Goal: Task Accomplishment & Management: Manage account settings

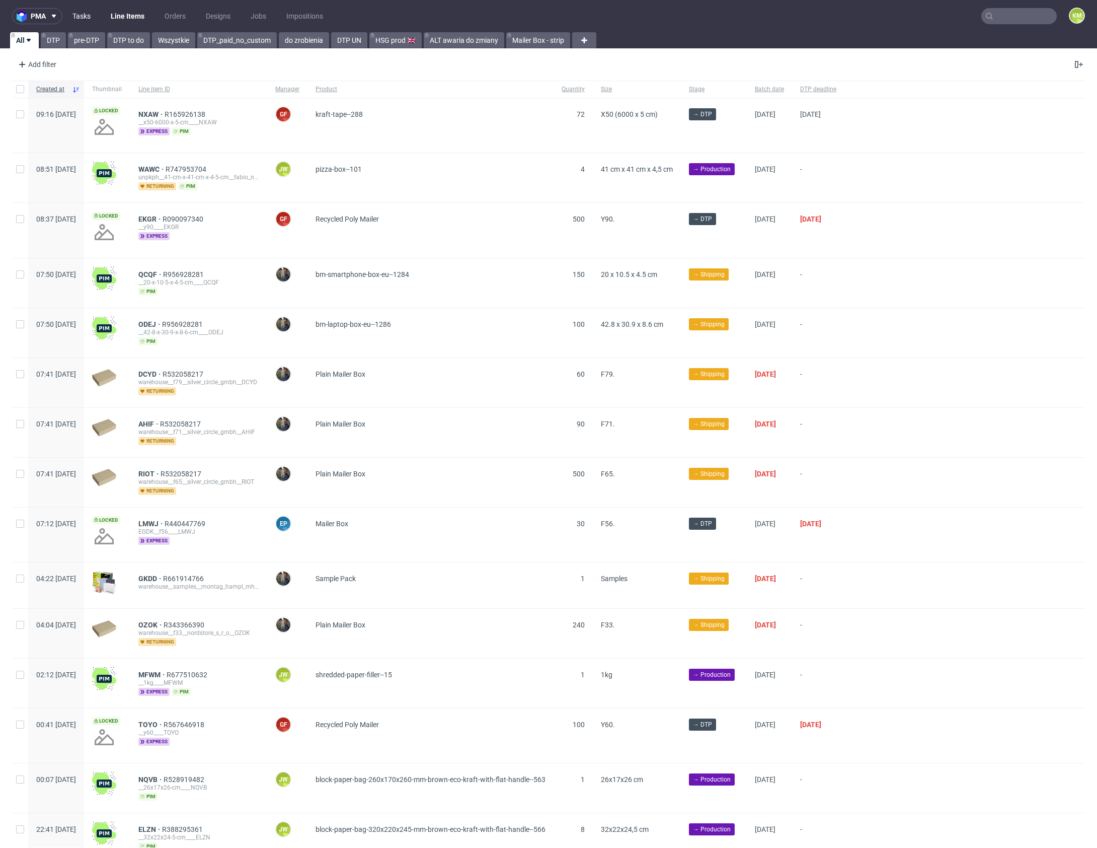
click at [84, 17] on link "Tasks" at bounding box center [81, 16] width 30 height 16
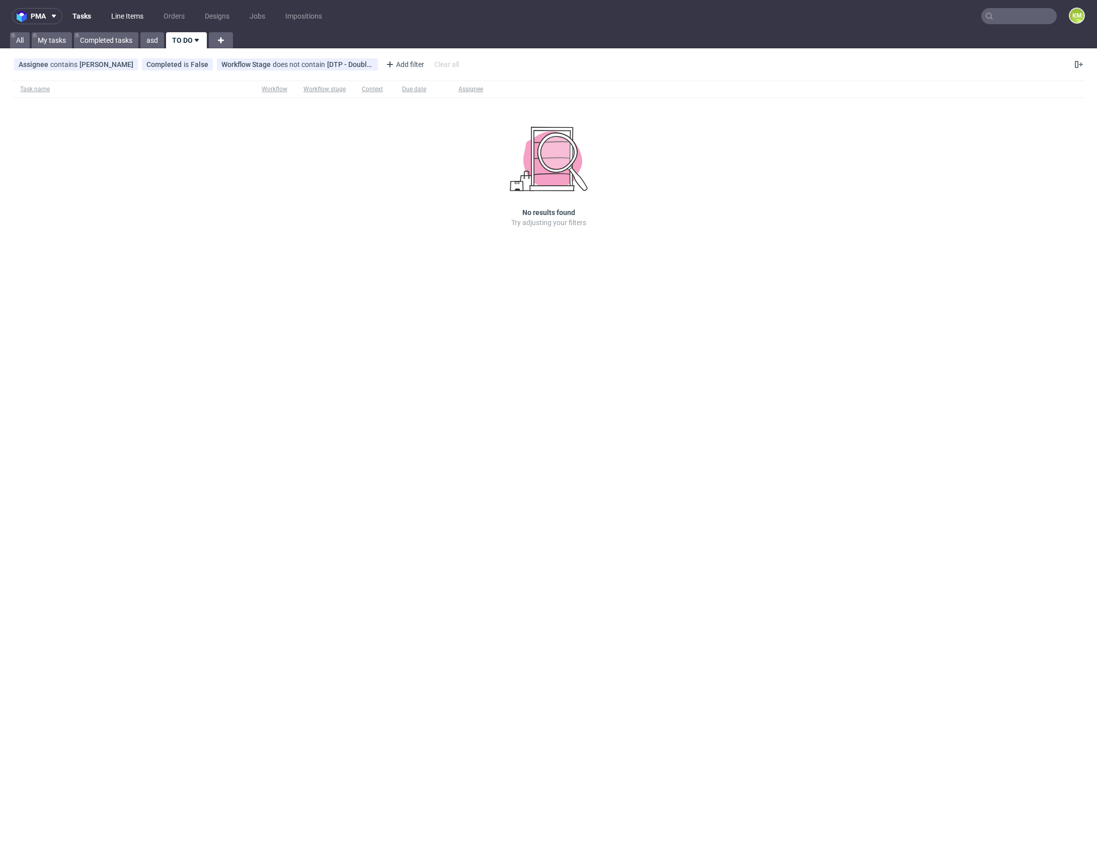
click at [121, 18] on link "Line Items" at bounding box center [127, 16] width 44 height 16
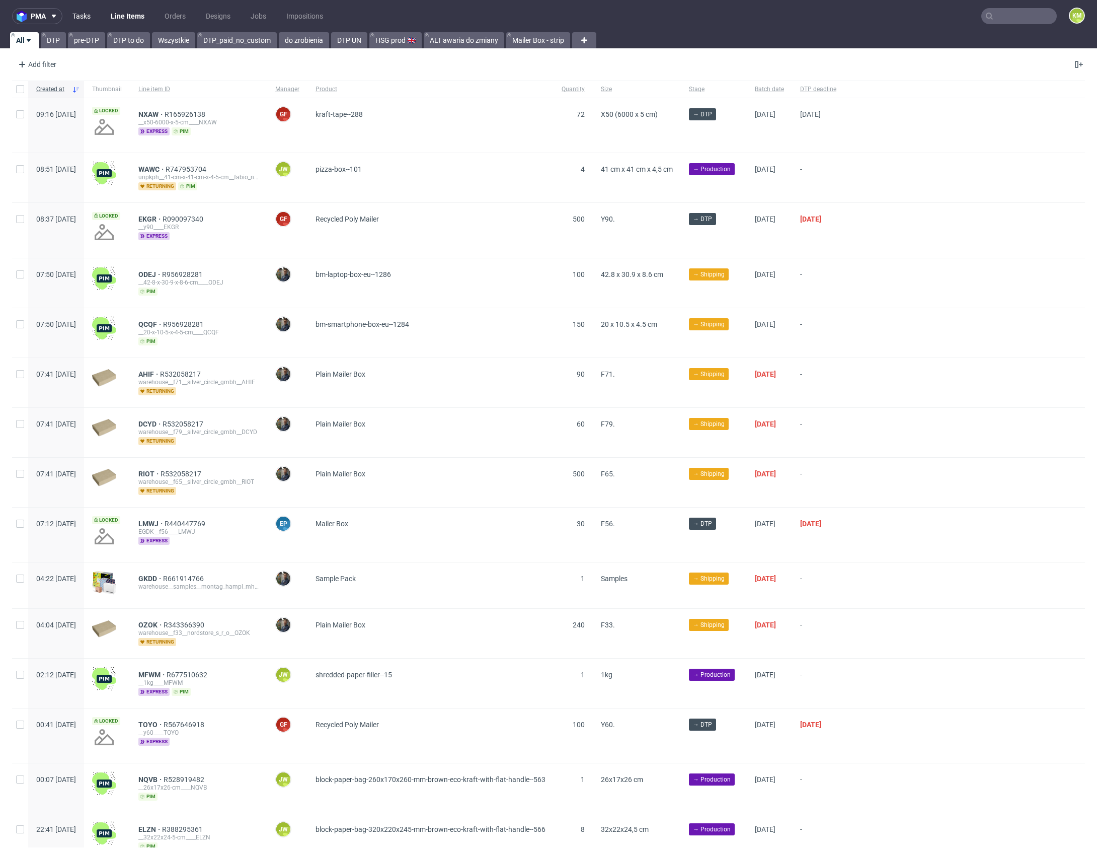
click at [85, 17] on link "Tasks" at bounding box center [81, 16] width 30 height 16
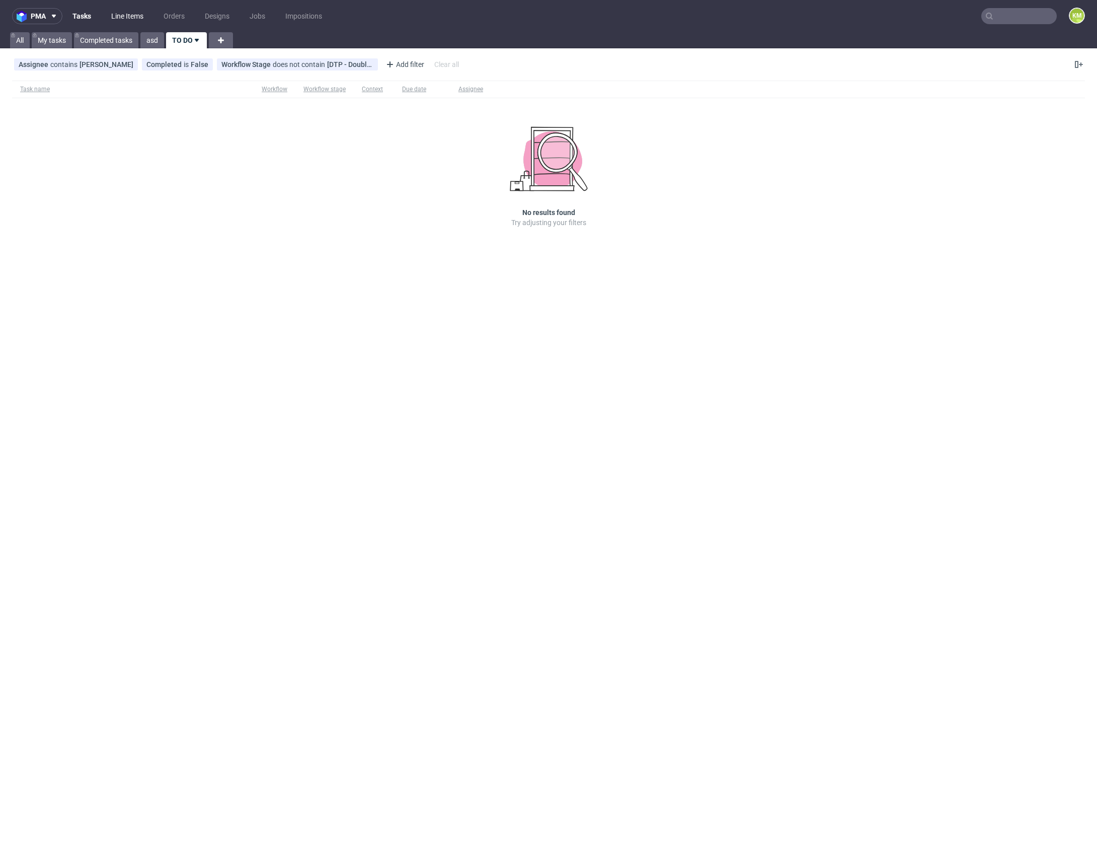
click at [117, 14] on link "Line Items" at bounding box center [127, 16] width 44 height 16
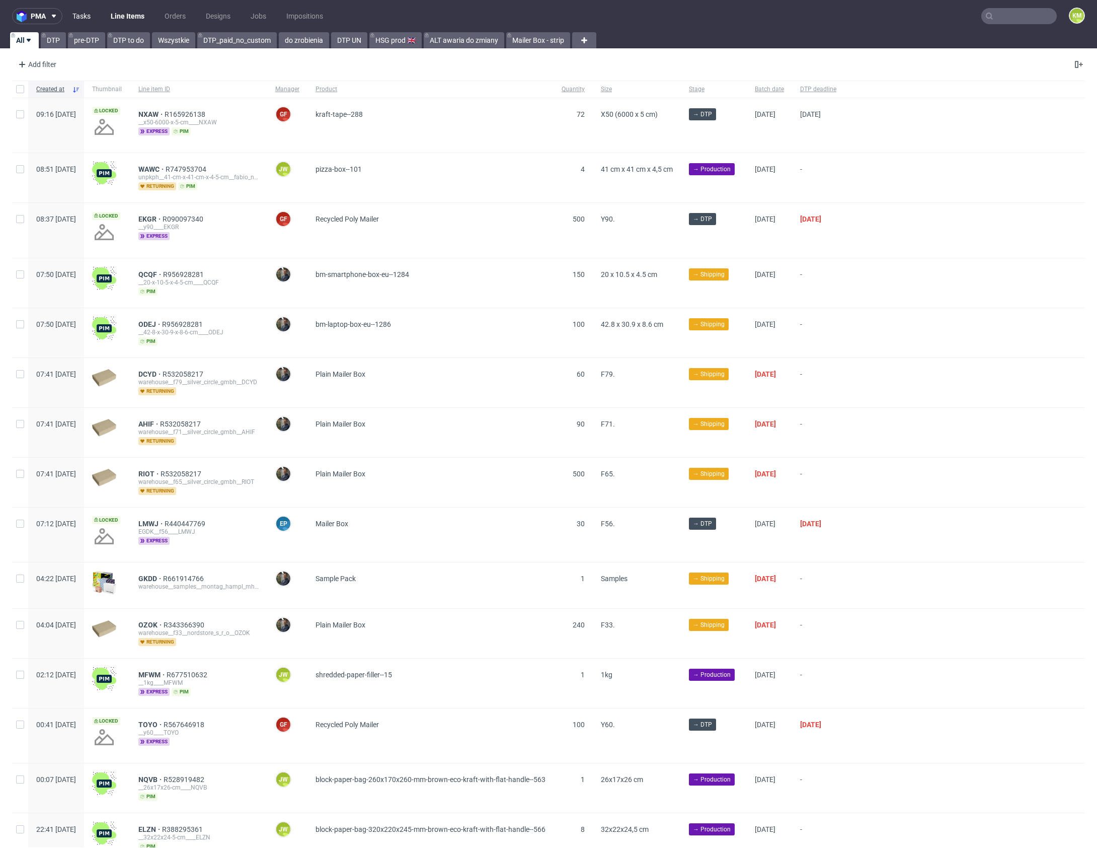
click at [77, 17] on link "Tasks" at bounding box center [81, 16] width 30 height 16
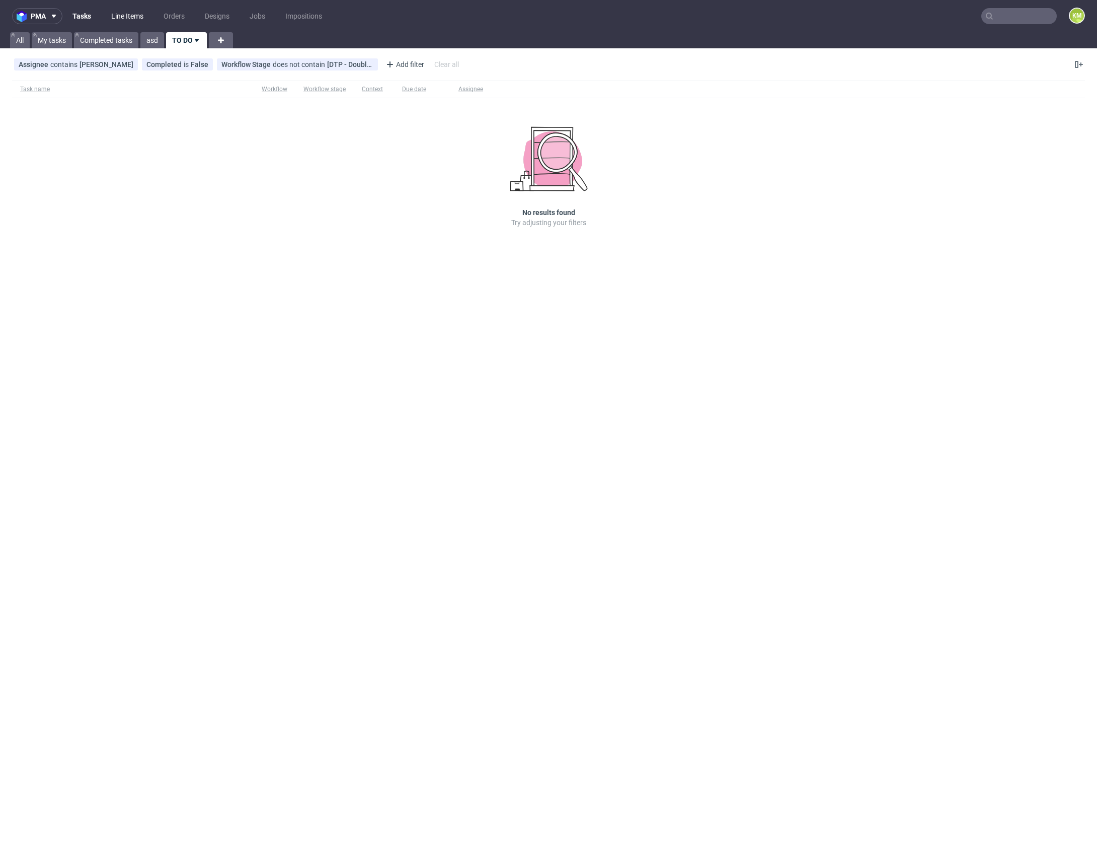
click at [121, 16] on link "Line Items" at bounding box center [127, 16] width 44 height 16
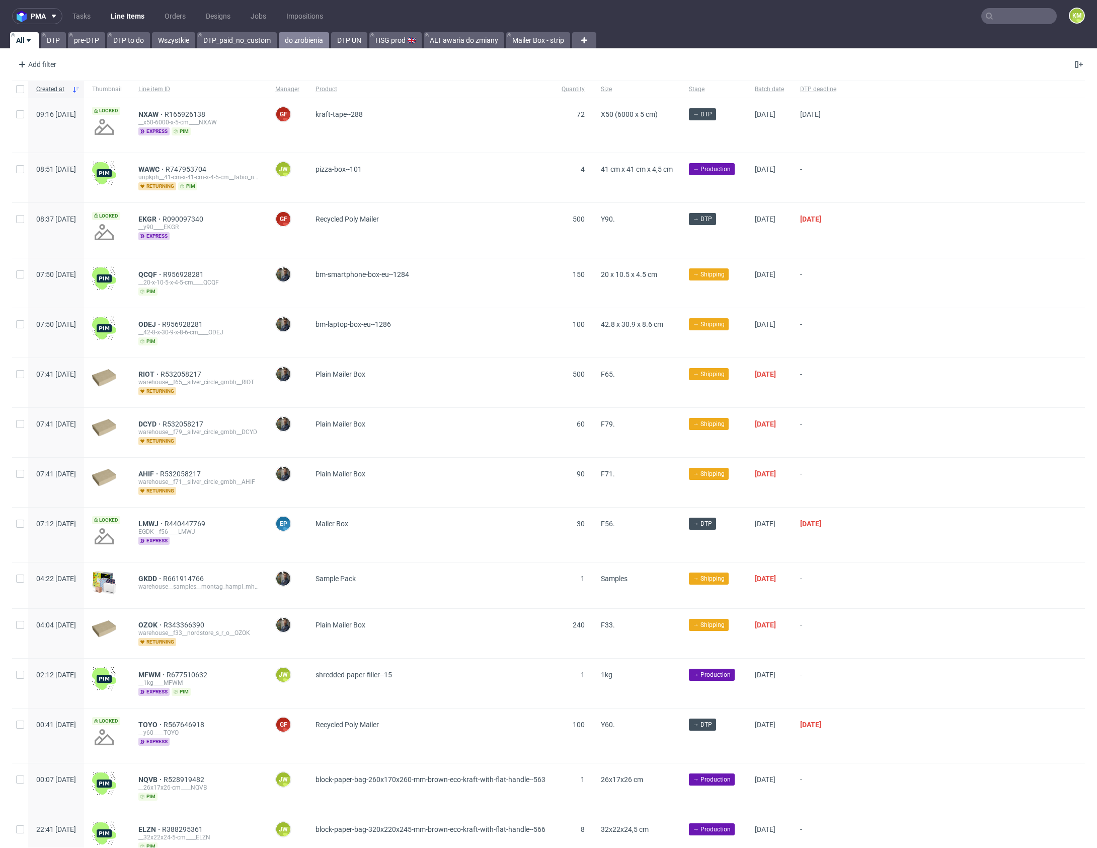
click at [311, 41] on link "do zrobienia" at bounding box center [304, 40] width 50 height 16
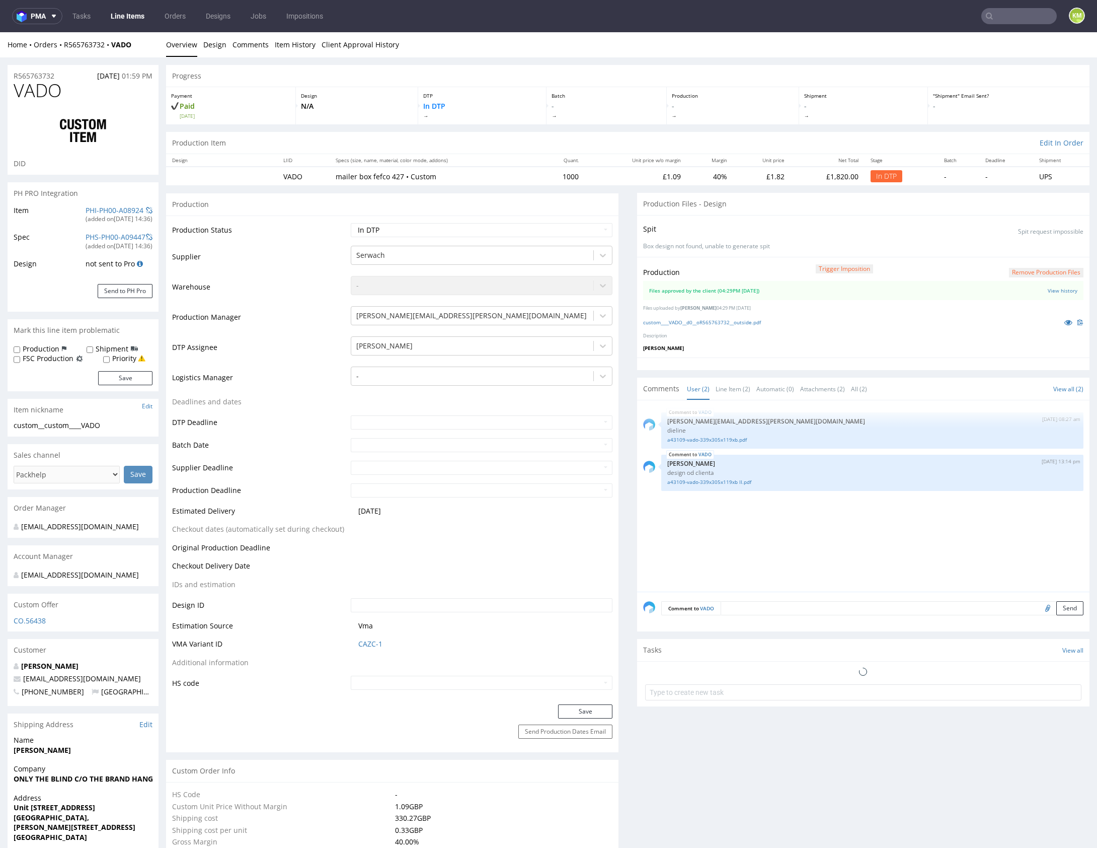
select select "in_progress"
drag, startPoint x: 757, startPoint y: 545, endPoint x: 650, endPoint y: 528, distance: 107.6
click at [757, 545] on div "VADO 18th Aug 25 | 08:27 am maciej.sikora@packhelp.com dieline a43109-vado-339x…" at bounding box center [866, 498] width 447 height 185
click at [1065, 319] on icon at bounding box center [1069, 322] width 8 height 7
click at [553, 228] on select "Waiting for Artwork Waiting for Diecut Waiting for Mockup Waiting for DTP Waiti…" at bounding box center [482, 230] width 262 height 14
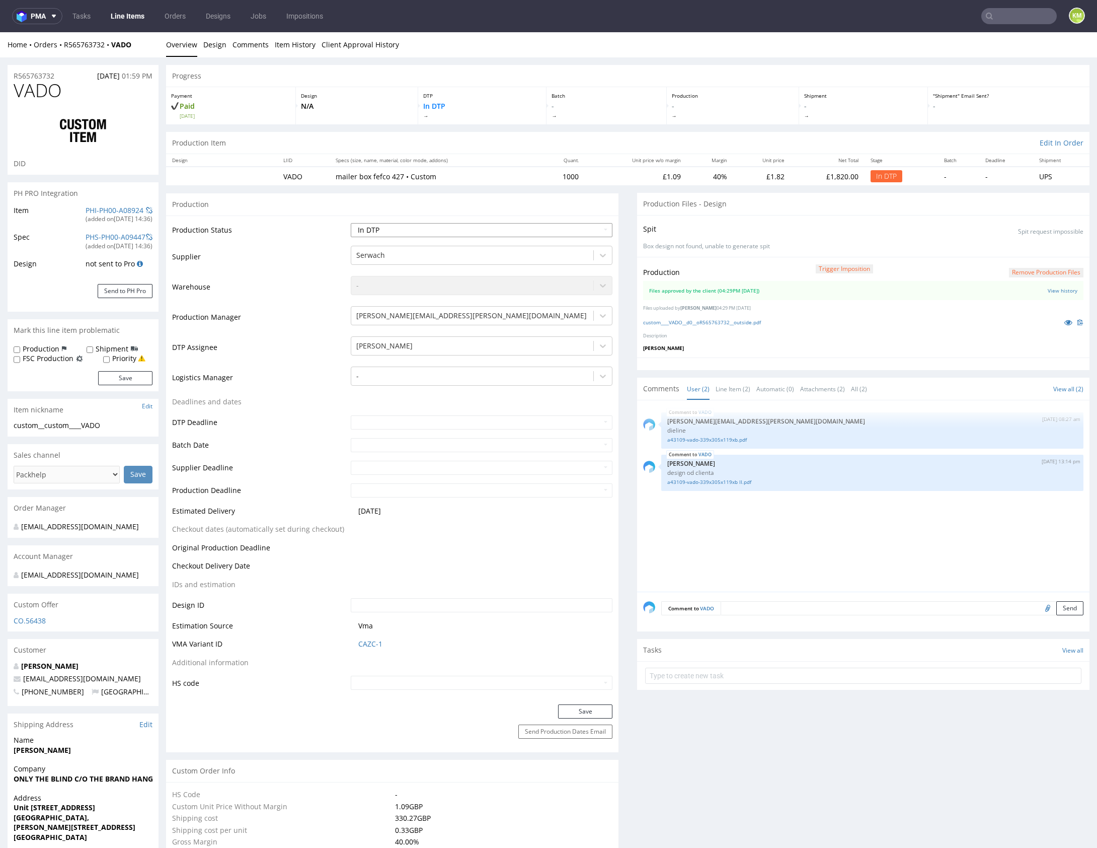
select select "dtp_waiting_for_double_check"
click at [351, 223] on select "Waiting for Artwork Waiting for Diecut Waiting for Mockup Waiting for DTP Waiti…" at bounding box center [482, 230] width 262 height 14
click at [586, 707] on button "Save" at bounding box center [585, 711] width 54 height 14
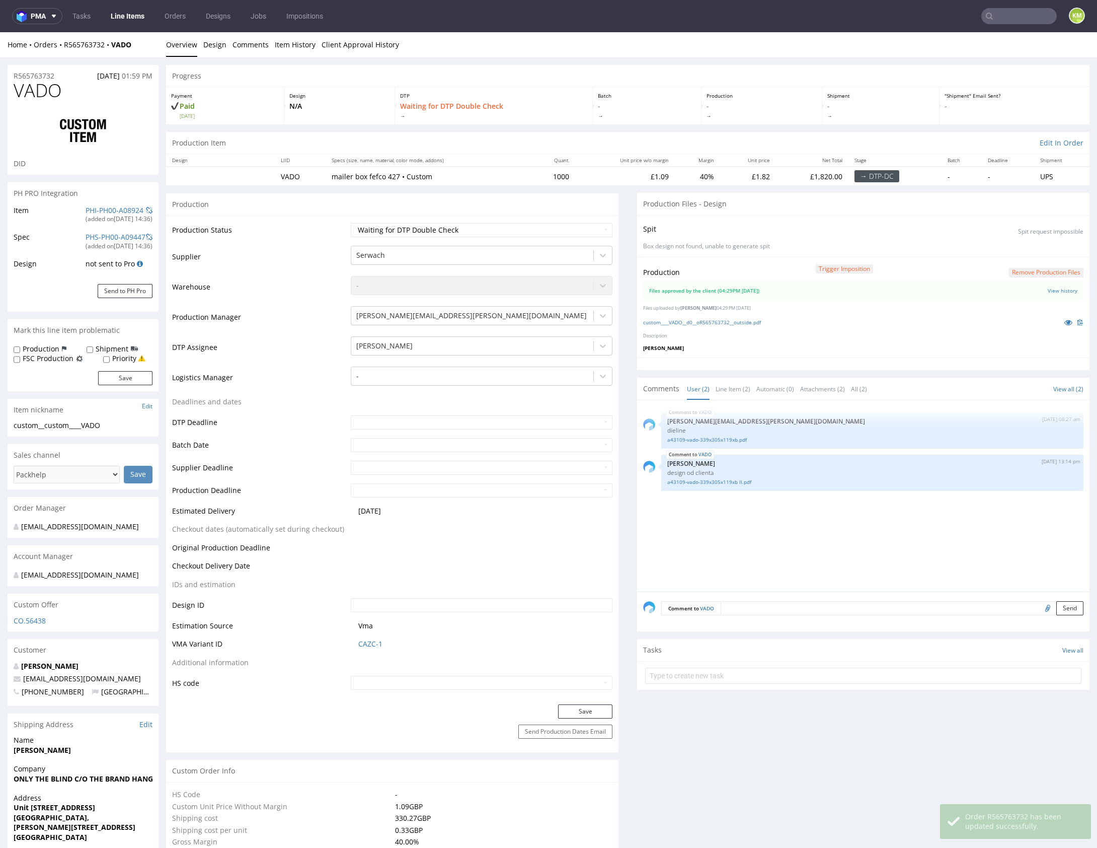
select select "in_progress"
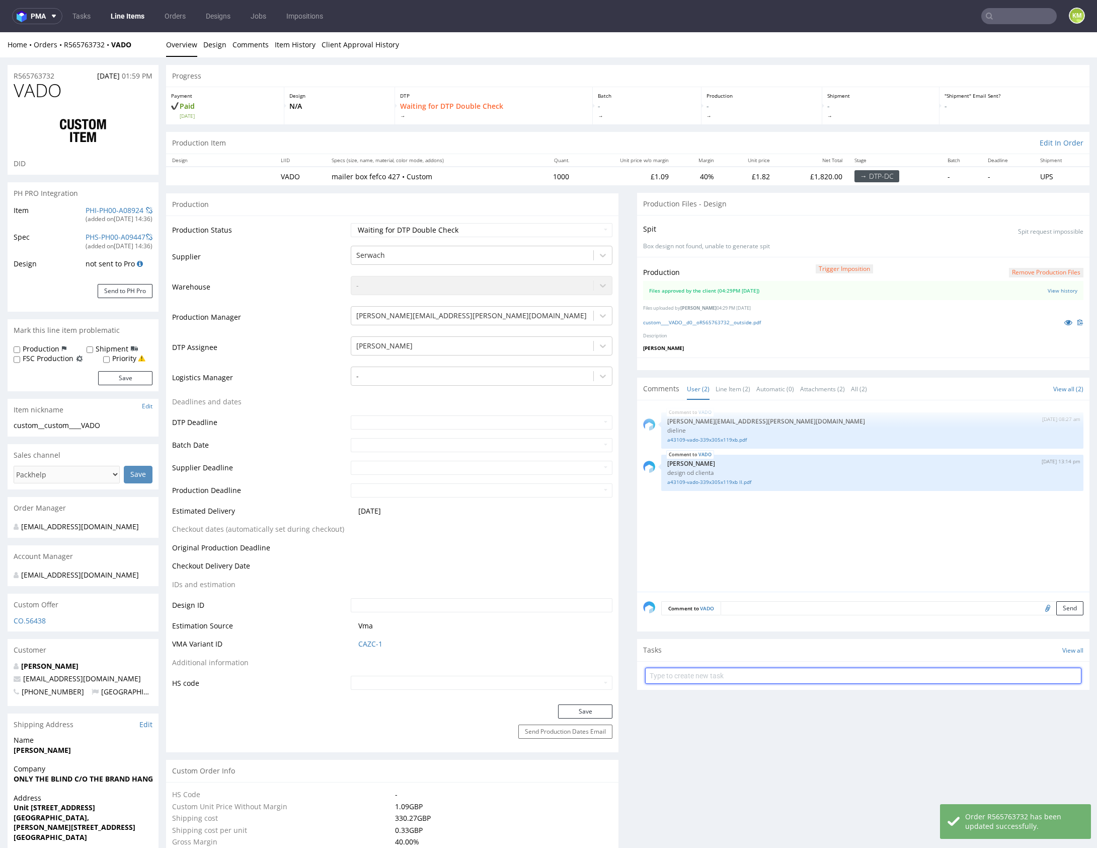
click at [768, 675] on input "text" at bounding box center [863, 675] width 436 height 16
type input "dch"
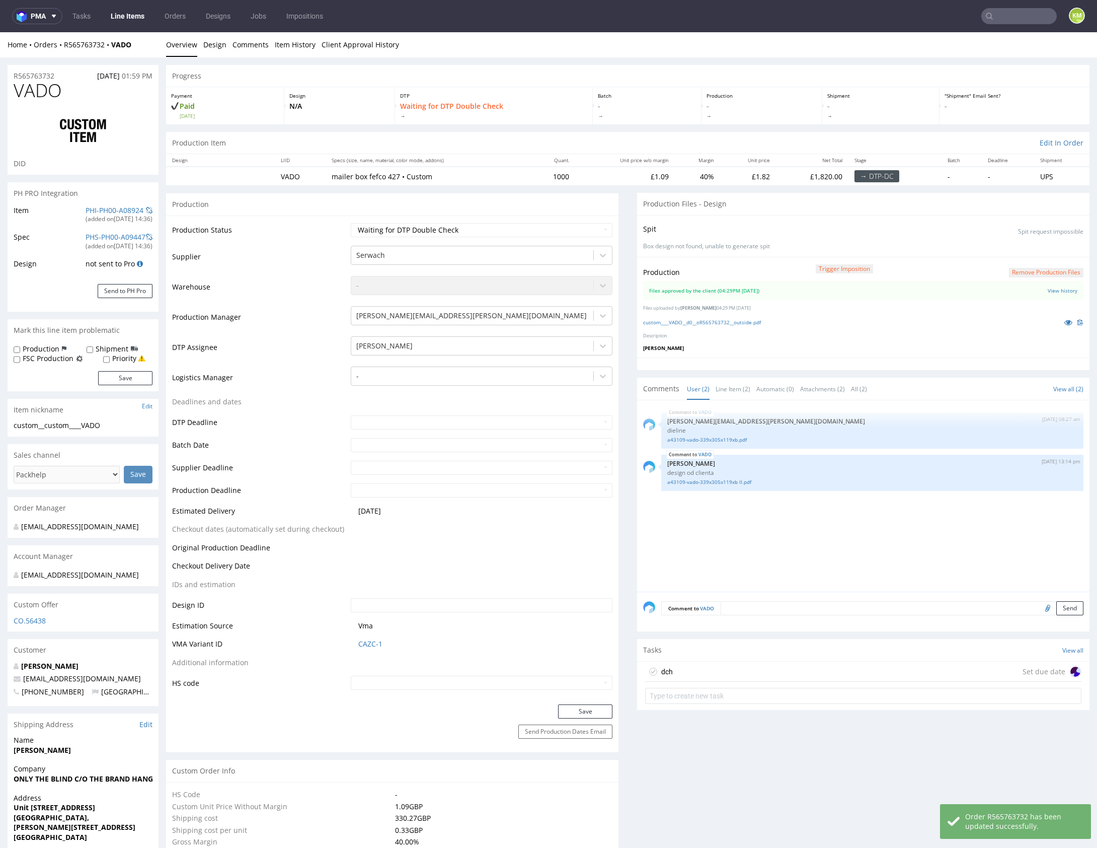
click at [756, 673] on div "dch Set due date" at bounding box center [863, 671] width 436 height 20
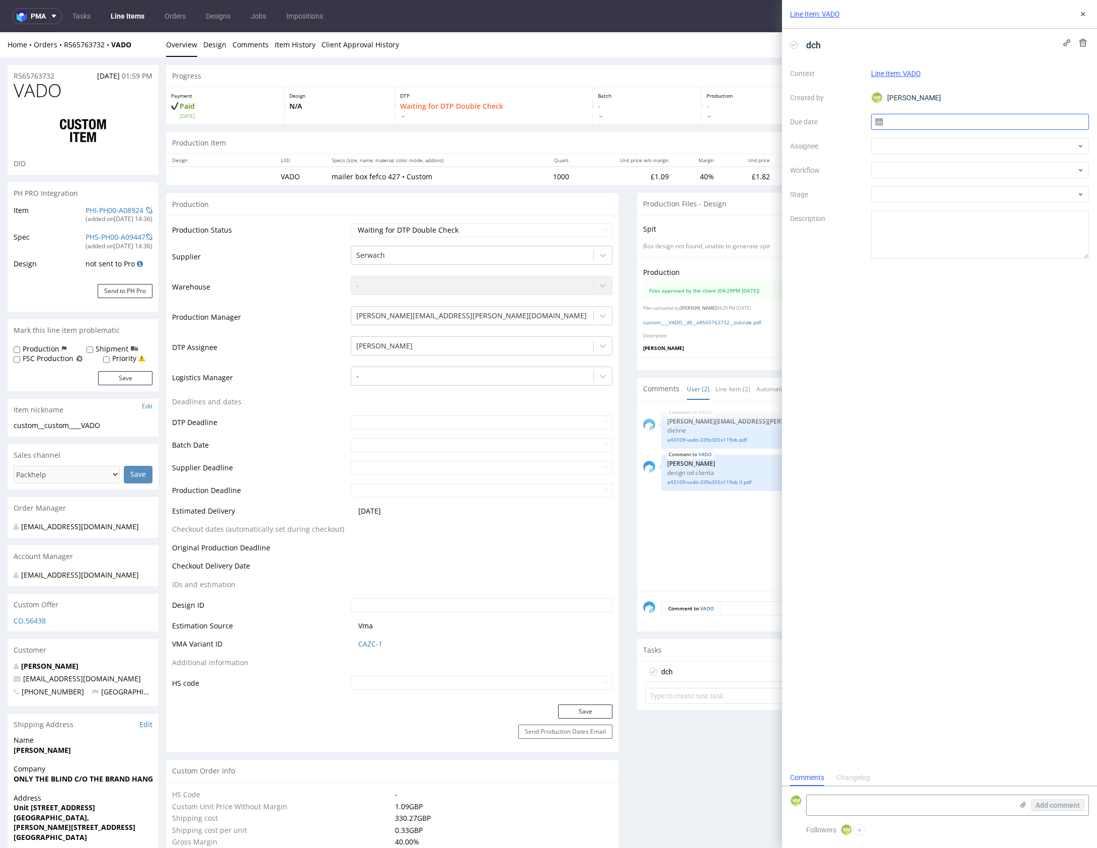
scroll to position [8, 0]
click at [912, 122] on input "text" at bounding box center [980, 122] width 218 height 16
click at [982, 249] on span "27" at bounding box center [980, 253] width 8 height 10
type input "27/08/2025"
click at [909, 150] on div at bounding box center [980, 146] width 218 height 16
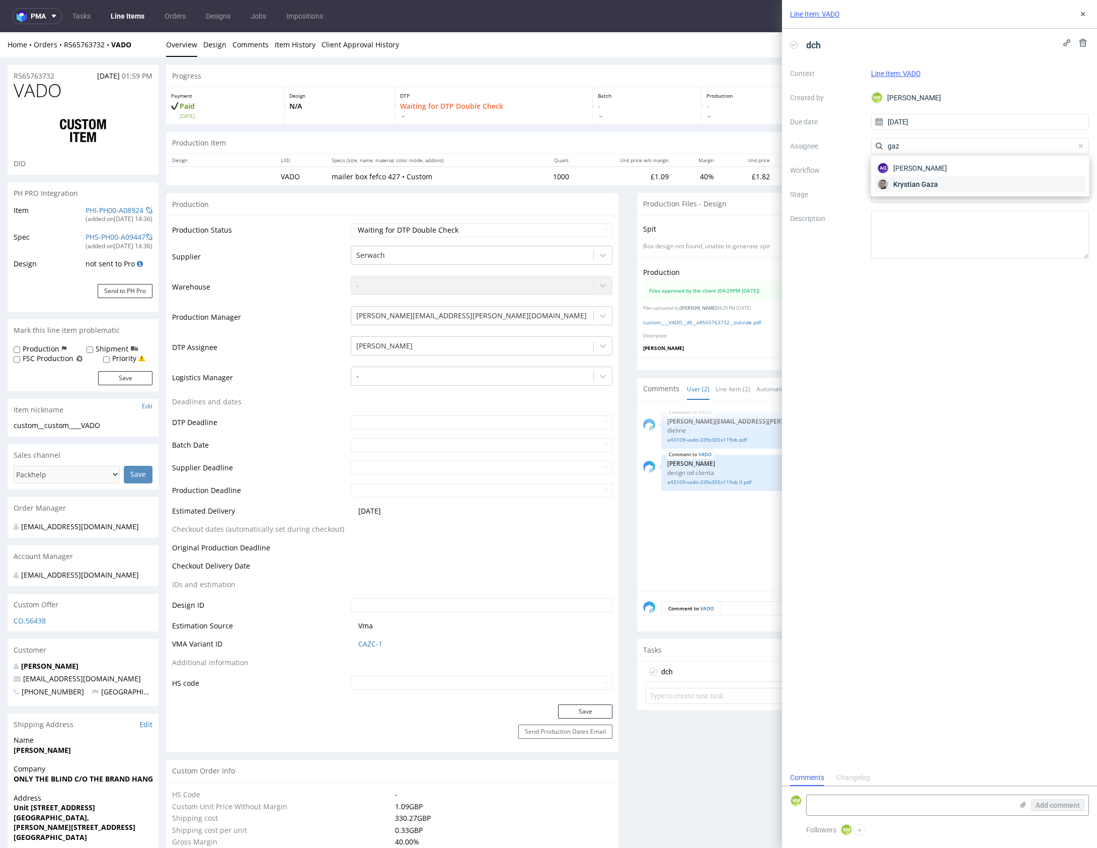
type input "gaz"
click at [920, 182] on span "Krystian Gaza" at bounding box center [916, 184] width 45 height 10
click at [913, 169] on div at bounding box center [980, 170] width 218 height 16
click at [927, 204] on div "DTP - Double Check" at bounding box center [980, 206] width 210 height 18
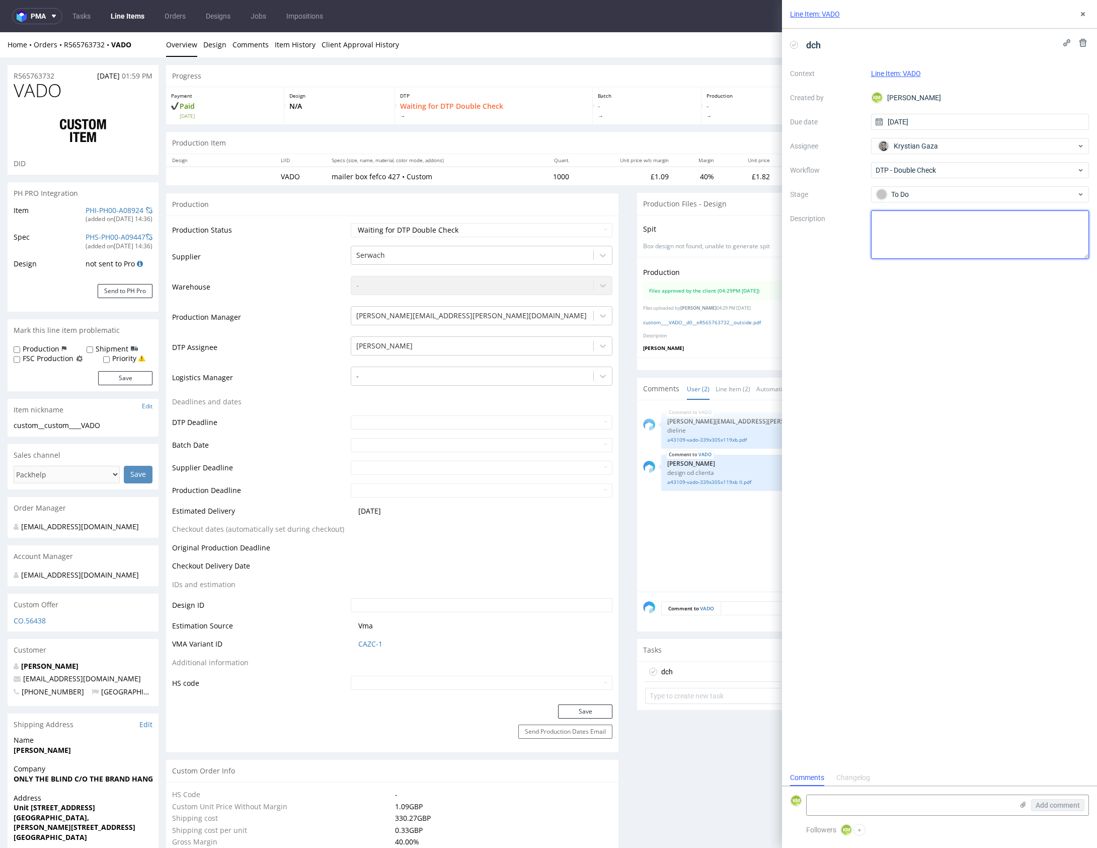
click at [937, 247] on textarea at bounding box center [980, 234] width 218 height 48
drag, startPoint x: 989, startPoint y: 287, endPoint x: 1048, endPoint y: 131, distance: 166.1
click at [991, 272] on div "dch Context Line Item: VADO Created by KM Karol Markowski Due date 27/08/2025 A…" at bounding box center [939, 399] width 315 height 740
click at [1081, 14] on icon at bounding box center [1083, 14] width 8 height 8
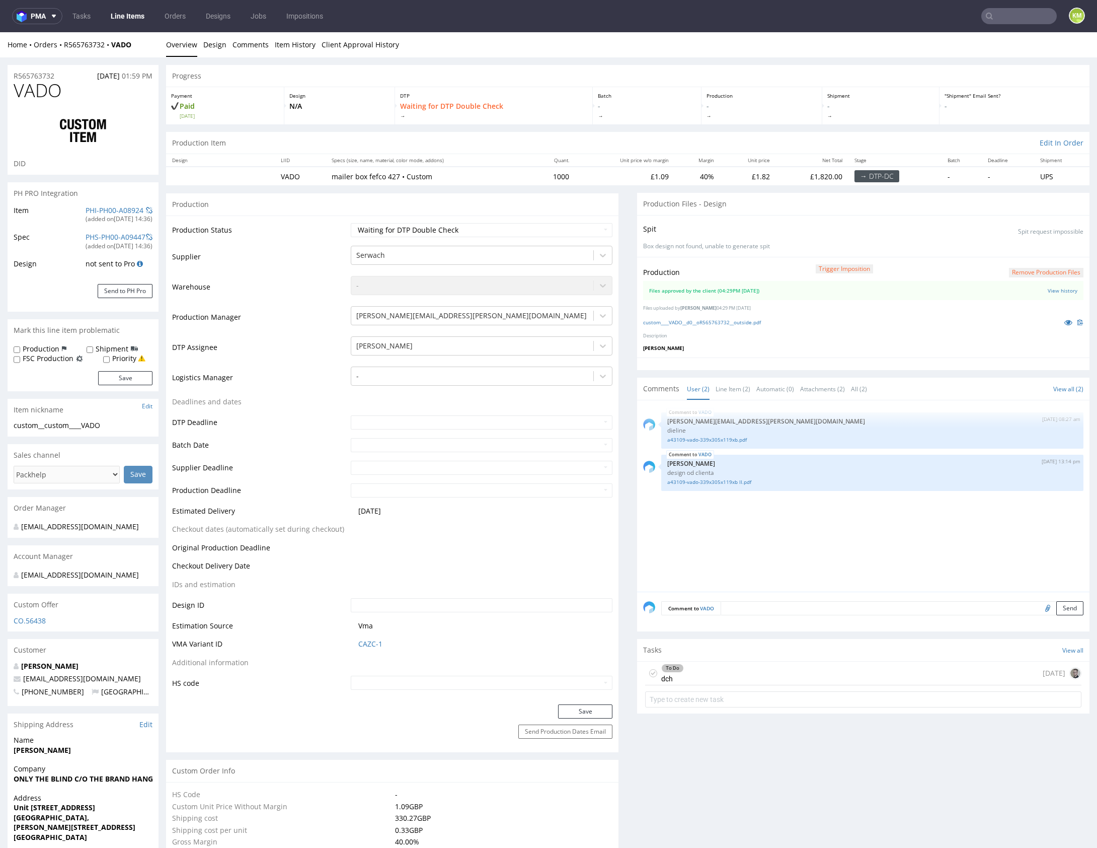
drag, startPoint x: 802, startPoint y: 673, endPoint x: 803, endPoint y: 704, distance: 31.2
click at [802, 673] on div "To Do dch today" at bounding box center [863, 673] width 436 height 24
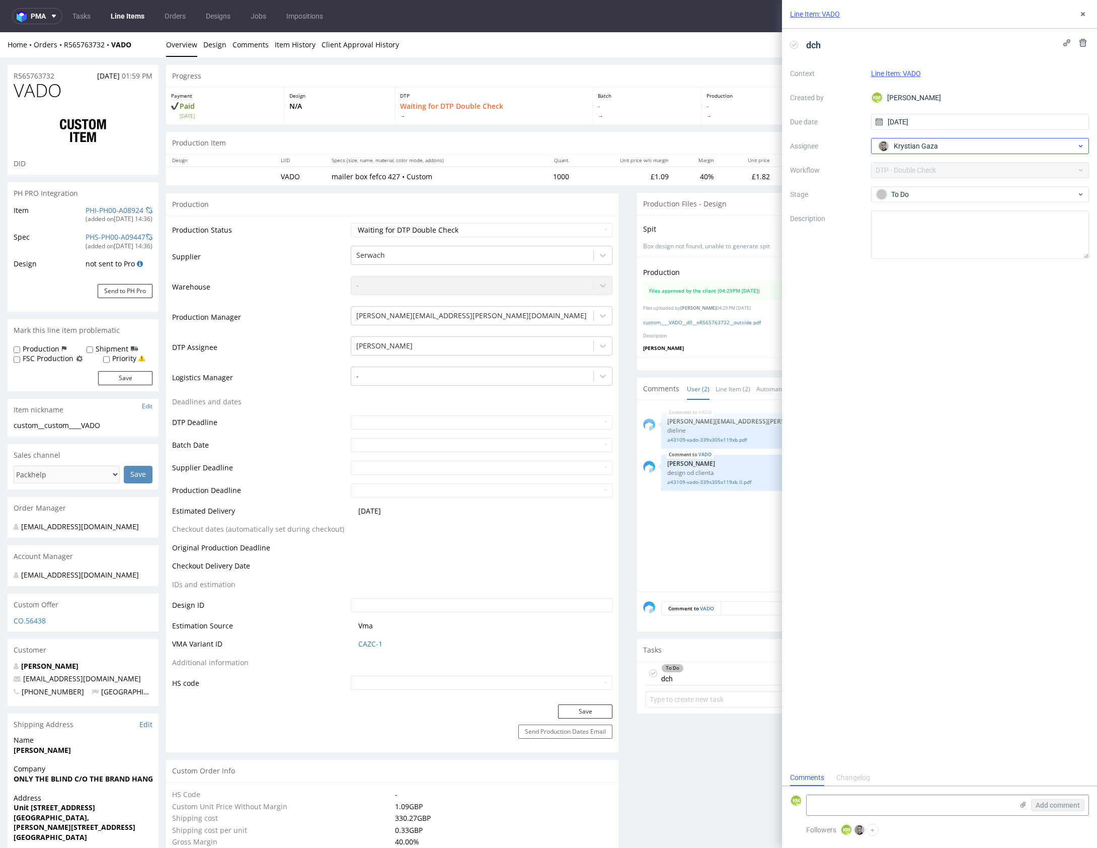
scroll to position [8, 0]
click at [1085, 17] on icon at bounding box center [1083, 14] width 8 height 8
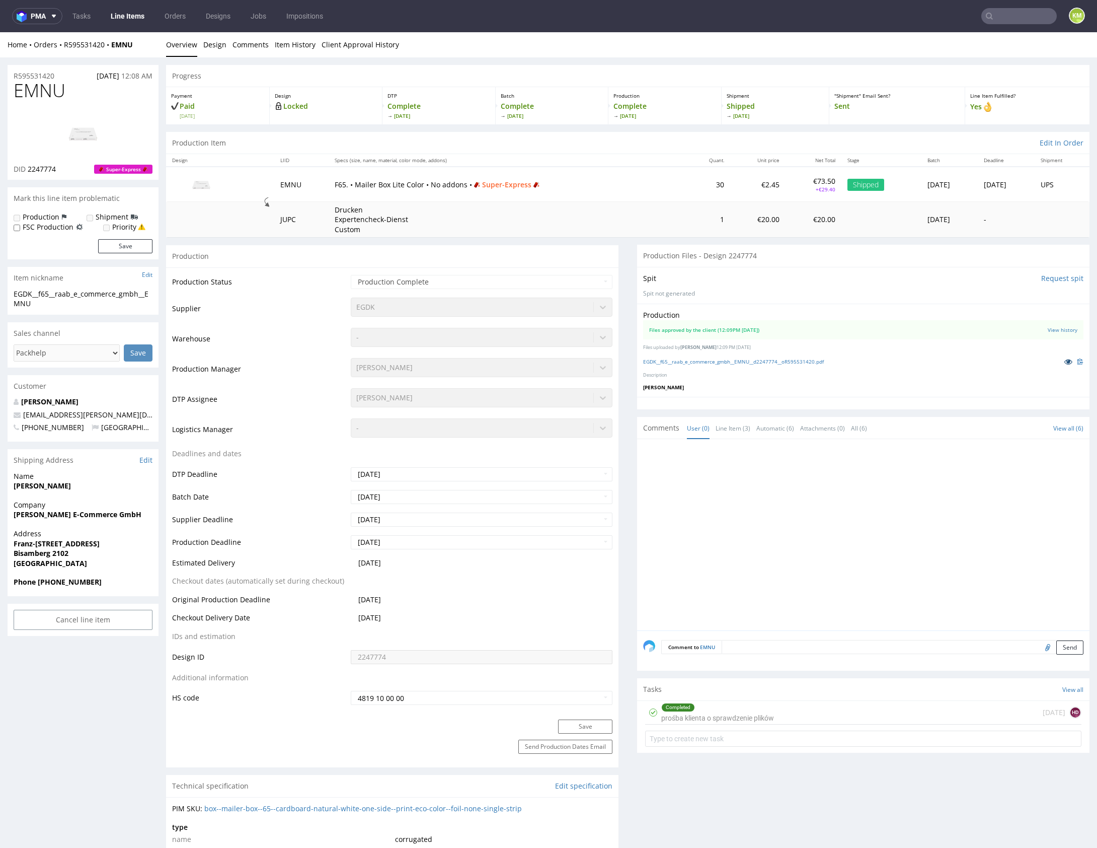
click at [1065, 361] on icon at bounding box center [1069, 361] width 8 height 7
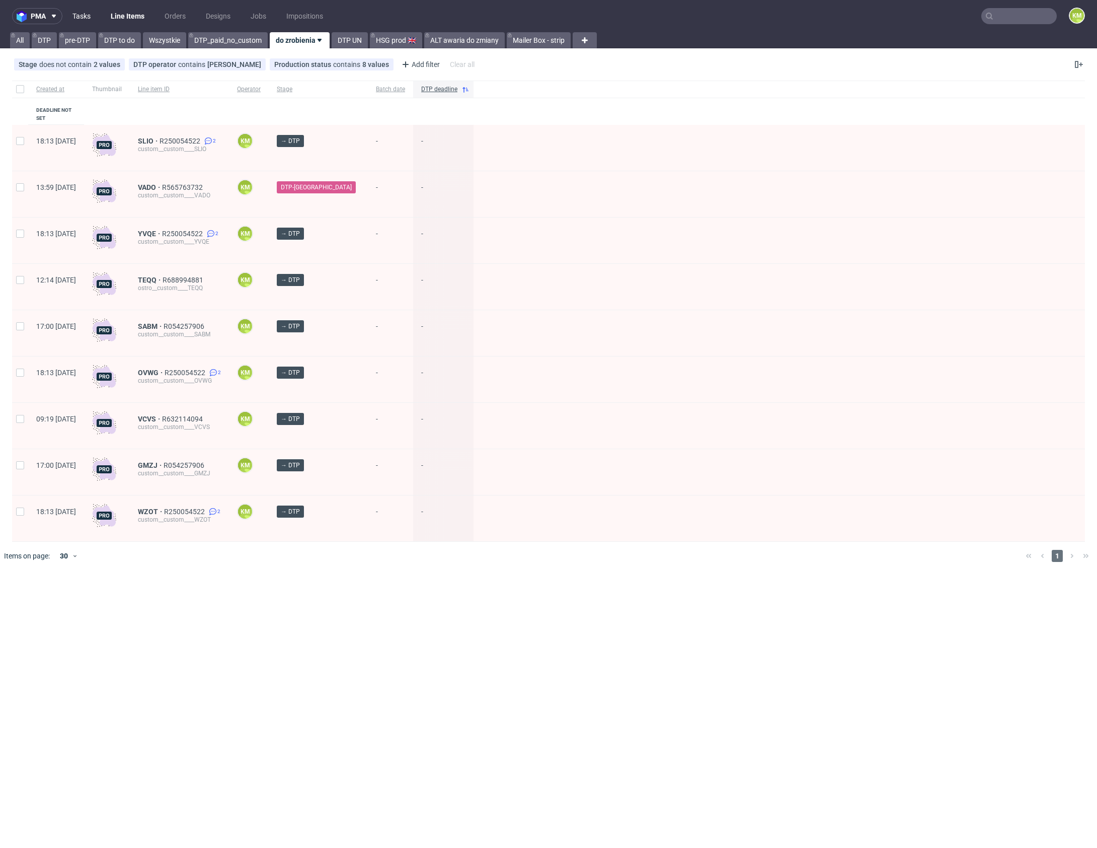
click at [88, 19] on link "Tasks" at bounding box center [81, 16] width 30 height 16
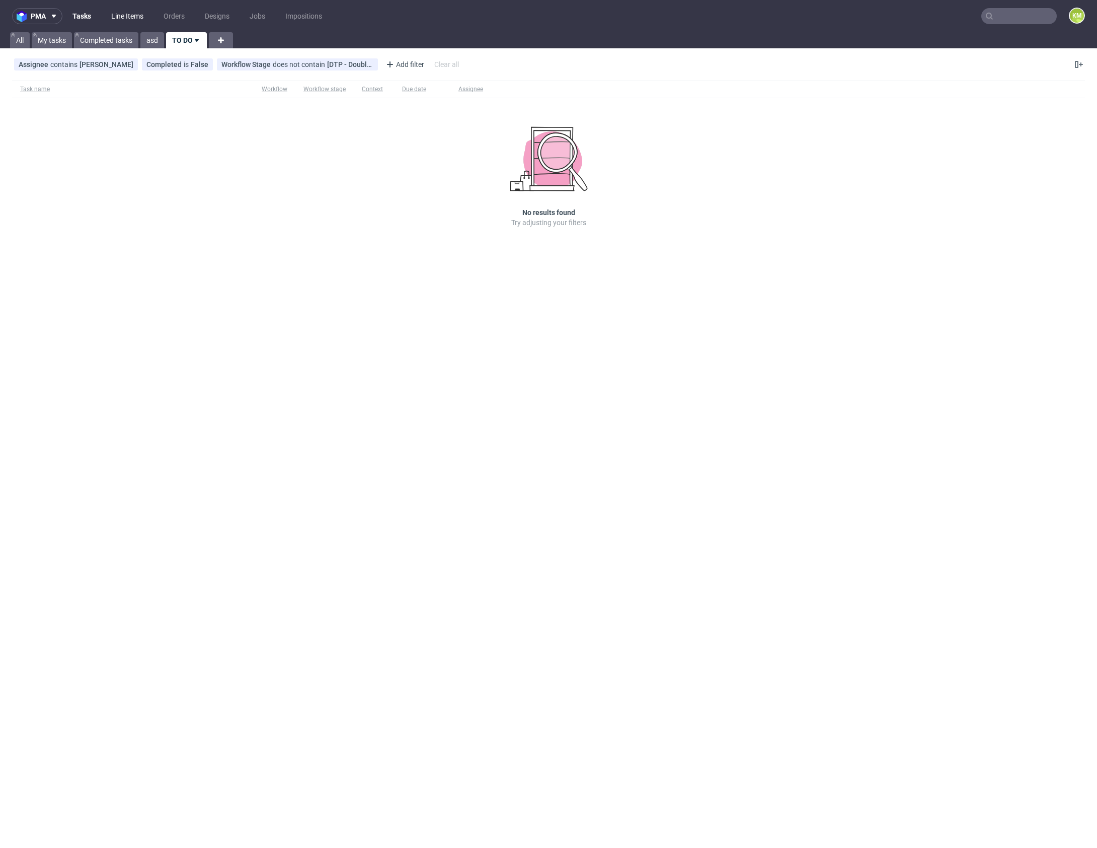
click at [125, 19] on link "Line Items" at bounding box center [127, 16] width 44 height 16
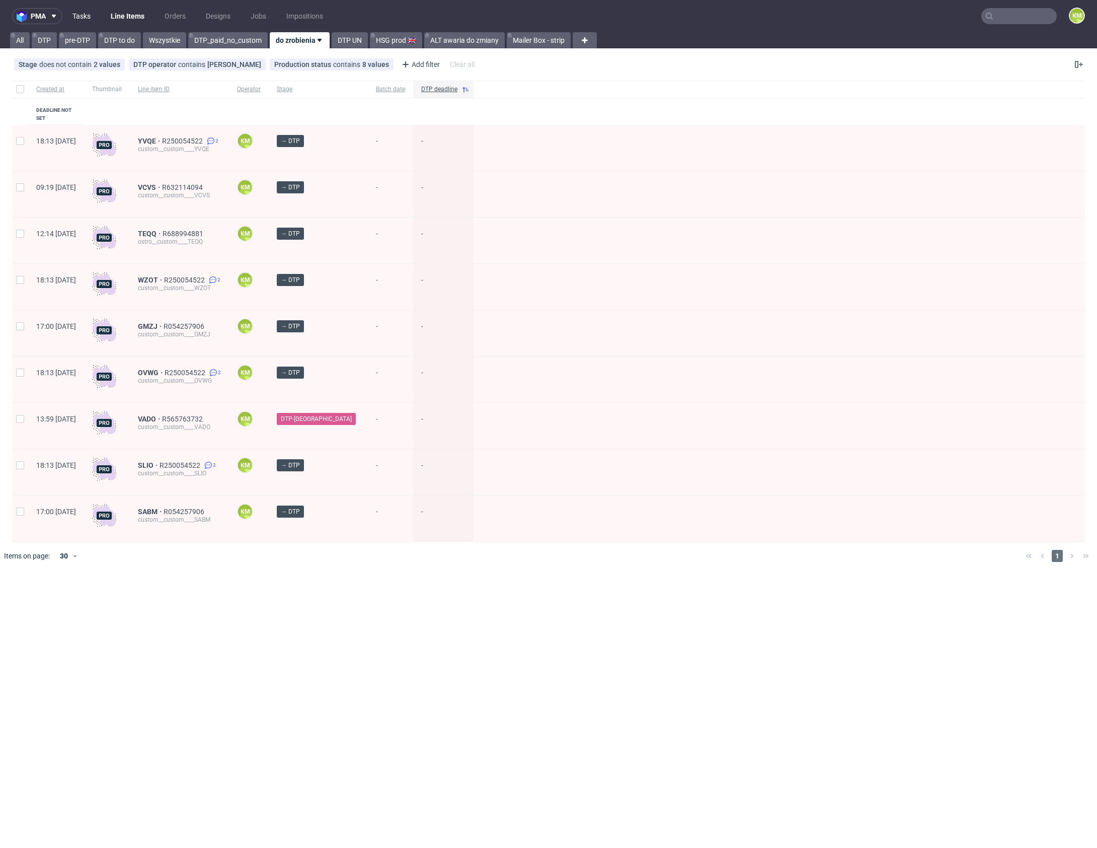
click at [85, 17] on link "Tasks" at bounding box center [81, 16] width 30 height 16
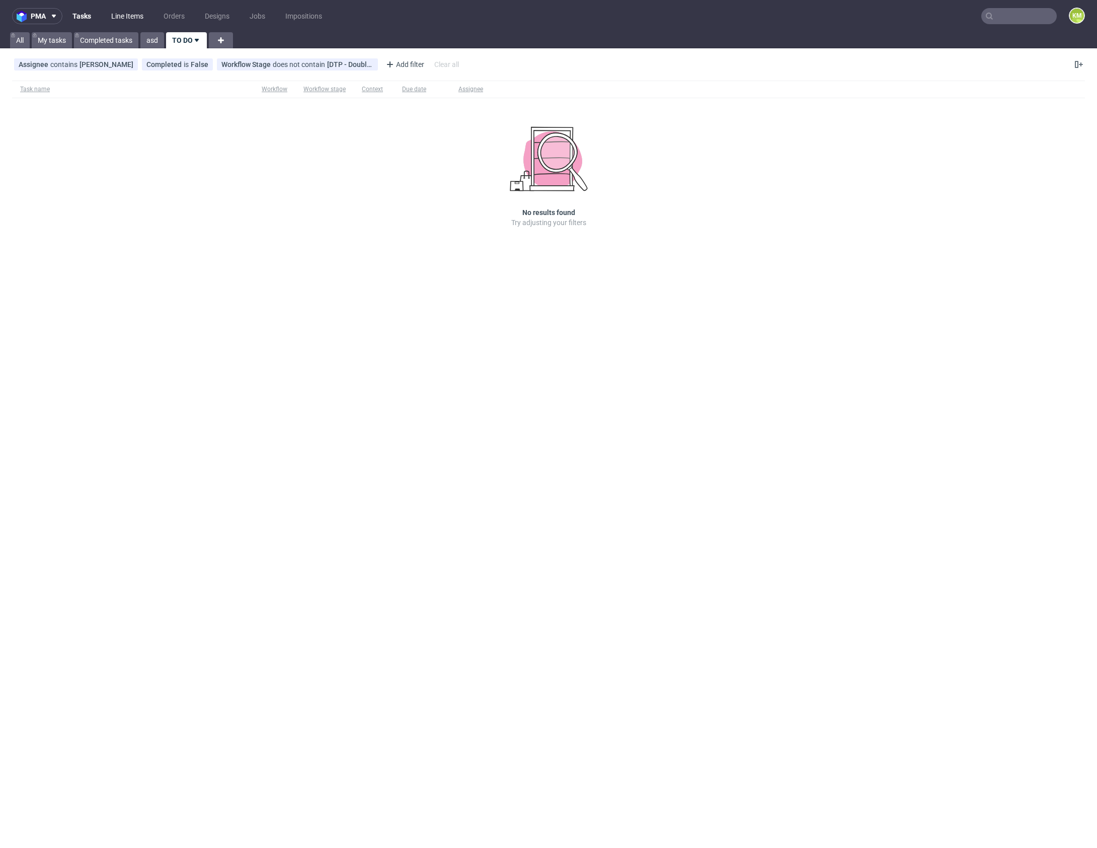
click at [131, 20] on link "Line Items" at bounding box center [127, 16] width 44 height 16
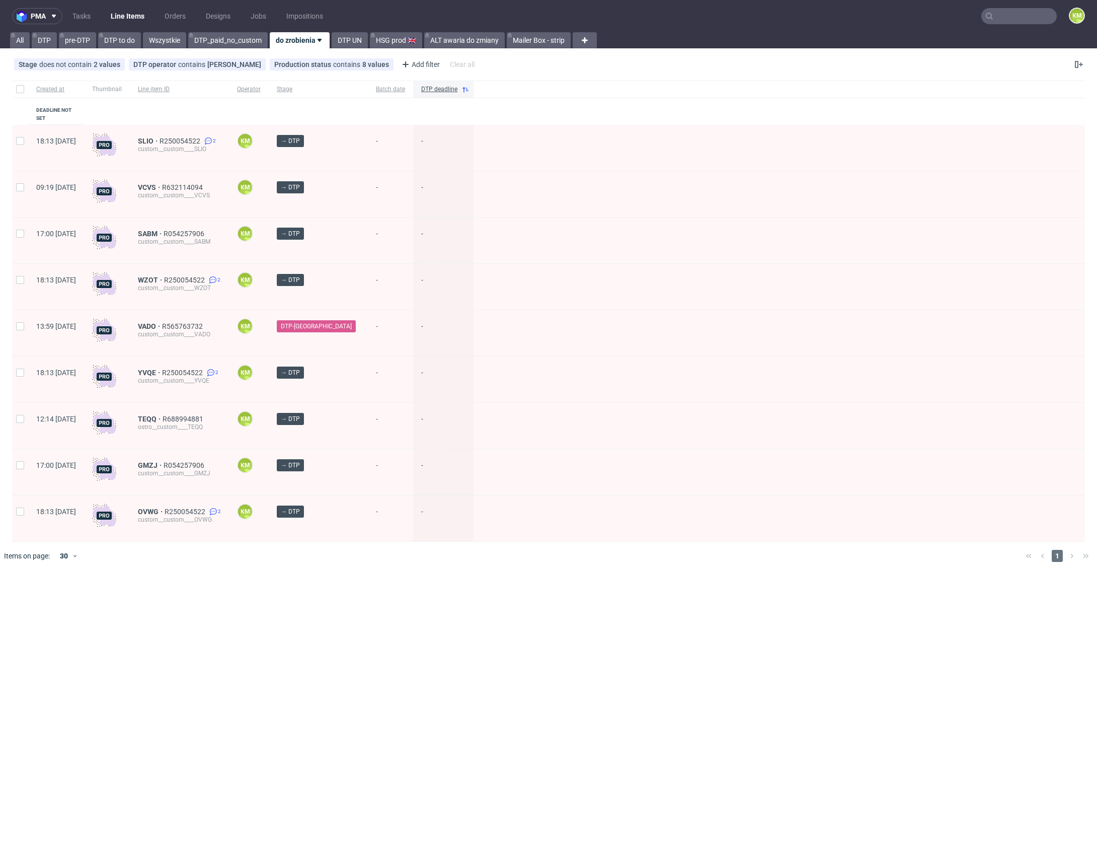
click at [998, 17] on input "text" at bounding box center [1020, 16] width 76 height 16
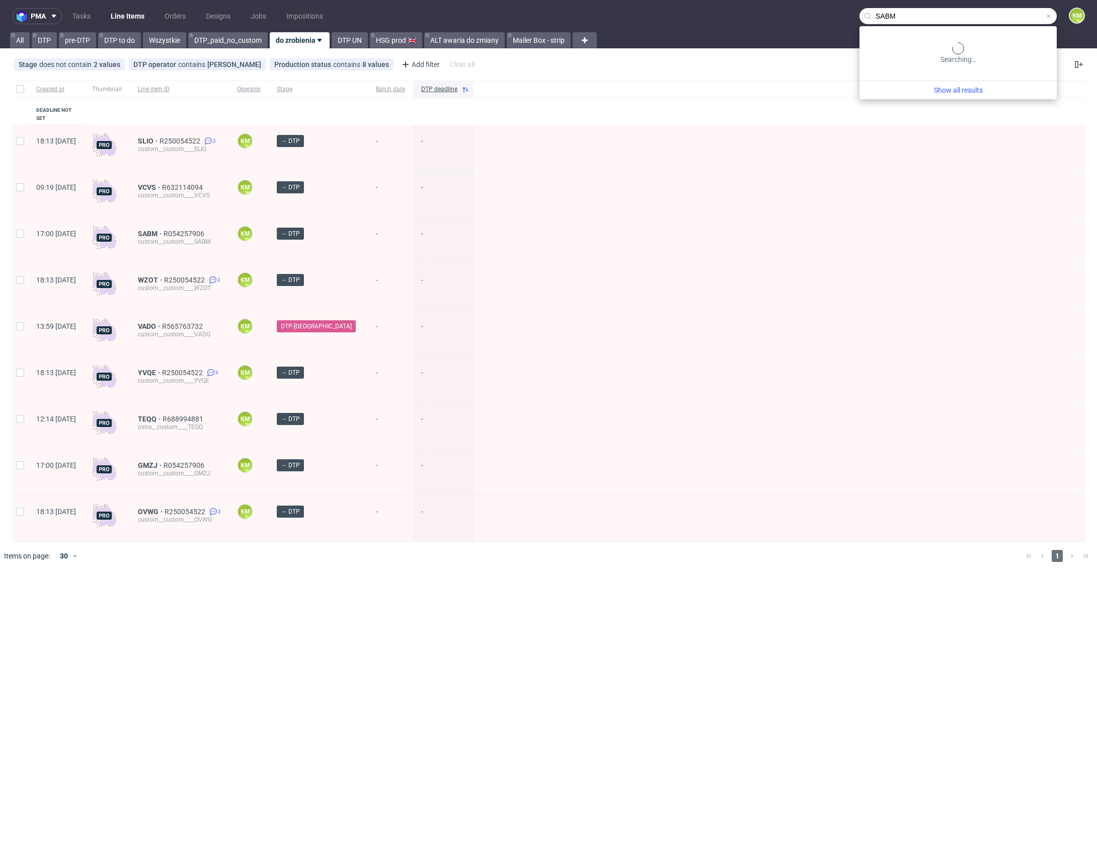
type input "SABM"
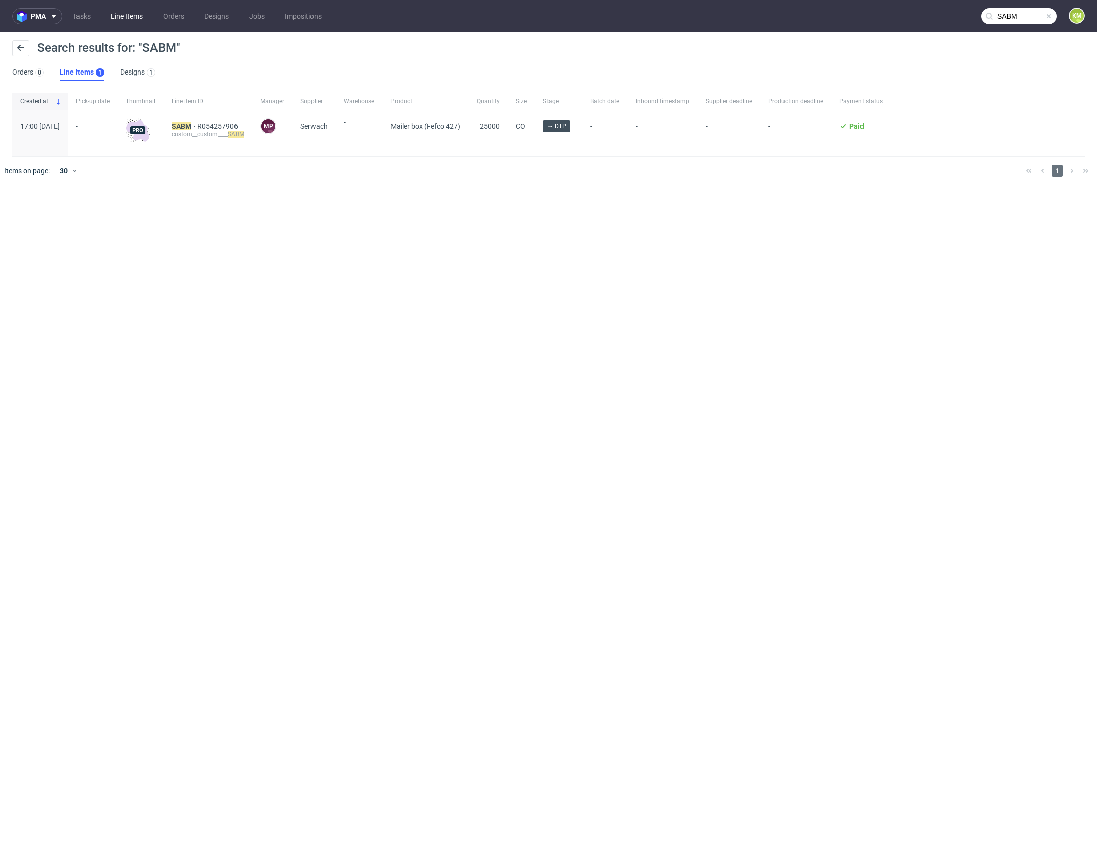
click at [108, 18] on link "Line Items" at bounding box center [127, 16] width 44 height 16
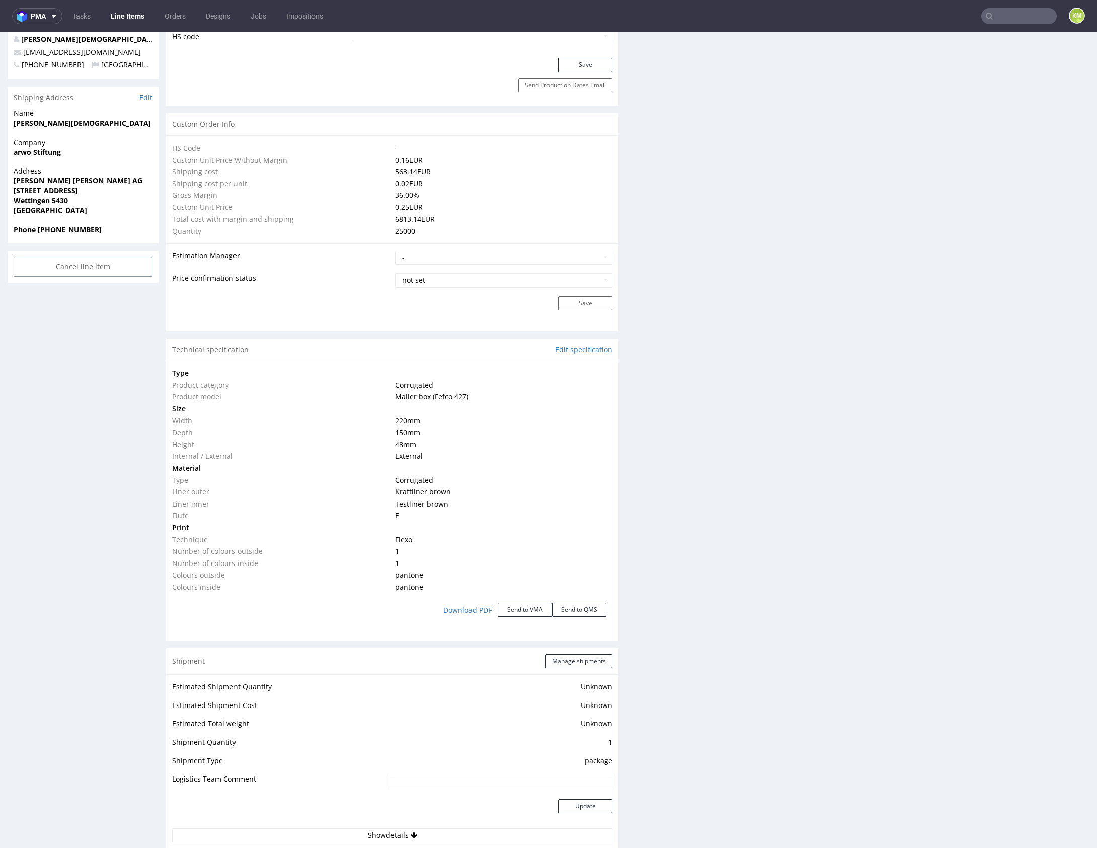
scroll to position [1048, 0]
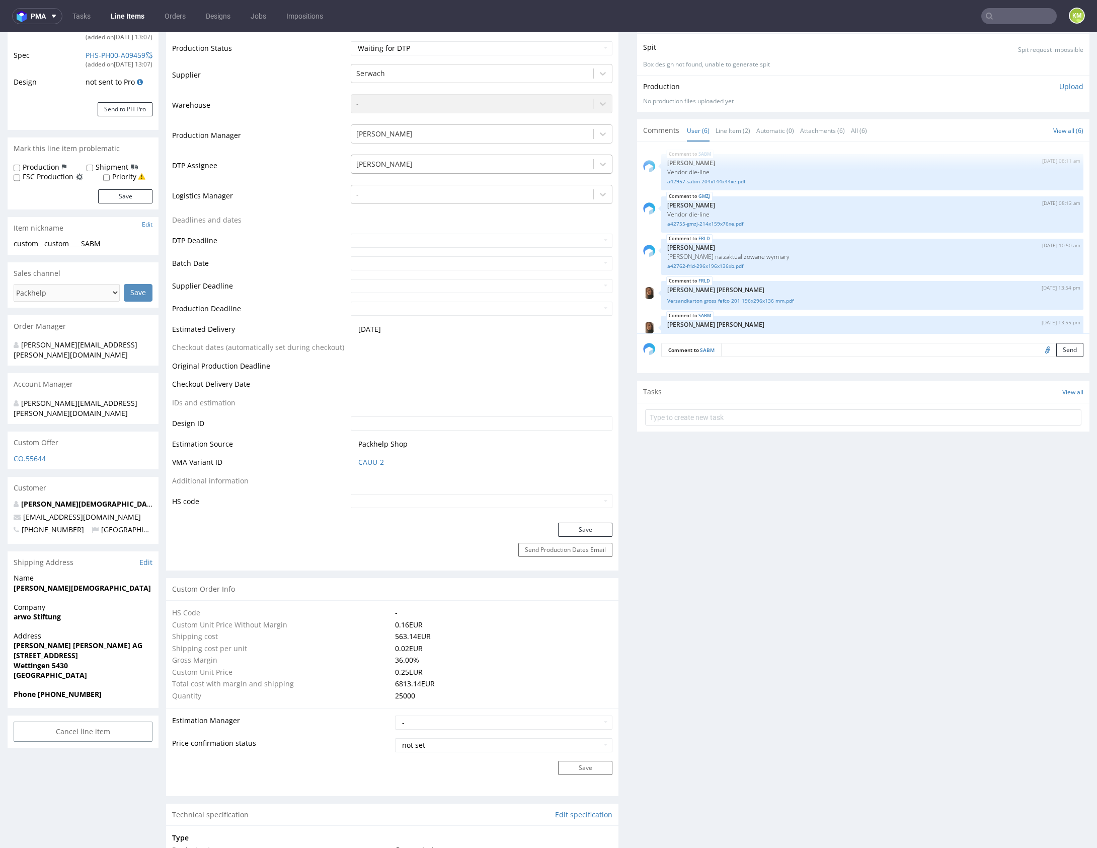
scroll to position [0, 0]
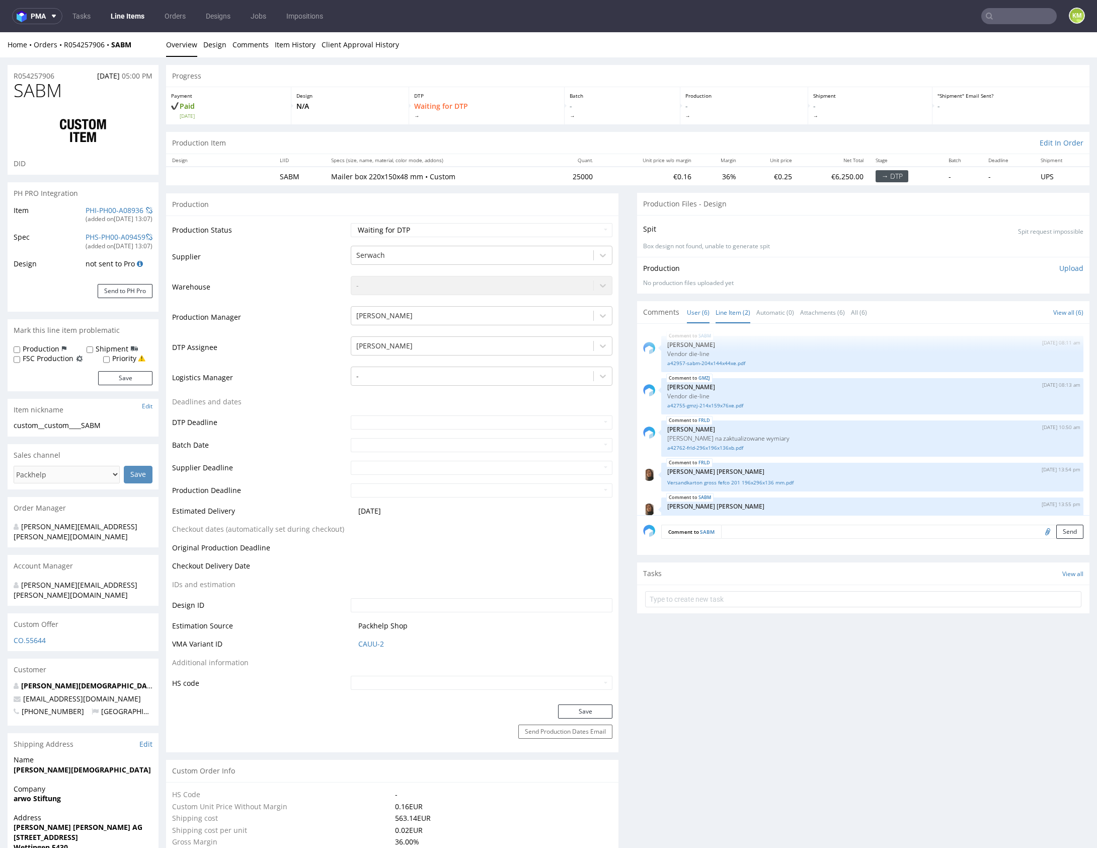
click at [720, 320] on link "Line Item (2)" at bounding box center [733, 313] width 35 height 22
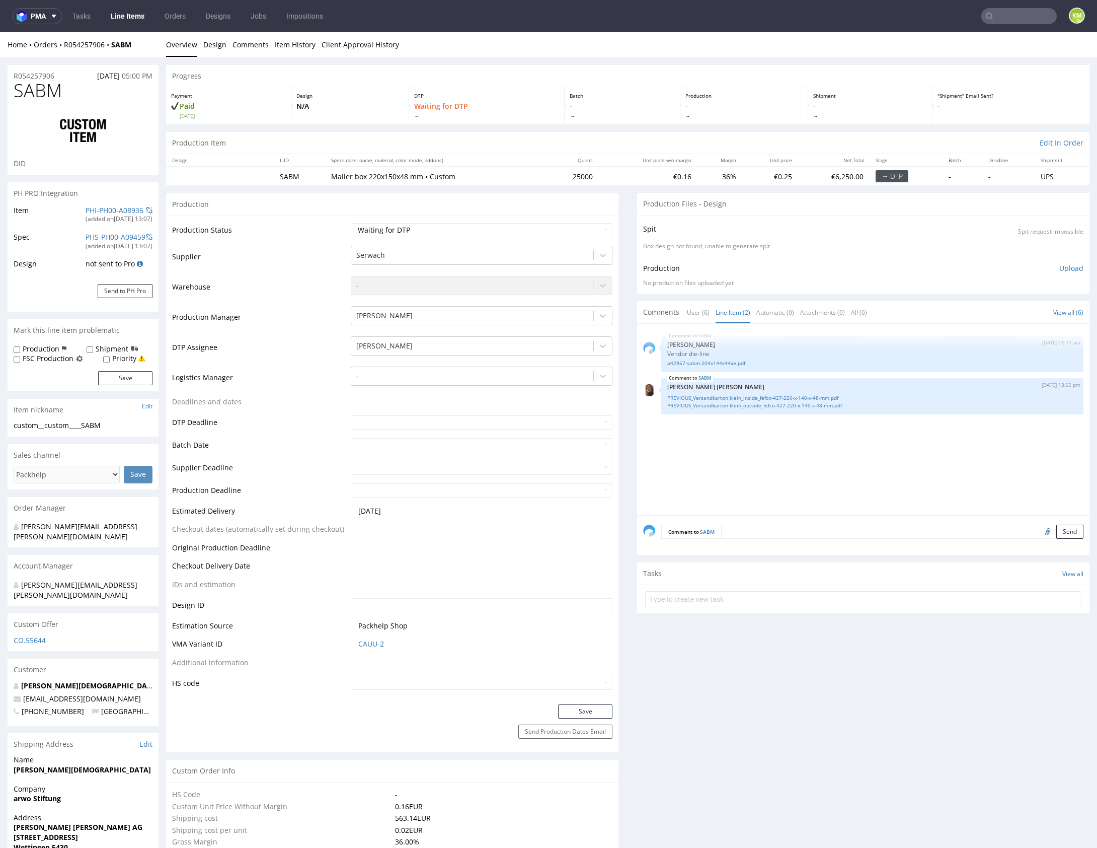
click at [771, 434] on div "SABM 20th Aug 25 | 08:11 am Michał Palasek Vendor die-line a42957-sabm-204x144x…" at bounding box center [866, 422] width 447 height 185
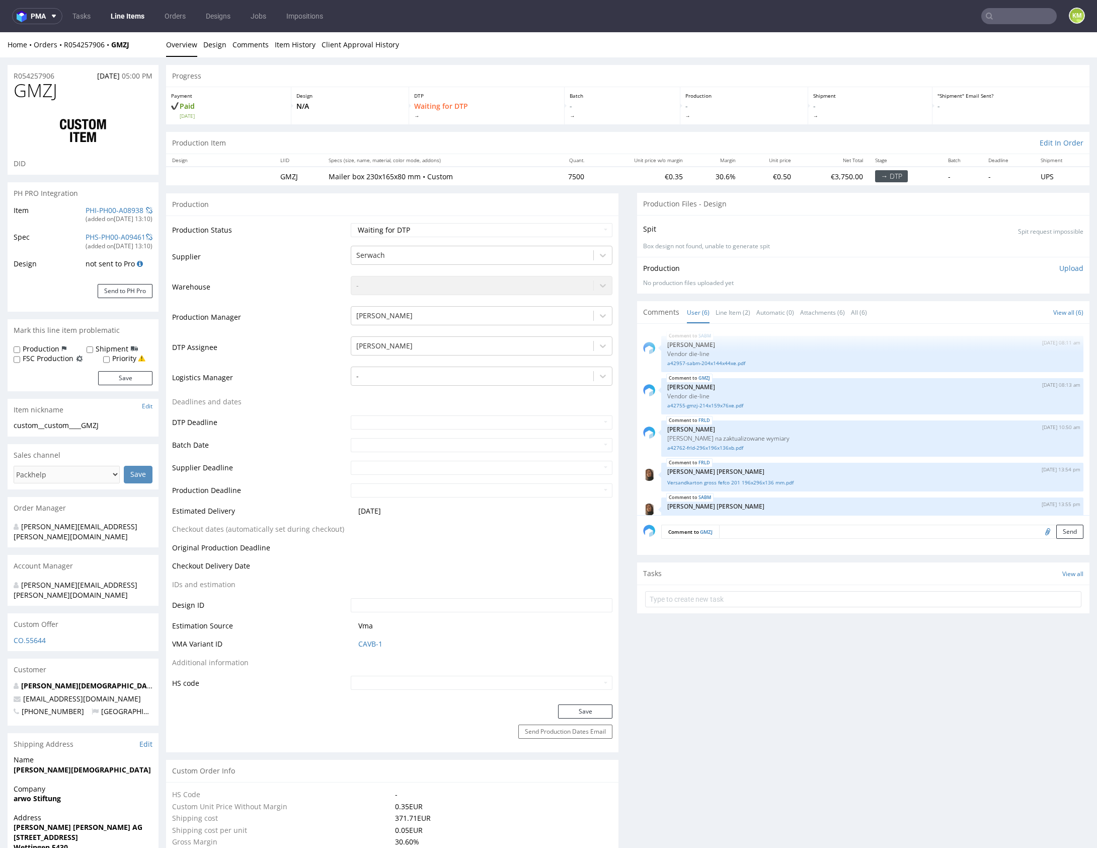
scroll to position [59, 0]
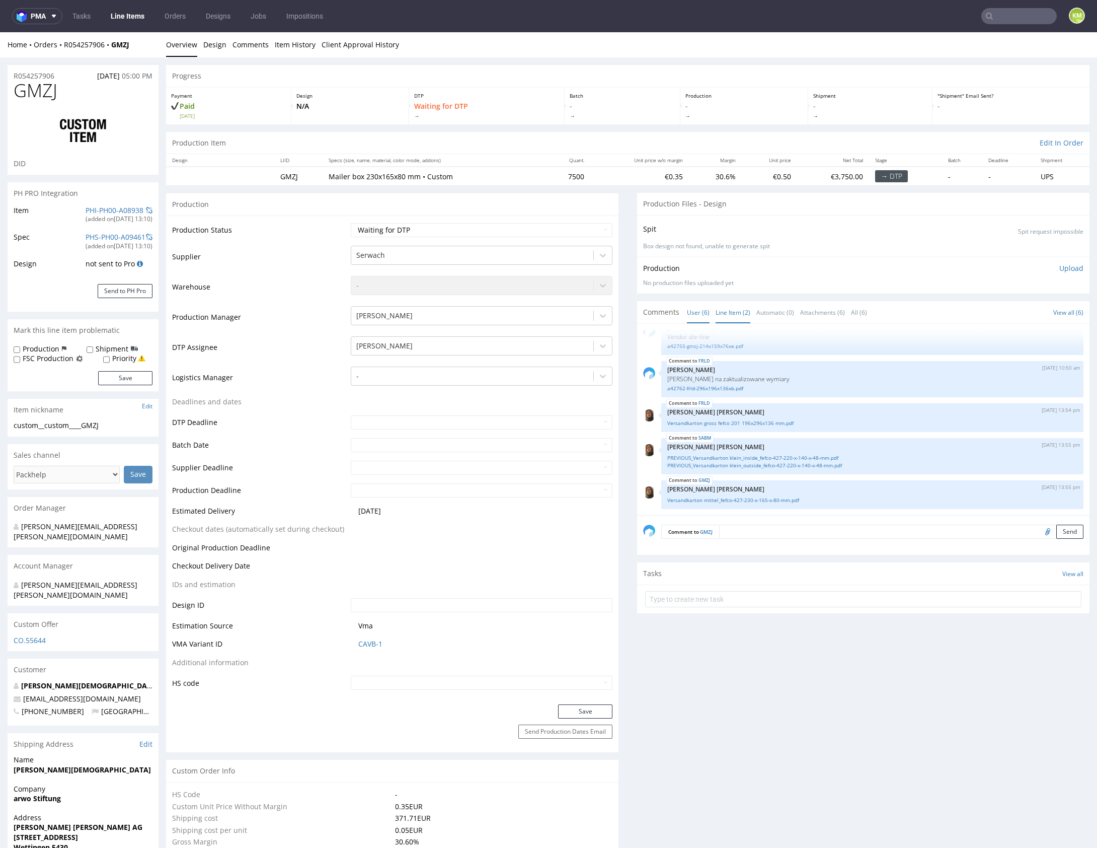
click at [728, 315] on link "Line Item (2)" at bounding box center [733, 313] width 35 height 22
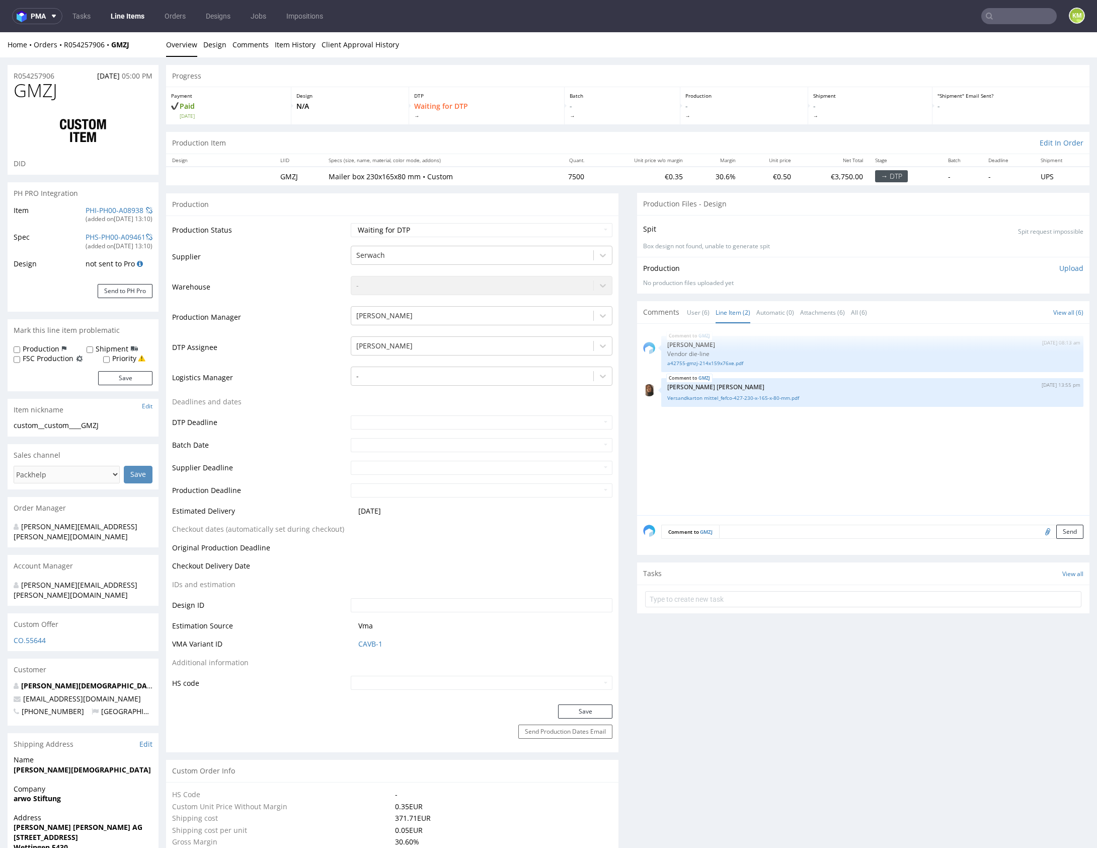
click at [793, 422] on div "GMZJ 20th Aug 25 | 08:13 am Michał Palasek Vendor die-line a42755-gmzj-214x159x…" at bounding box center [866, 422] width 447 height 185
click at [865, 442] on div "GMZJ 20th Aug 25 | 08:13 am Michał Palasek Vendor die-line a42755-gmzj-214x159x…" at bounding box center [866, 422] width 447 height 185
click at [735, 364] on link "a42755-gmzj-214x159x76xe.pdf" at bounding box center [872, 363] width 410 height 8
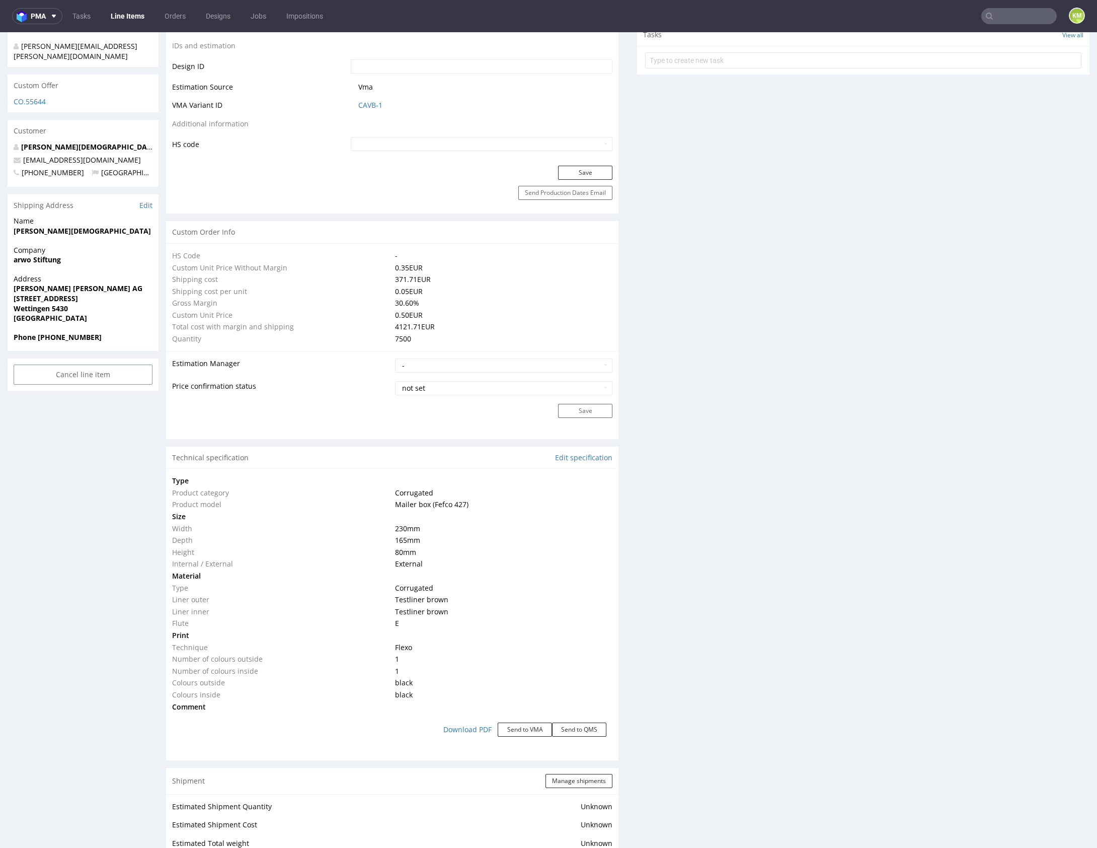
scroll to position [0, 0]
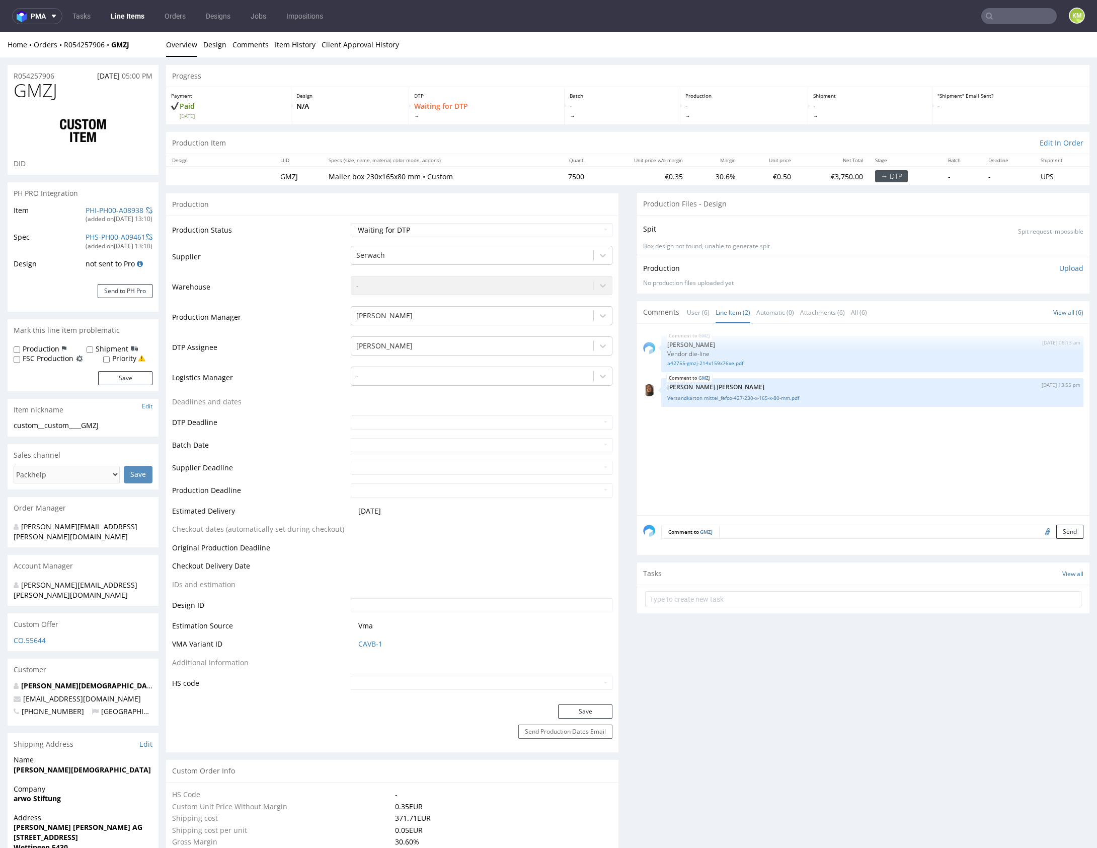
click at [789, 450] on div "GMZJ 20th Aug 25 | 08:13 am Michał Palasek Vendor die-line a42755-gmzj-214x159x…" at bounding box center [866, 422] width 447 height 185
click at [773, 398] on link "Versandkarton mittel_fefco-427-230-x-165-x-80-mm.pdf" at bounding box center [872, 398] width 410 height 8
click at [460, 224] on select "Waiting for Artwork Waiting for Diecut Waiting for Mockup Waiting for DTP Waiti…" at bounding box center [482, 230] width 262 height 14
select select "dtp_ca_needed"
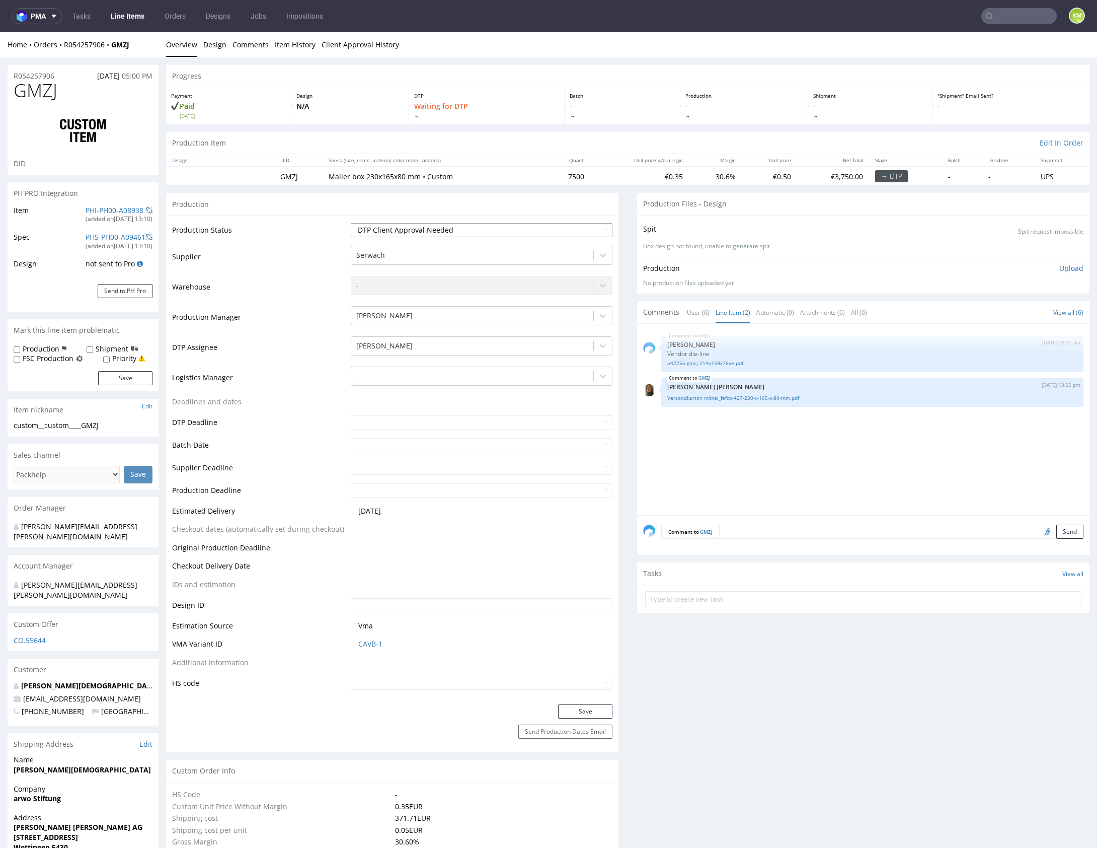
click at [351, 223] on select "Waiting for Artwork Waiting for Diecut Waiting for Mockup Waiting for DTP Waiti…" at bounding box center [482, 230] width 262 height 14
click at [584, 710] on button "Save" at bounding box center [585, 711] width 54 height 14
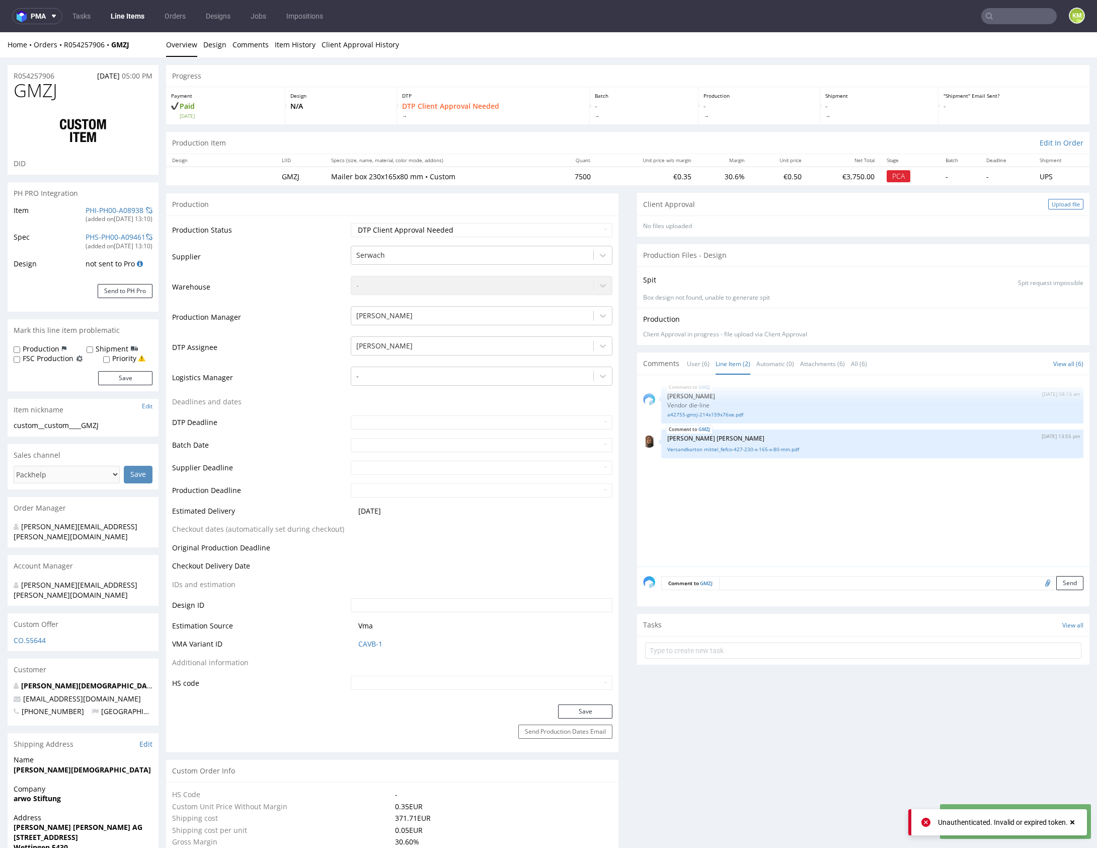
click at [1051, 201] on div "Upload file" at bounding box center [1066, 204] width 35 height 11
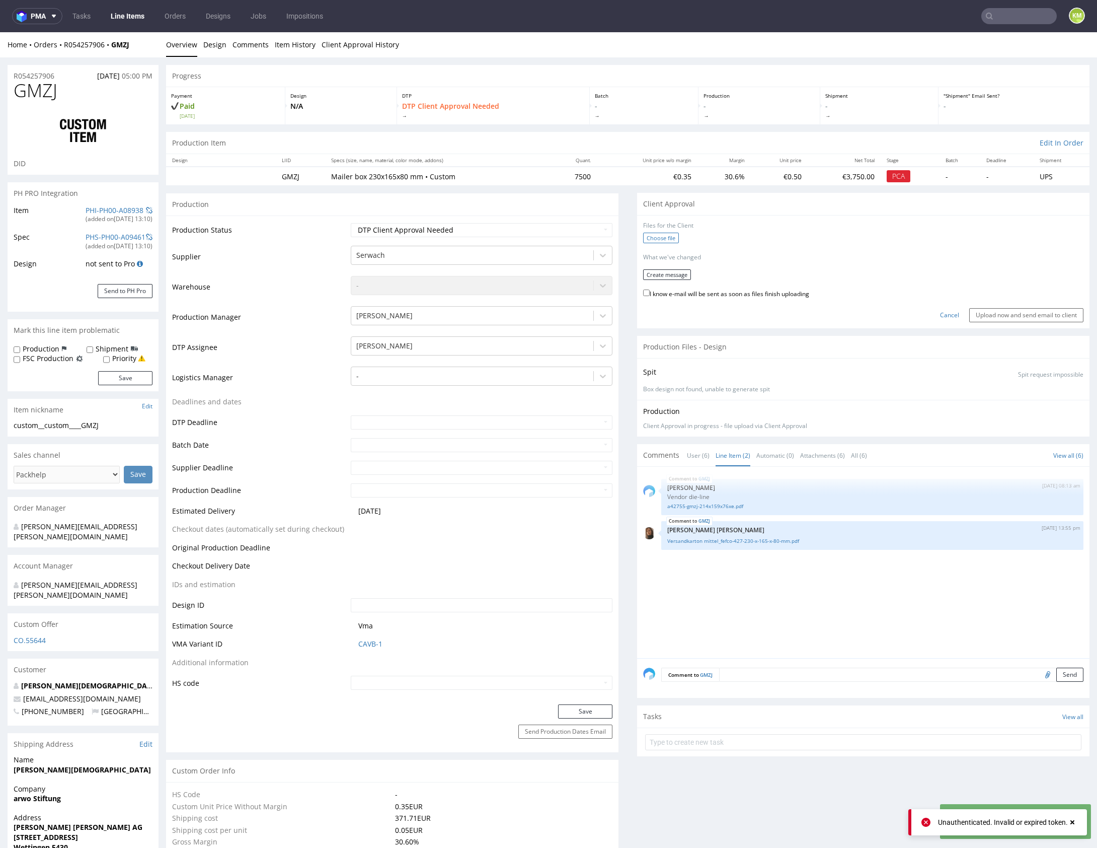
click at [655, 237] on label "Choose file" at bounding box center [661, 238] width 36 height 11
click at [0, 32] on input "Choose file" at bounding box center [0, 32] width 0 height 0
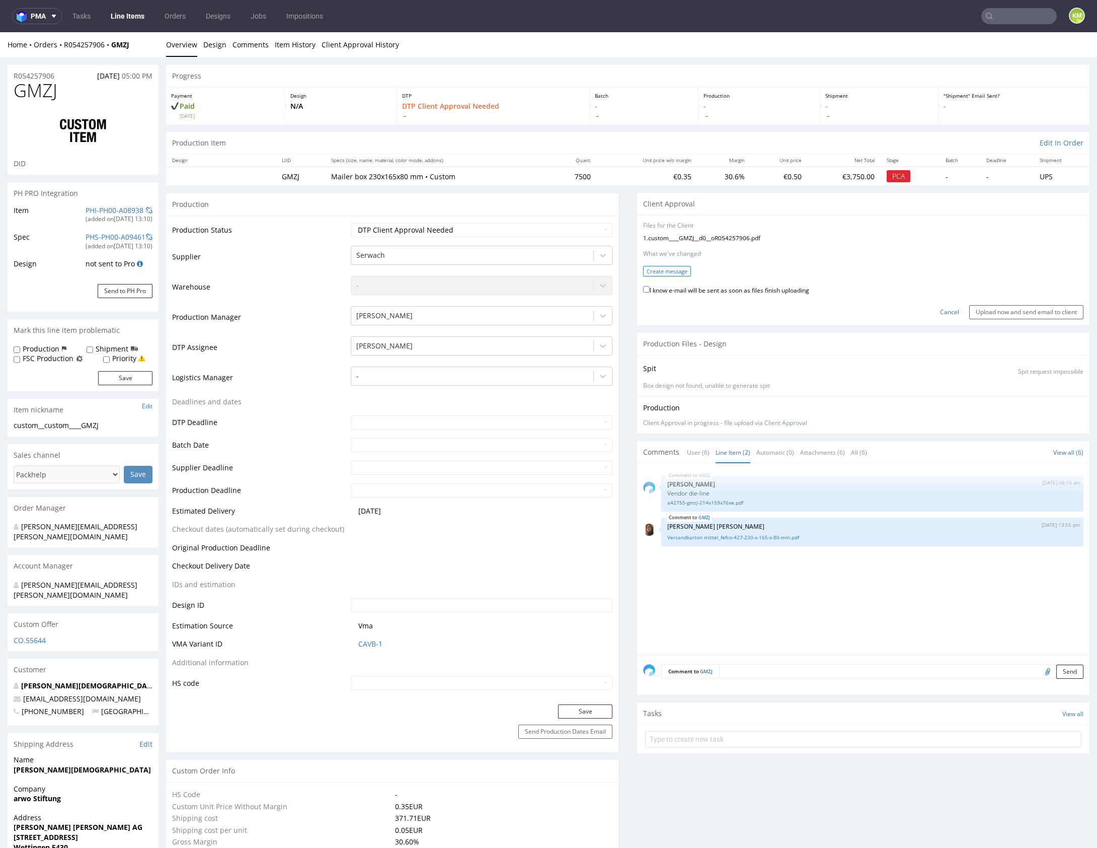
click at [661, 270] on button "Create message" at bounding box center [667, 271] width 48 height 11
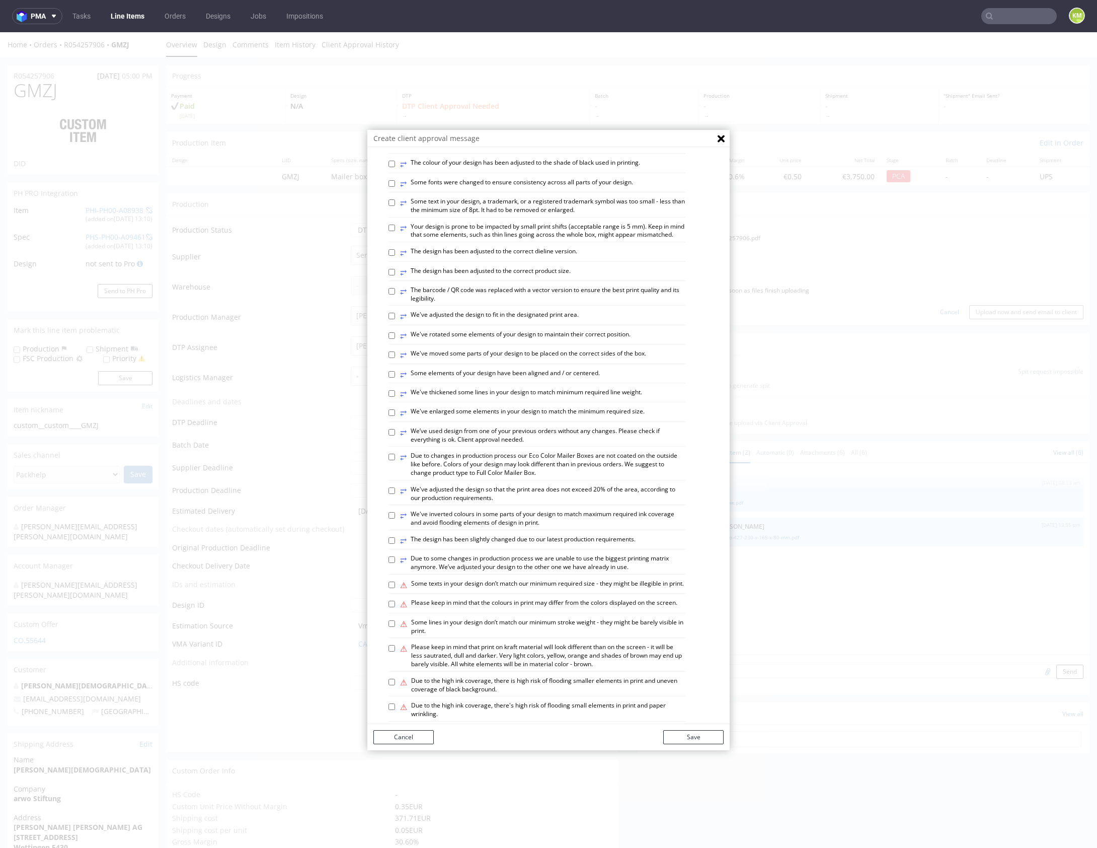
scroll to position [279, 0]
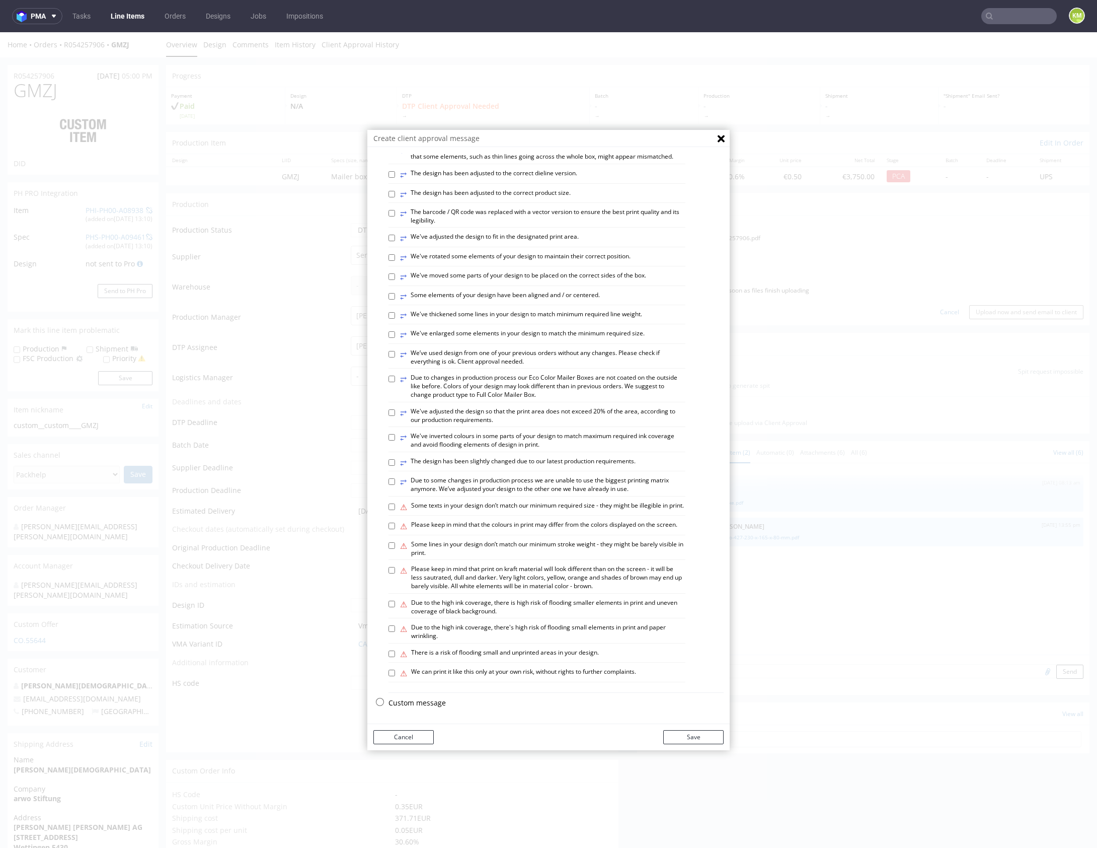
click at [415, 702] on p "Custom message" at bounding box center [556, 703] width 335 height 10
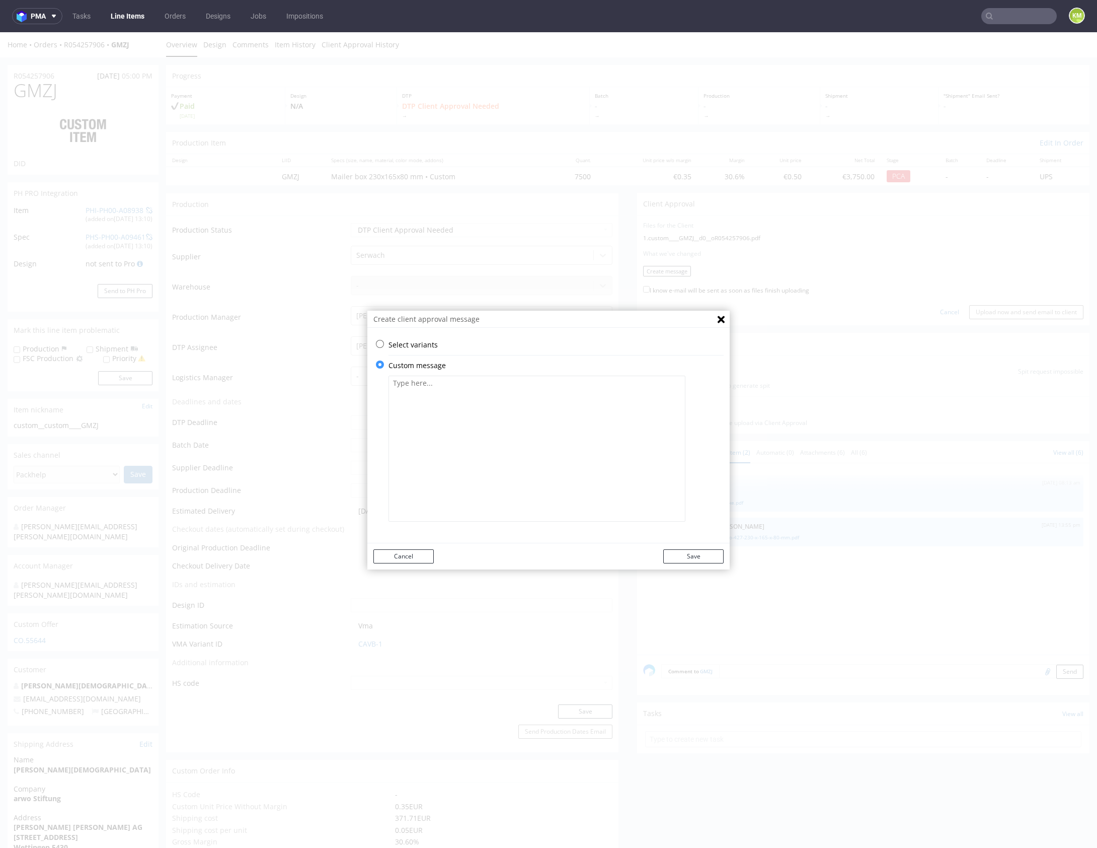
click at [469, 463] on textarea at bounding box center [537, 449] width 297 height 146
paste textarea "The design has been adapted to the correct dieline at 1:1 scale. Please review …"
type textarea "The design has been adapted to the correct dieline at 1:1 scale. Please review …"
click at [692, 553] on button "Save" at bounding box center [693, 556] width 60 height 14
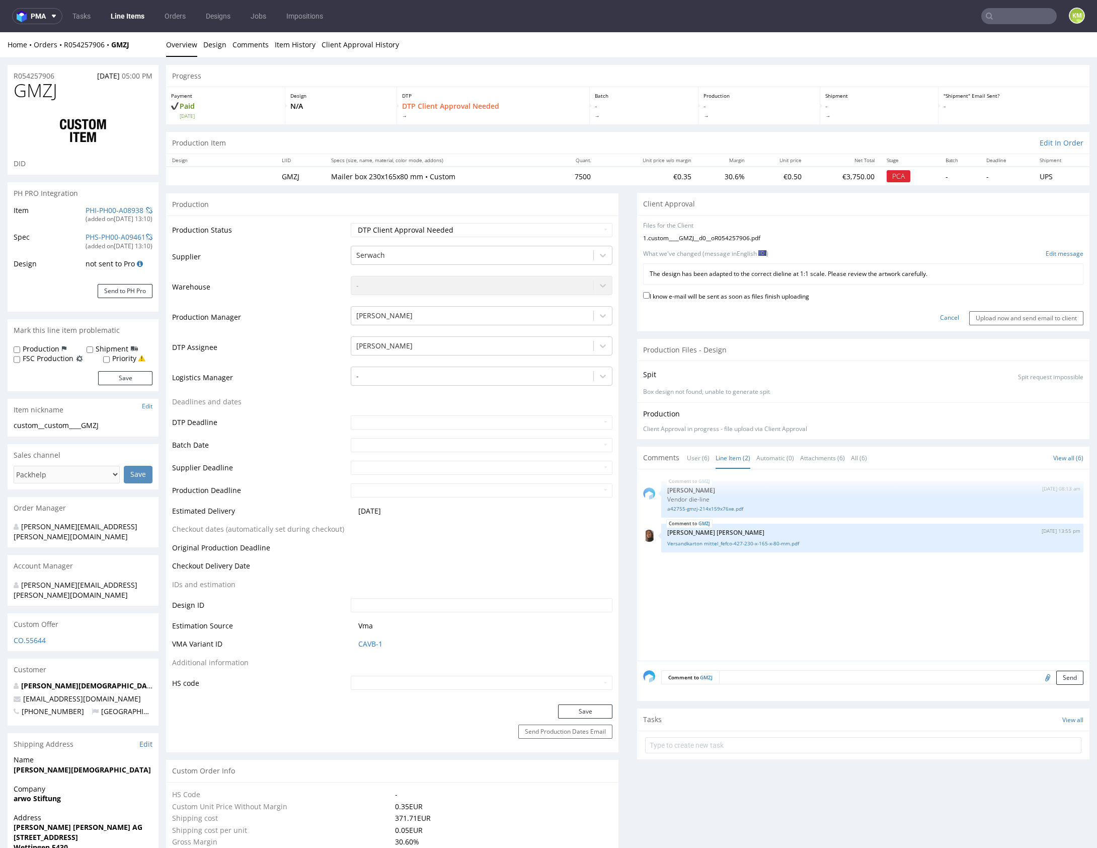
click at [763, 295] on label "I know e-mail will be sent as soon as files finish uploading" at bounding box center [726, 295] width 166 height 11
click at [650, 295] on input "I know e-mail will be sent as soon as files finish uploading" at bounding box center [646, 295] width 7 height 7
checkbox input "true"
click at [1005, 319] on input "Upload now and send email to client" at bounding box center [1027, 318] width 114 height 14
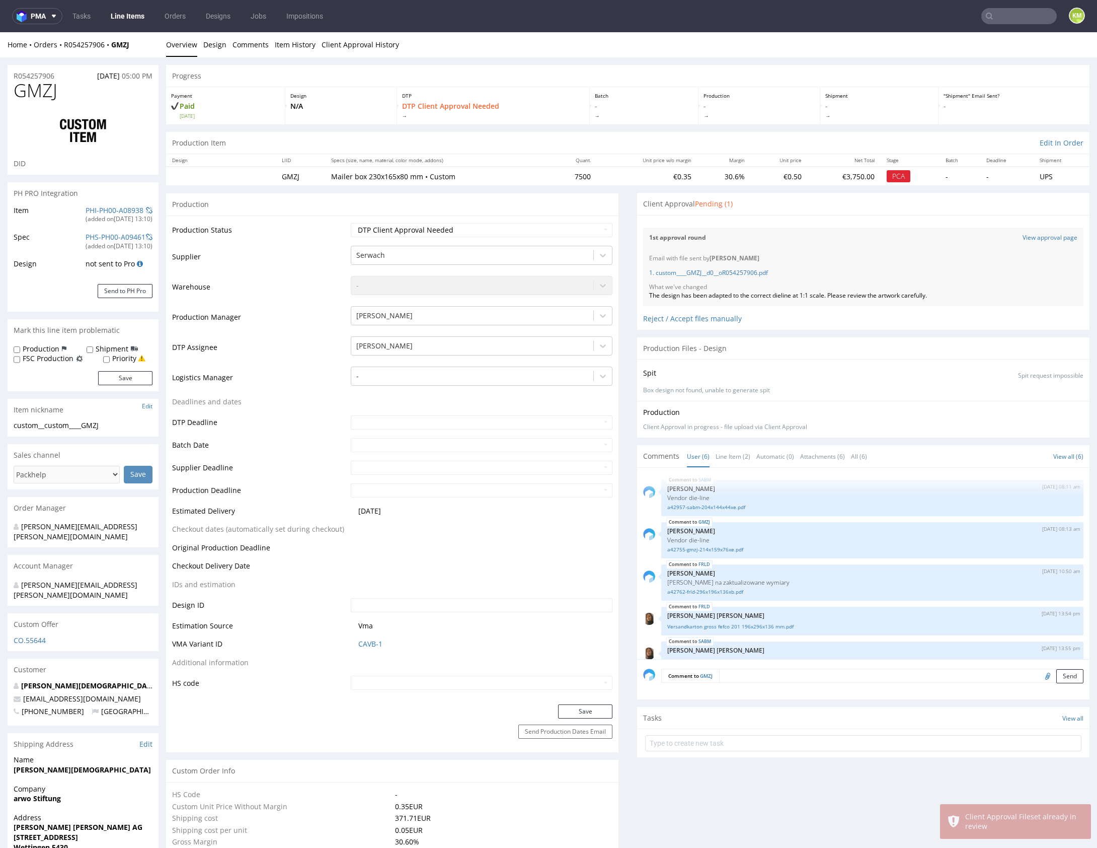
scroll to position [59, 0]
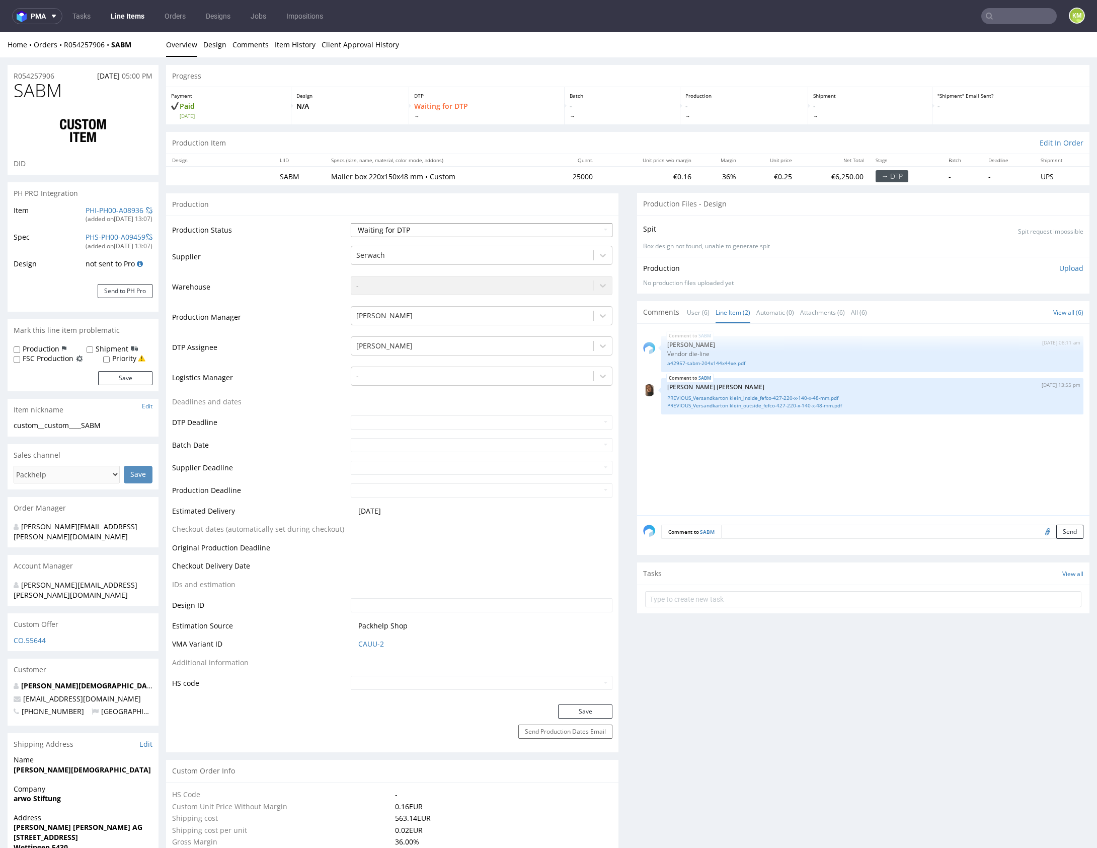
click at [550, 232] on select "Waiting for Artwork Waiting for Diecut Waiting for Mockup Waiting for DTP Waiti…" at bounding box center [482, 230] width 262 height 14
select select "dtp_ca_needed"
click at [351, 223] on select "Waiting for Artwork Waiting for Diecut Waiting for Mockup Waiting for DTP Waiti…" at bounding box center [482, 230] width 262 height 14
click at [581, 713] on button "Save" at bounding box center [585, 711] width 54 height 14
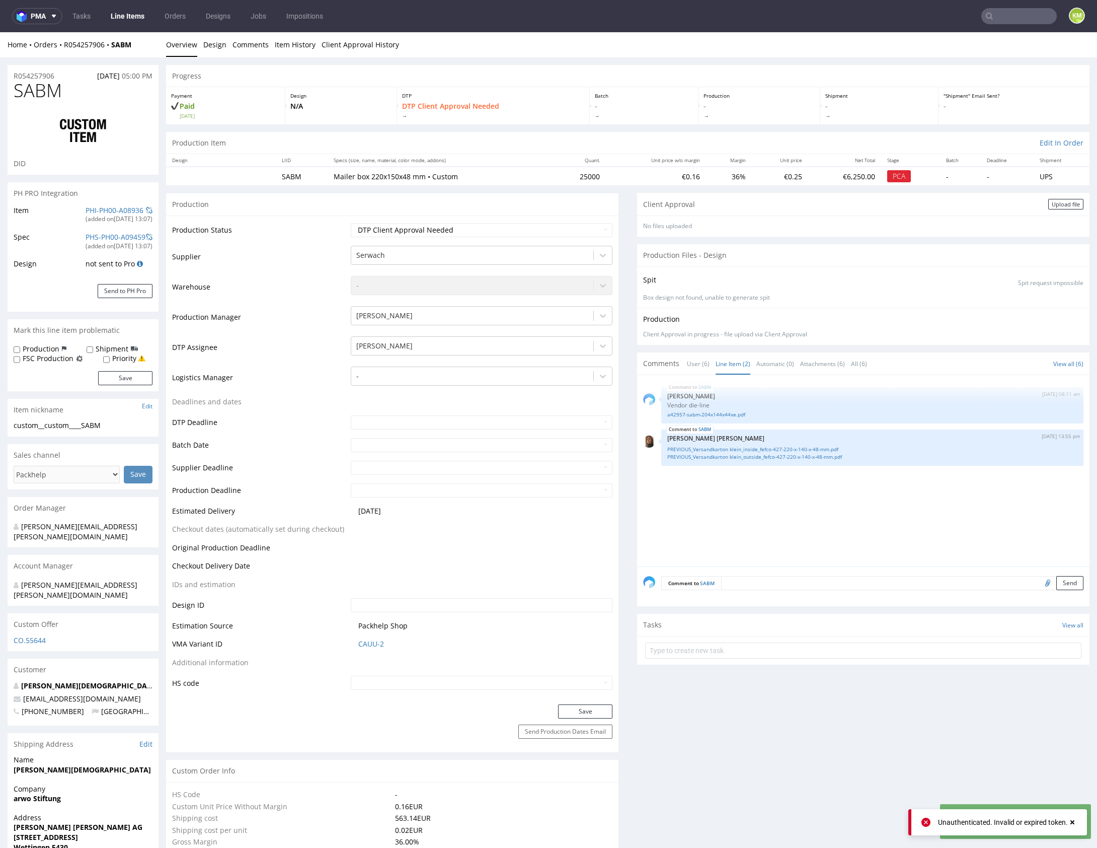
drag, startPoint x: 1048, startPoint y: 203, endPoint x: 868, endPoint y: 227, distance: 180.8
click at [1049, 203] on div "Upload file" at bounding box center [1066, 204] width 35 height 11
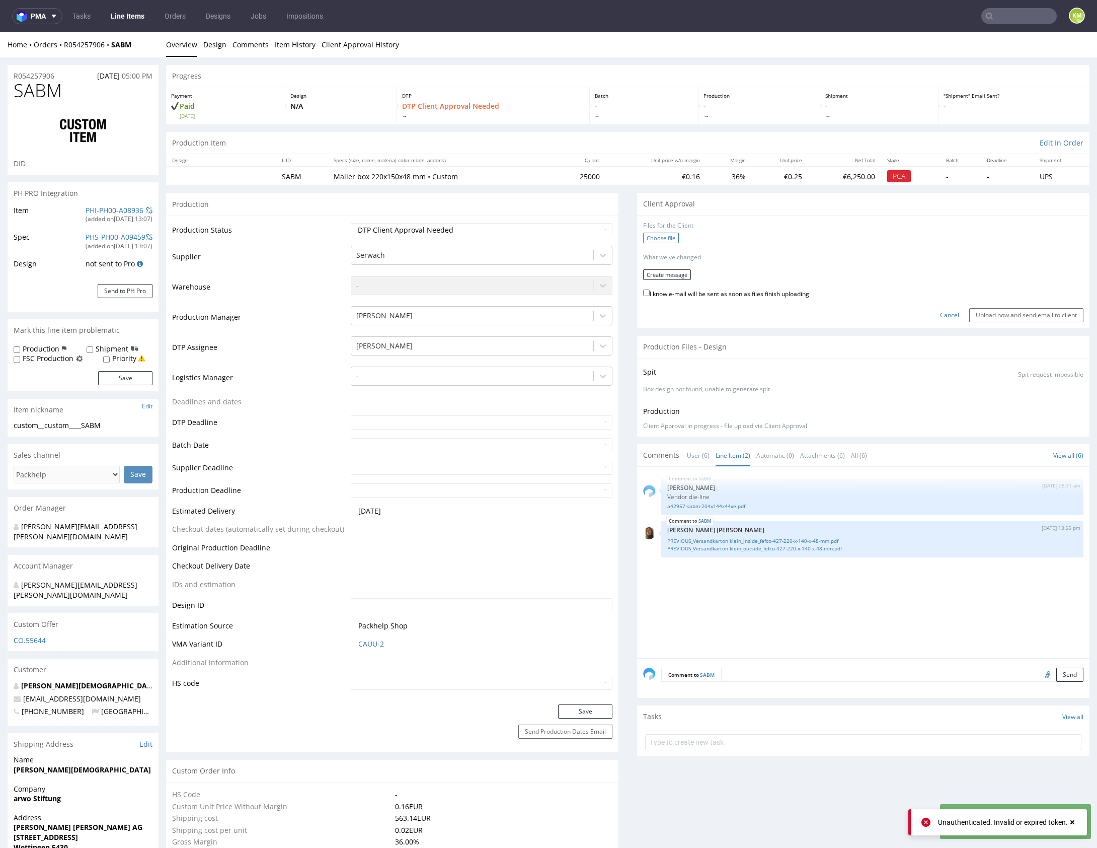
click at [659, 239] on label "Choose file" at bounding box center [661, 238] width 36 height 11
click at [0, 32] on input "Choose file" at bounding box center [0, 32] width 0 height 0
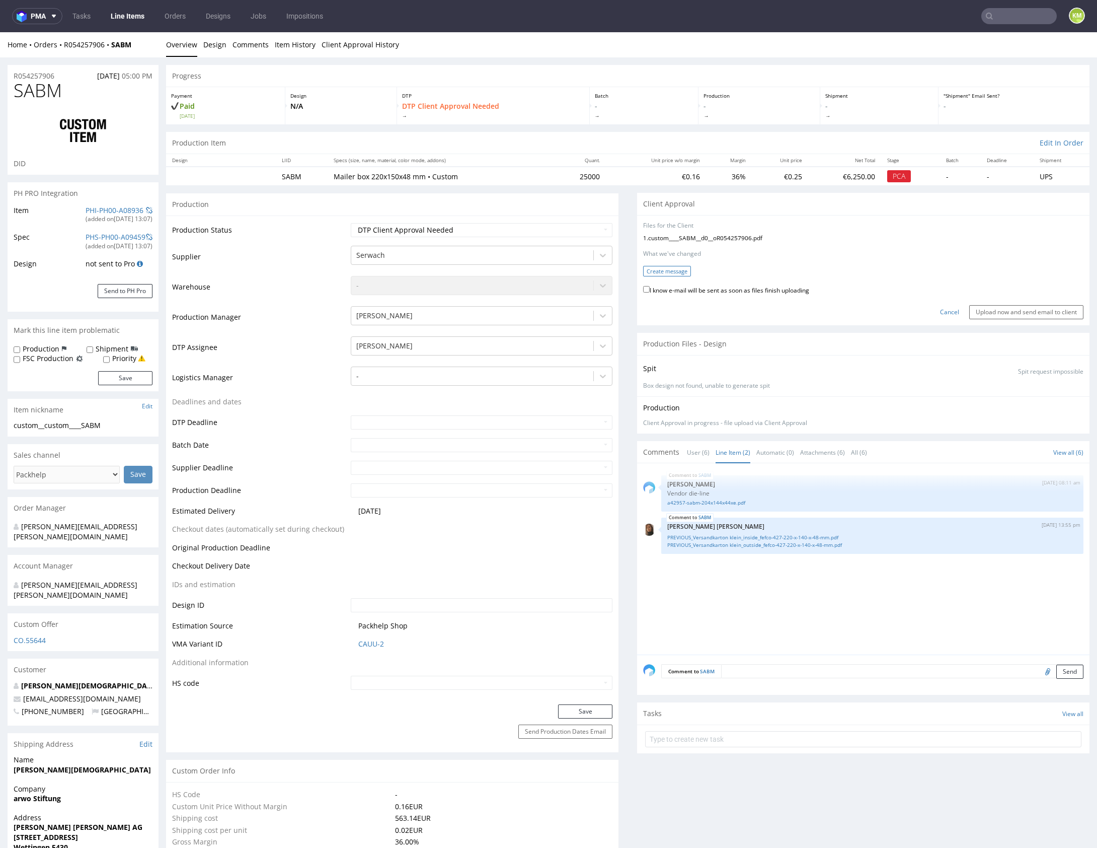
click at [676, 270] on button "Create message" at bounding box center [667, 271] width 48 height 11
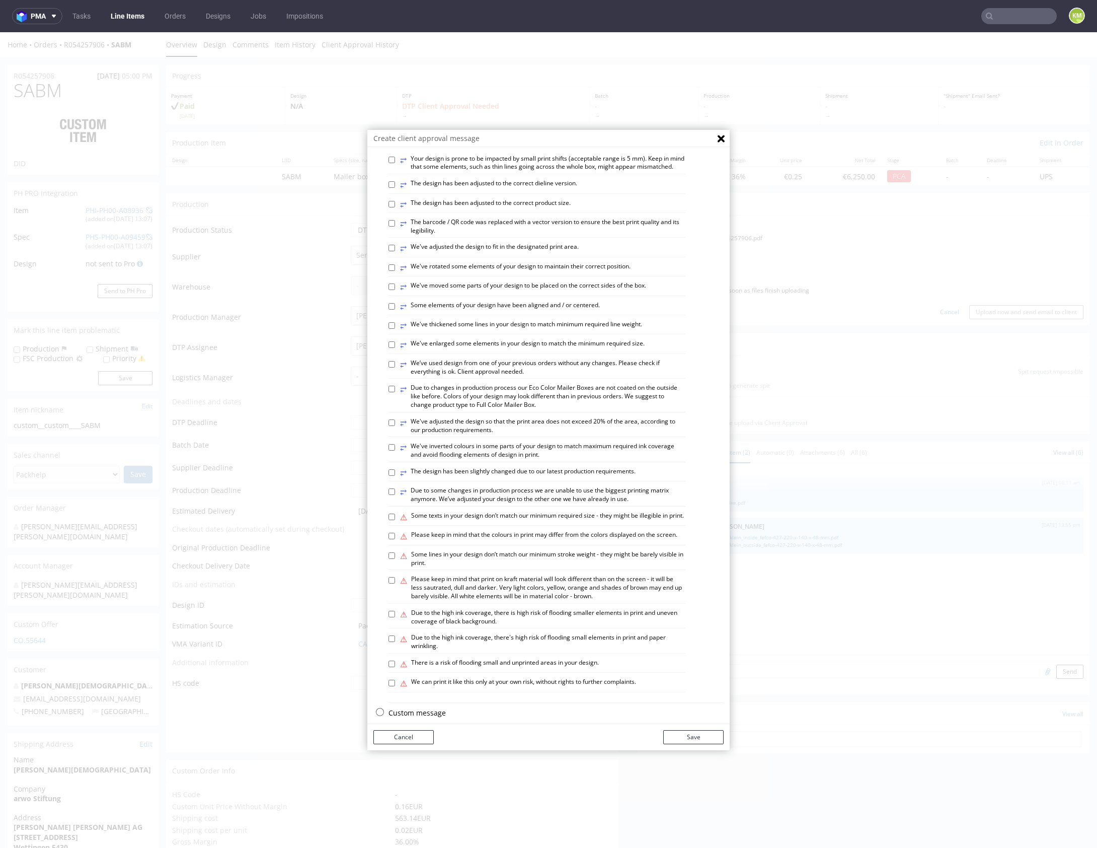
scroll to position [279, 0]
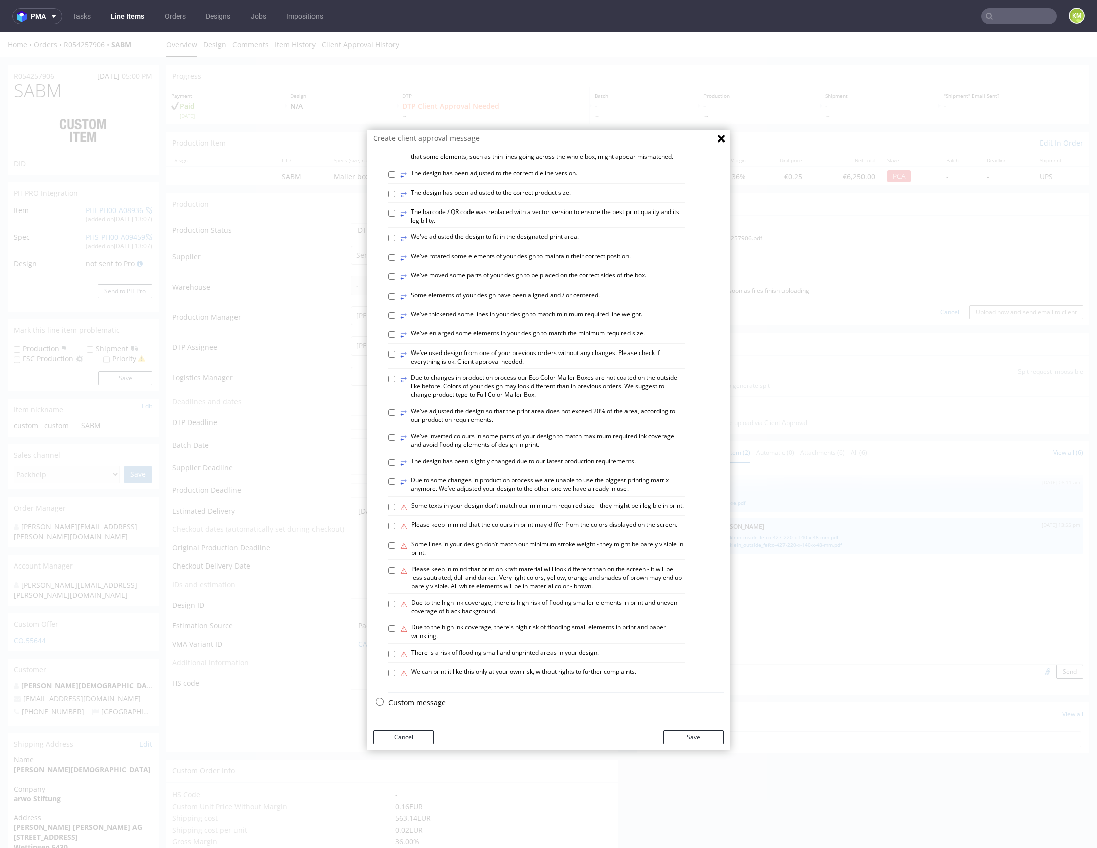
click at [429, 699] on p "Custom message" at bounding box center [556, 703] width 335 height 10
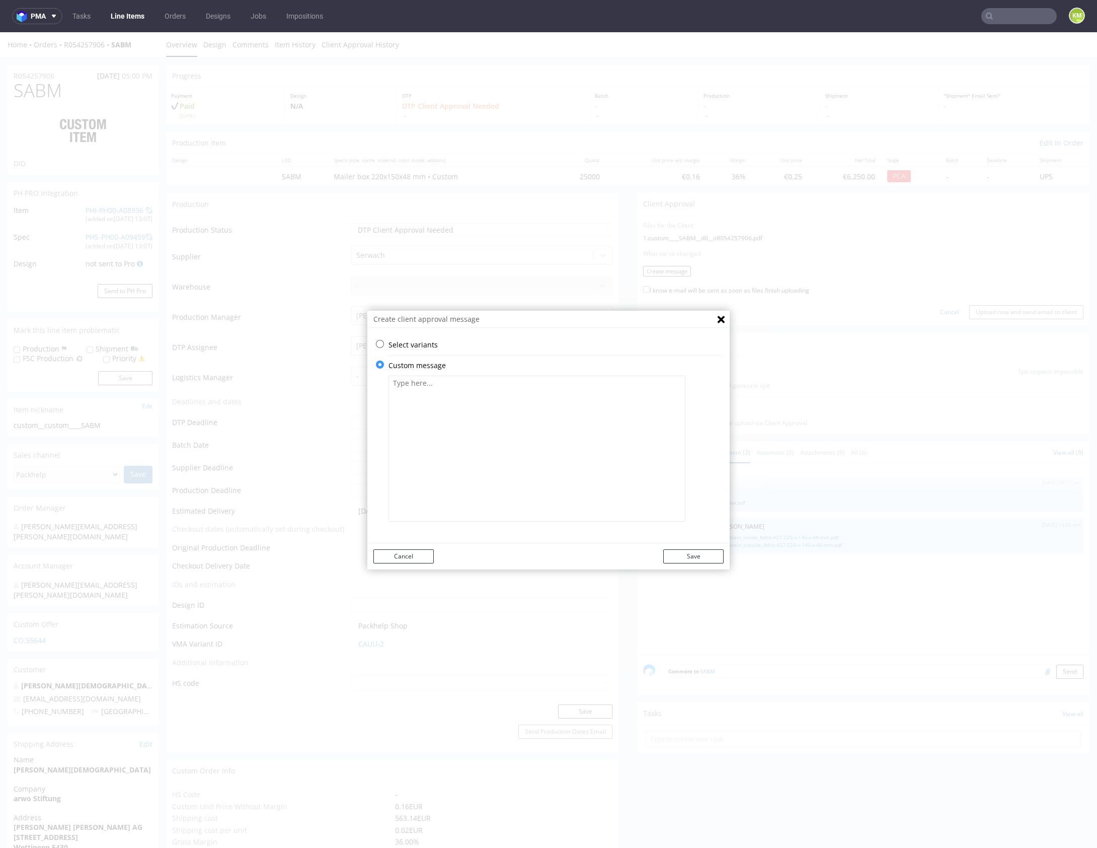
scroll to position [0, 0]
click at [458, 463] on textarea at bounding box center [537, 449] width 297 height 146
paste textarea "The design has been adapted to the correct dieline at a 1:1 scale. Please revie…"
click at [566, 384] on textarea "The design has been adapted to the correct dieline at a 1:1 scale. Please revie…" at bounding box center [537, 449] width 297 height 146
click at [541, 385] on textarea "The design has been adapted to the correct dieline at 1:1 scale. Please review …" at bounding box center [537, 449] width 297 height 146
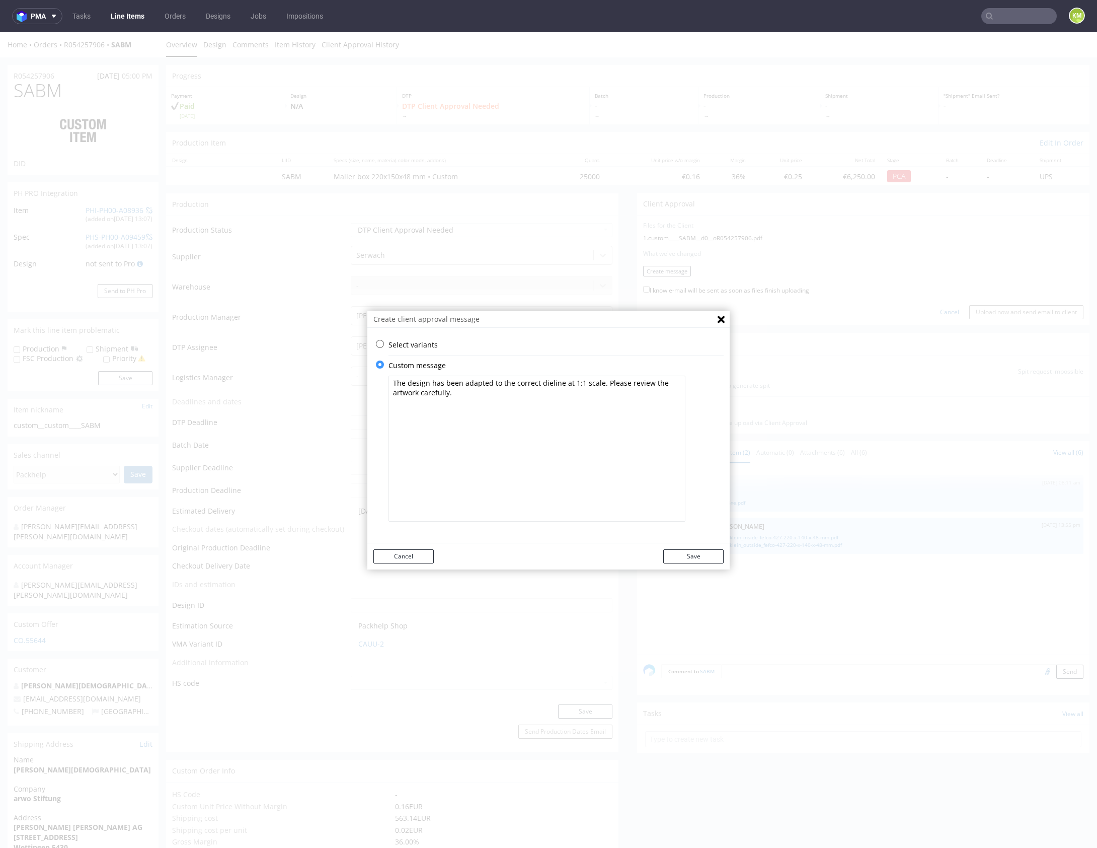
click at [541, 385] on textarea "The design has been adapted to the correct dieline at 1:1 scale. Please review …" at bounding box center [537, 449] width 297 height 146
click at [545, 386] on textarea "The design has been adapted to the correct dieline at 1:1 scale. Please review …" at bounding box center [537, 449] width 297 height 146
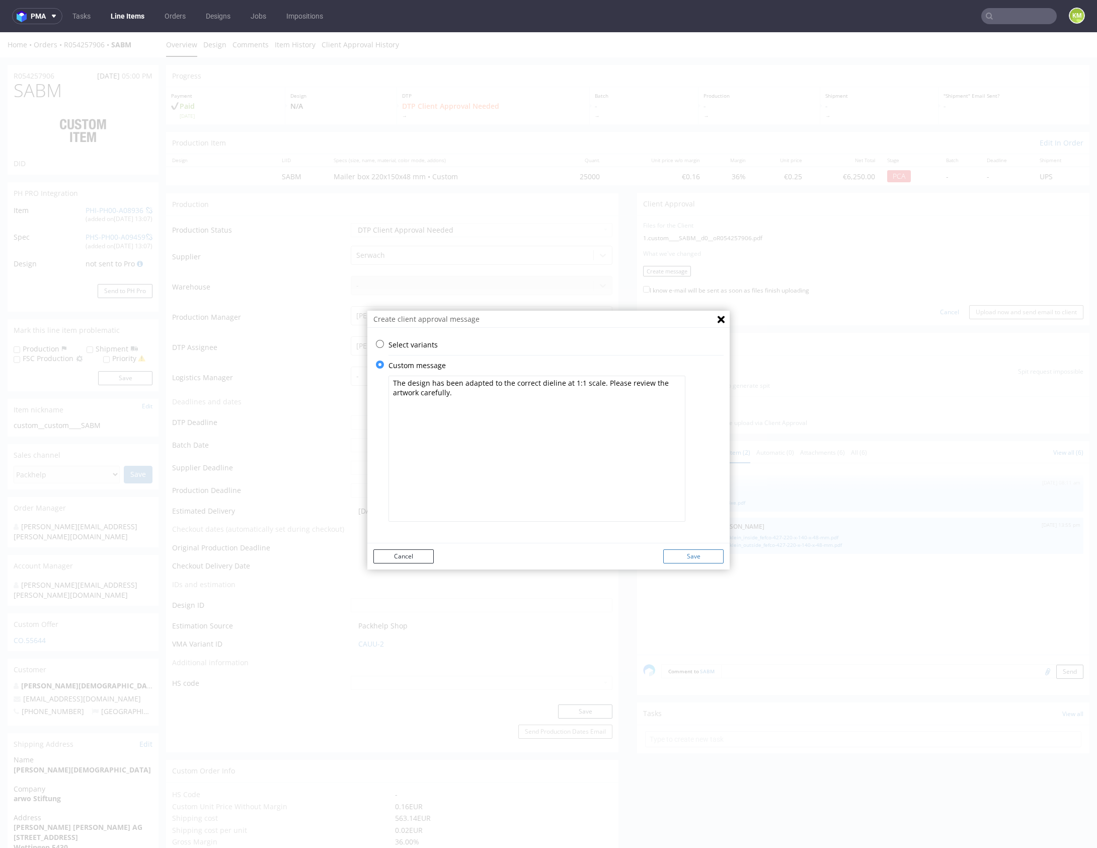
type textarea "The design has been adapted to the correct dieline at 1:1 scale. Please review …"
click at [700, 559] on button "Save" at bounding box center [693, 556] width 60 height 14
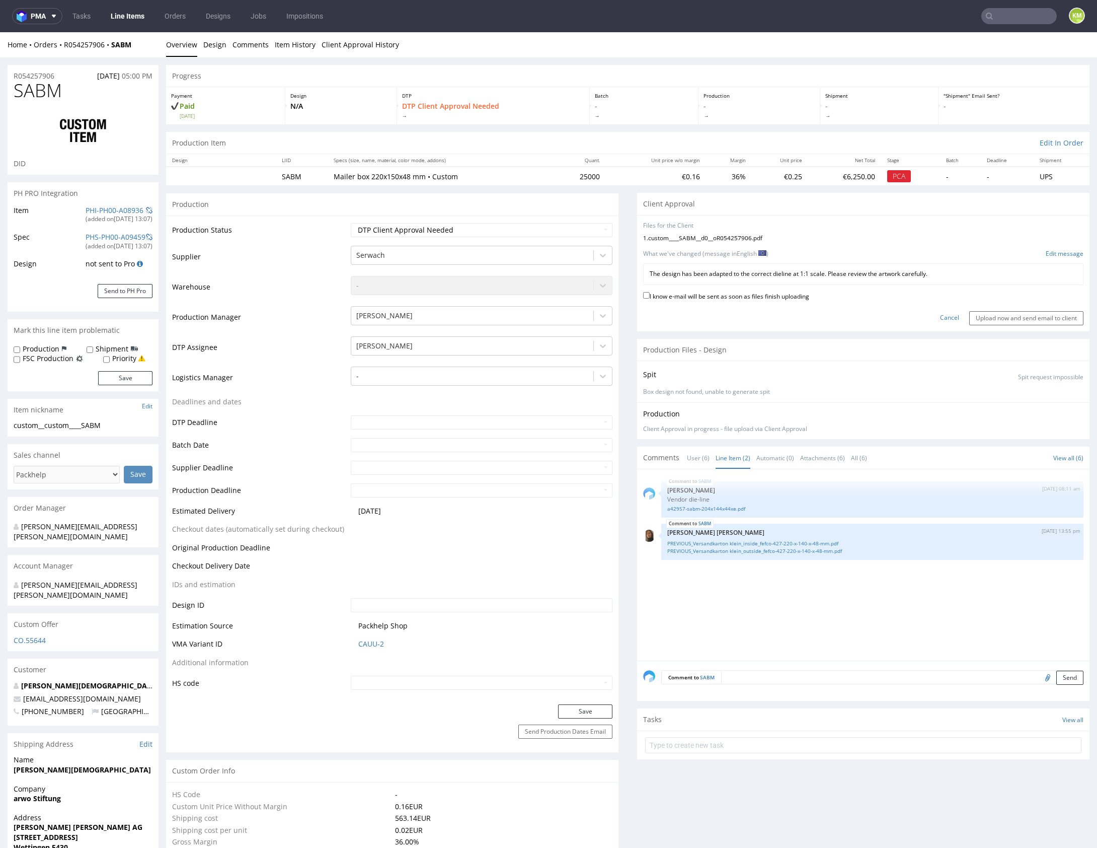
click at [802, 295] on label "I know e-mail will be sent as soon as files finish uploading" at bounding box center [726, 295] width 166 height 11
click at [650, 295] on input "I know e-mail will be sent as soon as files finish uploading" at bounding box center [646, 295] width 7 height 7
checkbox input "true"
click at [997, 316] on input "Upload now and send email to client" at bounding box center [1027, 318] width 114 height 14
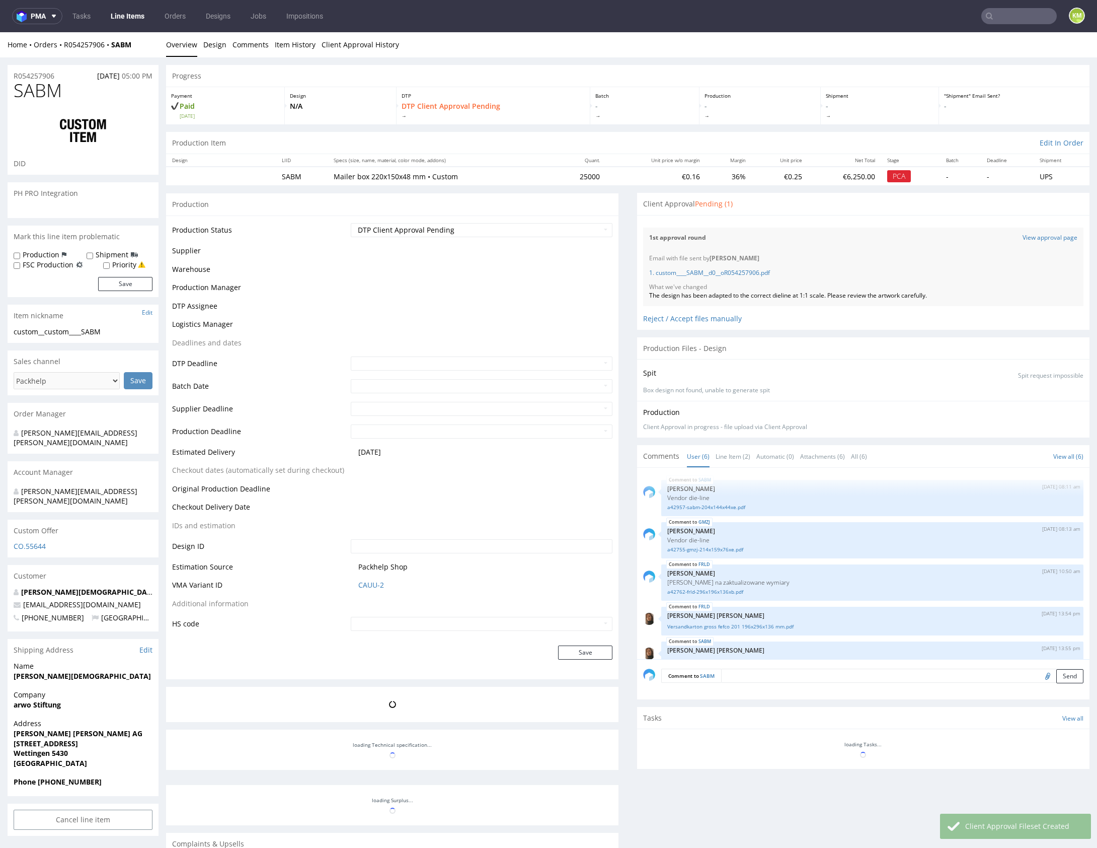
scroll to position [59, 0]
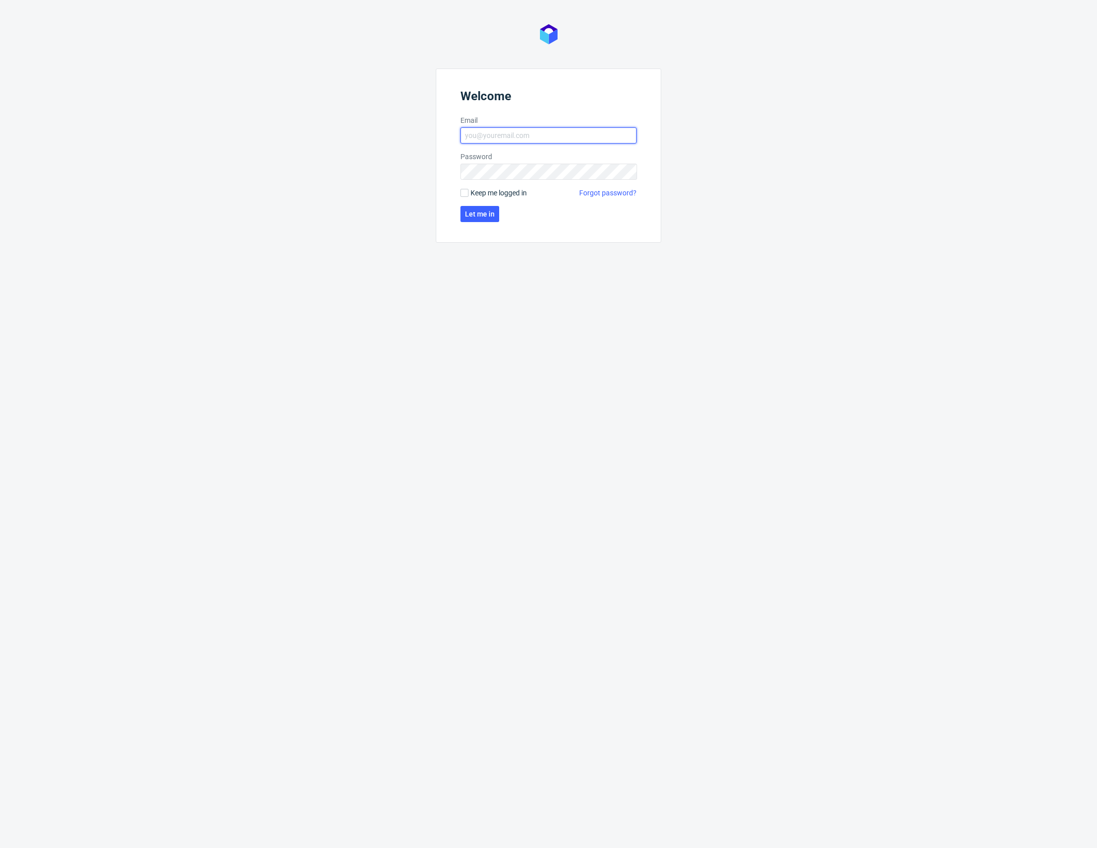
click at [501, 134] on input "Email" at bounding box center [549, 135] width 176 height 16
type input "karol.markowski@packhelp.com"
click at [481, 210] on span "Let me in" at bounding box center [480, 213] width 30 height 7
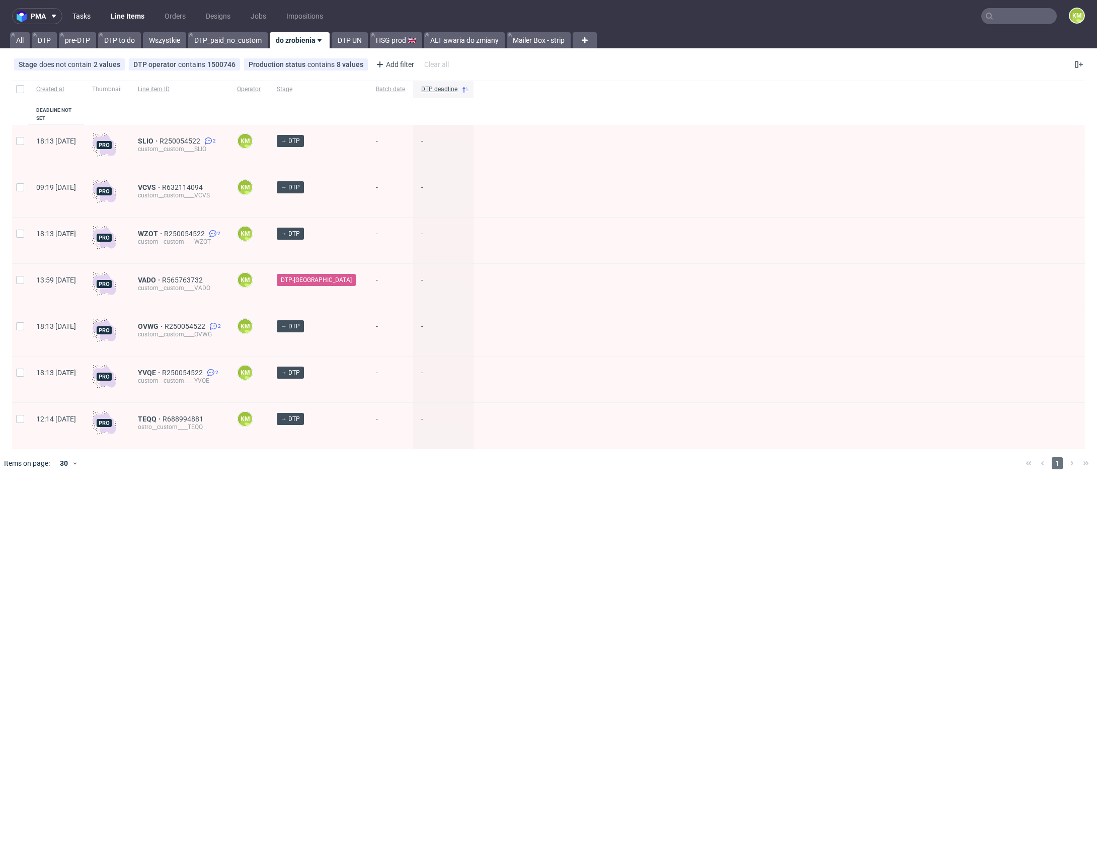
click at [77, 19] on link "Tasks" at bounding box center [81, 16] width 30 height 16
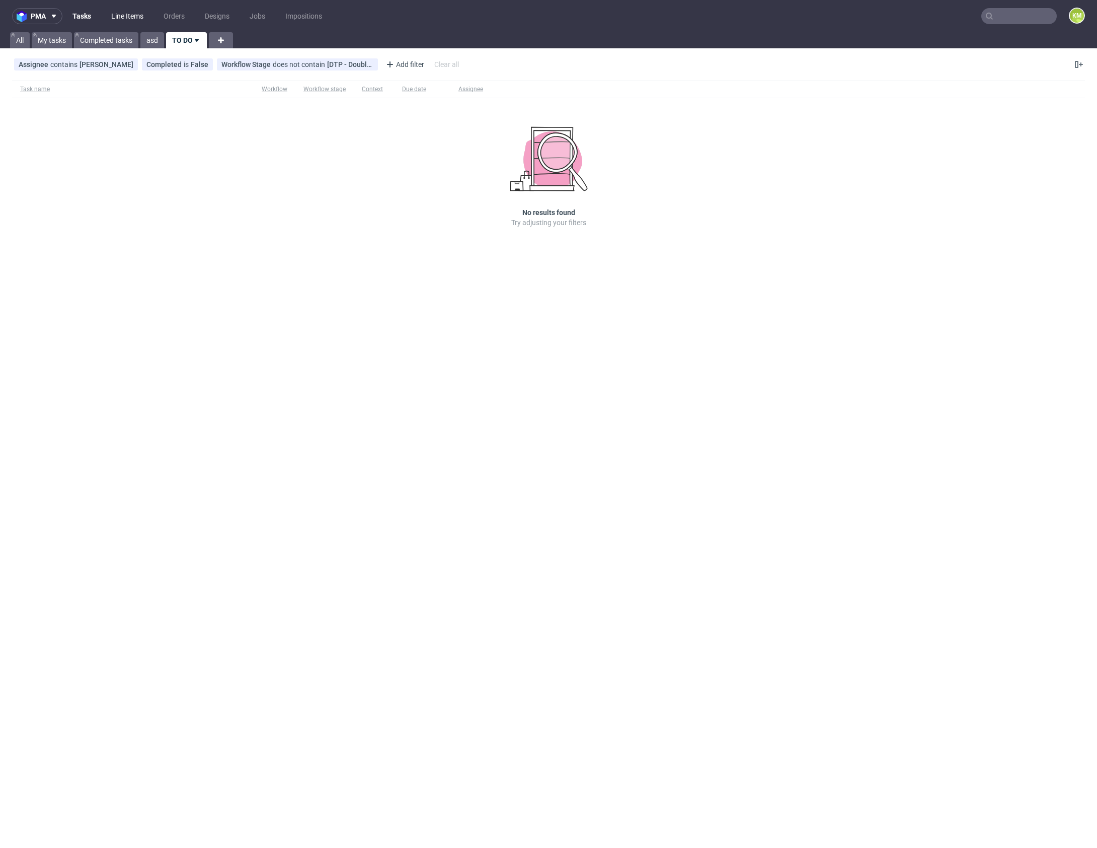
click at [124, 18] on link "Line Items" at bounding box center [127, 16] width 44 height 16
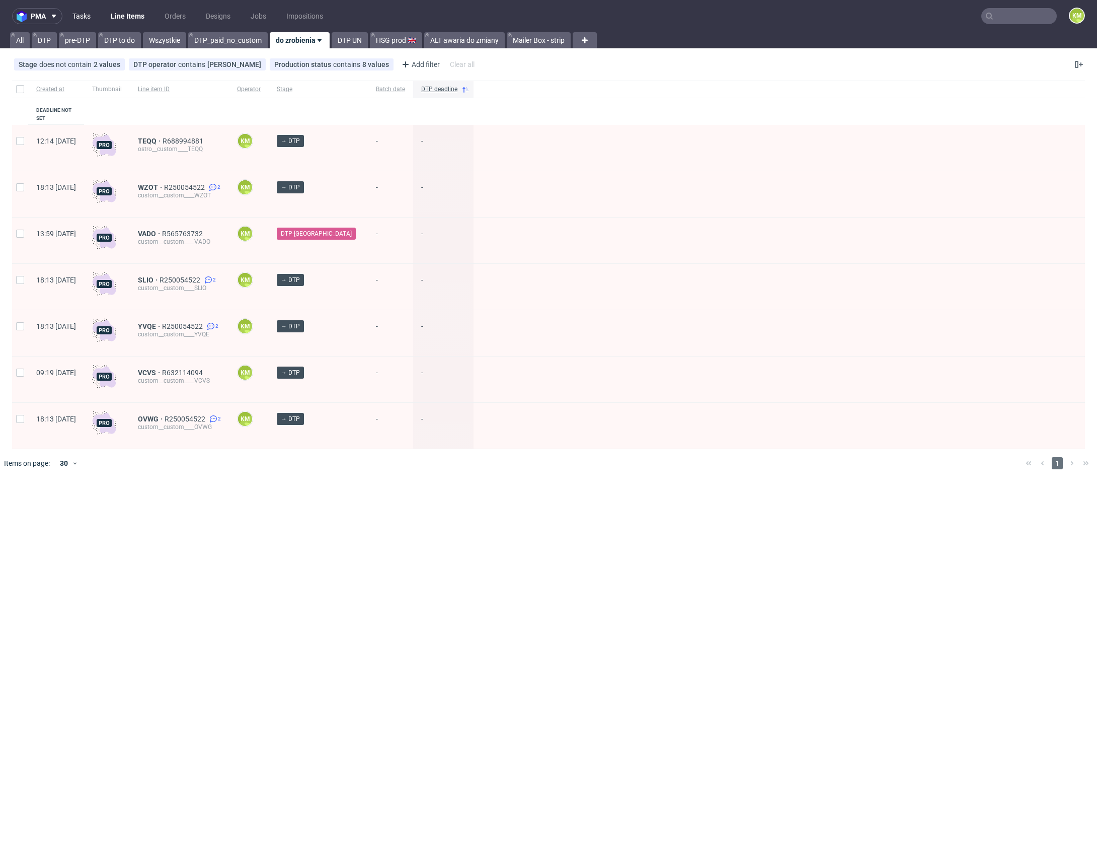
click at [83, 17] on link "Tasks" at bounding box center [81, 16] width 30 height 16
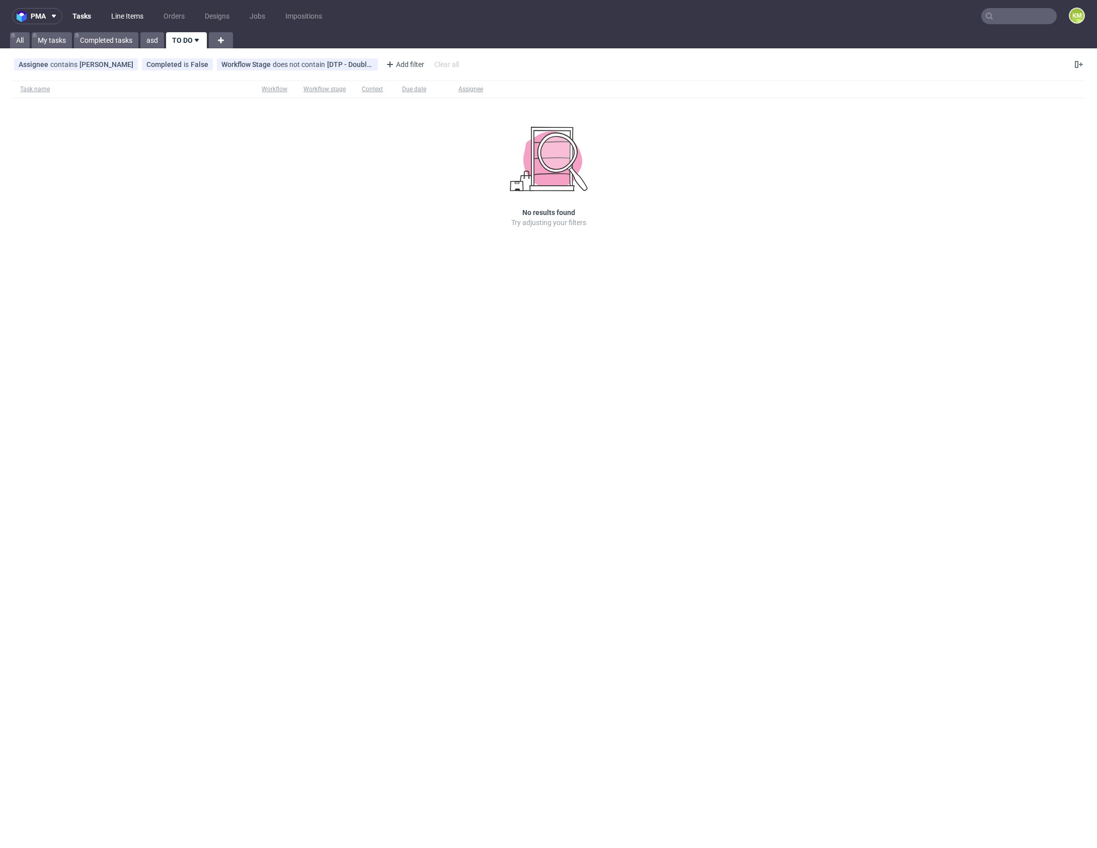
click at [122, 18] on link "Line Items" at bounding box center [127, 16] width 44 height 16
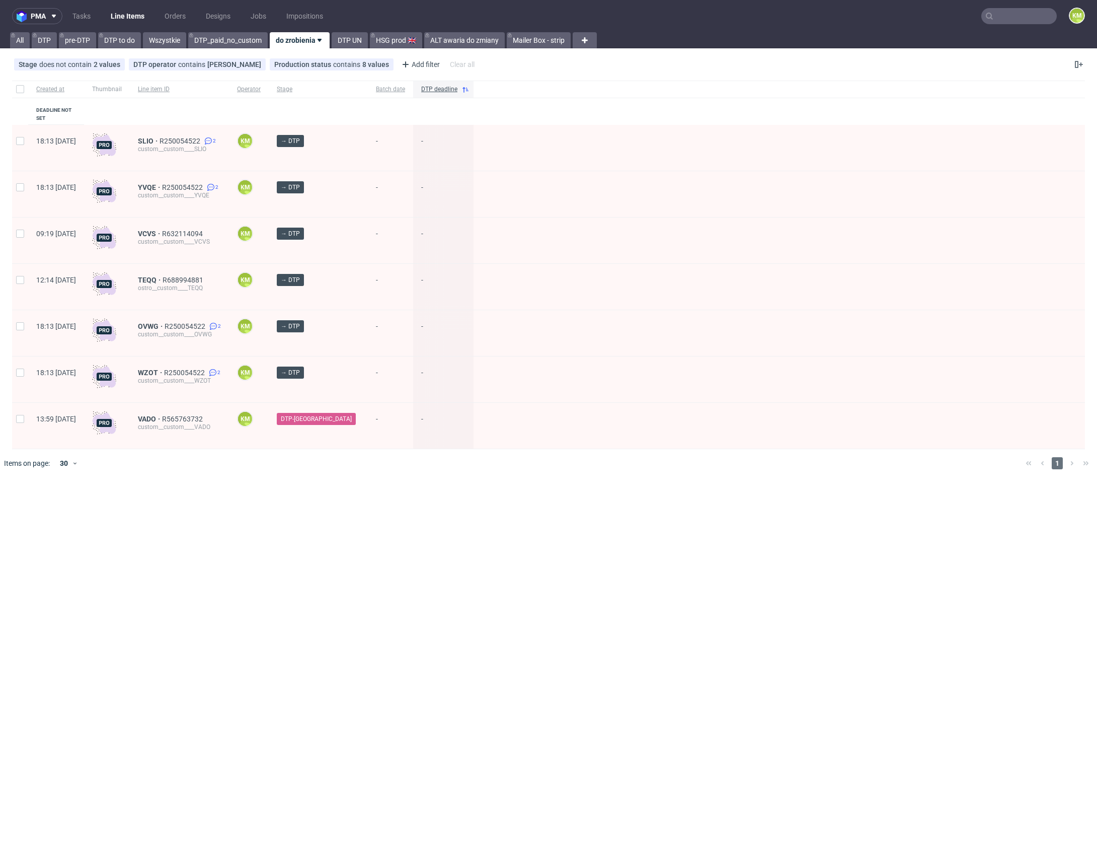
drag, startPoint x: 732, startPoint y: 552, endPoint x: 728, endPoint y: 473, distance: 78.6
click at [732, 546] on div "pma Tasks Line Items Orders Designs Jobs Impositions KM All DTP pre-DTP DTP to …" at bounding box center [548, 424] width 1097 height 848
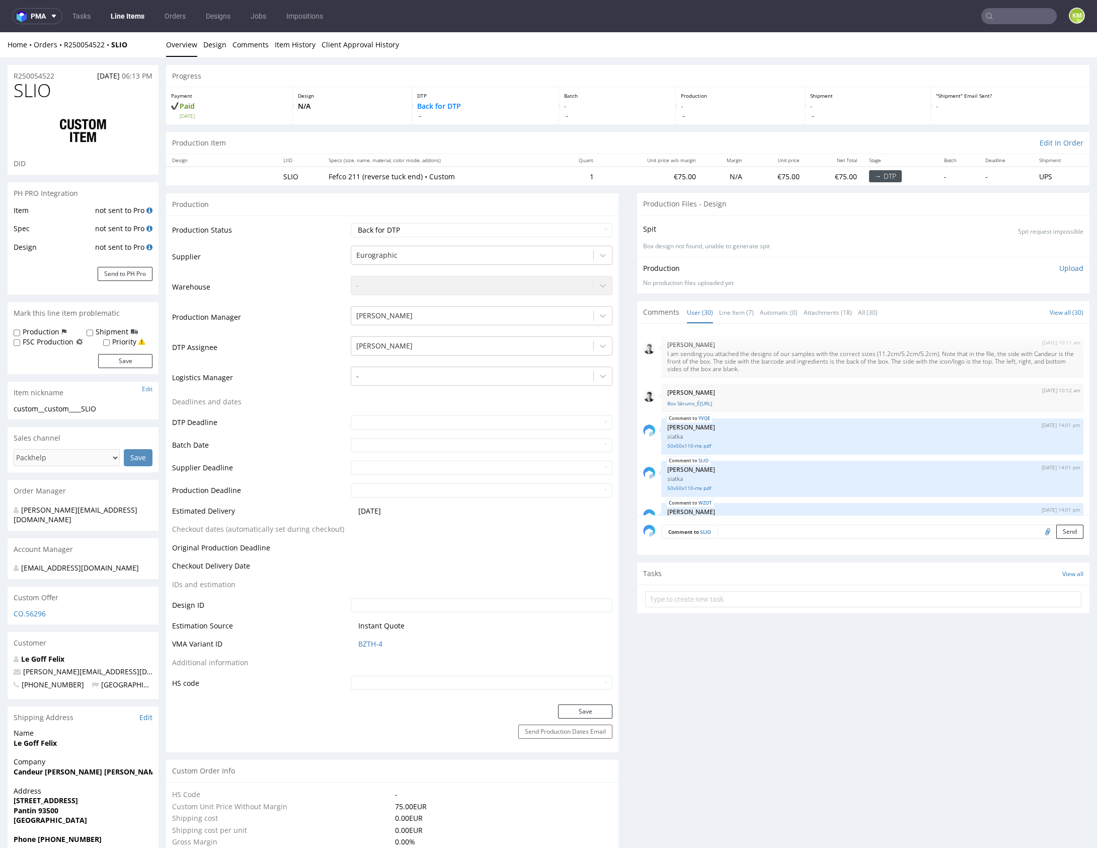
scroll to position [1027, 0]
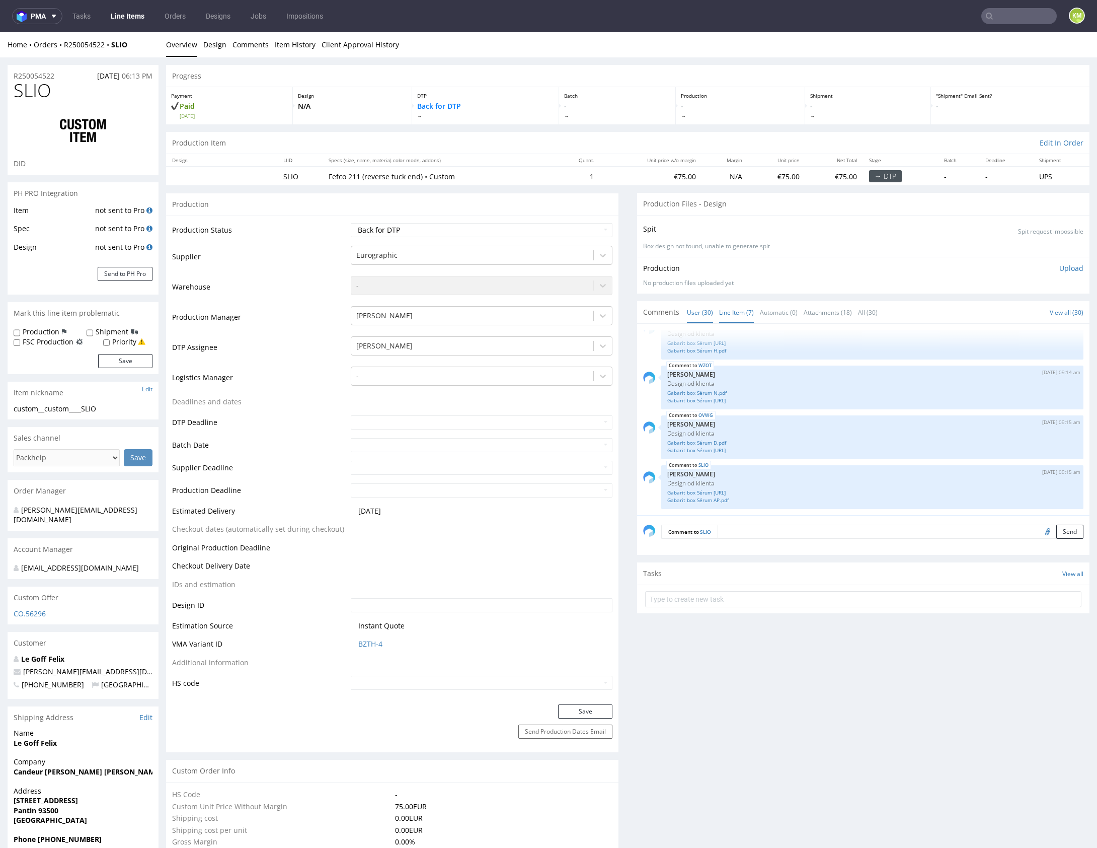
click at [739, 309] on link "Line Item (7)" at bounding box center [736, 313] width 35 height 22
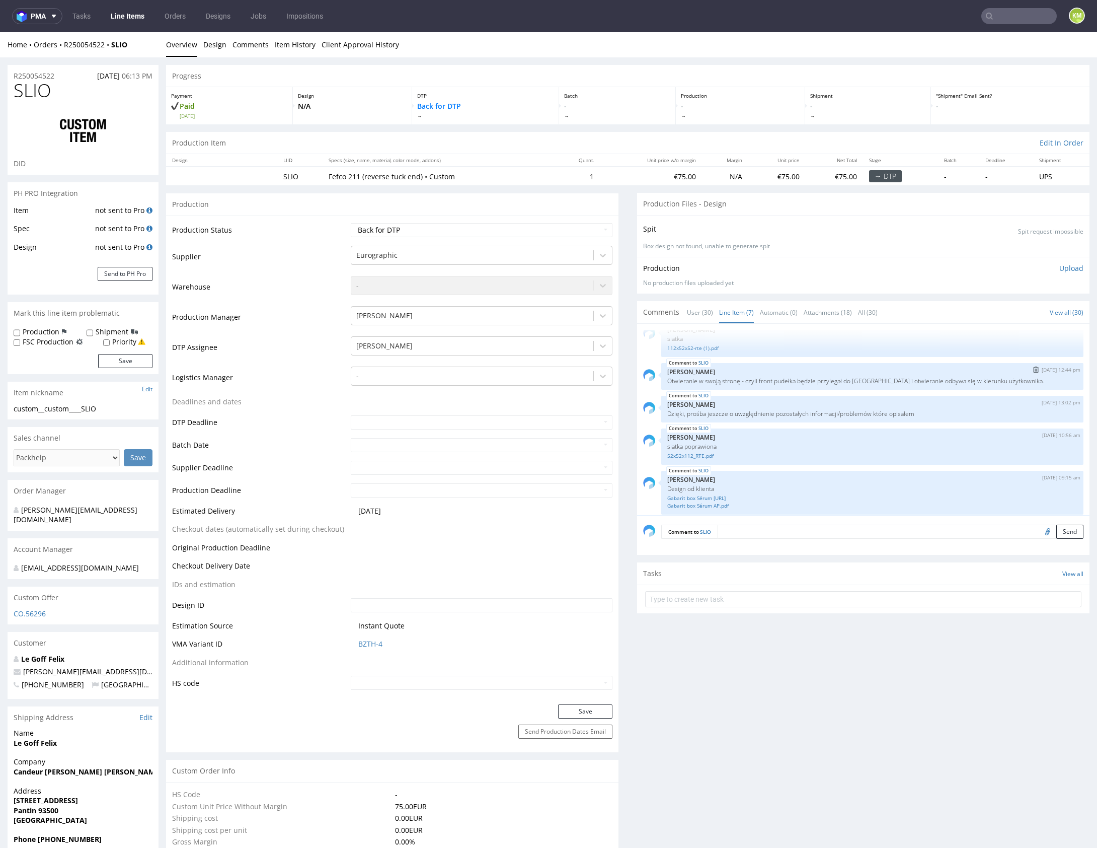
scroll to position [96, 0]
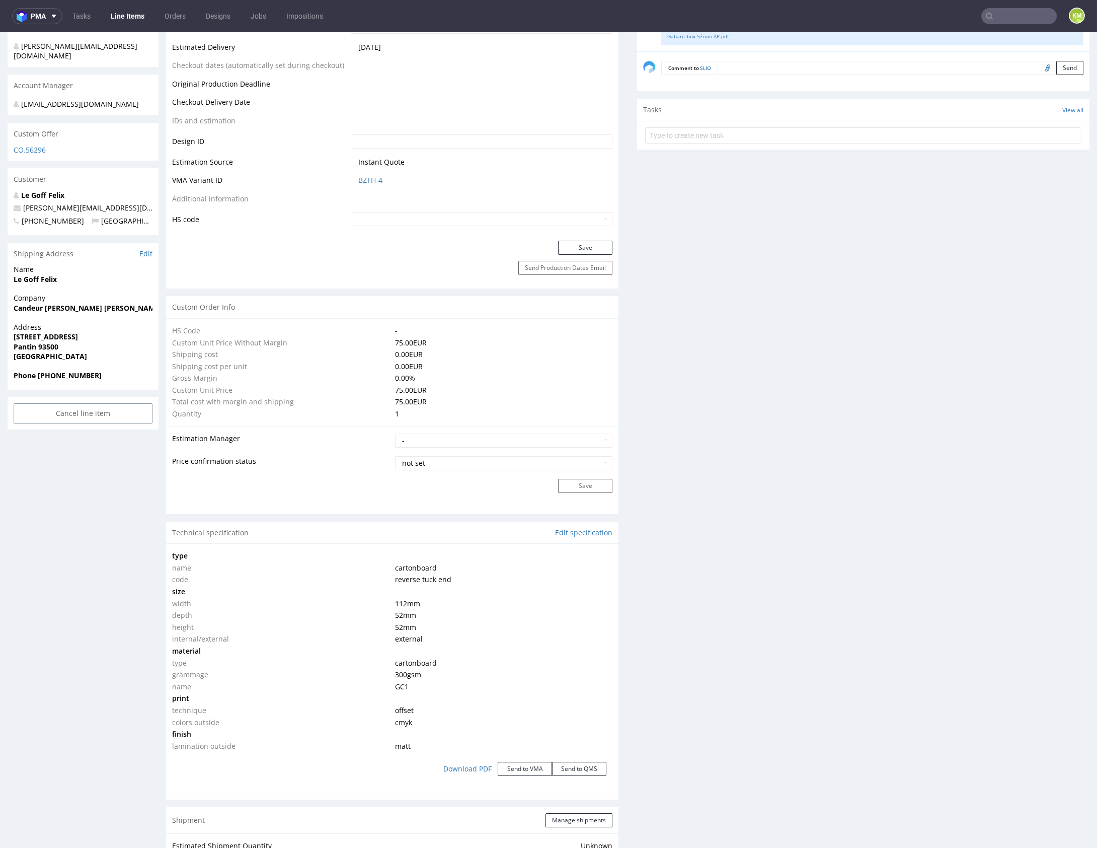
scroll to position [0, 0]
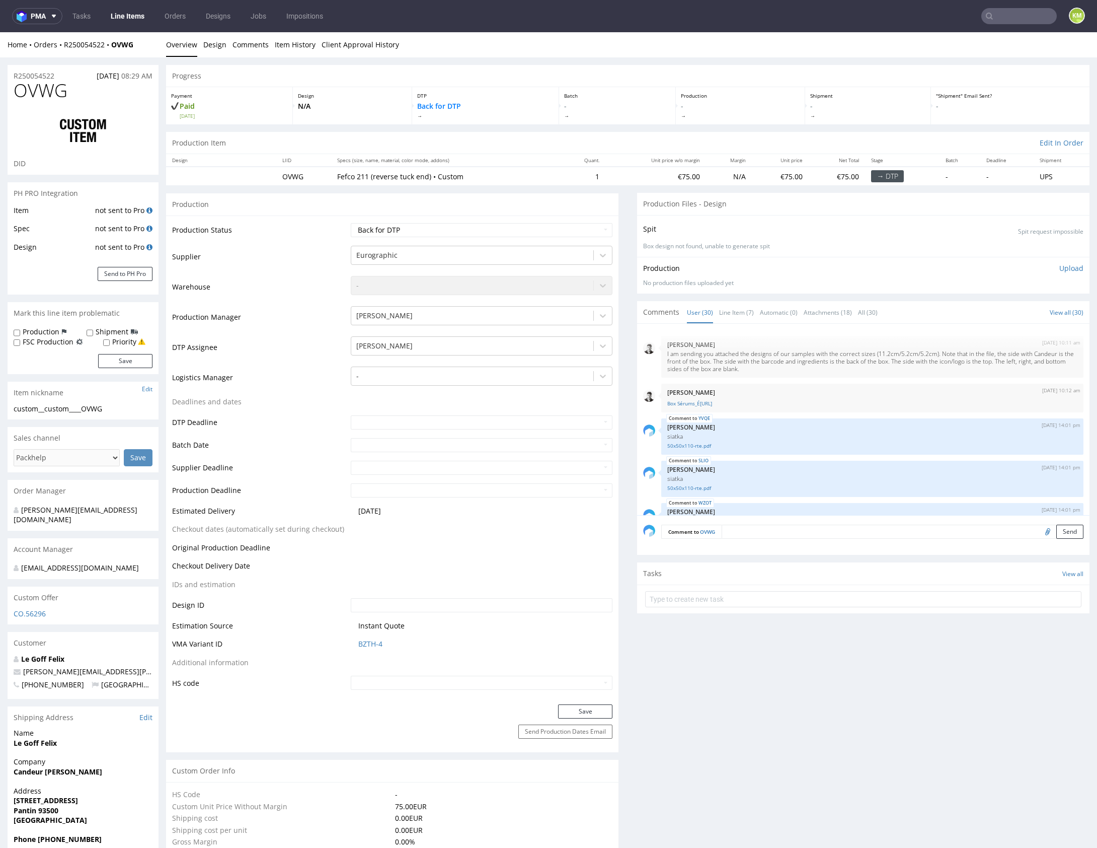
scroll to position [1027, 0]
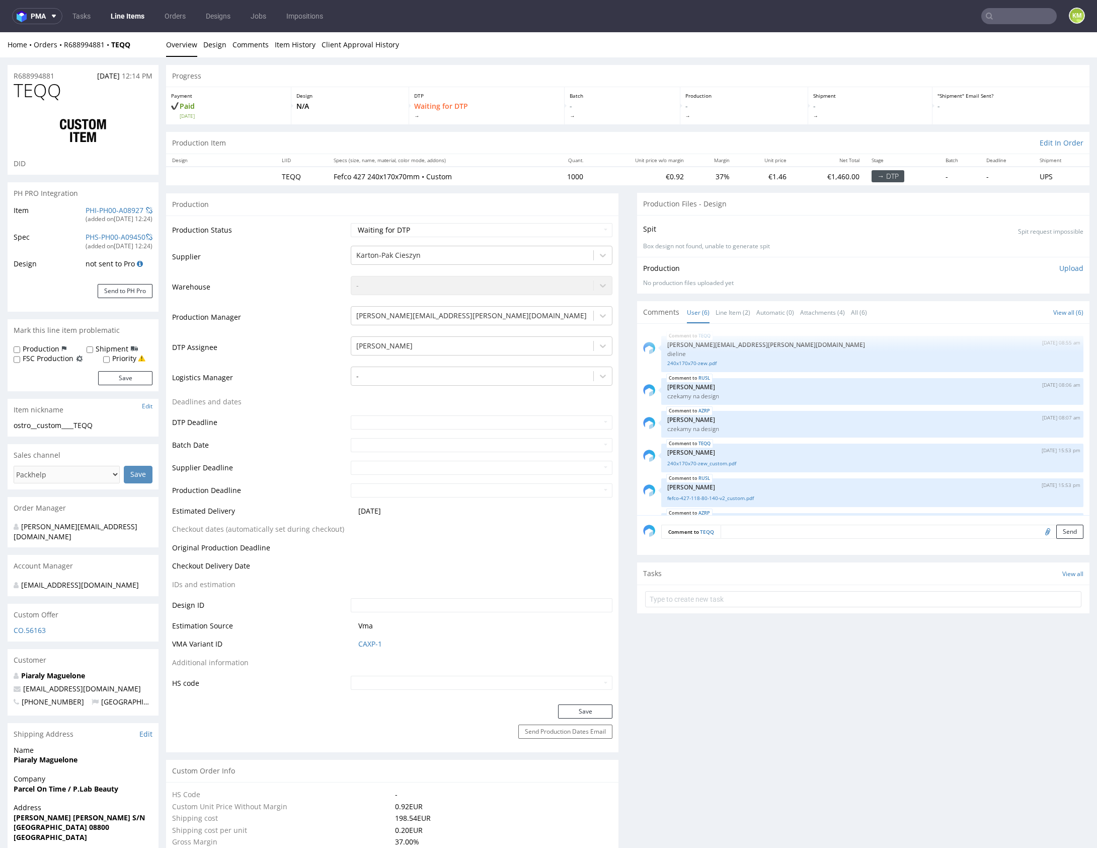
scroll to position [33, 0]
click at [730, 314] on link "Line Item (2)" at bounding box center [733, 313] width 35 height 22
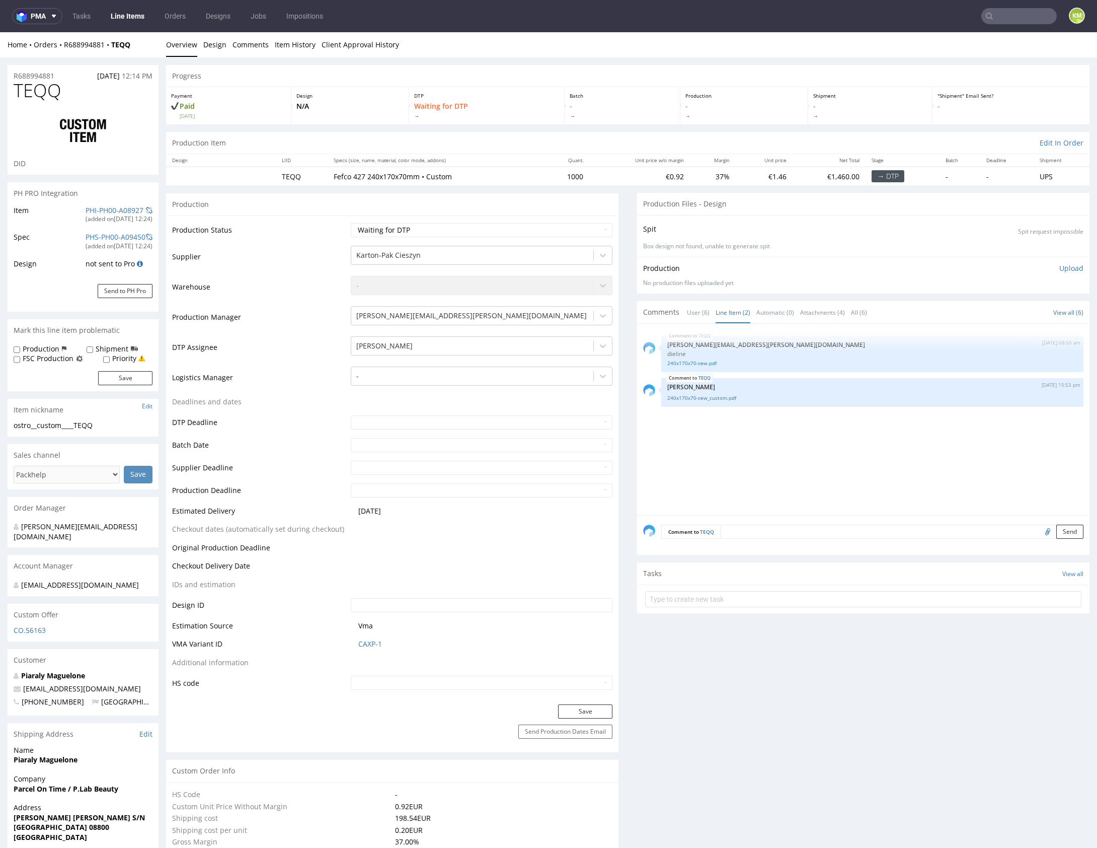
click at [755, 448] on div "TEQQ 19th Aug 25 | 08:55 am maciej.sikora@packhelp.com dieline 240x170x70-zew.p…" at bounding box center [866, 422] width 447 height 185
click at [722, 400] on link "240x170x70-zew_custom.pdf" at bounding box center [872, 398] width 410 height 8
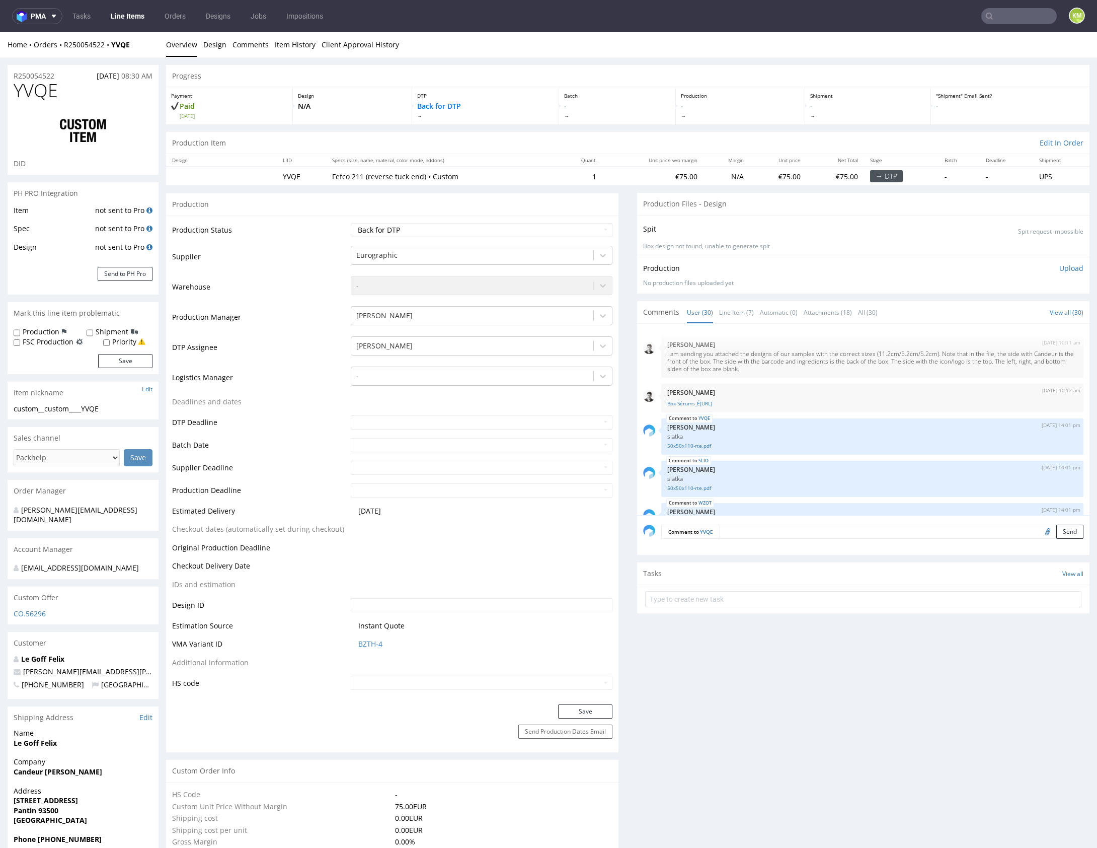
scroll to position [1027, 0]
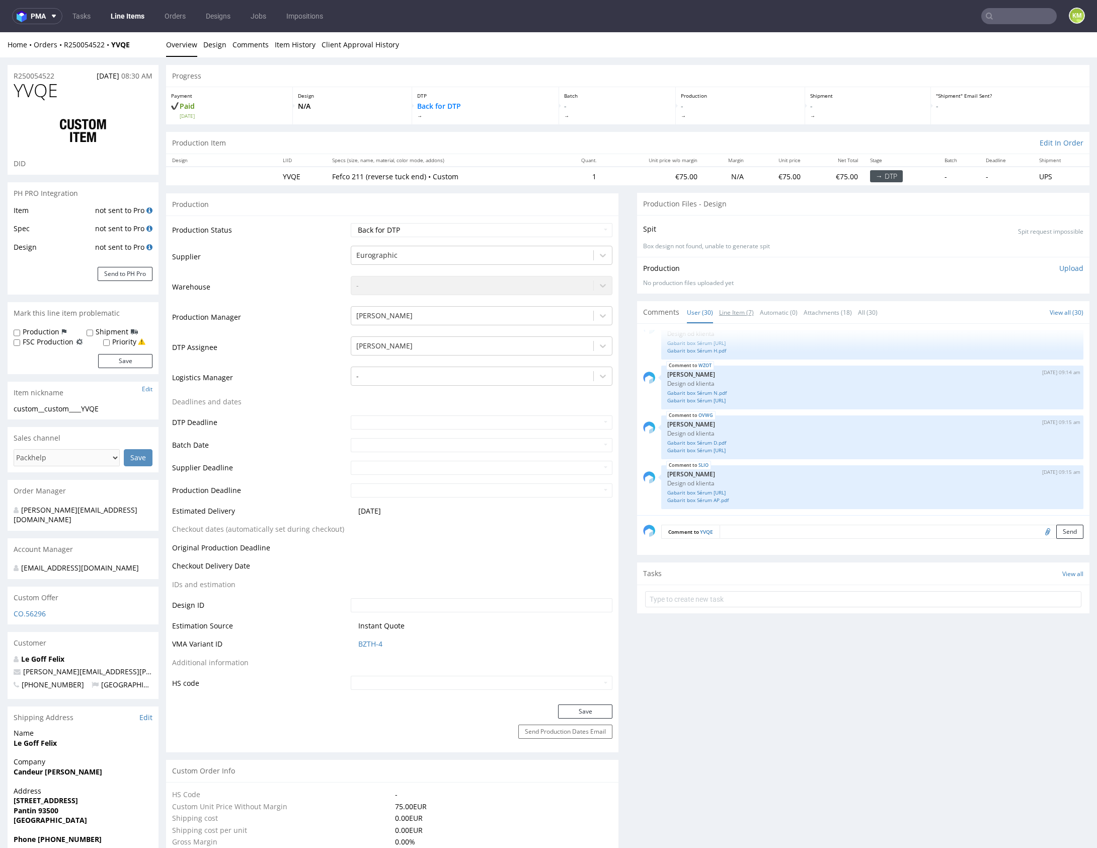
drag, startPoint x: 739, startPoint y: 311, endPoint x: 767, endPoint y: 389, distance: 82.8
click at [739, 310] on link "Line Item (7)" at bounding box center [736, 313] width 35 height 22
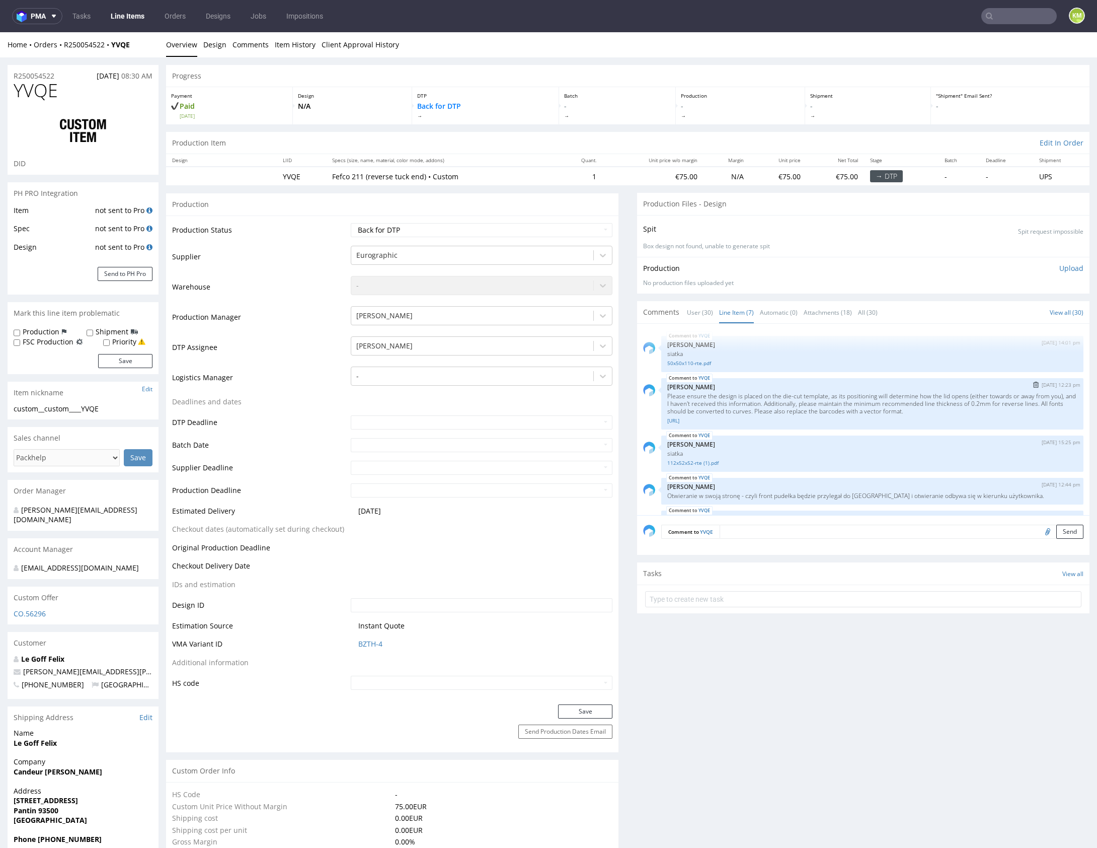
scroll to position [120, 0]
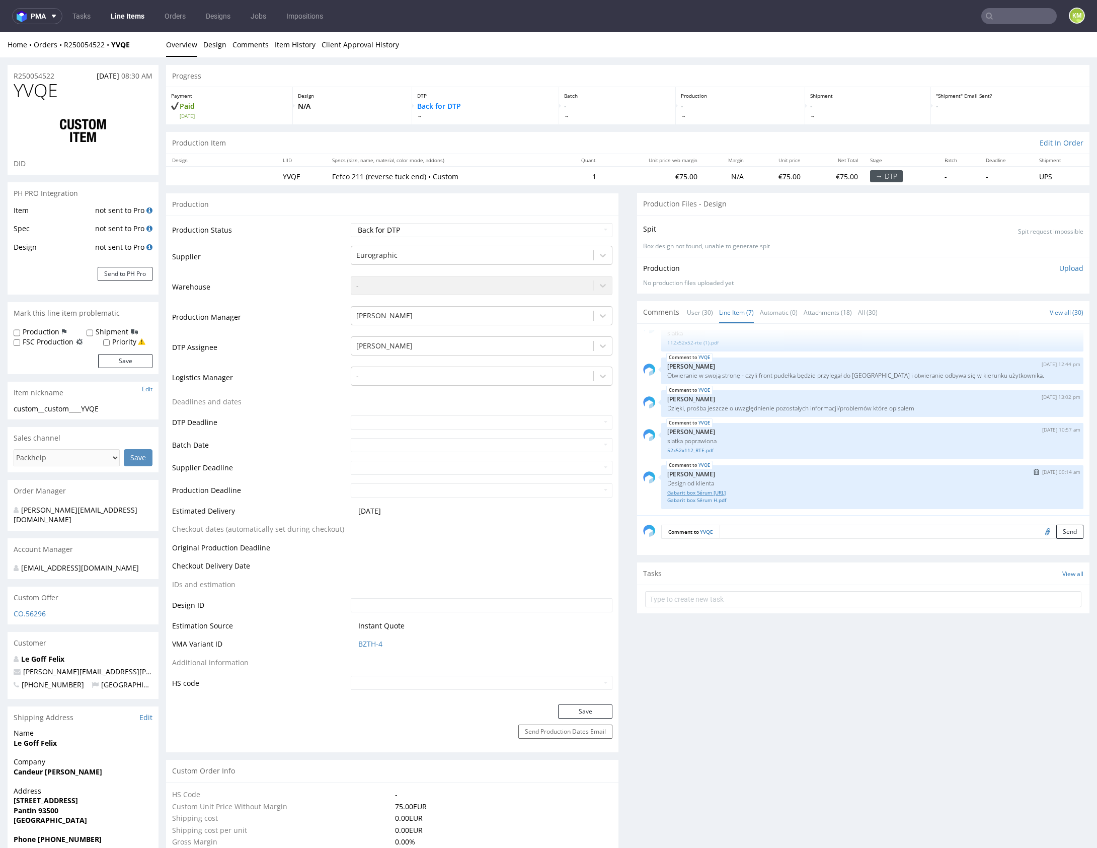
click at [712, 489] on link "Gabarit box Sérum [URL]" at bounding box center [872, 493] width 410 height 8
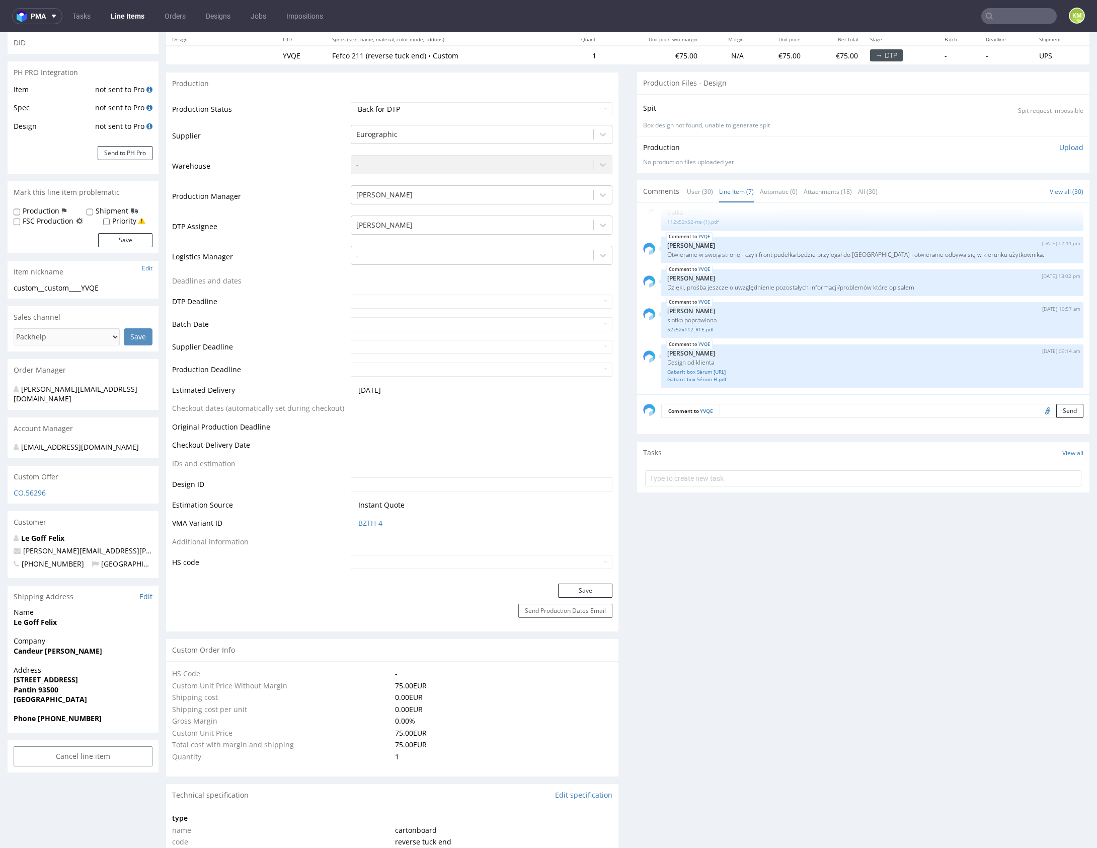
scroll to position [0, 0]
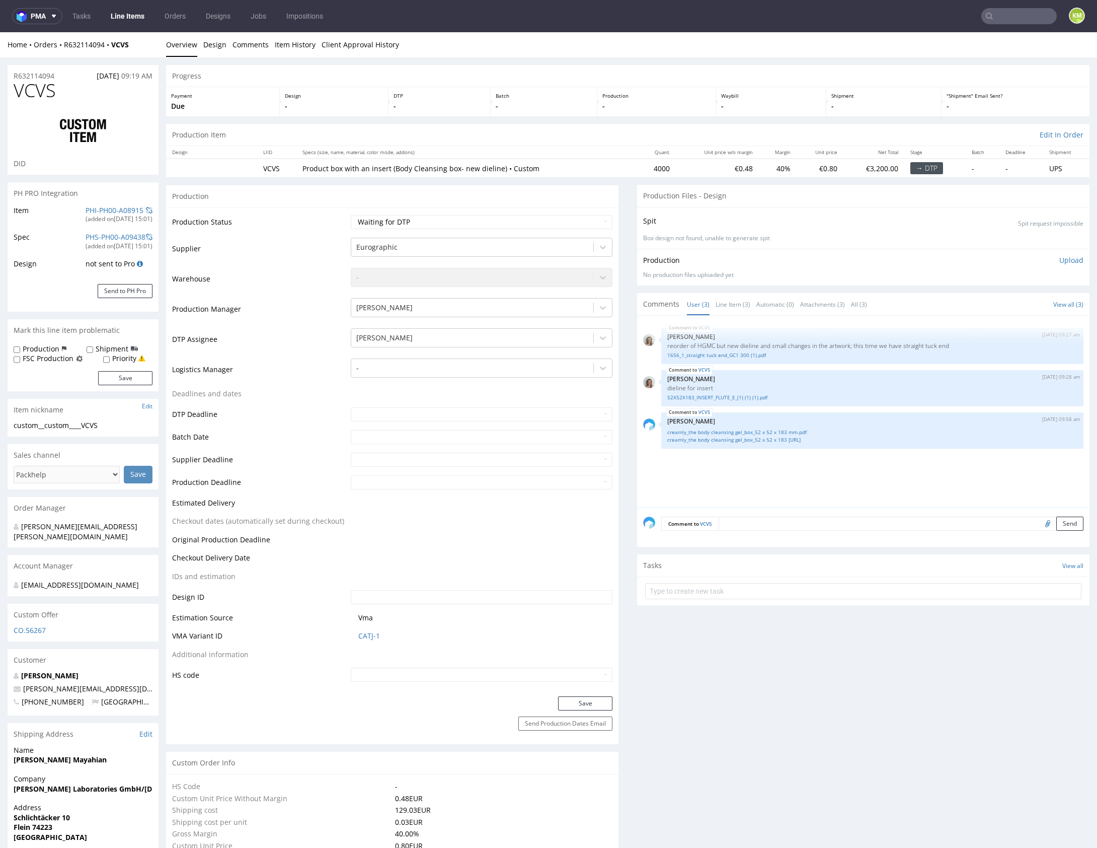
click at [814, 468] on div "VCVS 6th Aug 25 | 09:27 am Monika Poźniak reorder of HGMC but new dieline and s…" at bounding box center [866, 414] width 447 height 185
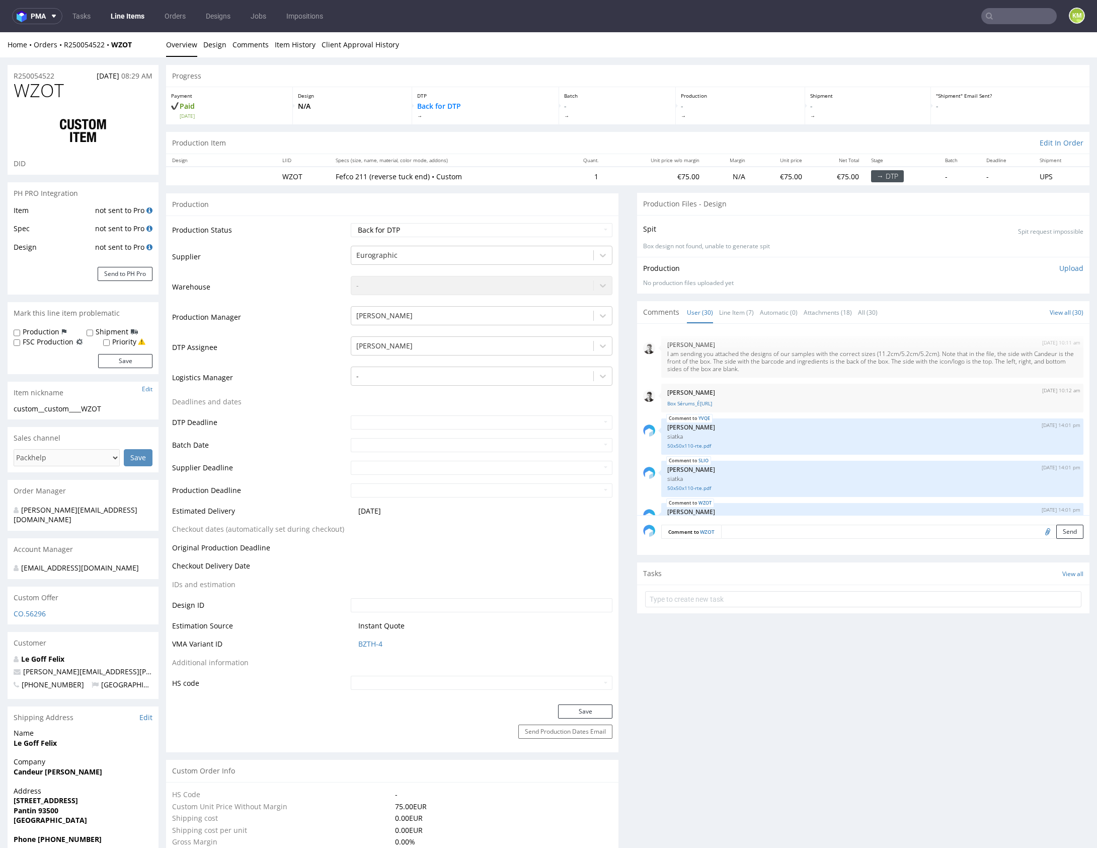
scroll to position [1027, 0]
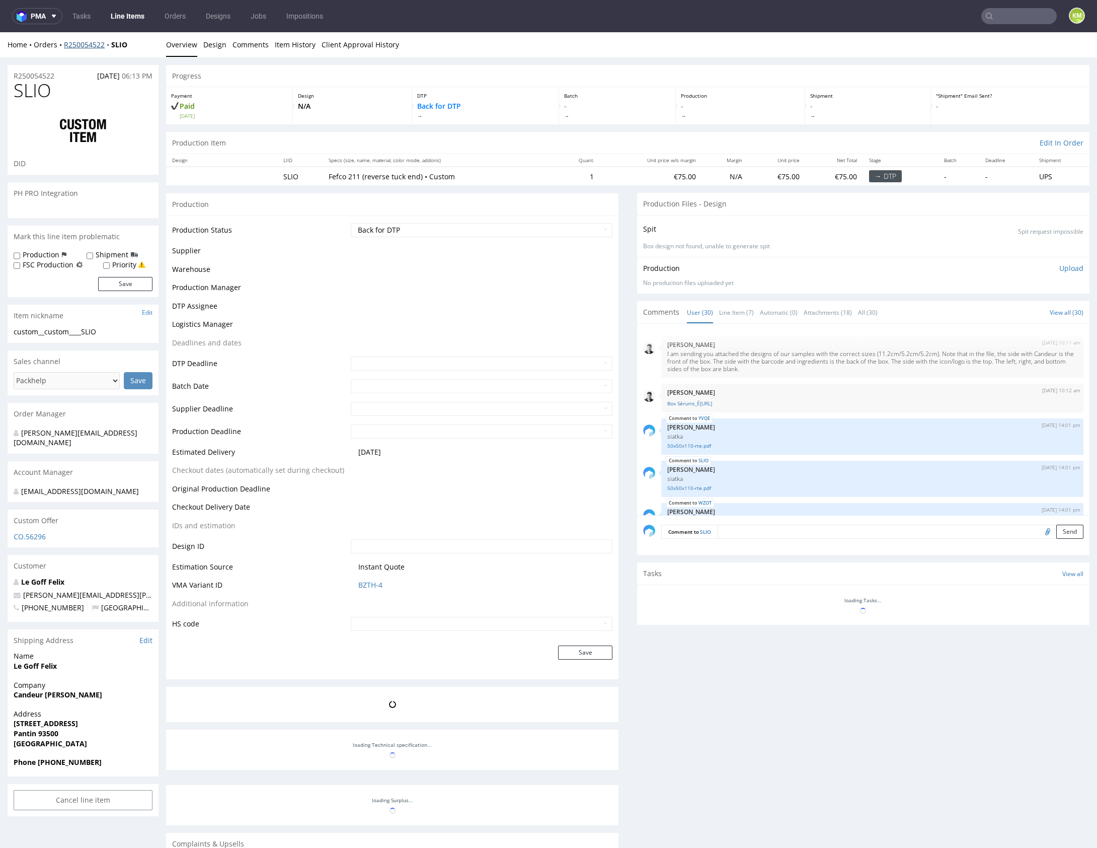
scroll to position [1027, 0]
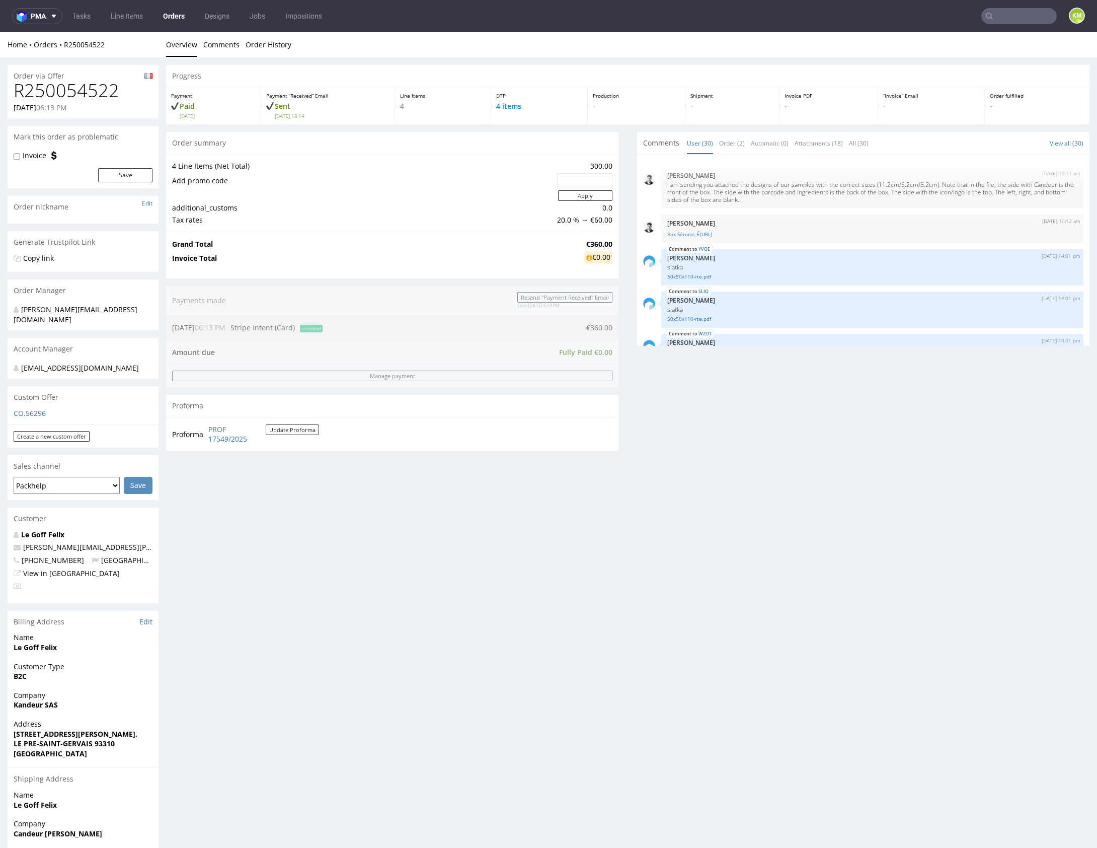
scroll to position [1027, 0]
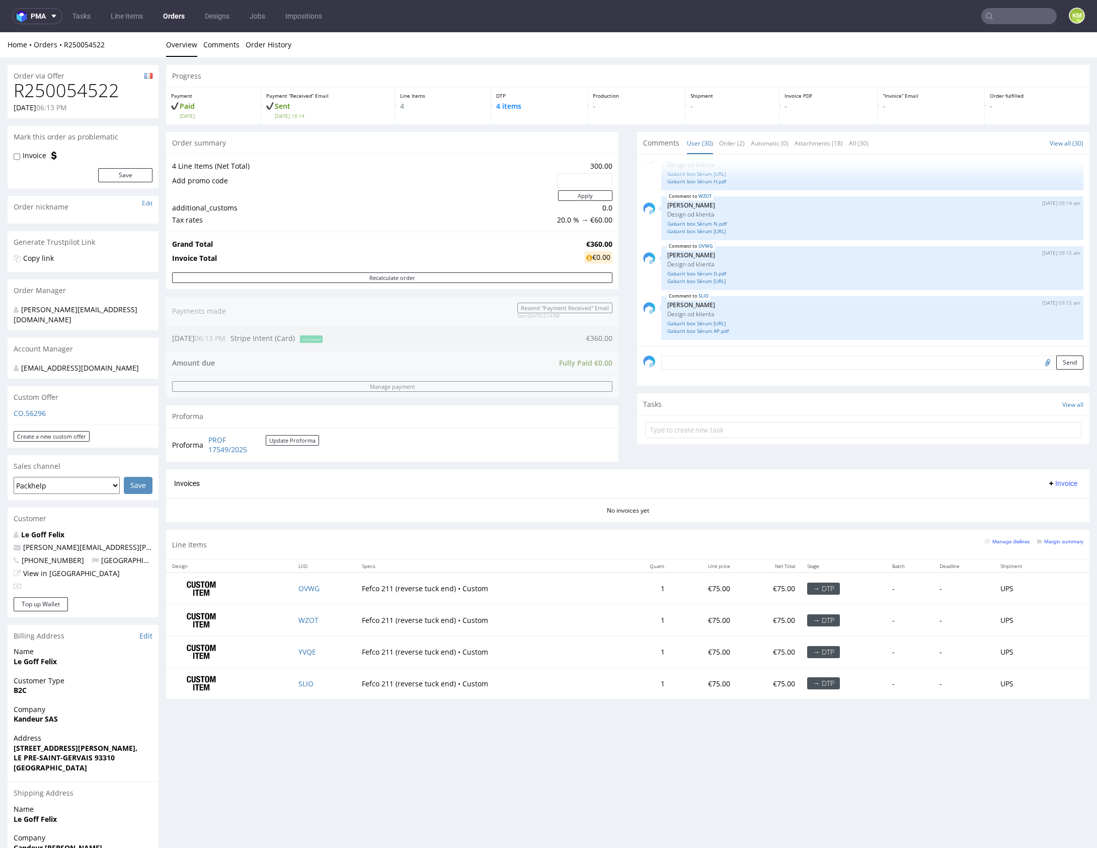
click at [365, 521] on section "Invoices Invoice No invoices yet" at bounding box center [628, 495] width 924 height 53
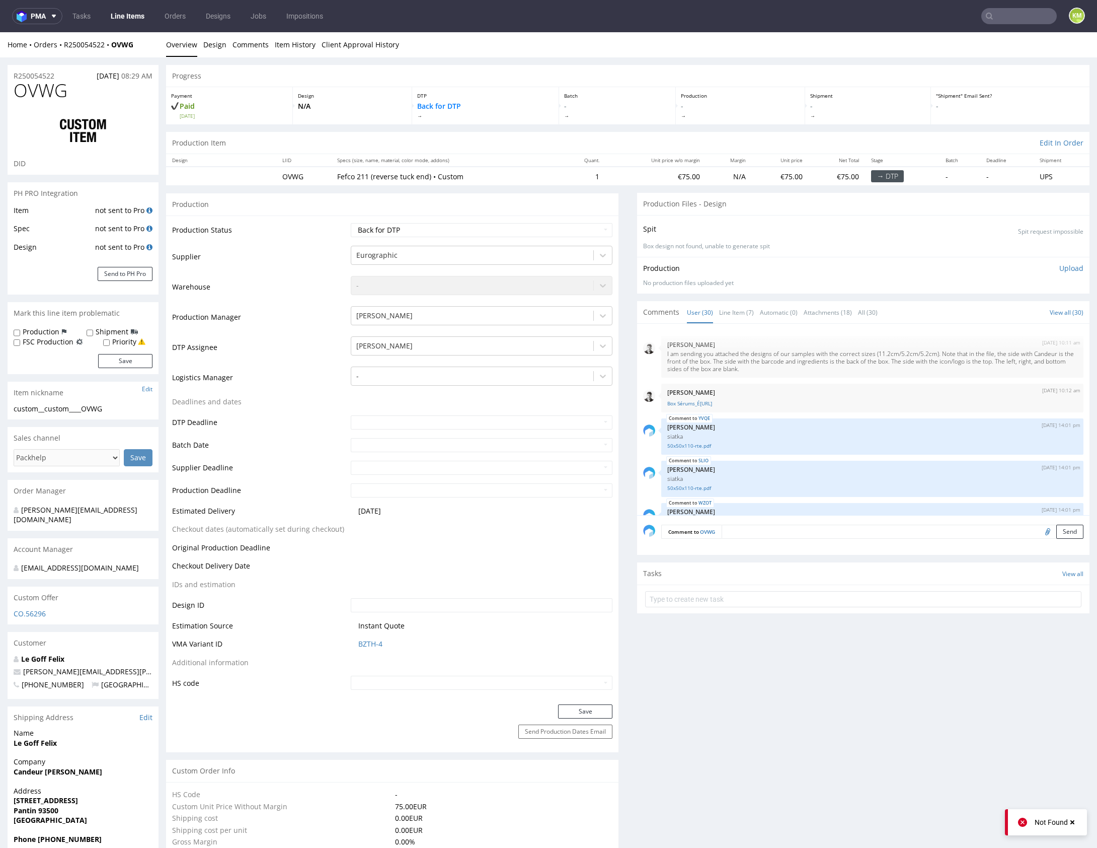
scroll to position [1027, 0]
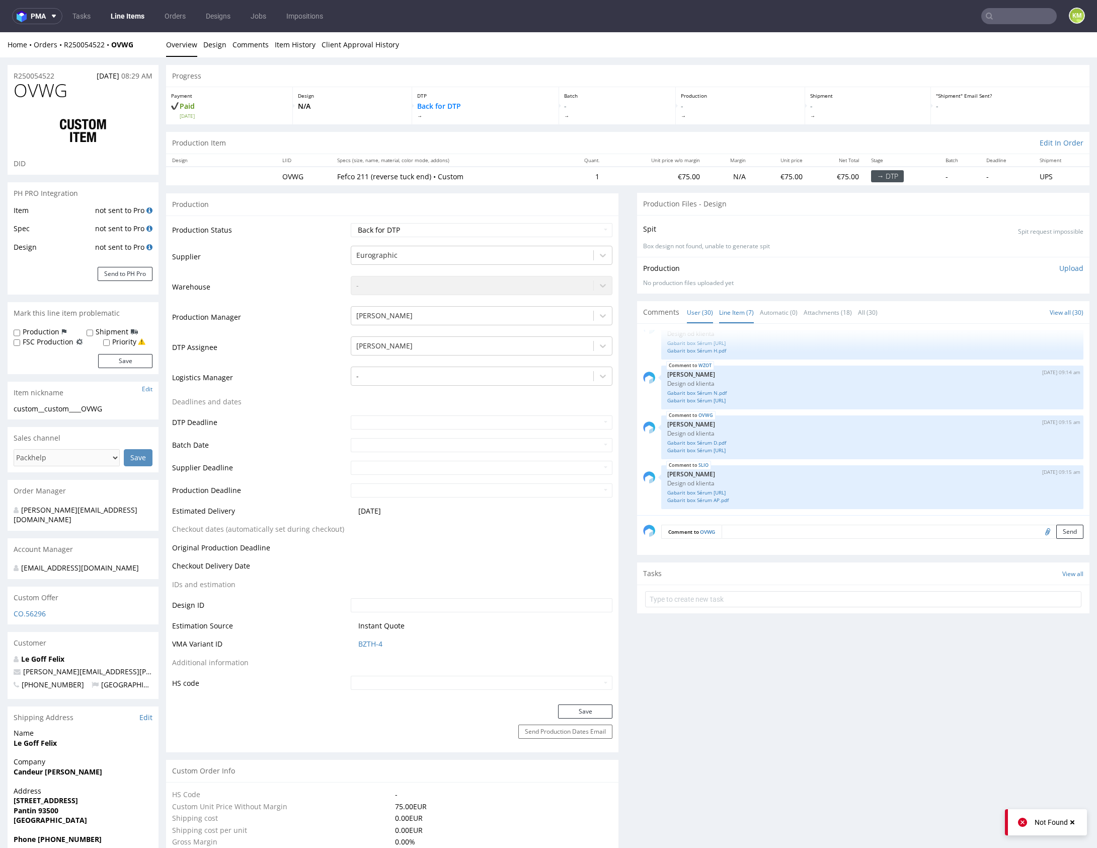
click at [731, 313] on link "Line Item (7)" at bounding box center [736, 313] width 35 height 22
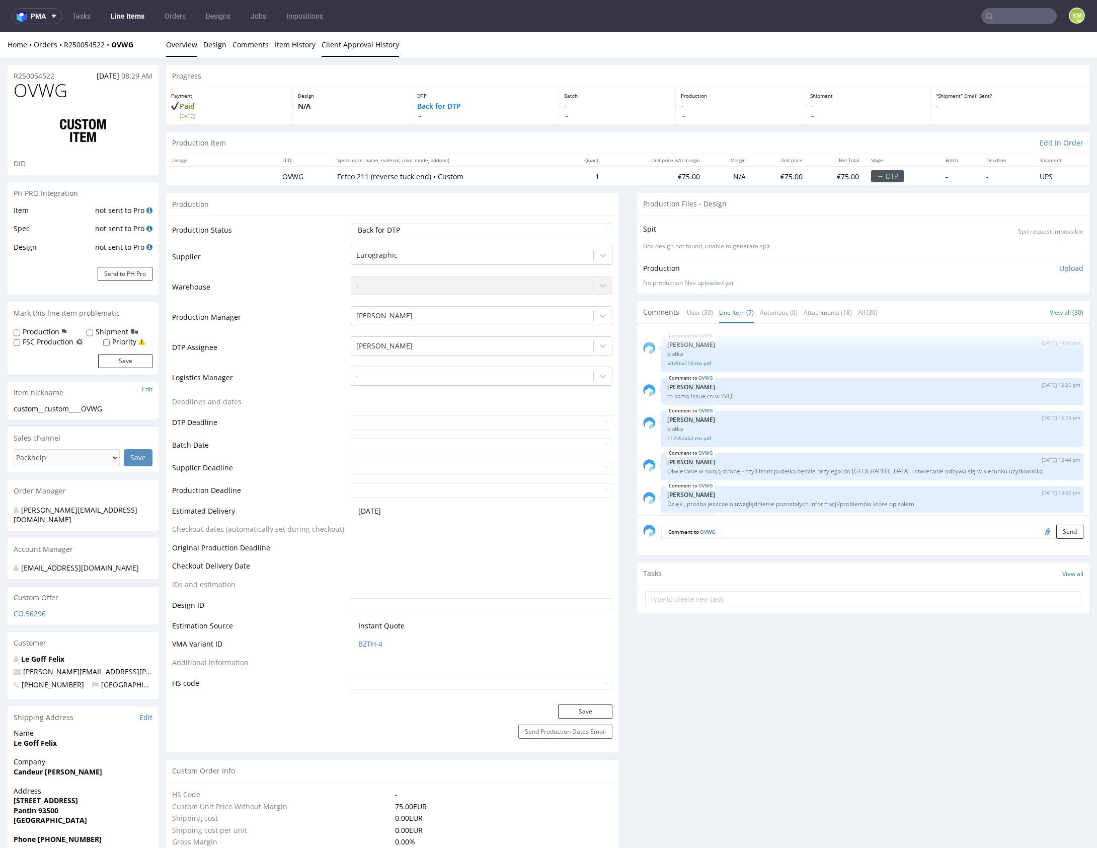
click at [357, 44] on link "Client Approval History" at bounding box center [361, 44] width 78 height 25
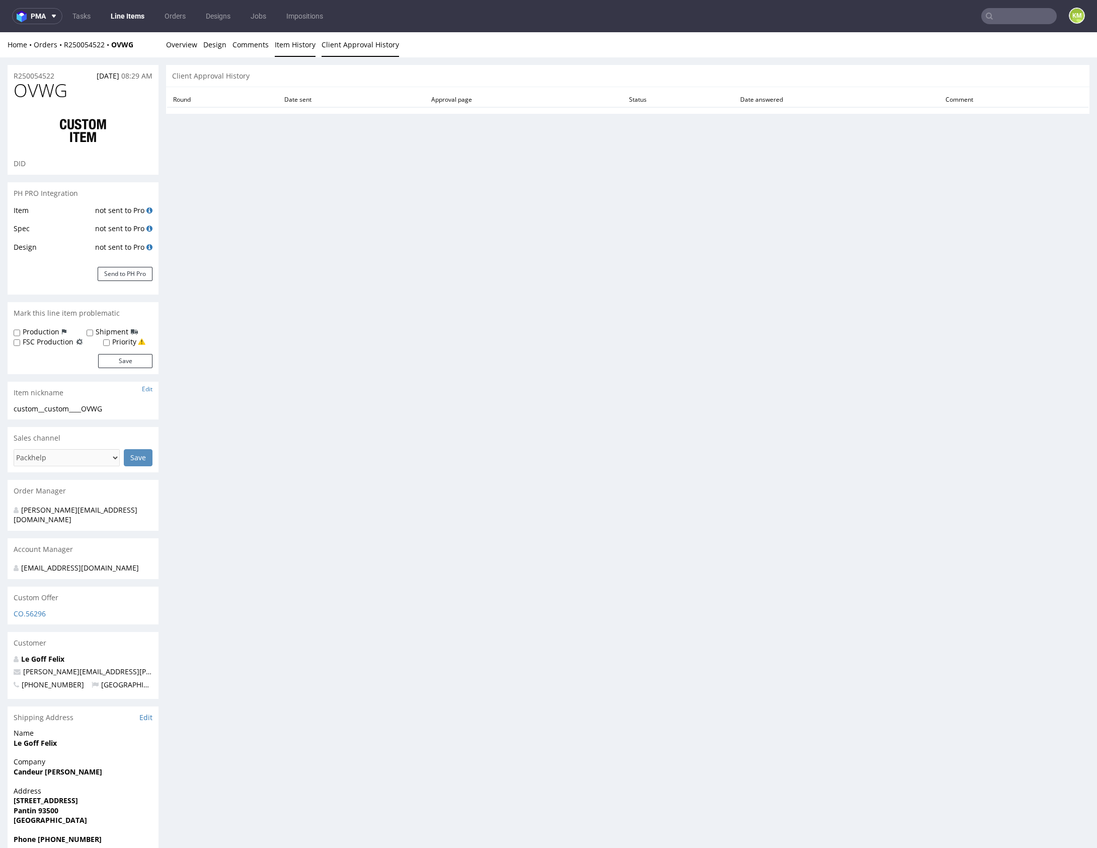
click at [306, 52] on link "Item History" at bounding box center [295, 44] width 41 height 25
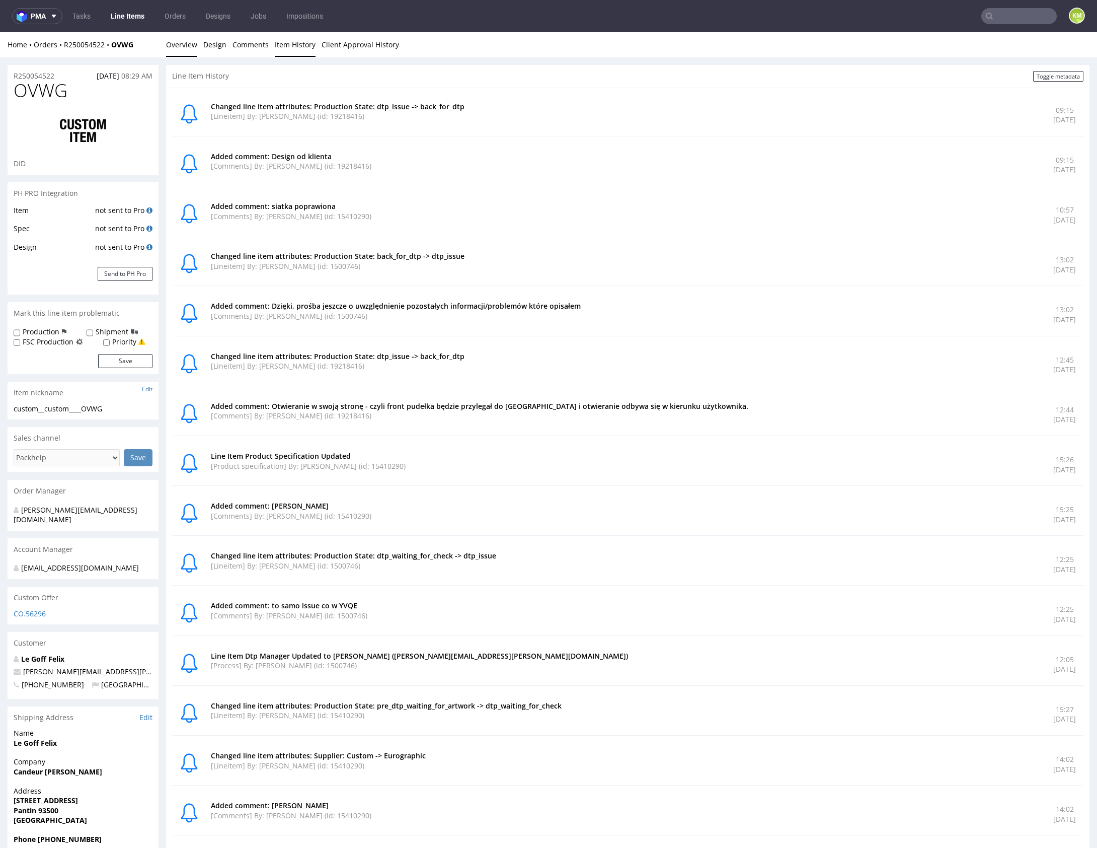
click at [178, 50] on link "Overview" at bounding box center [181, 44] width 31 height 25
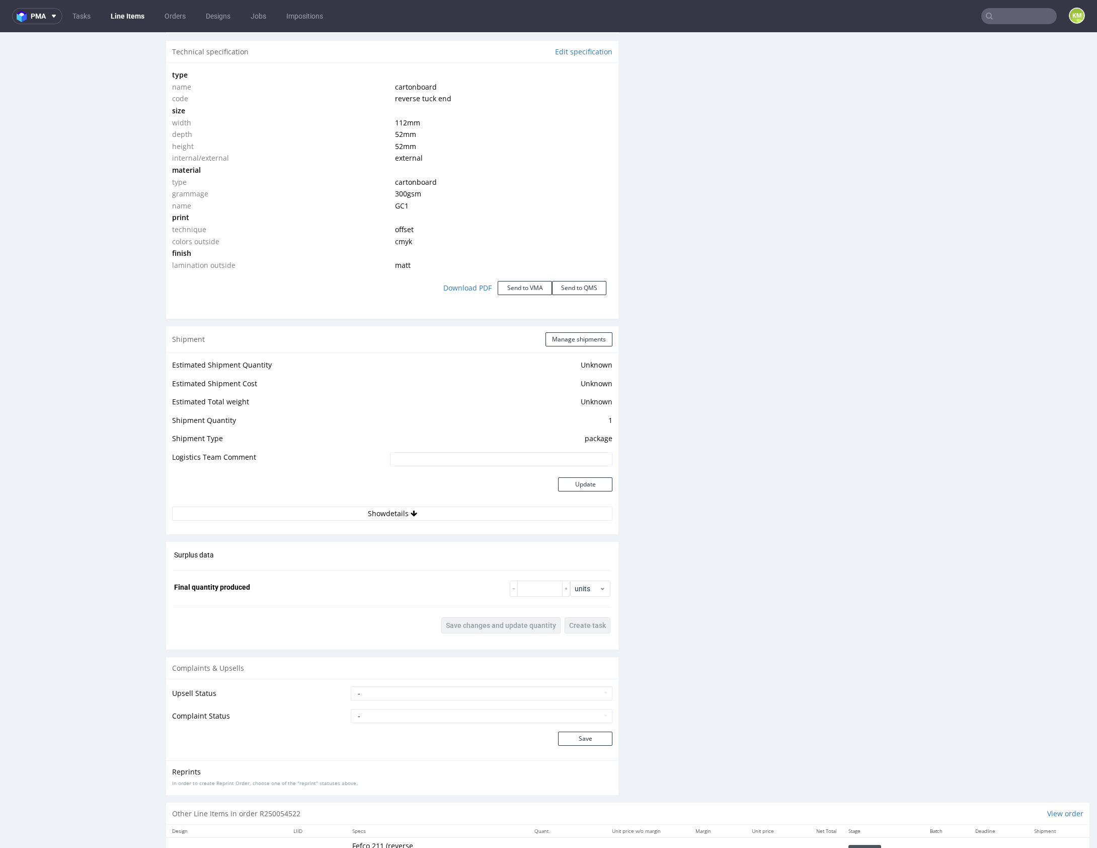
scroll to position [869, 0]
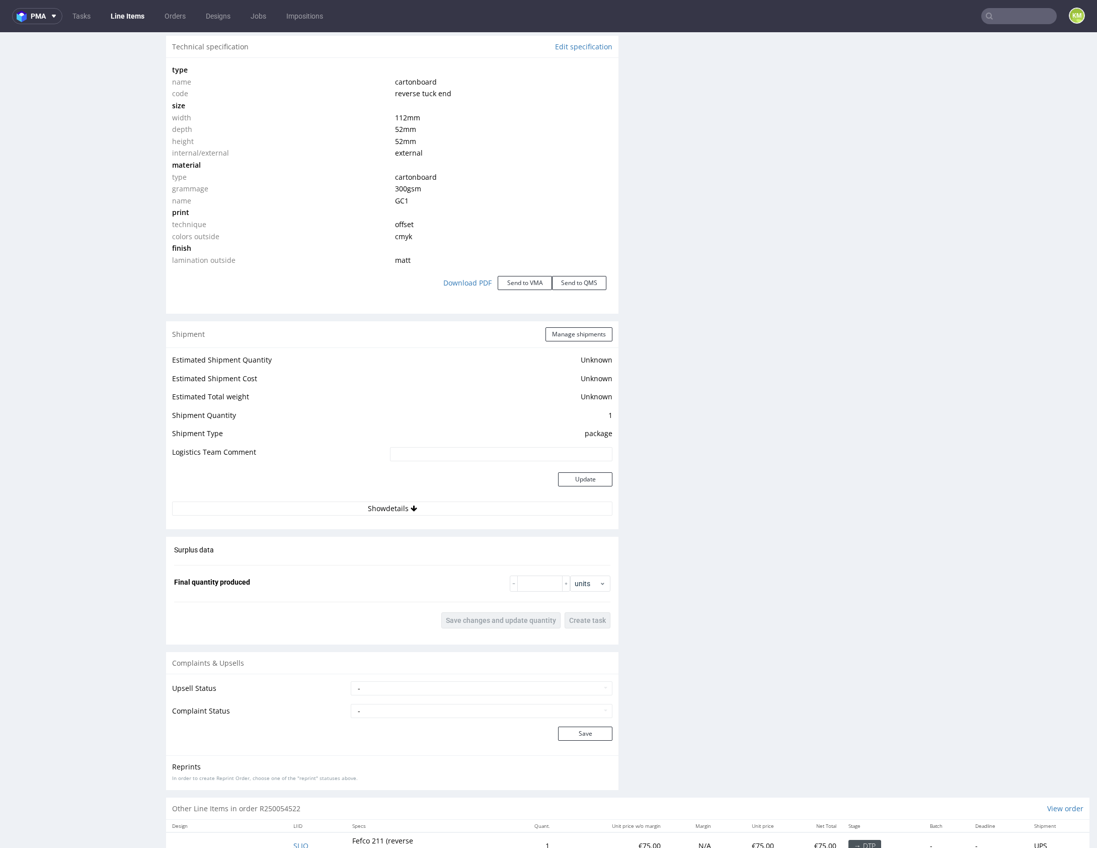
click at [680, 157] on div "Production Files - Design Spit Spit request impossible Box design not found, un…" at bounding box center [863, 60] width 453 height 1473
click at [741, 330] on div "Production Files - Design Spit Spit request impossible Box design not found, un…" at bounding box center [863, 60] width 453 height 1473
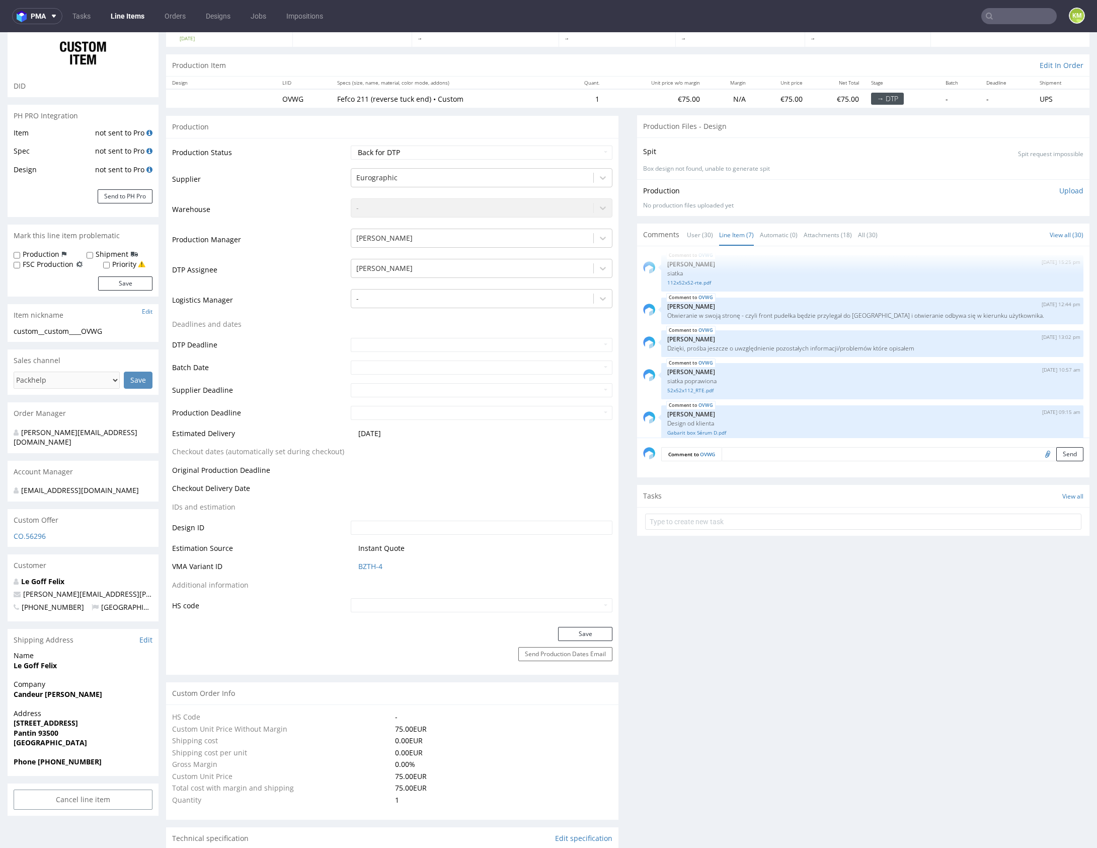
scroll to position [0, 0]
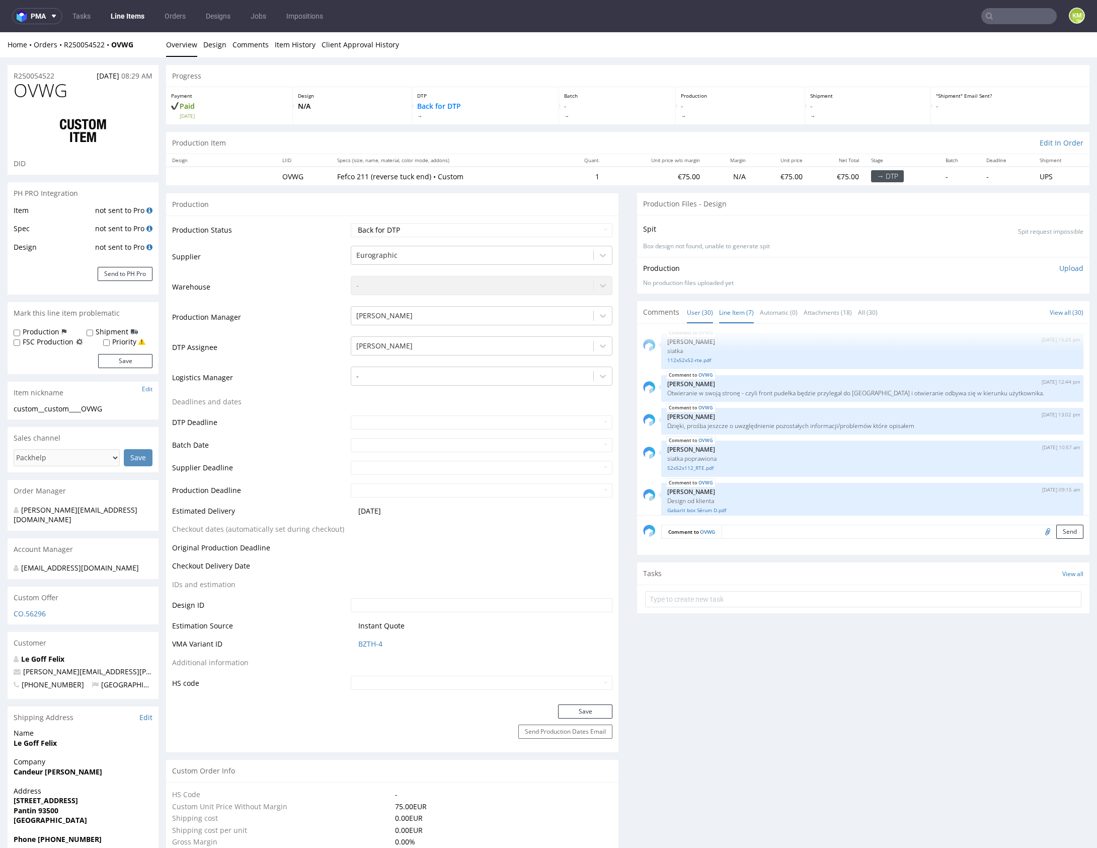
click at [704, 311] on link "User (30)" at bounding box center [700, 313] width 26 height 22
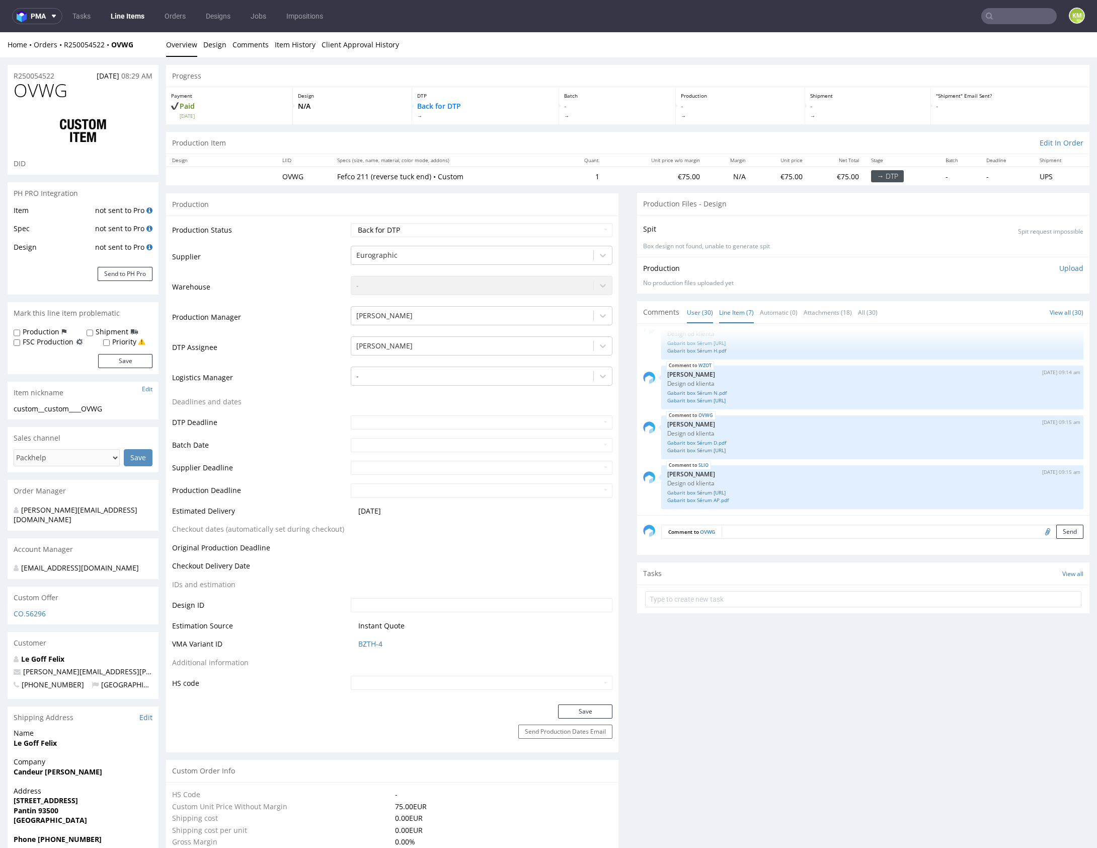
click at [725, 310] on link "Line Item (7)" at bounding box center [736, 313] width 35 height 22
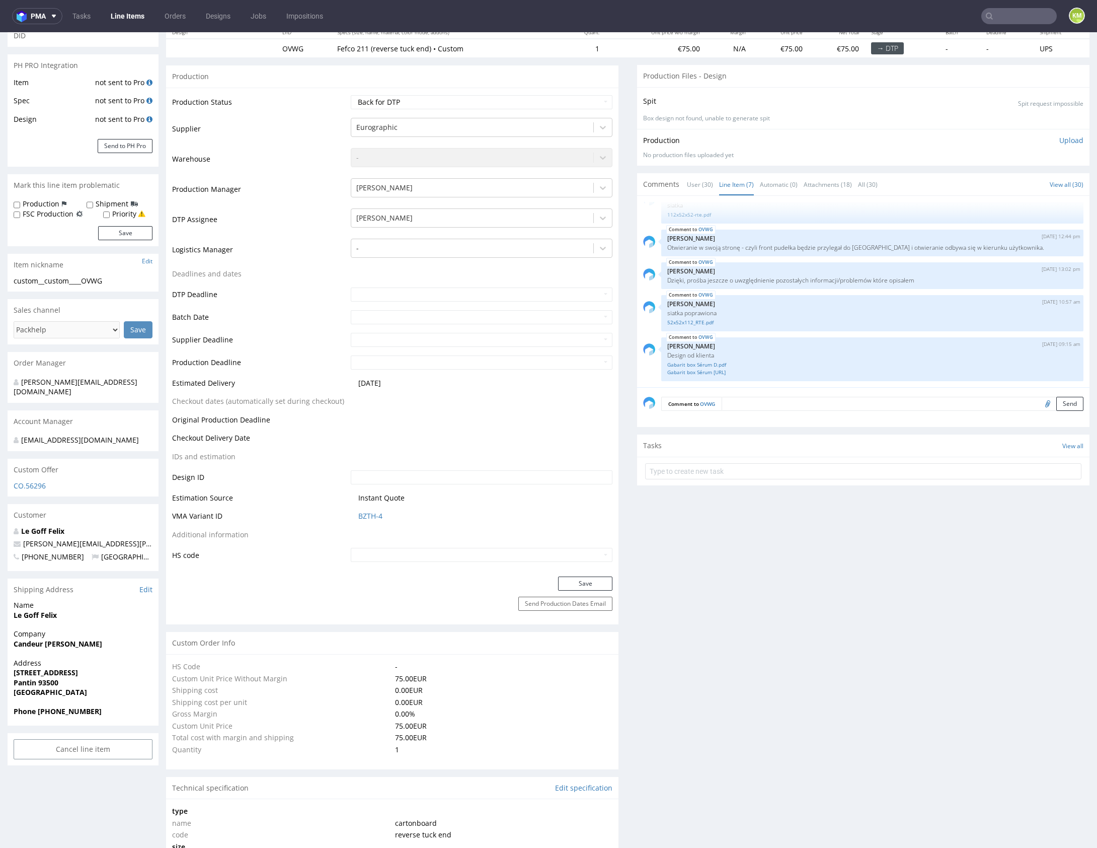
click at [792, 619] on div "Production Files - Design Spit Spit request impossible Box design not found, un…" at bounding box center [863, 801] width 453 height 1473
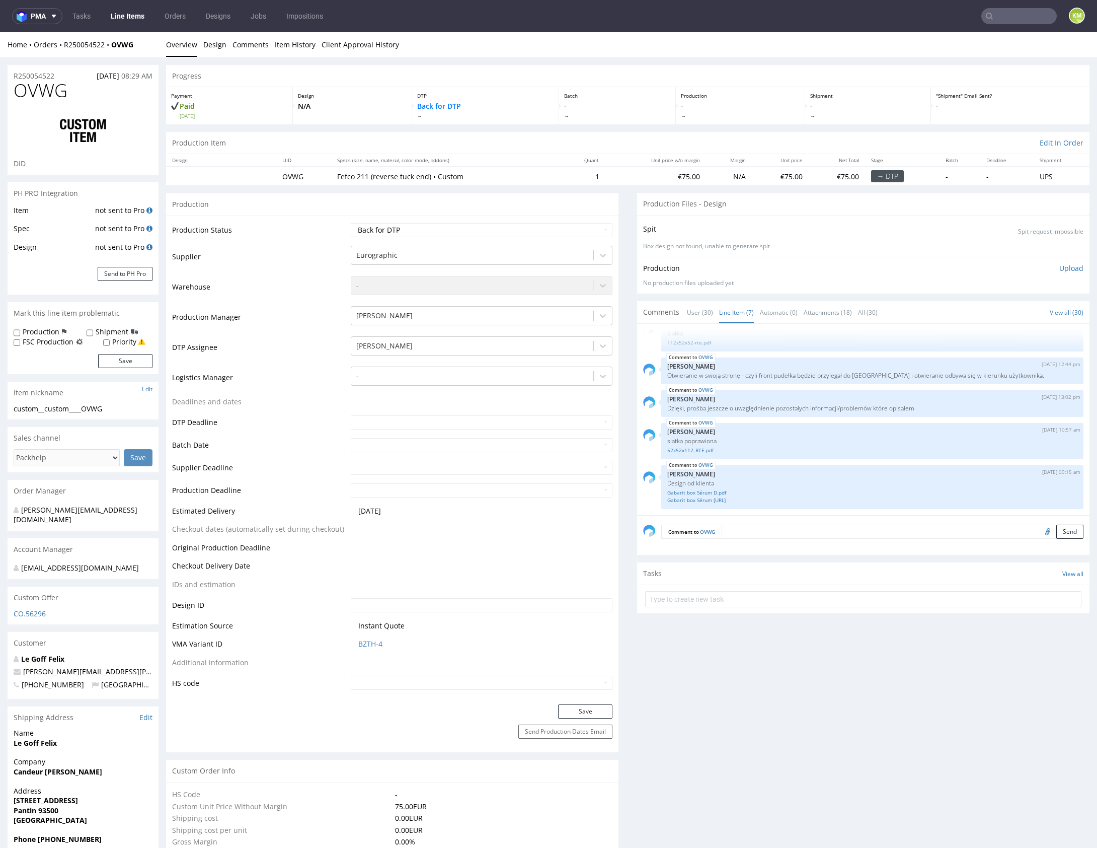
click at [750, 462] on div "OVWG 7th Aug 25 | 14:02 pm Sebastian Markut siatka 50x50x110-rte.pdf OVWG 11th …" at bounding box center [866, 422] width 447 height 185
click at [708, 492] on link "Gabarit box Sérum D.pdf" at bounding box center [872, 493] width 410 height 8
click at [712, 499] on link "Gabarit box Sérum [URL]" at bounding box center [872, 500] width 410 height 8
click at [903, 462] on div "OVWG 7th Aug 25 | 14:02 pm Sebastian Markut siatka 50x50x110-rte.pdf OVWG 11th …" at bounding box center [866, 422] width 447 height 185
drag, startPoint x: 798, startPoint y: 463, endPoint x: 804, endPoint y: 460, distance: 6.5
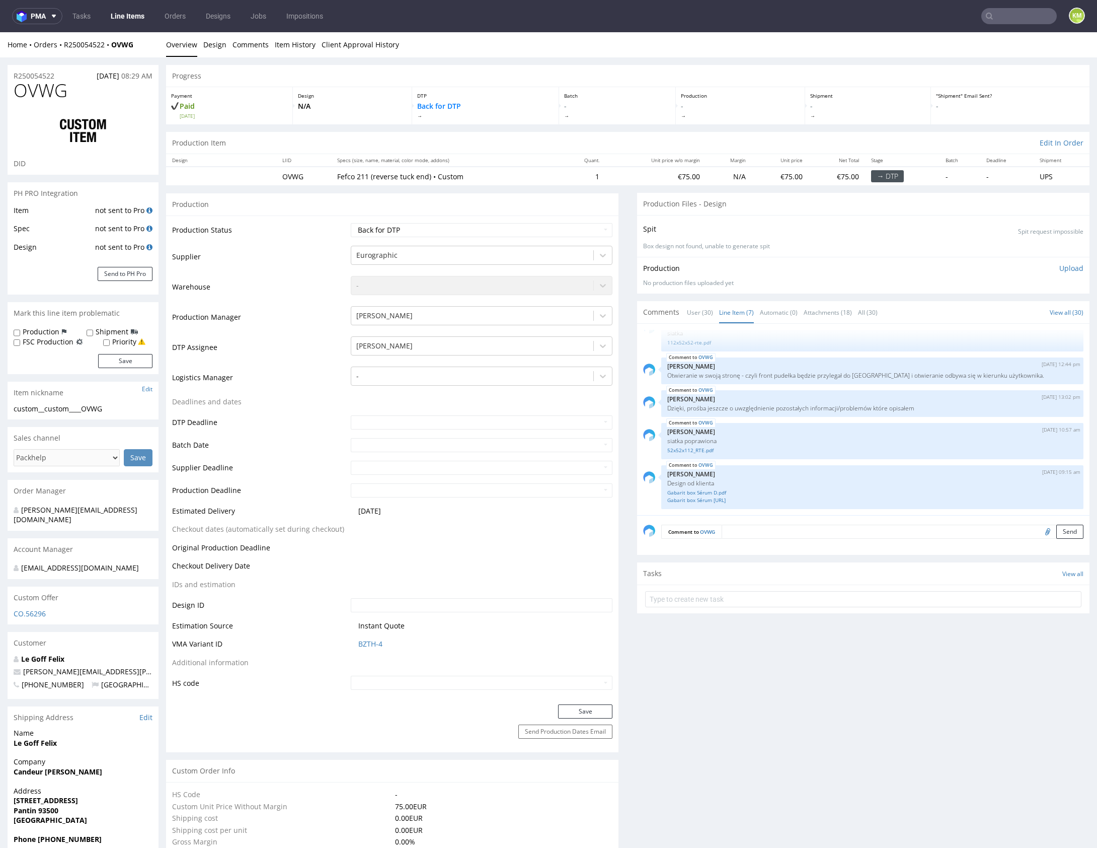
click at [798, 463] on div "OVWG 7th Aug 25 | 14:02 pm Sebastian Markut siatka 50x50x110-rte.pdf OVWG 11th …" at bounding box center [866, 422] width 447 height 185
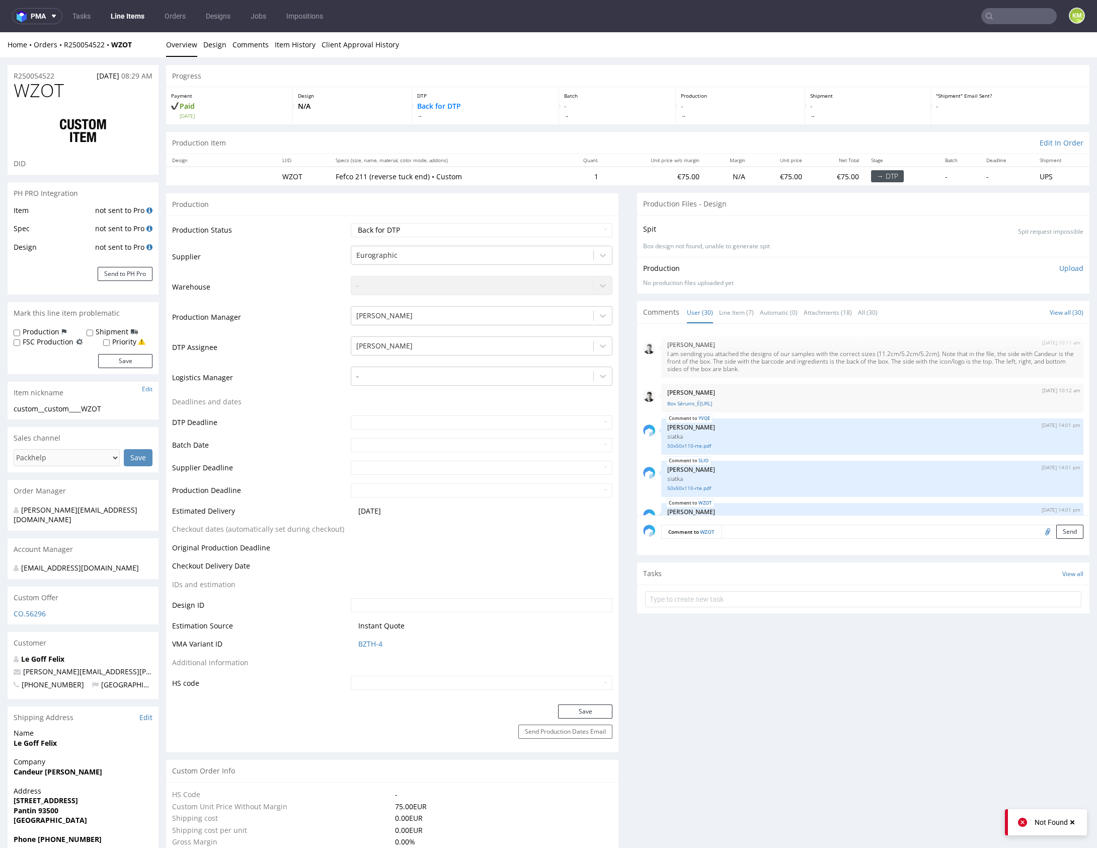
scroll to position [1027, 0]
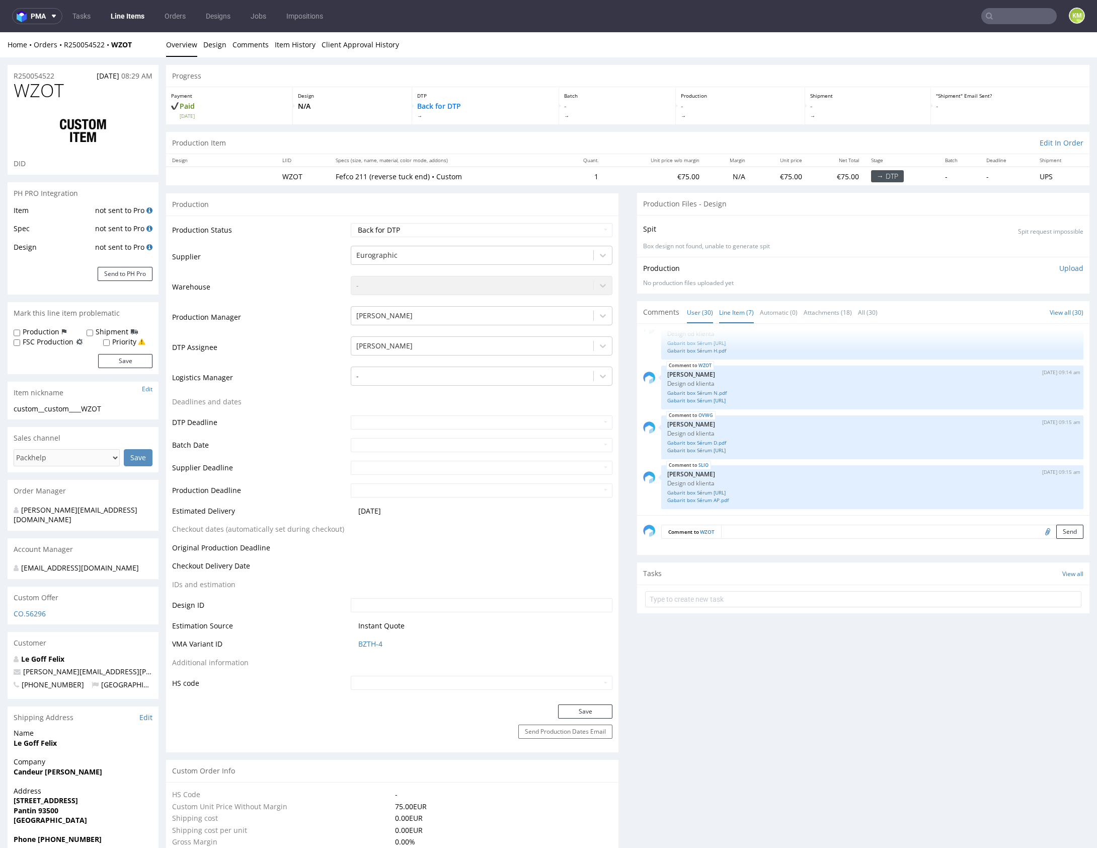
click at [730, 318] on link "Line Item (7)" at bounding box center [736, 313] width 35 height 22
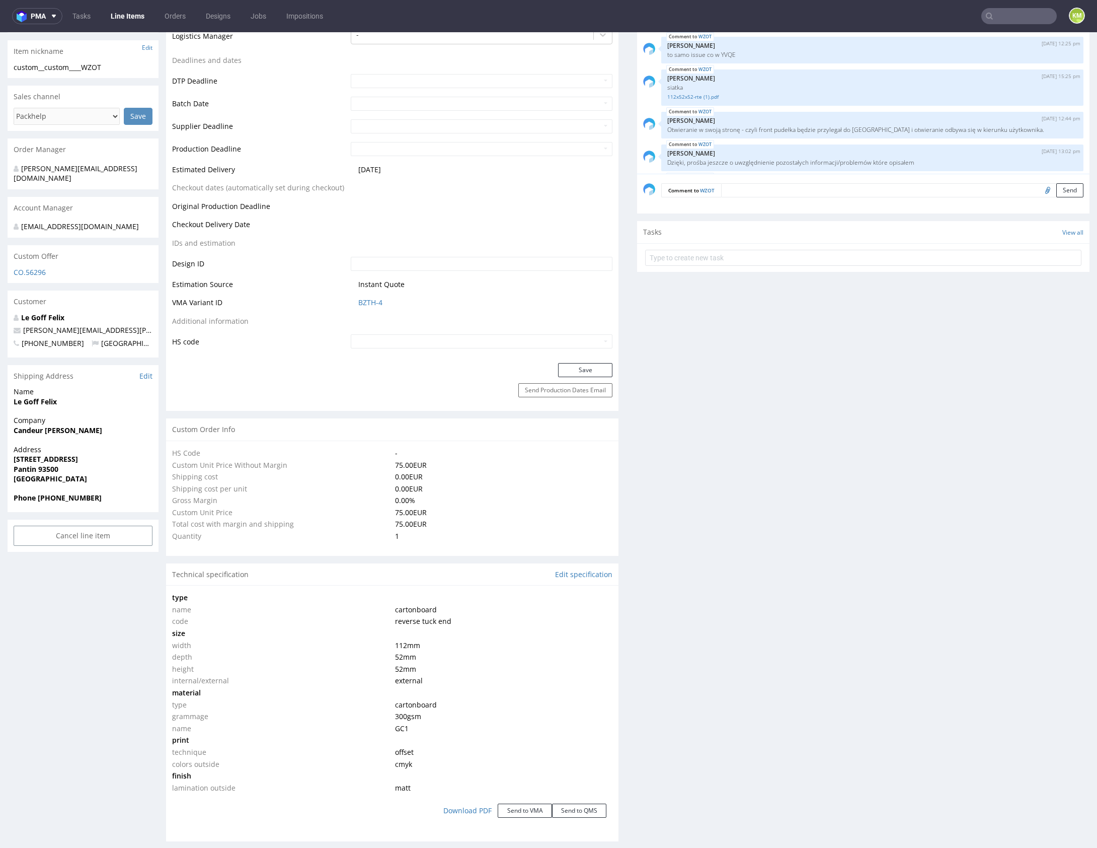
scroll to position [0, 0]
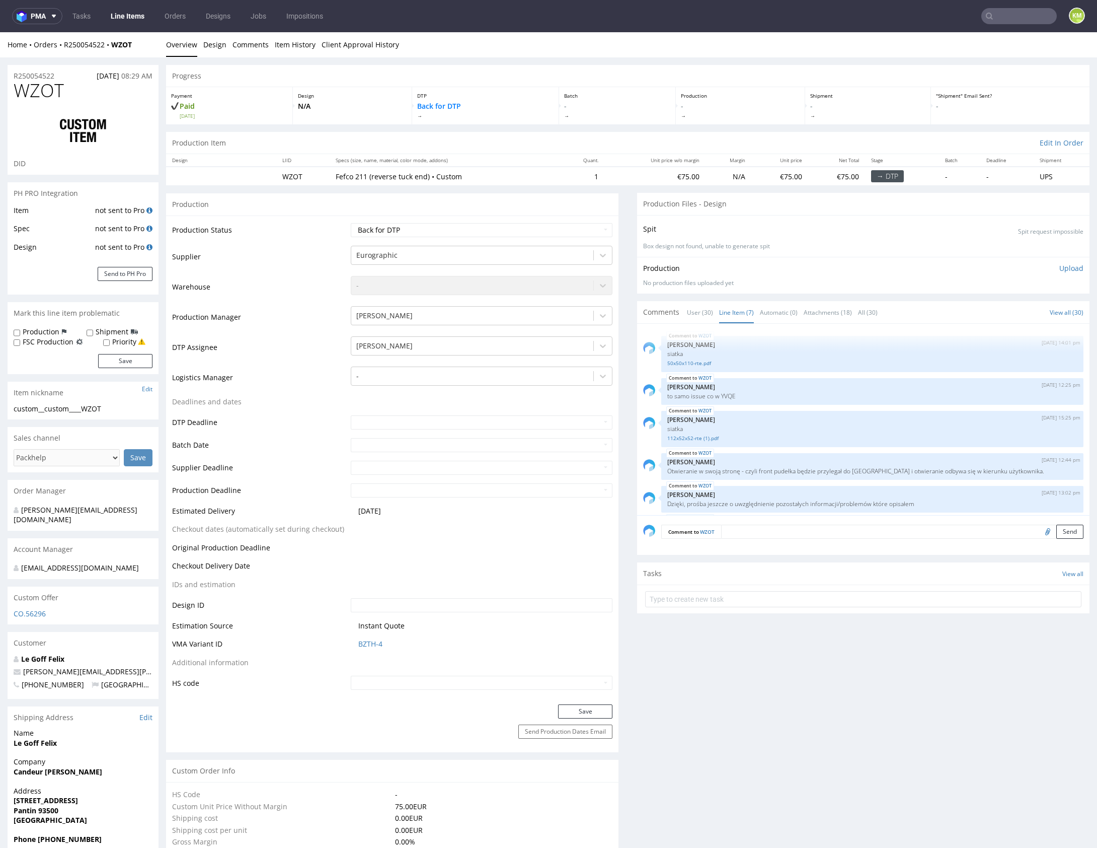
click at [726, 313] on link "Line Item (7)" at bounding box center [736, 313] width 35 height 22
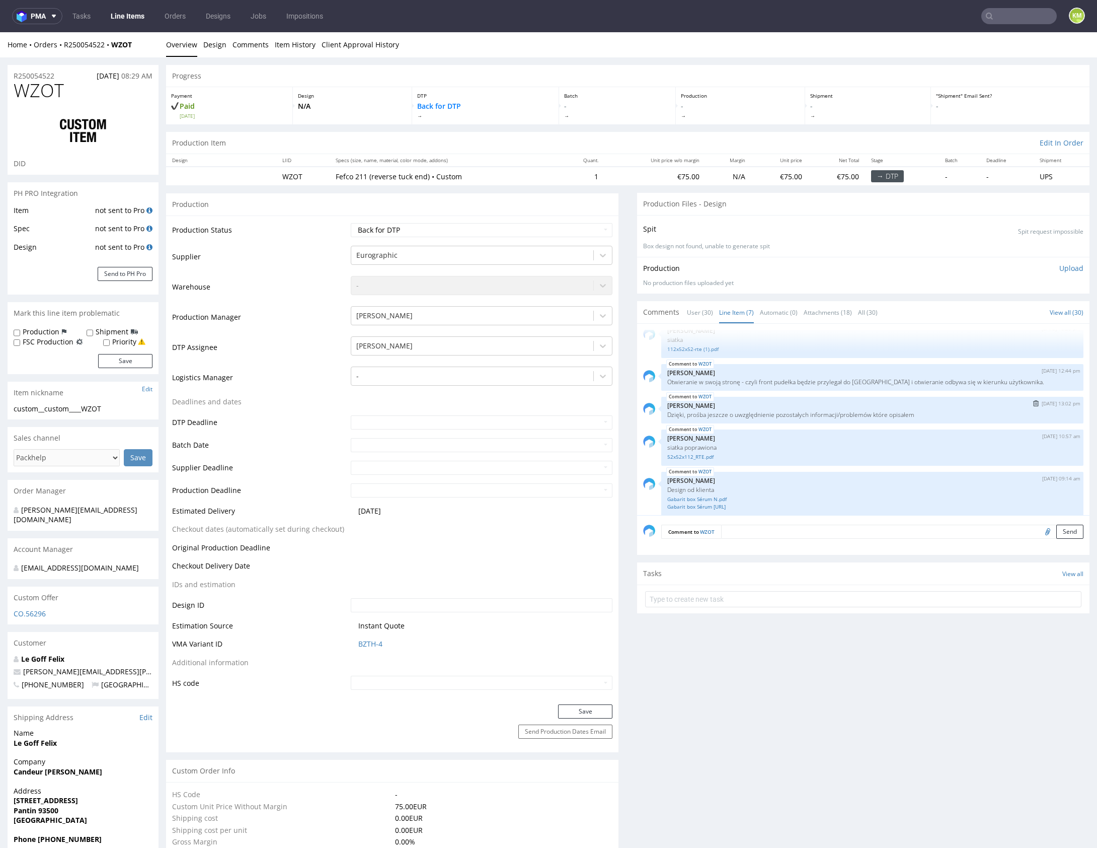
scroll to position [96, 0]
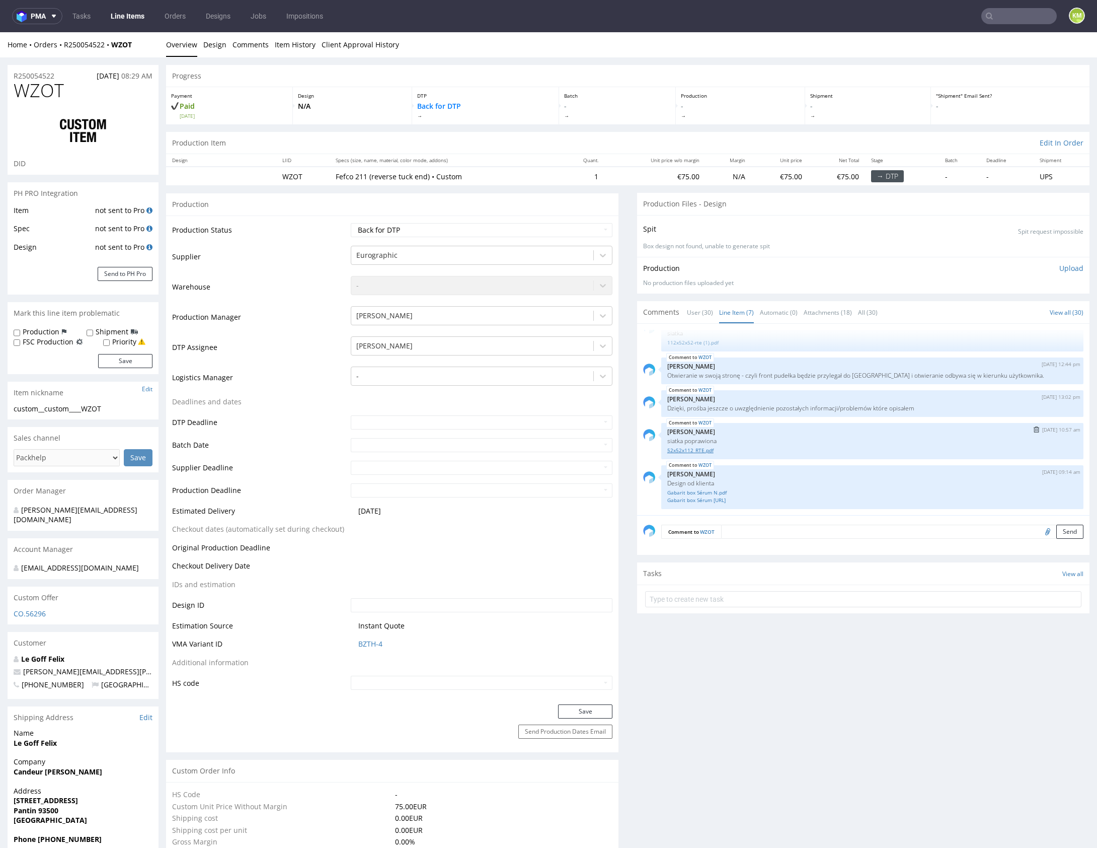
click at [706, 449] on link "52x52x112_RTE.pdf" at bounding box center [872, 451] width 410 height 8
click at [726, 314] on link "Line Item (7)" at bounding box center [736, 313] width 35 height 22
click at [761, 459] on div "WZOT 7th Aug 25 | 14:01 pm Sebastian Markut siatka 50x50x110-rte.pdf WZOT 11th …" at bounding box center [866, 422] width 447 height 185
click at [711, 491] on link "Gabarit box Sérum N.pdf" at bounding box center [872, 493] width 410 height 8
click at [704, 500] on link "Gabarit box Sérum N.ai" at bounding box center [872, 500] width 410 height 8
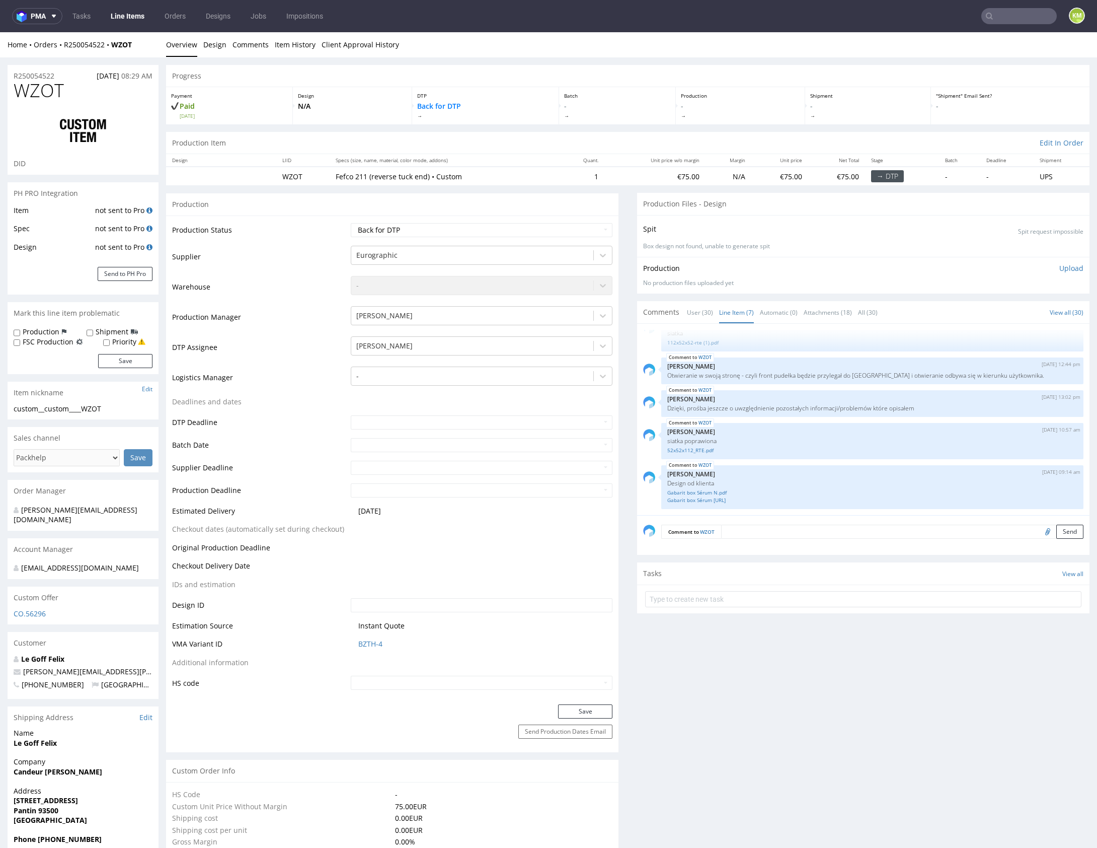
click at [42, 92] on span "WZOT" at bounding box center [39, 91] width 50 height 20
copy span "WZOT"
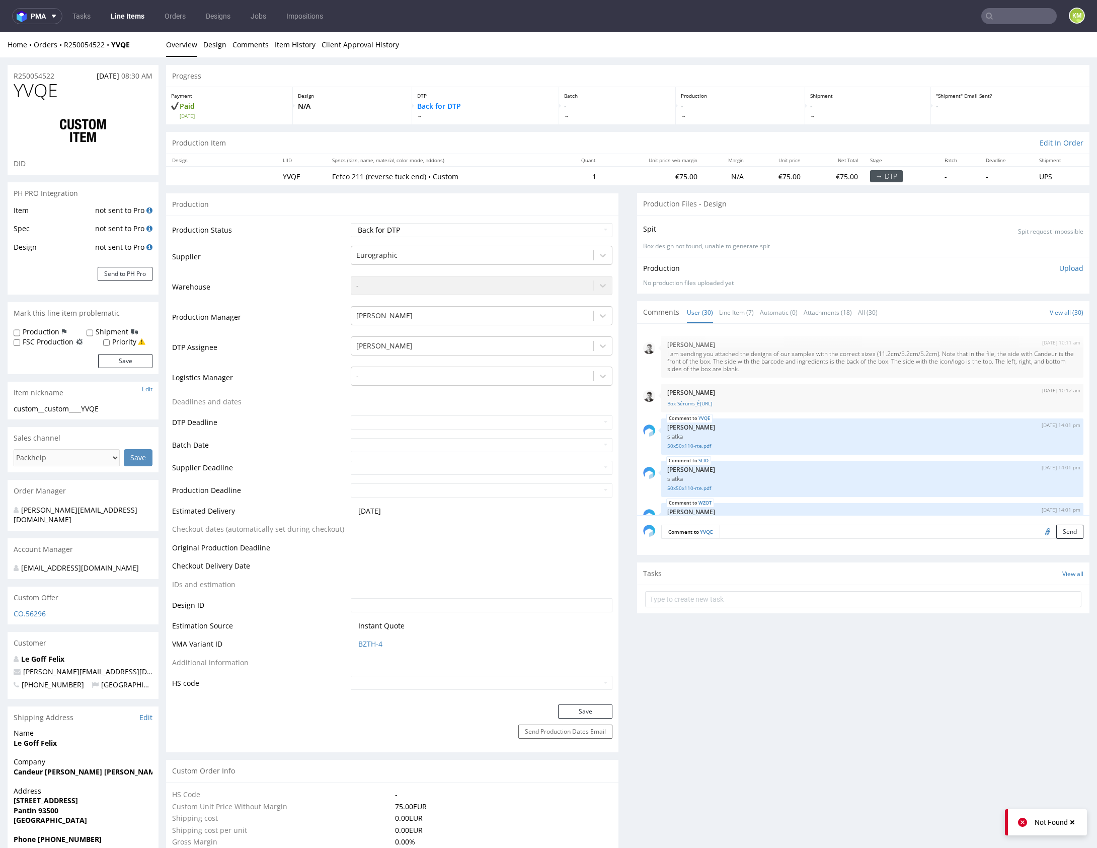
scroll to position [1027, 0]
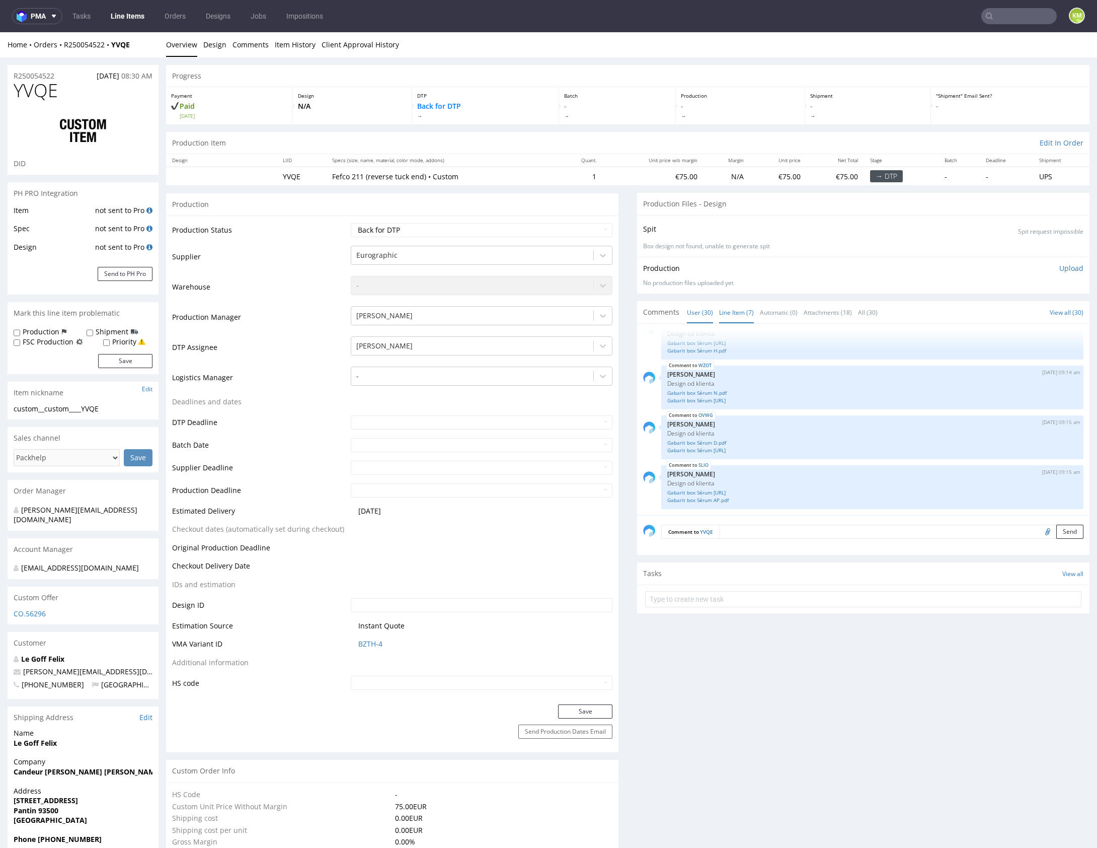
click at [738, 311] on link "Line Item (7)" at bounding box center [736, 313] width 35 height 22
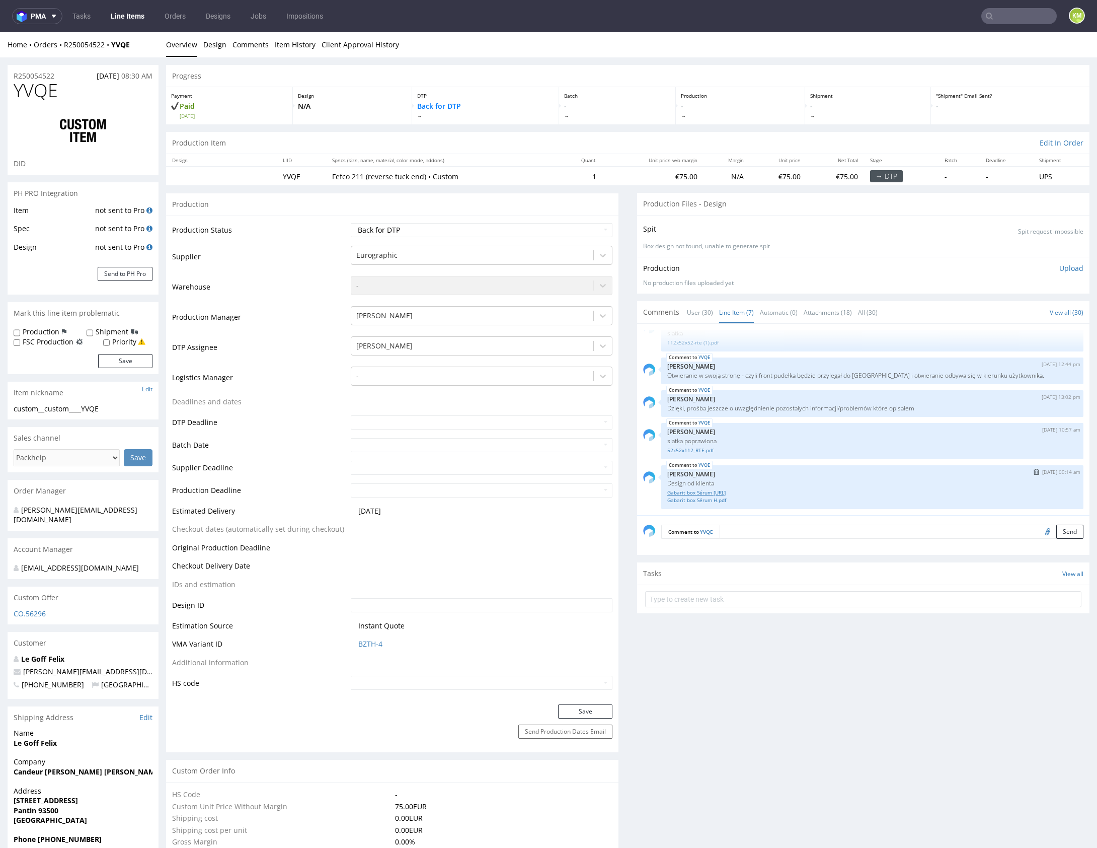
click at [710, 491] on link "Gabarit box Sérum [URL]" at bounding box center [872, 493] width 410 height 8
click at [711, 497] on link "Gabarit box Sérum H.pdf" at bounding box center [872, 500] width 410 height 8
click at [46, 92] on span "YVQE" at bounding box center [36, 91] width 44 height 20
copy span "YVQE"
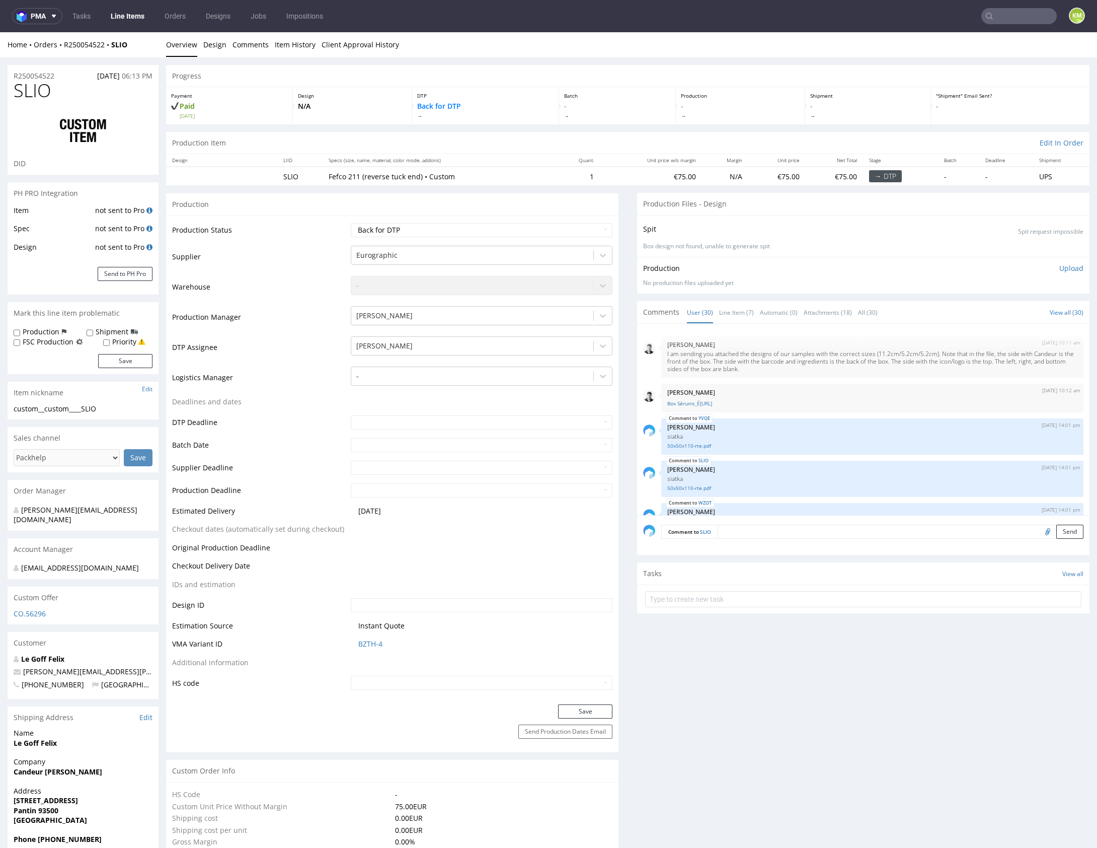
scroll to position [1027, 0]
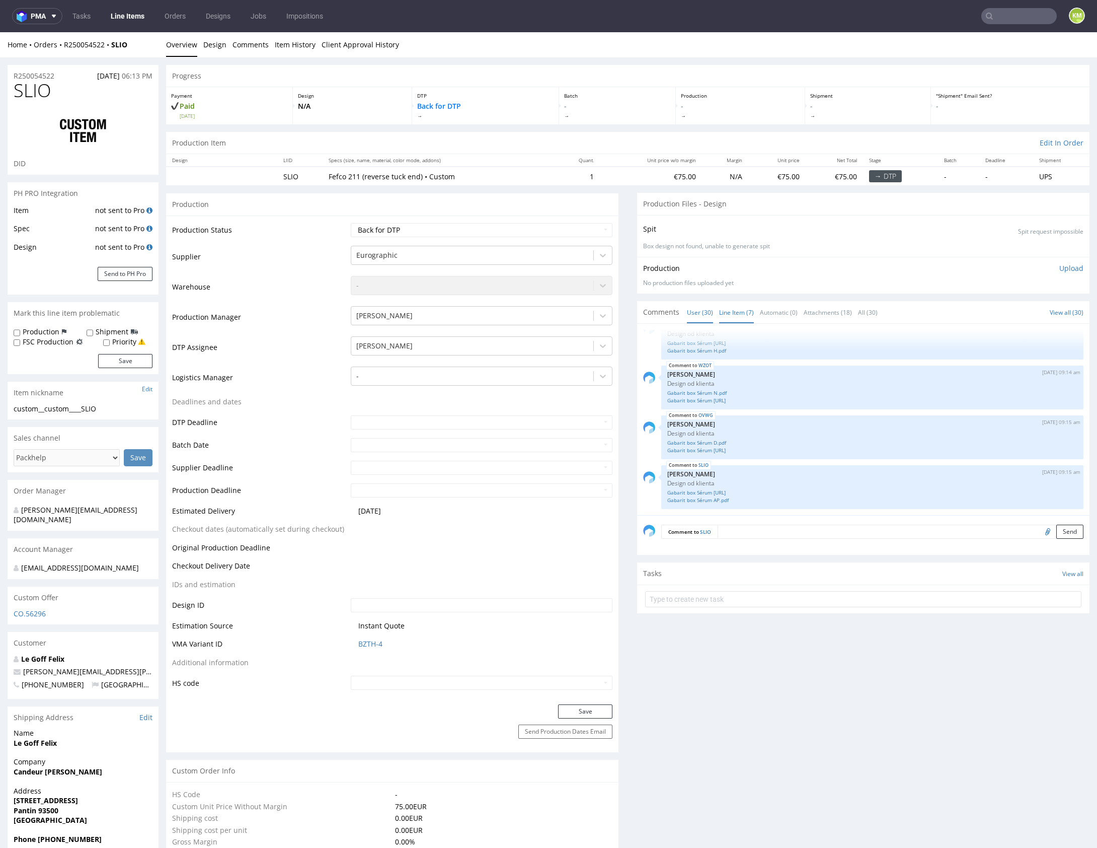
click at [739, 310] on link "Line Item (7)" at bounding box center [736, 313] width 35 height 22
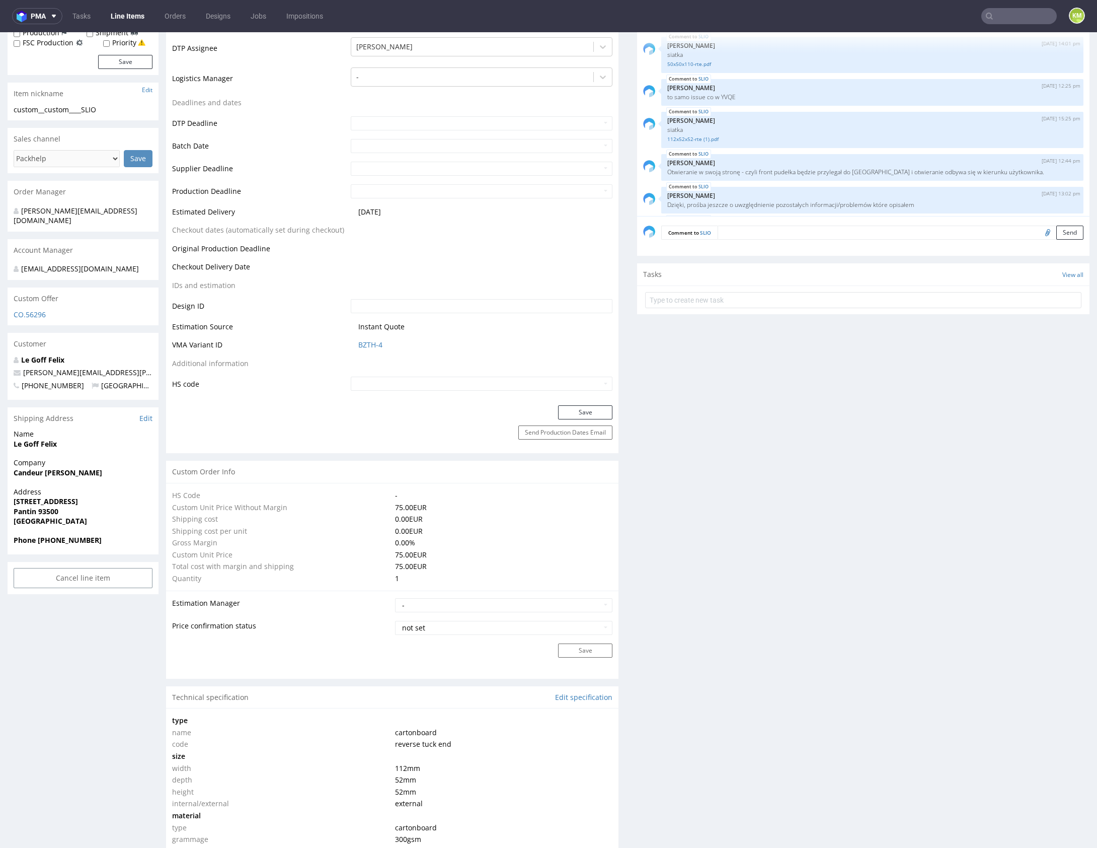
scroll to position [0, 0]
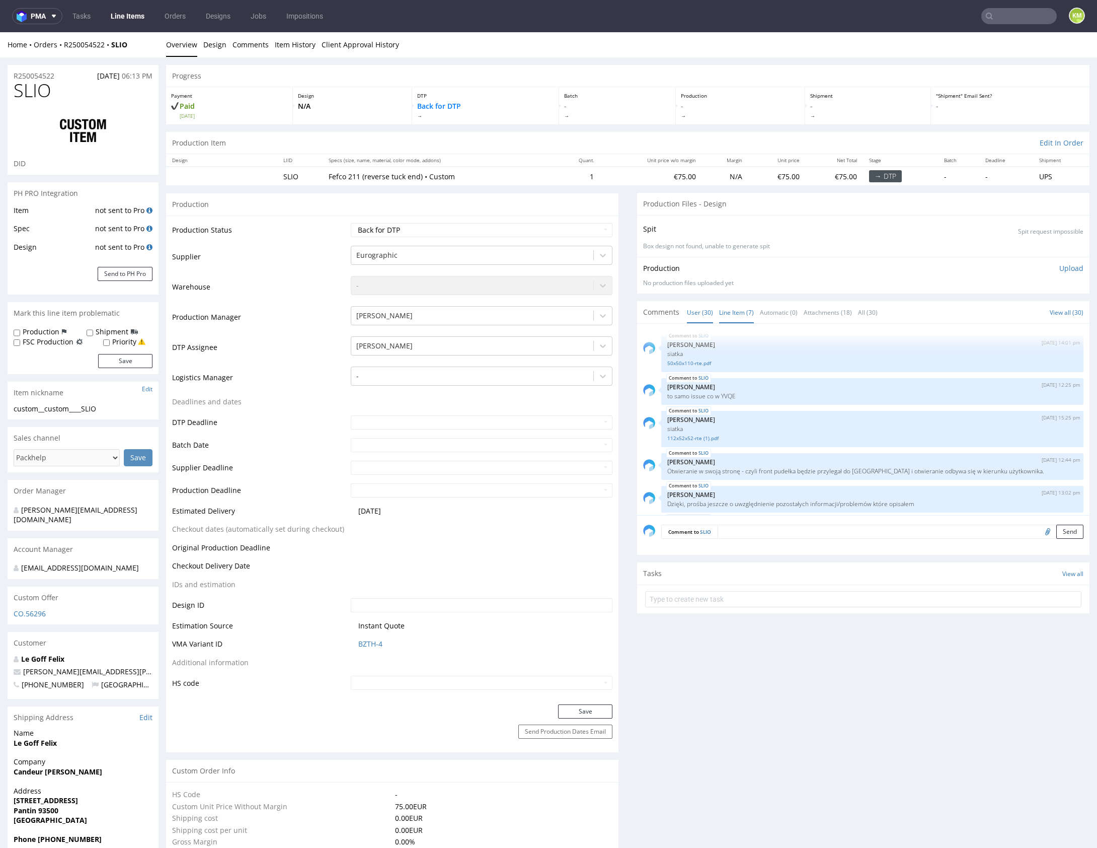
click at [700, 310] on link "User (30)" at bounding box center [700, 313] width 26 height 22
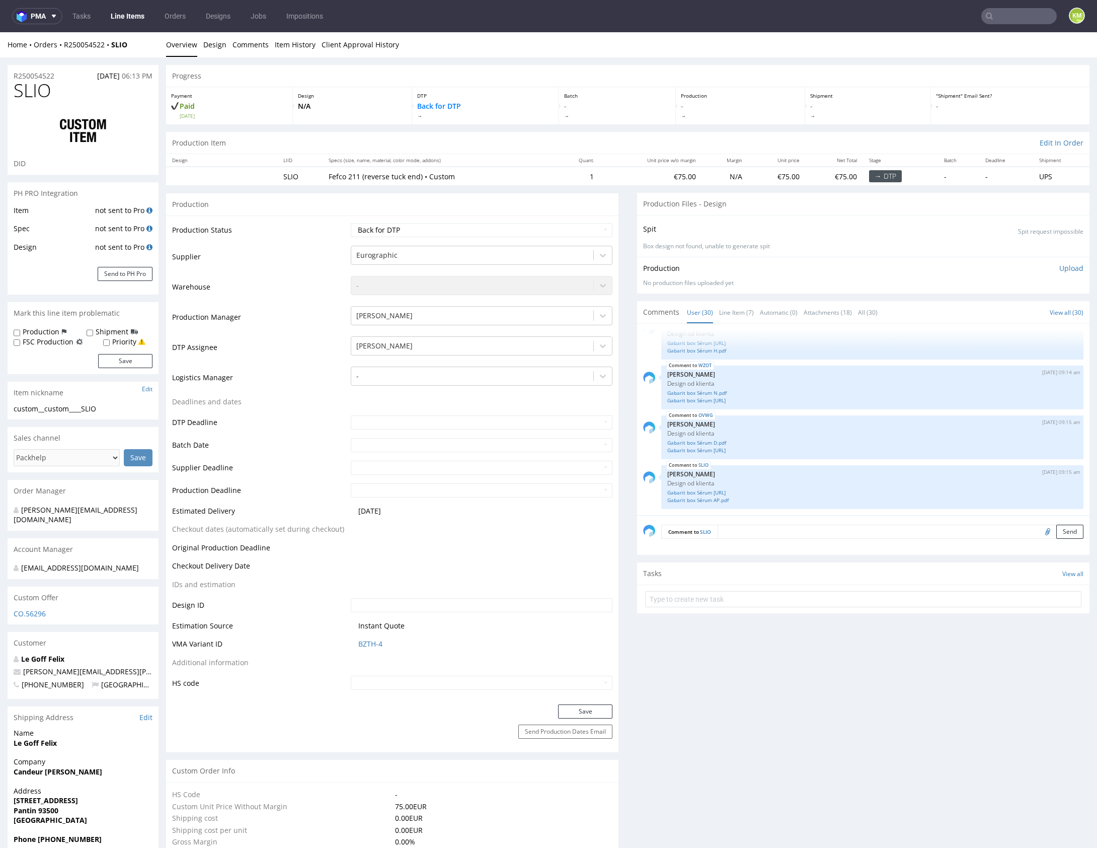
click at [700, 310] on link "User (30)" at bounding box center [700, 313] width 26 height 22
click at [729, 306] on link "Line Item (7)" at bounding box center [736, 313] width 35 height 22
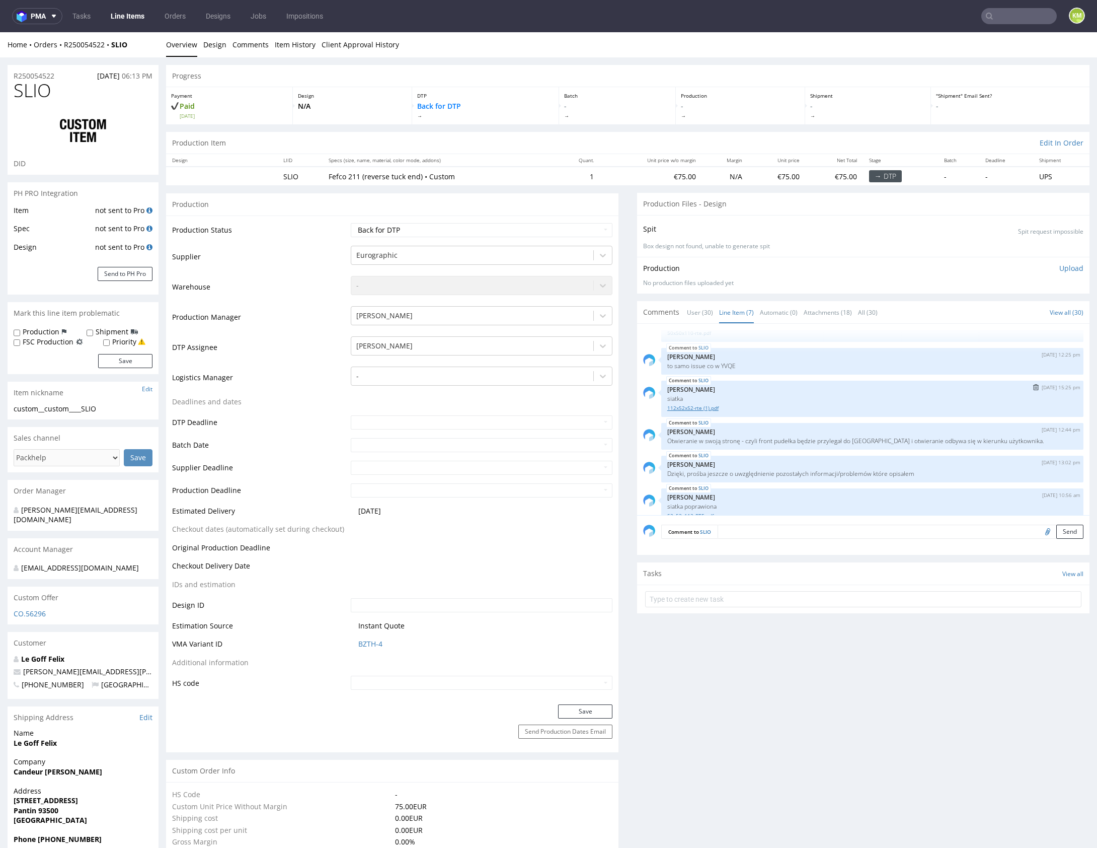
scroll to position [96, 0]
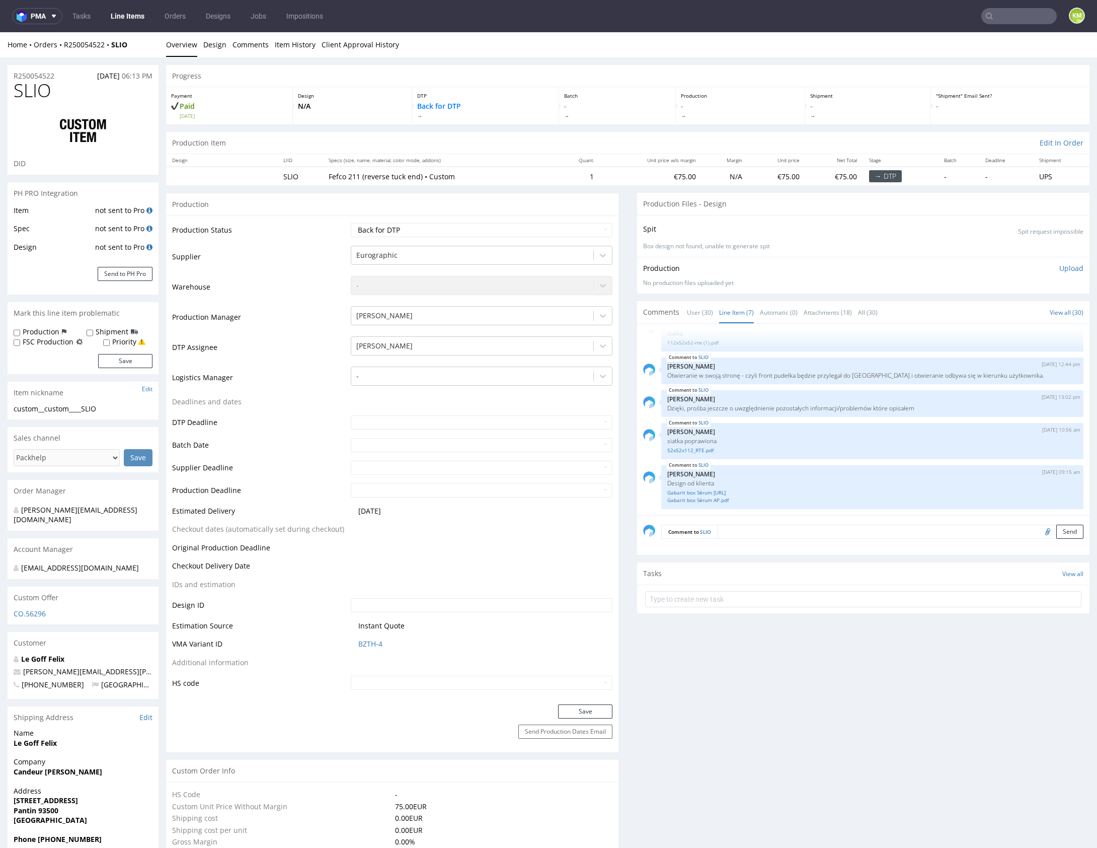
click at [791, 417] on div "SLIO 7th Aug 25 | 14:01 pm Sebastian Markut siatka 50x50x110-rte.pdf SLIO 11th …" at bounding box center [866, 422] width 447 height 185
click at [779, 460] on div "SLIO 7th Aug 25 | 14:01 pm Sebastian Markut siatka 50x50x110-rte.pdf SLIO 11th …" at bounding box center [866, 422] width 447 height 185
click at [750, 459] on div "SLIO 7th Aug 25 | 14:01 pm Sebastian Markut siatka 50x50x110-rte.pdf SLIO 11th …" at bounding box center [866, 422] width 447 height 185
click at [745, 462] on div "SLIO 7th Aug 25 | 14:01 pm Sebastian Markut siatka 50x50x110-rte.pdf SLIO 11th …" at bounding box center [866, 422] width 447 height 185
click at [742, 465] on div "SLIO 27th Aug 25 | 09:15 am Jozefina Owczarek Design od klienta Gabarit box Sé…" at bounding box center [872, 487] width 422 height 44
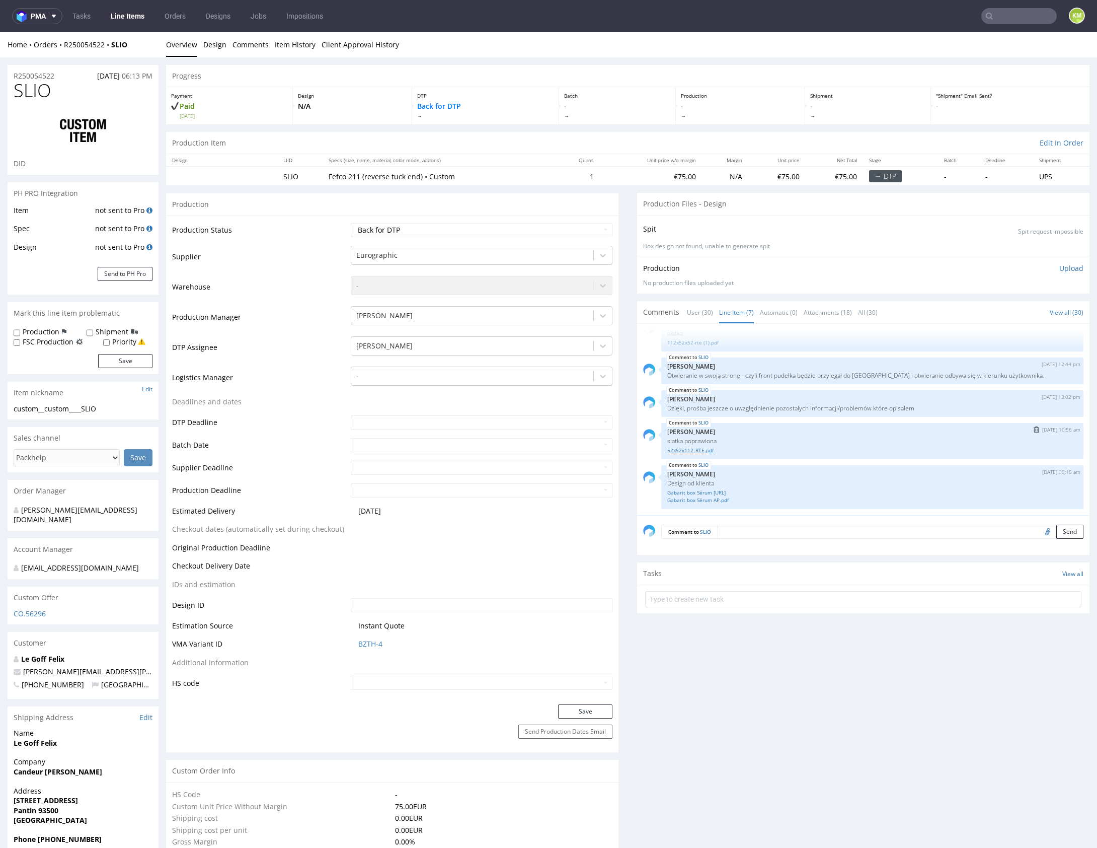
click at [706, 449] on link "52x52x112_RTE.pdf" at bounding box center [872, 451] width 410 height 8
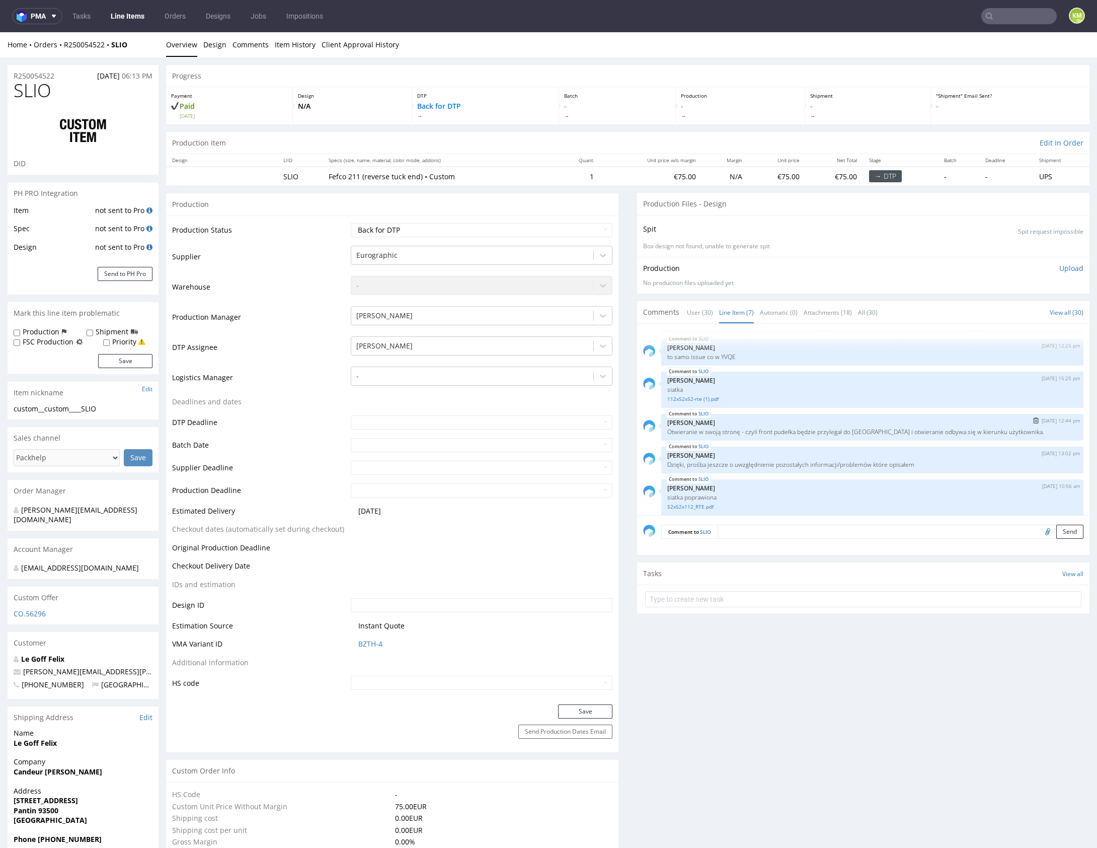
scroll to position [28, 0]
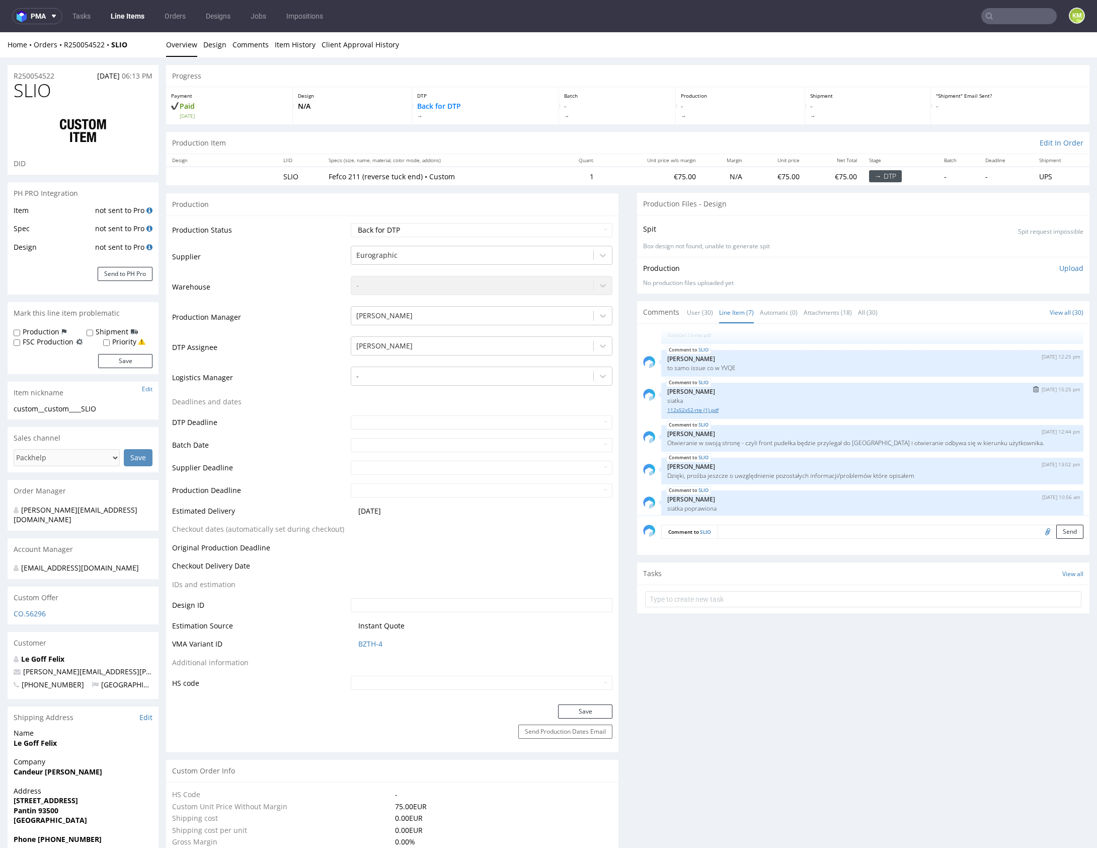
click at [702, 409] on link "112x52x52-rte (1).pdf" at bounding box center [872, 410] width 410 height 8
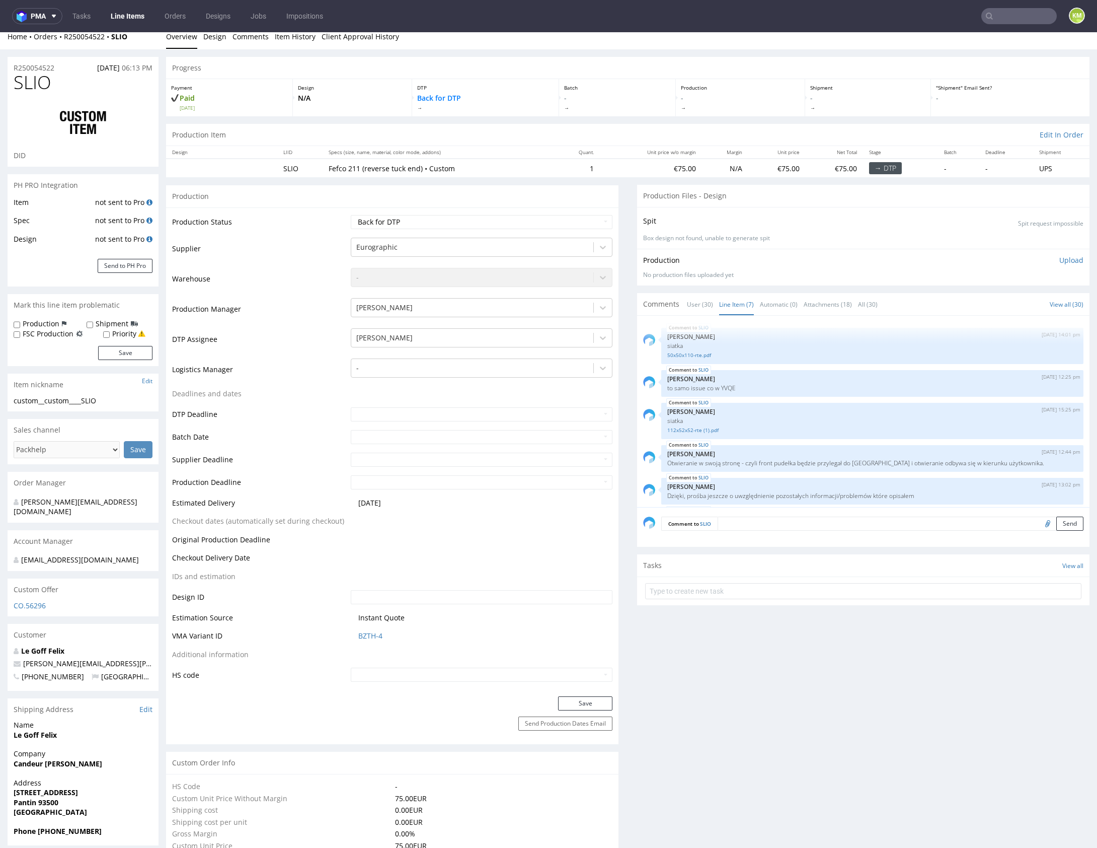
scroll to position [0, 0]
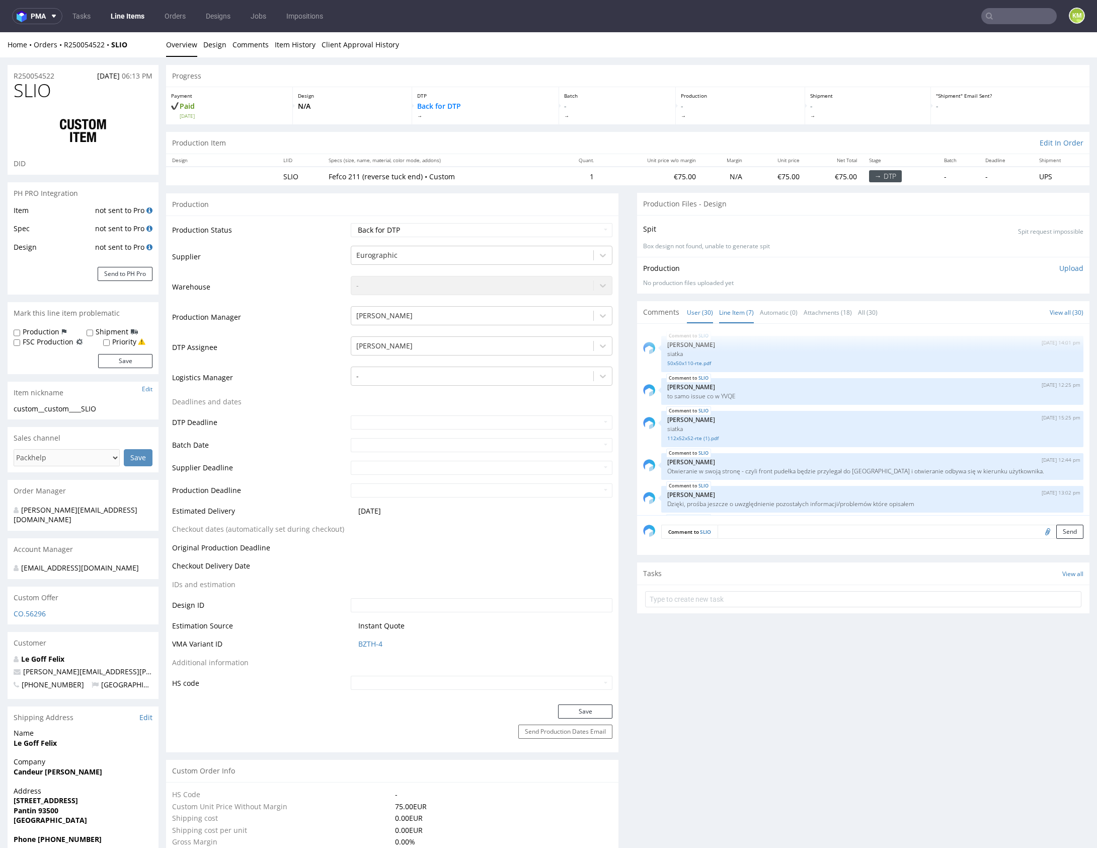
click at [703, 311] on link "User (30)" at bounding box center [700, 313] width 26 height 22
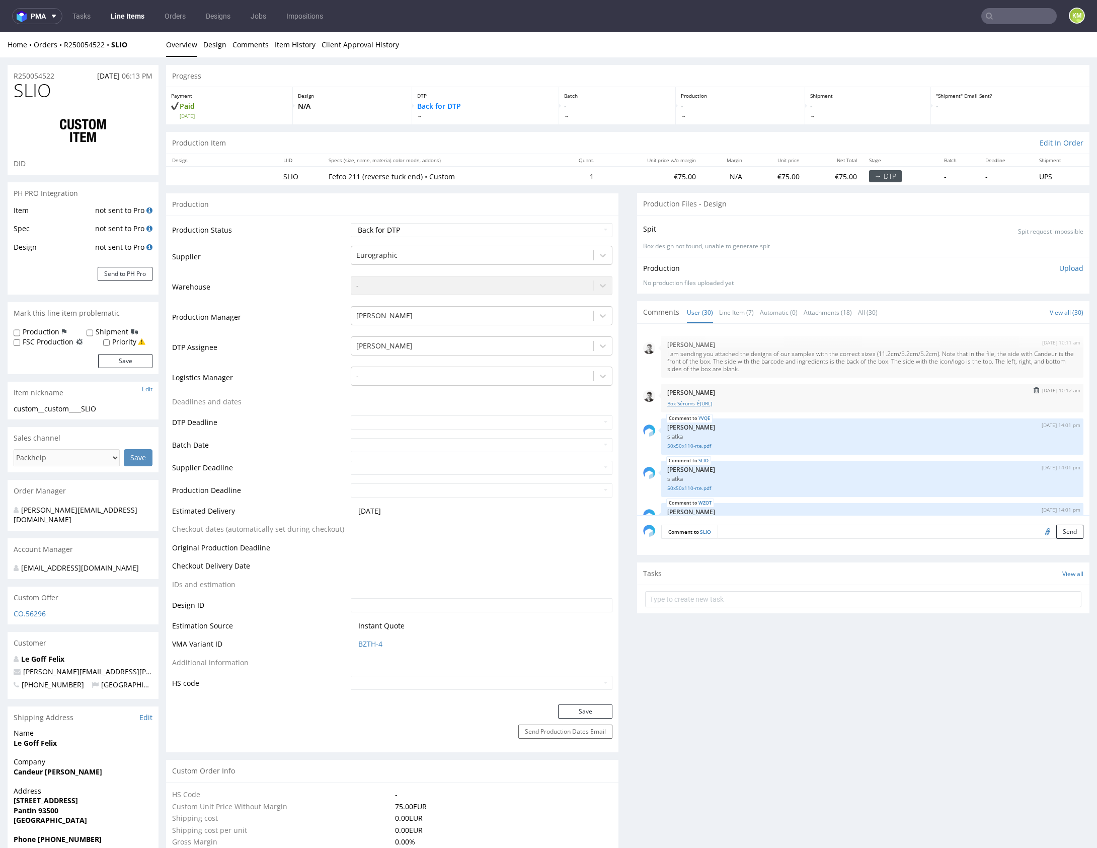
click at [729, 403] on link "Box Sérums_É[URL]" at bounding box center [872, 404] width 410 height 8
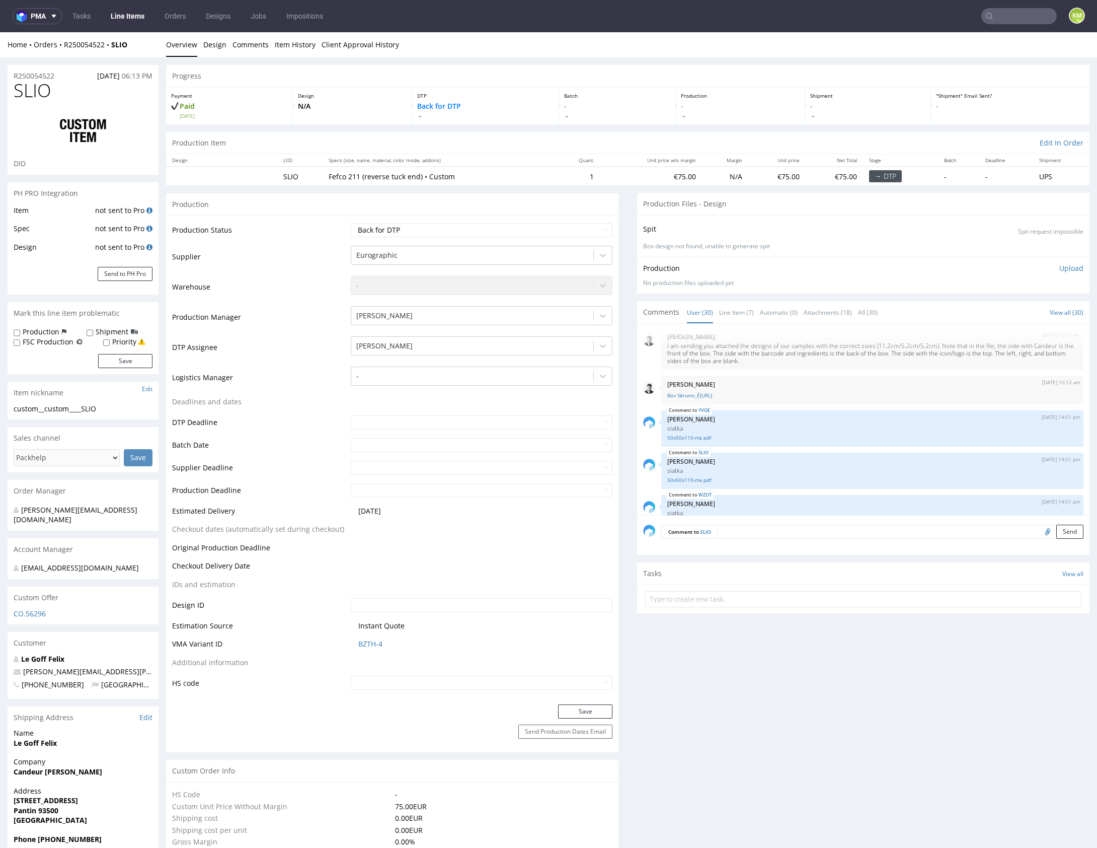
scroll to position [9, 0]
click at [737, 313] on link "Line Item (7)" at bounding box center [736, 313] width 35 height 22
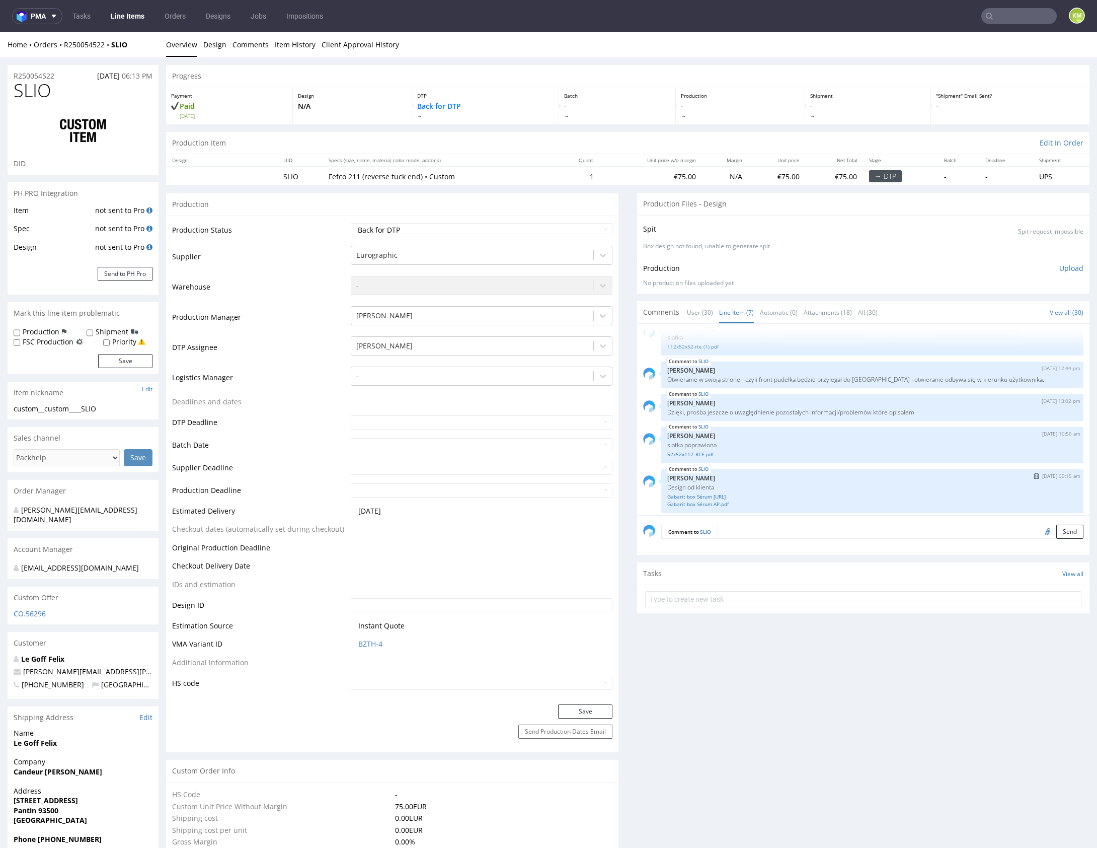
scroll to position [96, 0]
click at [701, 449] on link "52x52x112_RTE.pdf" at bounding box center [872, 451] width 410 height 8
click at [752, 466] on div "SLIO 27th Aug 25 | 09:15 am Jozefina Owczarek Design od klienta Gabarit box Sé…" at bounding box center [872, 487] width 422 height 44
click at [713, 490] on link "Gabarit box Sérum [URL]" at bounding box center [872, 493] width 410 height 8
click at [717, 498] on link "Gabarit box Sérum AP.pdf" at bounding box center [872, 500] width 410 height 8
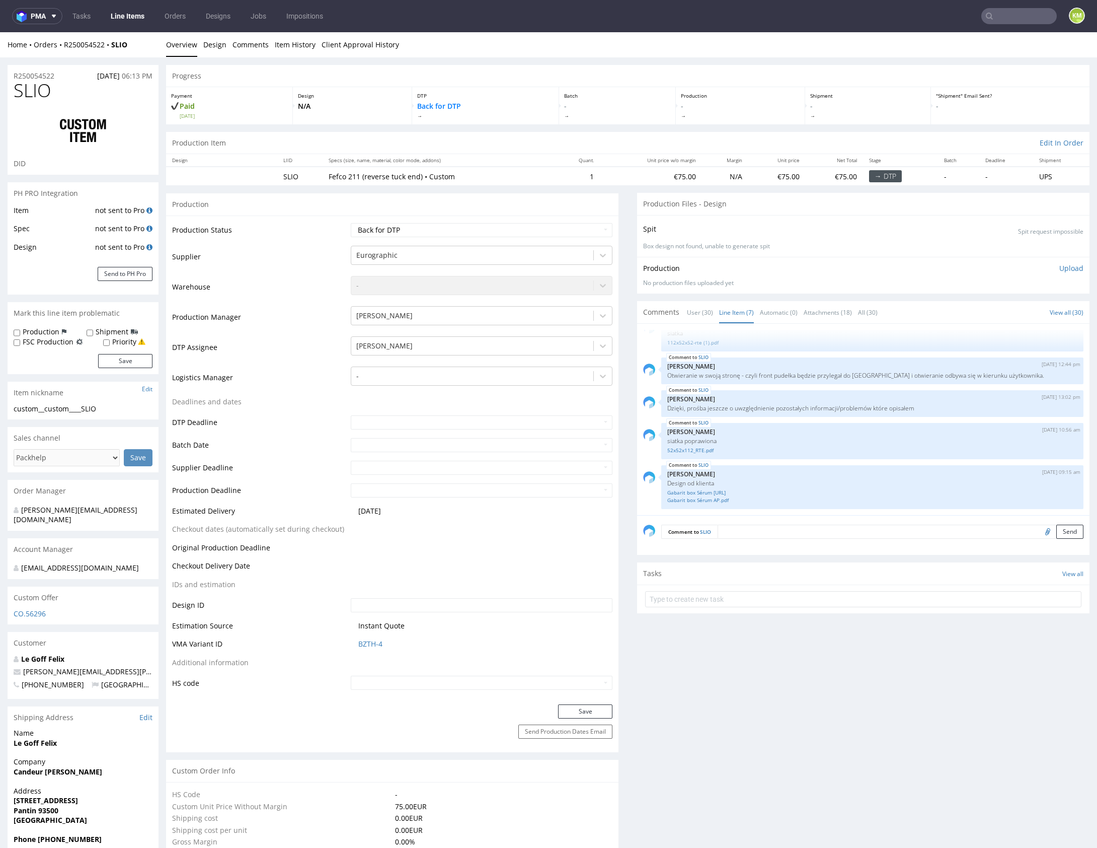
click at [33, 89] on span "SLIO" at bounding box center [33, 91] width 38 height 20
copy span "SLIO"
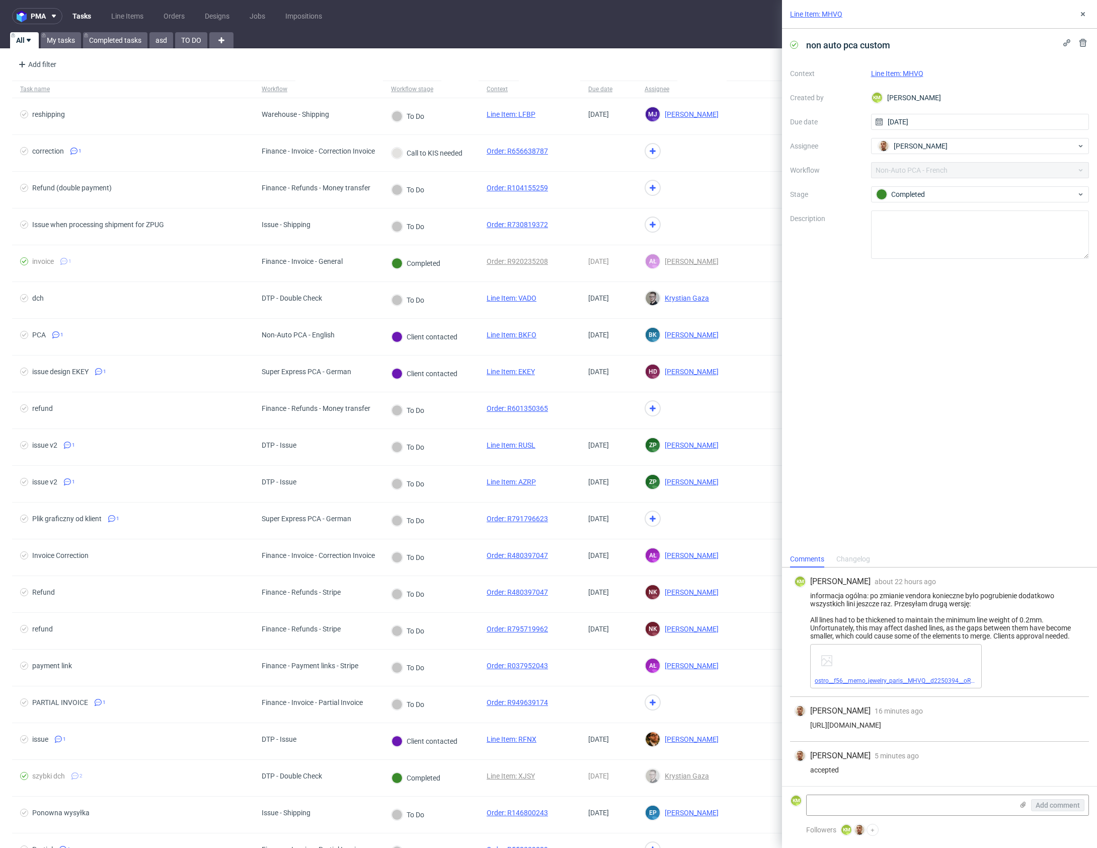
click at [912, 682] on link "ostro__f56__memo_jewelry_paris__MHVQ__d2250394__oR672399432__v2.pdf" at bounding box center [920, 680] width 210 height 7
click at [914, 75] on link "Line Item: MHVQ" at bounding box center [897, 73] width 52 height 8
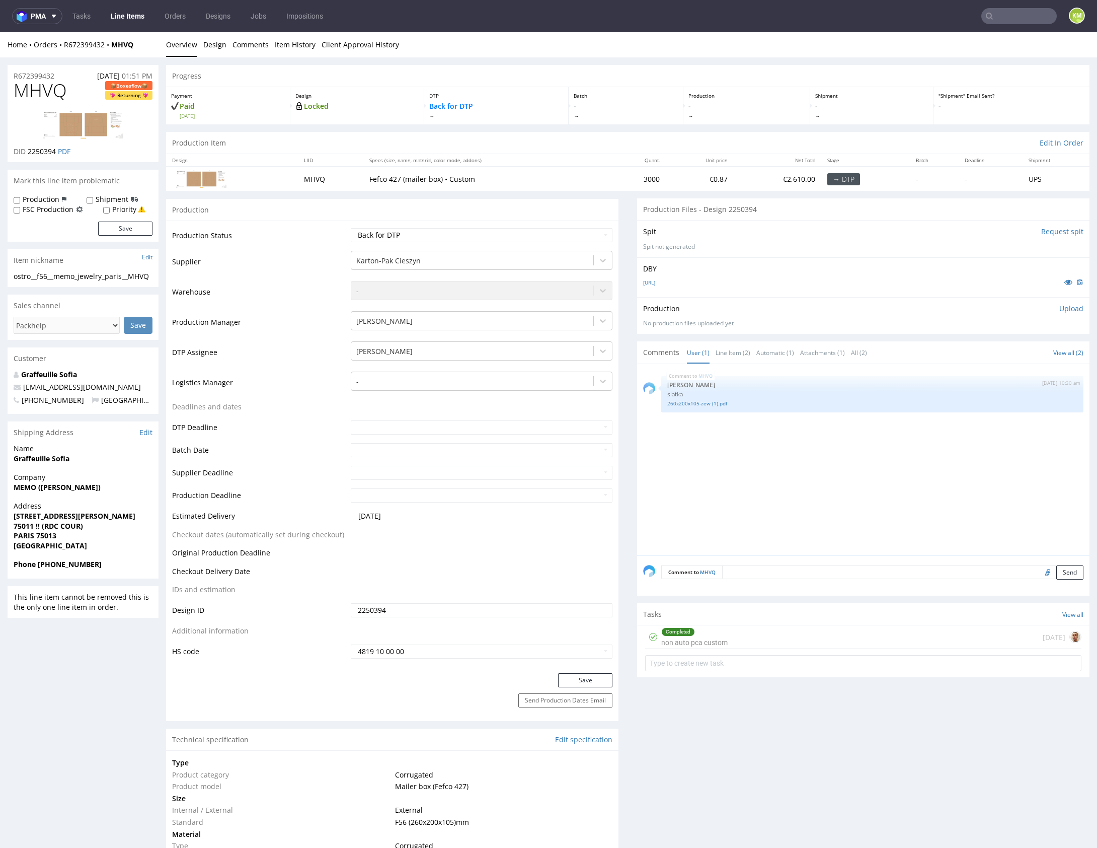
click at [792, 463] on div "MHVQ [DATE] 10:30 am [PERSON_NAME] siatka 260x200x105-zew (1).pdf" at bounding box center [866, 462] width 447 height 185
click at [826, 462] on div "MHVQ [DATE] 10:30 am [PERSON_NAME] siatka 260x200x105-zew (1).pdf" at bounding box center [866, 462] width 447 height 185
click at [861, 464] on div "MHVQ [DATE] 10:30 am [PERSON_NAME] siatka 260x200x105-zew (1).pdf" at bounding box center [866, 462] width 447 height 185
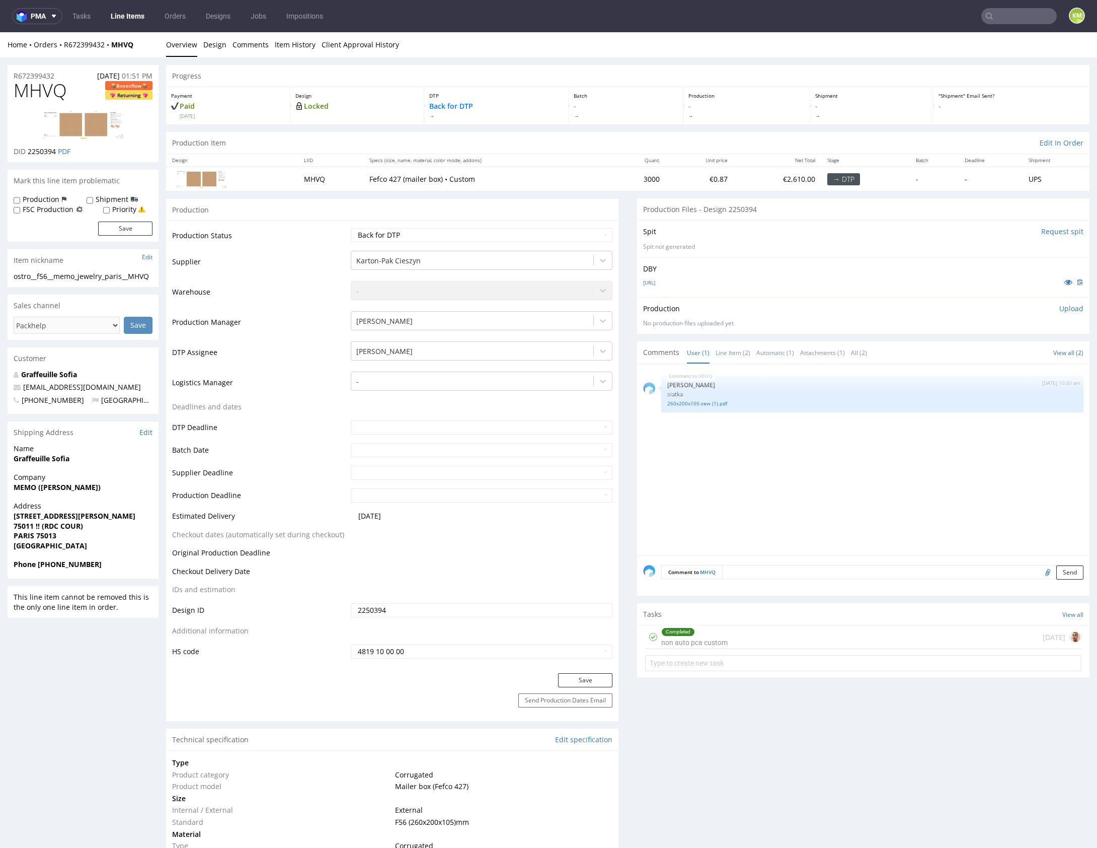
click at [851, 474] on div "MHVQ [DATE] 10:30 am [PERSON_NAME] siatka 260x200x105-zew (1).pdf" at bounding box center [866, 462] width 447 height 185
click at [825, 639] on div "Completed non auto pca custom 1 day ago" at bounding box center [863, 637] width 436 height 24
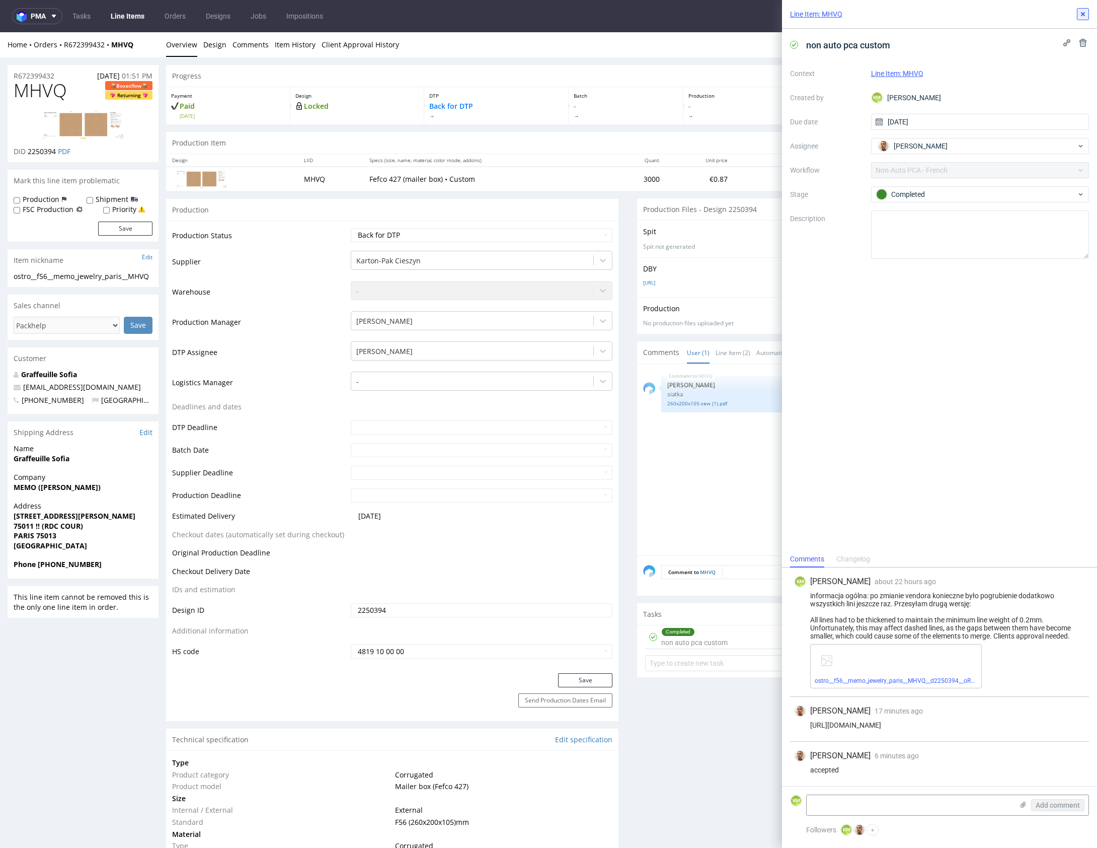
drag, startPoint x: 1085, startPoint y: 16, endPoint x: 1040, endPoint y: 34, distance: 48.5
click at [1085, 16] on icon at bounding box center [1083, 14] width 8 height 8
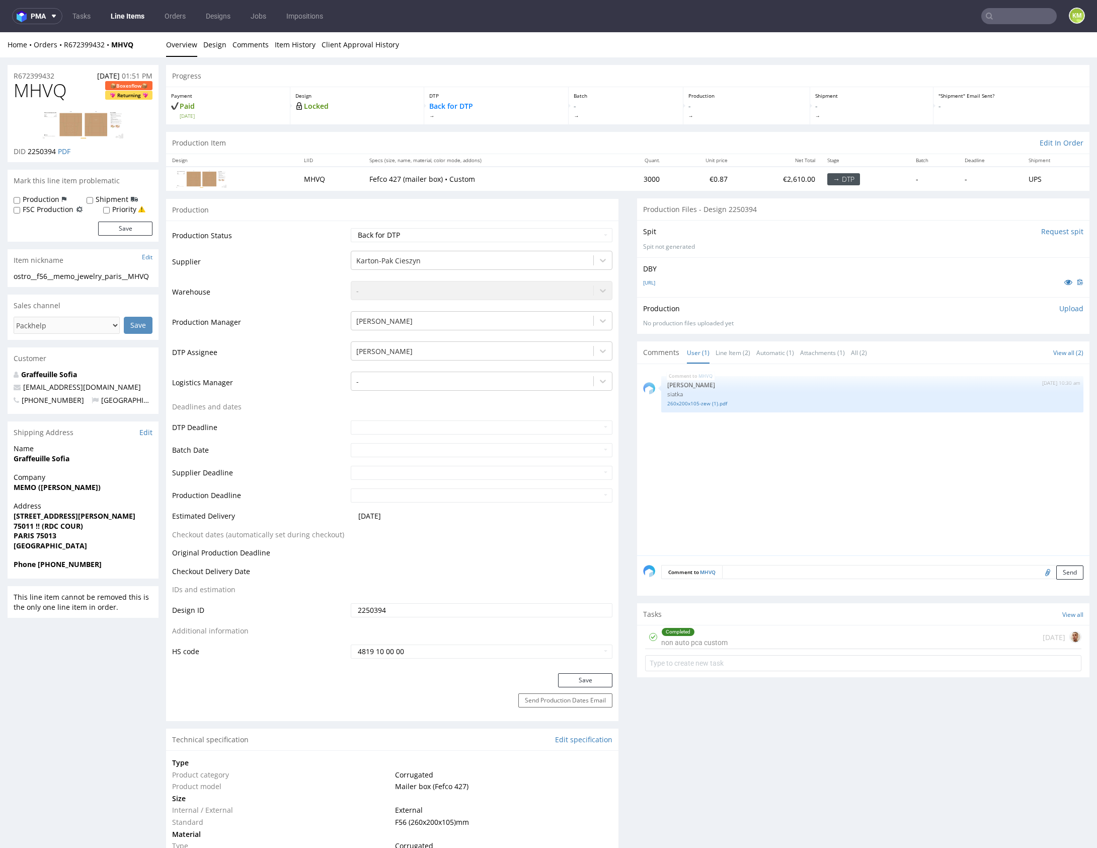
click at [1060, 309] on p "Upload" at bounding box center [1072, 309] width 24 height 10
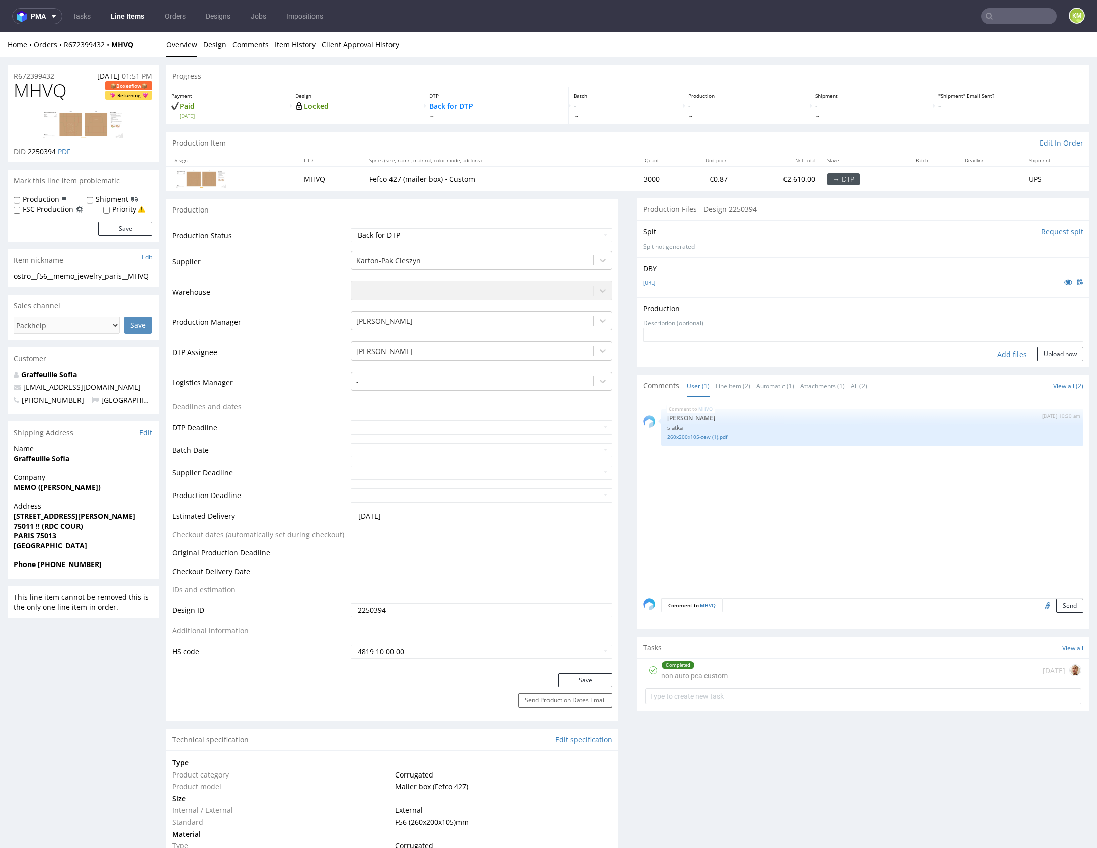
click at [783, 672] on div "Completed non auto pca custom 1 day ago" at bounding box center [863, 670] width 436 height 24
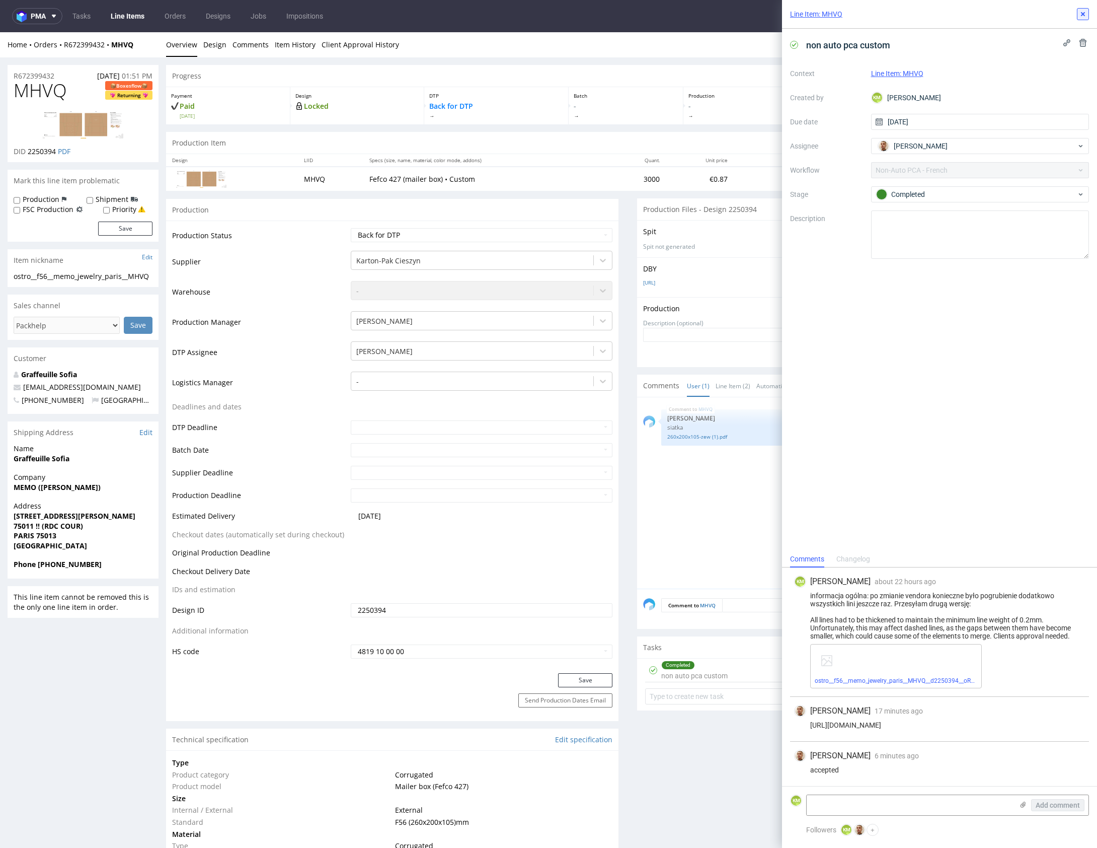
click at [1082, 15] on use at bounding box center [1083, 14] width 4 height 4
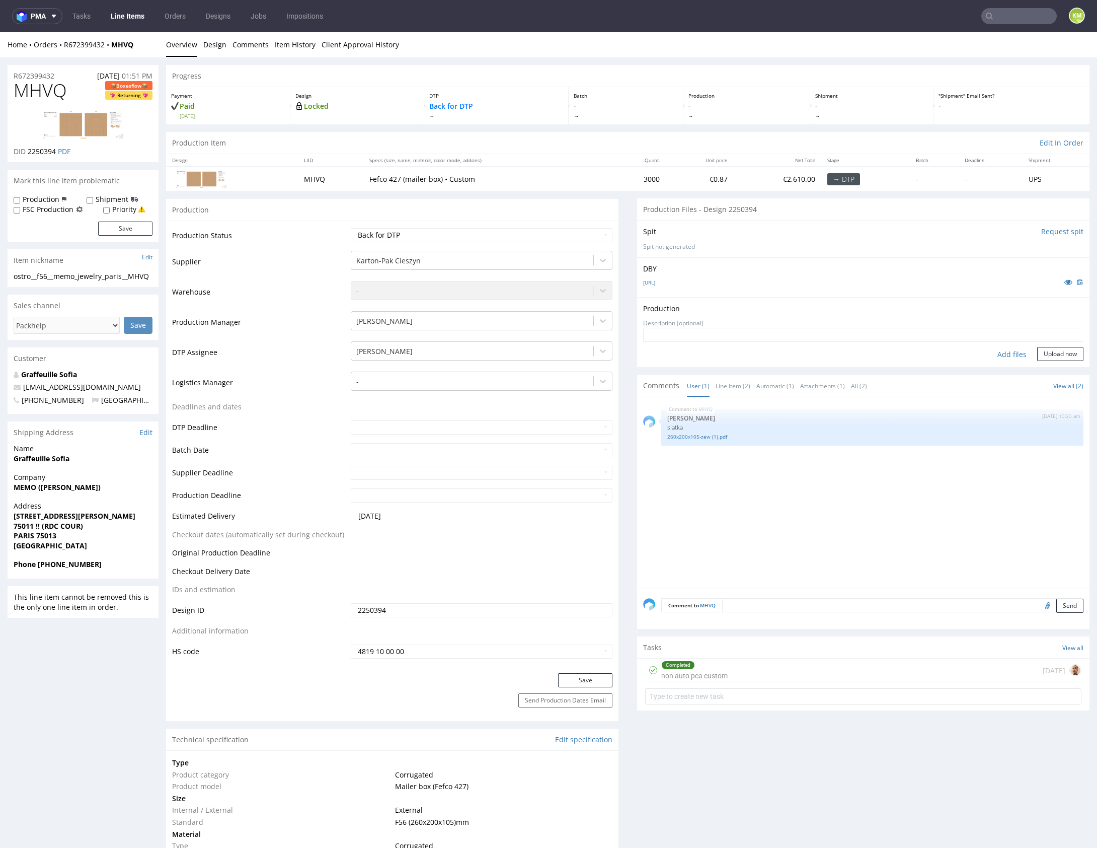
click at [1004, 354] on div "Add files" at bounding box center [1012, 354] width 50 height 15
type input "C:\fakepath\ostro__f56__memo_jewelry_paris__MHVQ__d2250394__oR672399432__v2.pdf"
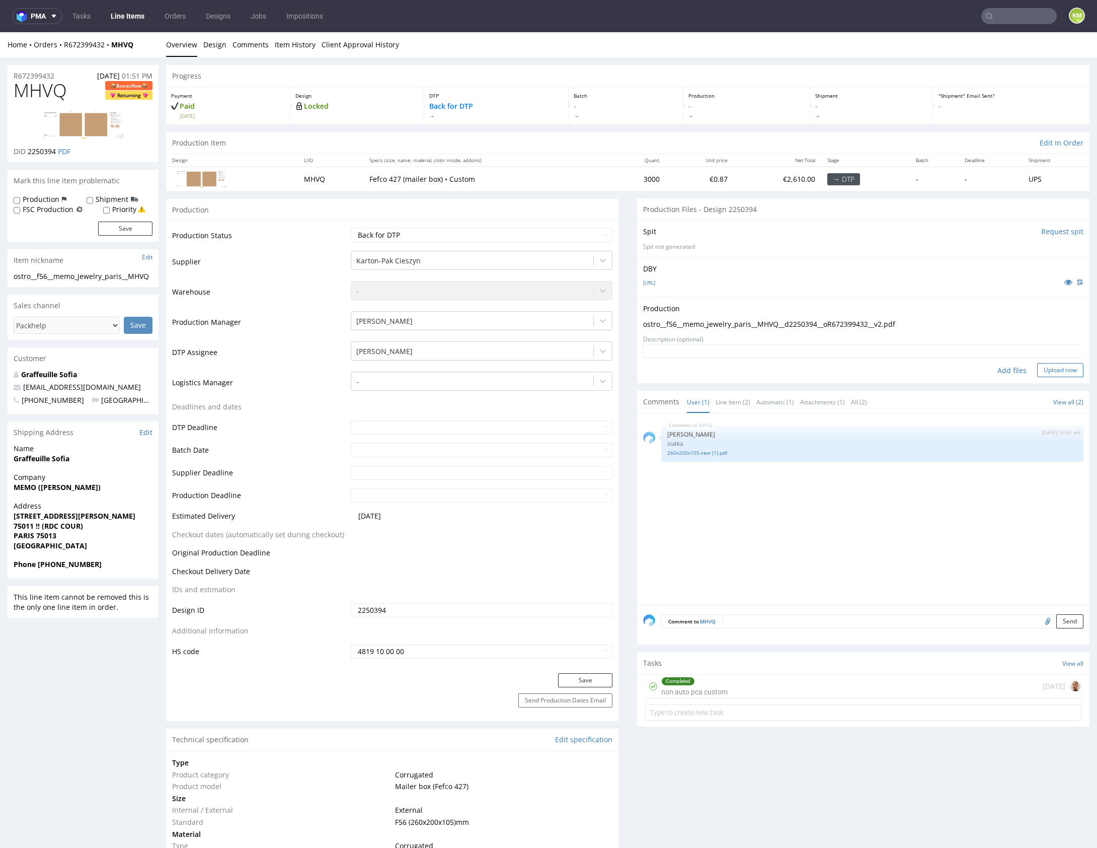
click at [1044, 369] on button "Upload now" at bounding box center [1060, 370] width 46 height 14
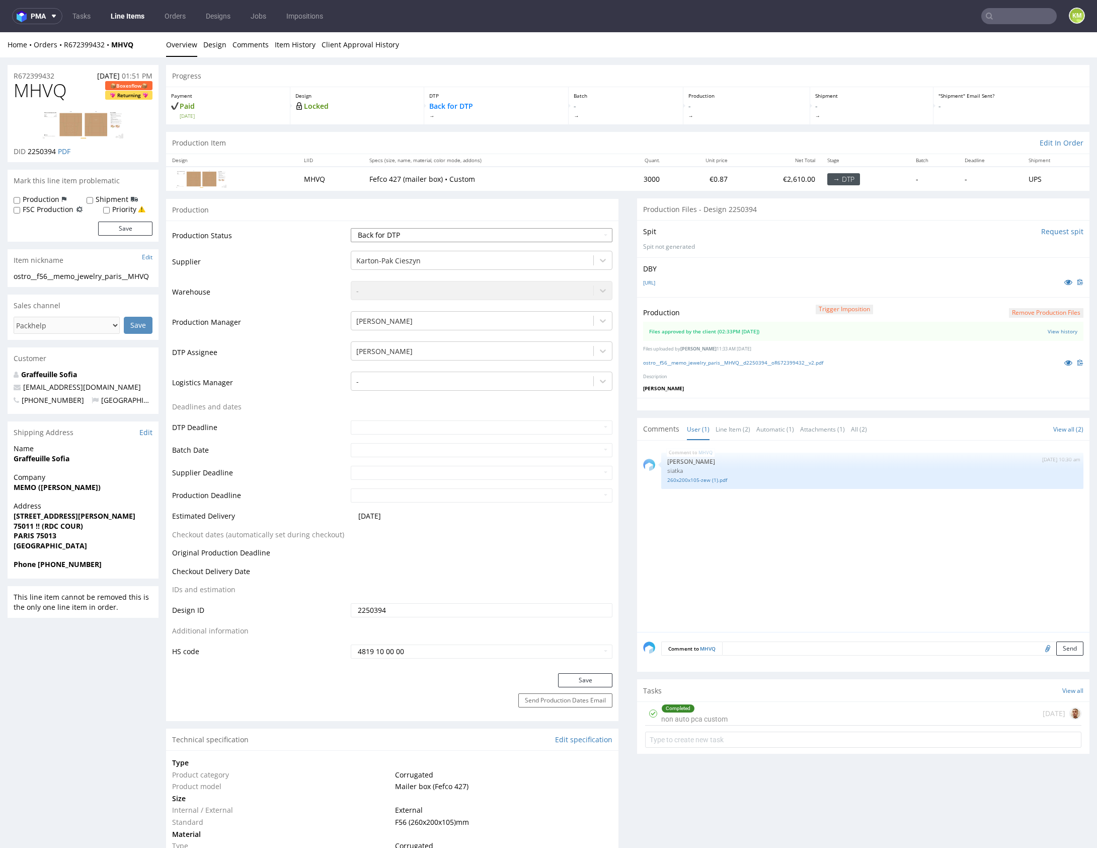
click at [550, 236] on select "Waiting for Artwork Waiting for Diecut Waiting for Mockup Waiting for DTP Waiti…" at bounding box center [482, 235] width 262 height 14
select select "dtp_waiting_for_double_check"
click at [351, 228] on select "Waiting for Artwork Waiting for Diecut Waiting for Mockup Waiting for DTP Waiti…" at bounding box center [482, 235] width 262 height 14
click at [589, 678] on button "Save" at bounding box center [585, 680] width 54 height 14
click at [685, 570] on div "MHVQ 25th Aug 25 | 10:30 am Sebastian Markut siatka 260x200x105-zew (1).pdf" at bounding box center [866, 539] width 447 height 185
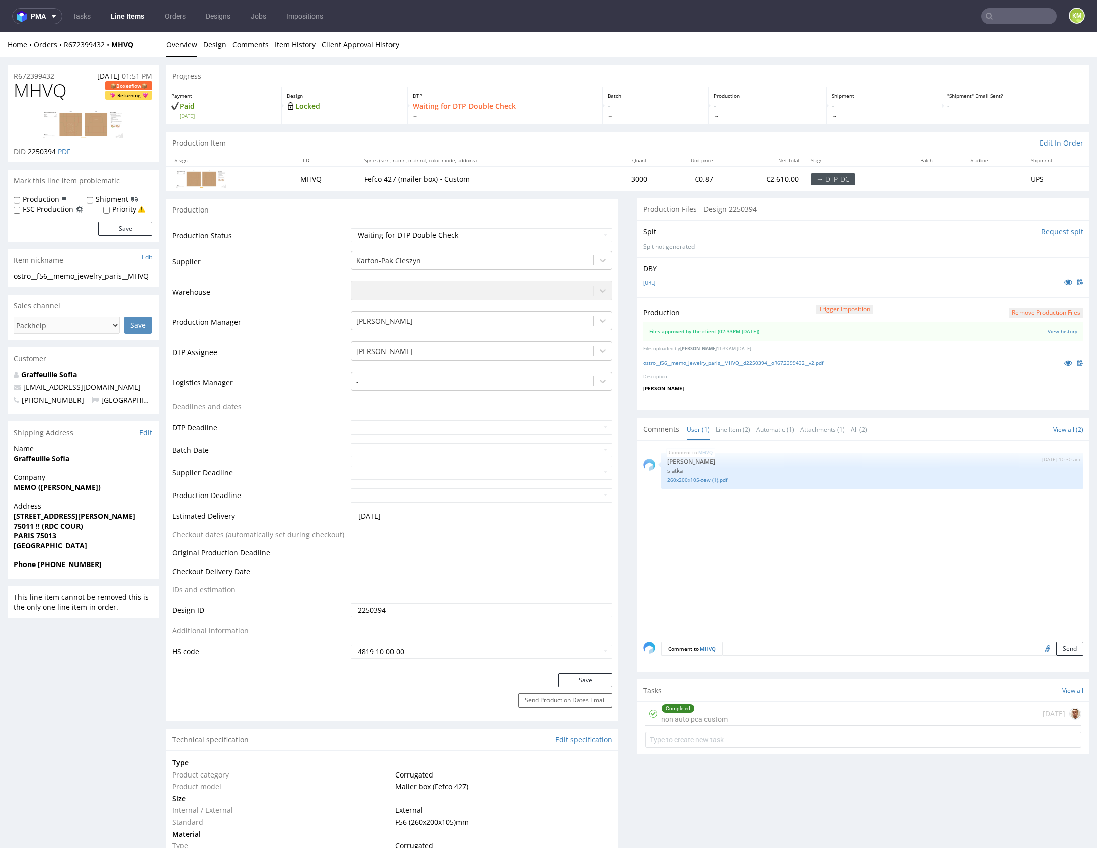
click at [732, 713] on div "Completed non auto pca custom 1 day ago" at bounding box center [863, 714] width 436 height 24
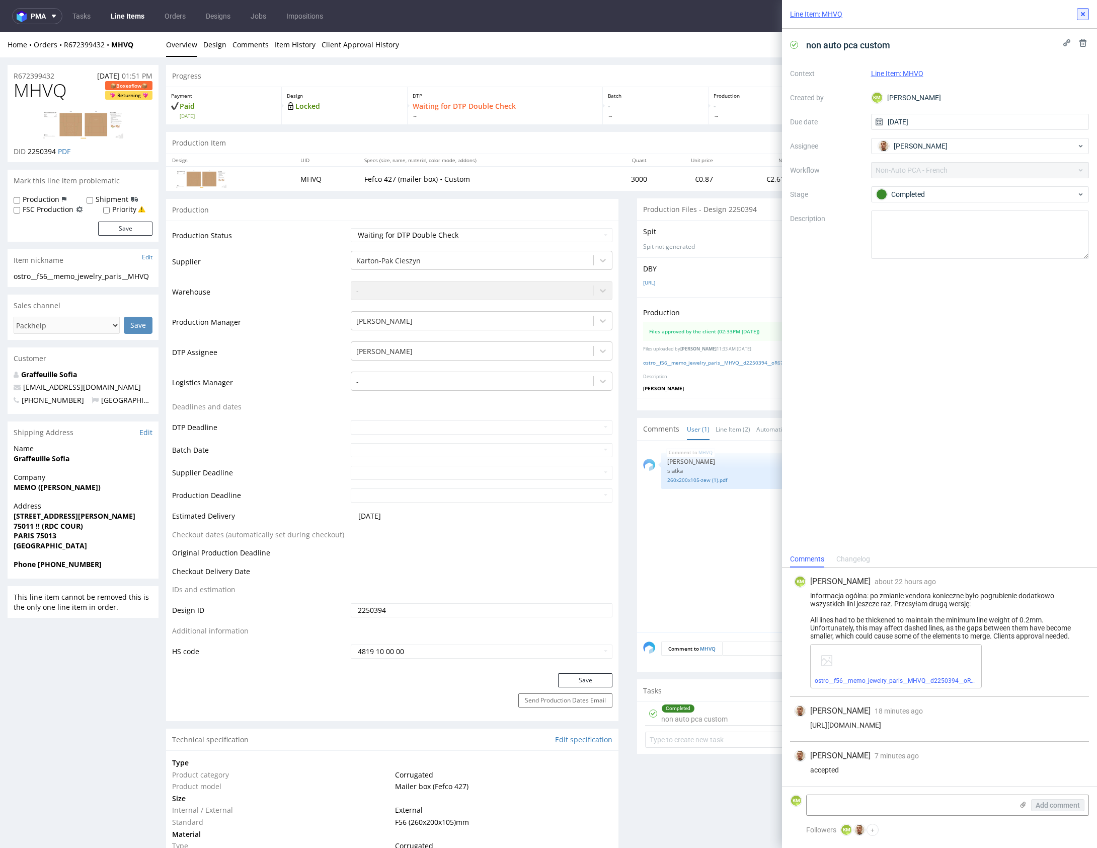
click at [1085, 19] on button at bounding box center [1083, 14] width 12 height 12
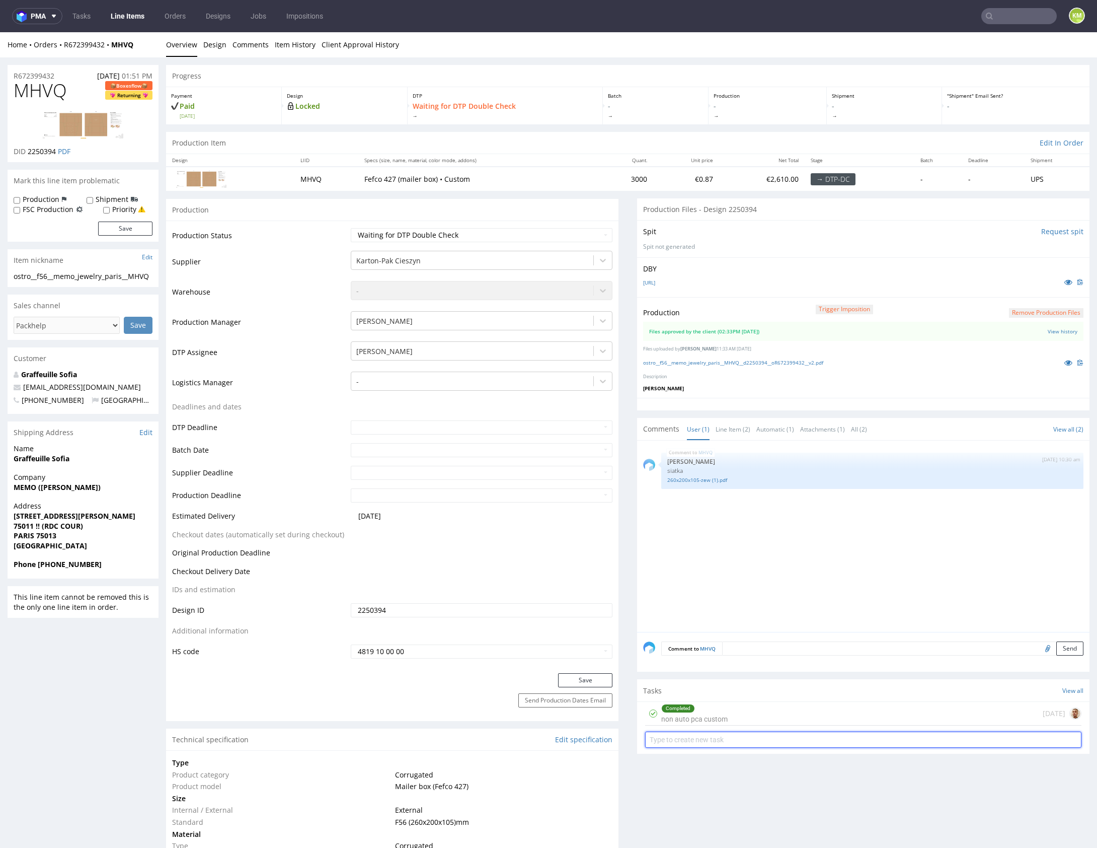
click at [734, 737] on input "text" at bounding box center [863, 739] width 436 height 16
type input "dch"
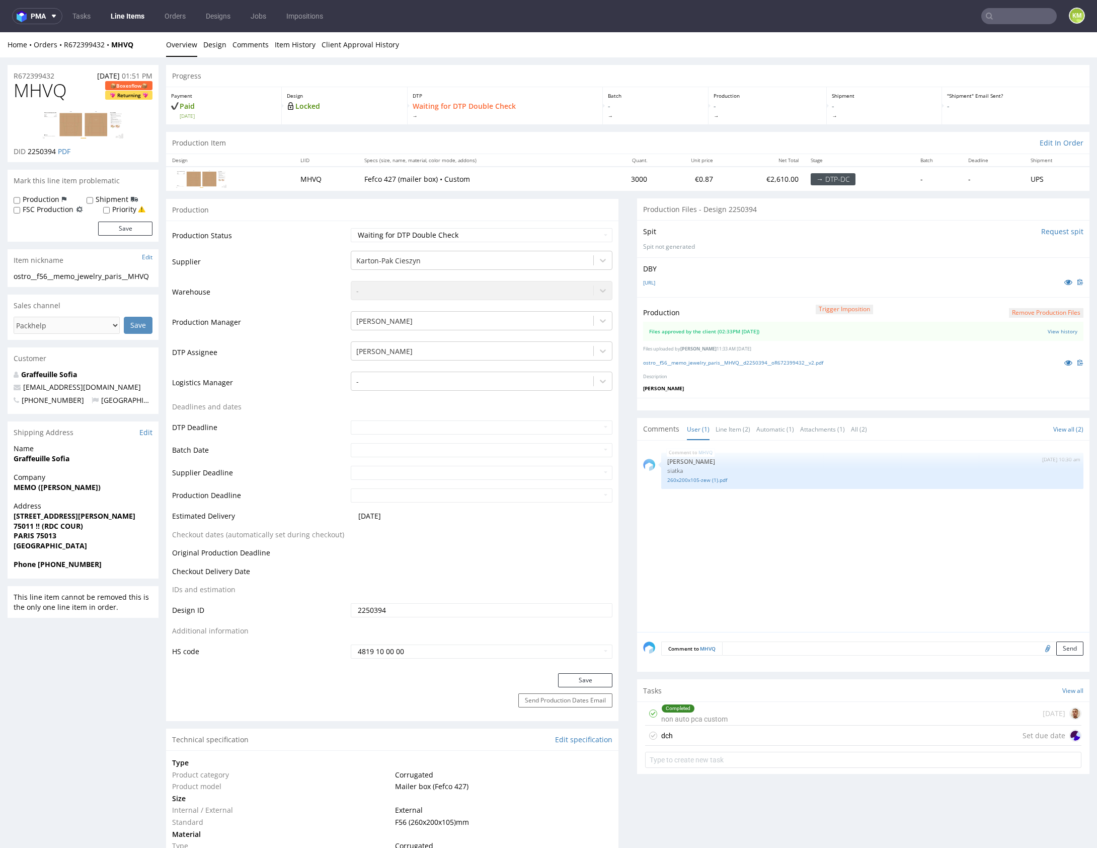
click at [714, 733] on div "dch Set due date" at bounding box center [863, 735] width 436 height 20
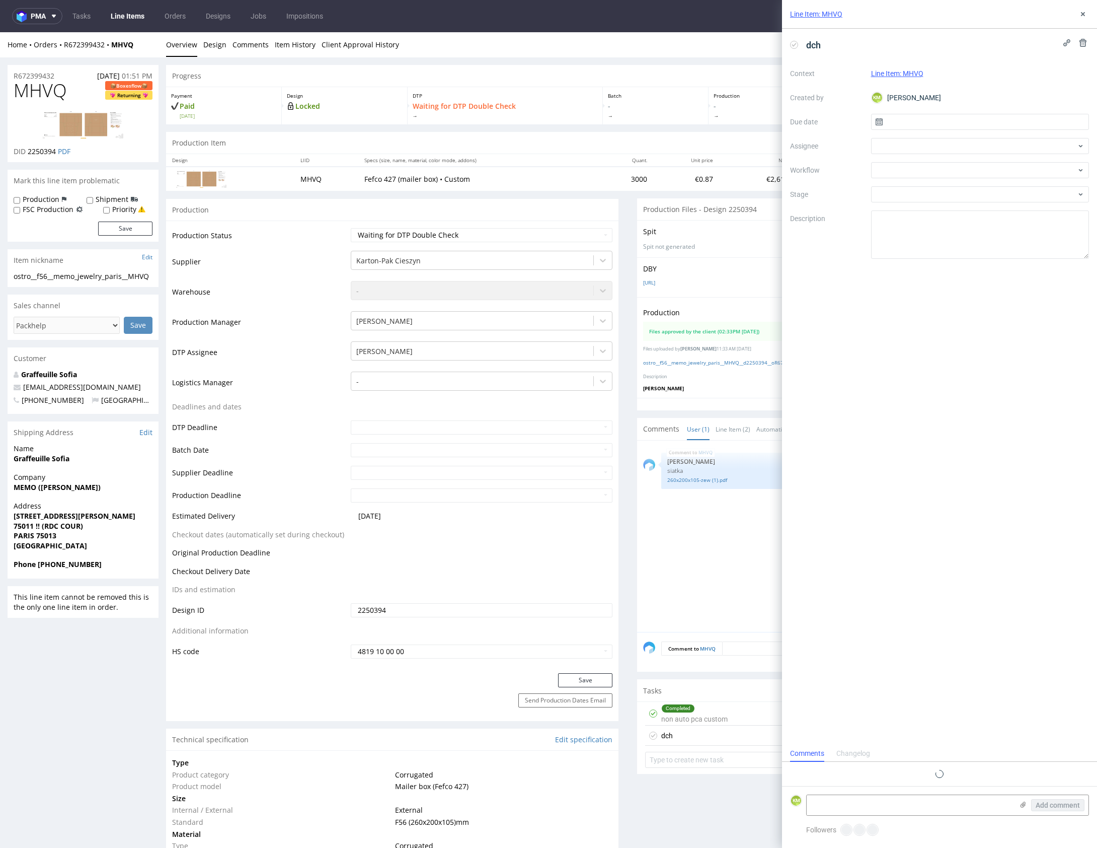
scroll to position [8, 0]
click at [908, 118] on input "text" at bounding box center [980, 122] width 218 height 16
click at [983, 254] on span "27" at bounding box center [980, 253] width 8 height 10
type input "27/08/2025"
click at [927, 144] on div at bounding box center [980, 146] width 218 height 16
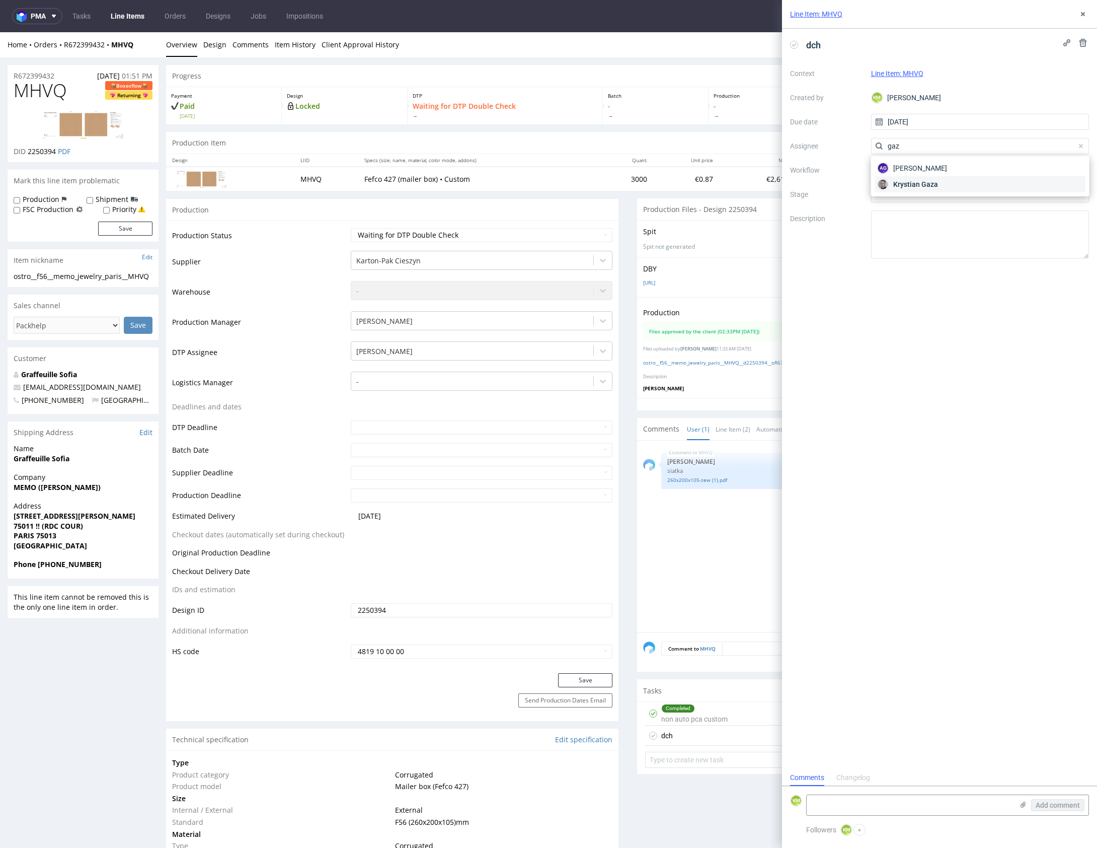
type input "gaz"
click at [914, 184] on span "Krystian Gaza" at bounding box center [916, 184] width 45 height 10
click at [902, 170] on div at bounding box center [980, 170] width 218 height 16
click at [923, 205] on div "DTP - Double Check" at bounding box center [980, 206] width 210 height 18
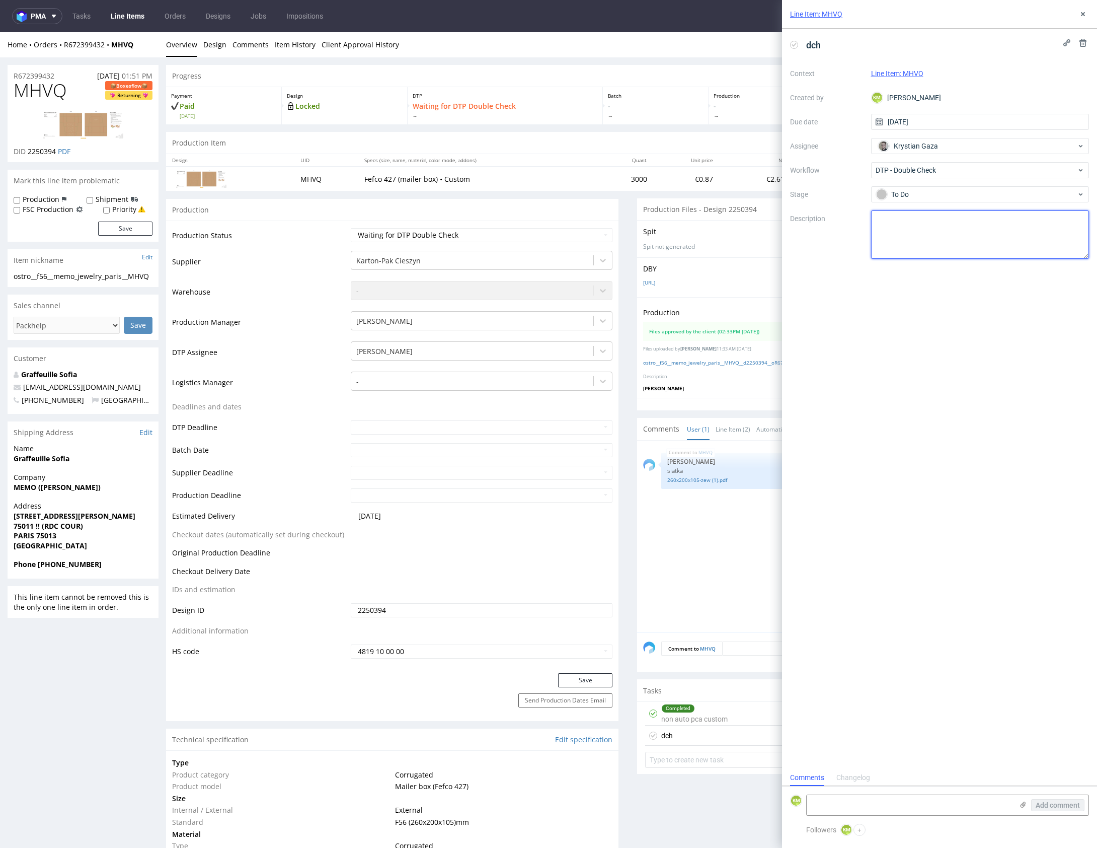
click at [926, 228] on textarea at bounding box center [980, 234] width 218 height 48
type textarea "Karton-Pak stwierdził że nie przejdzie to według ich specki którą od nich mamy,…"
click at [1001, 320] on div "dch Context Line Item: MHVQ Created by KM Karol Markowski Due date 27/08/2025 A…" at bounding box center [939, 399] width 315 height 740
click at [1082, 16] on icon at bounding box center [1083, 14] width 8 height 8
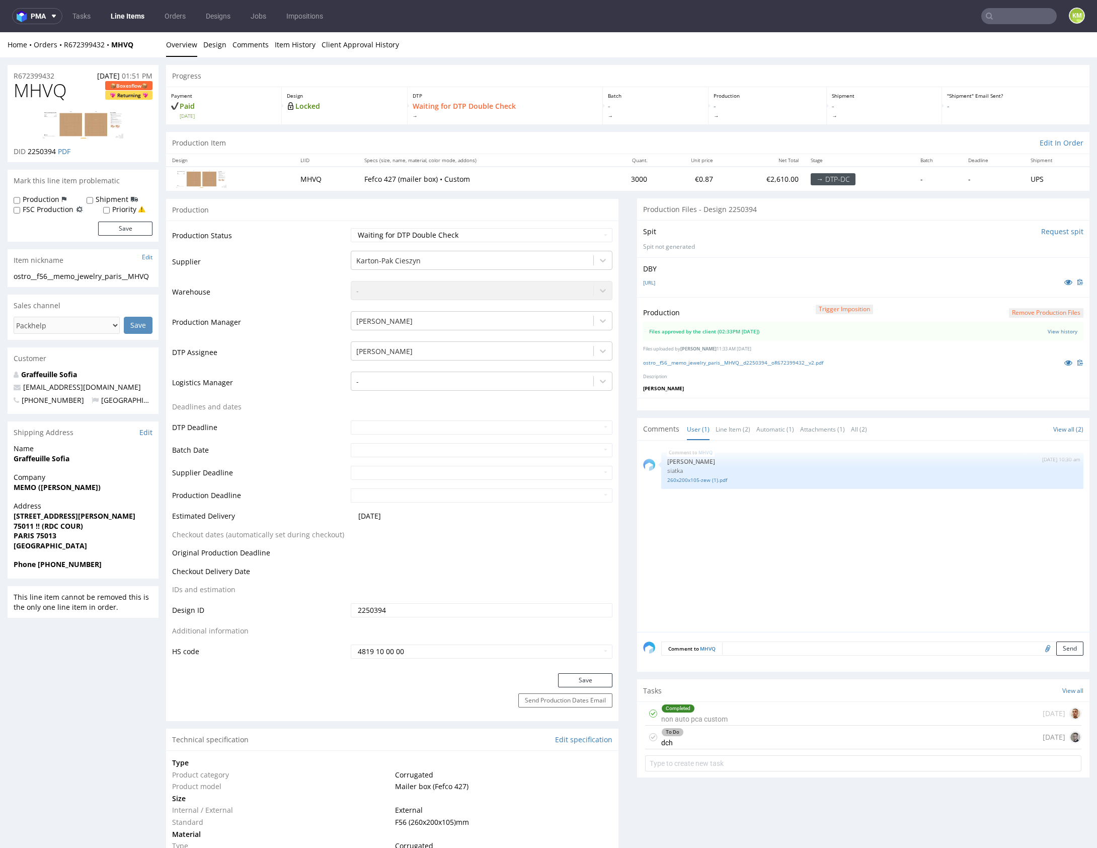
click at [816, 566] on div "MHVQ 25th Aug 25 | 10:30 am Sebastian Markut siatka 260x200x105-zew (1).pdf" at bounding box center [866, 539] width 447 height 185
click at [1065, 362] on icon at bounding box center [1069, 362] width 8 height 7
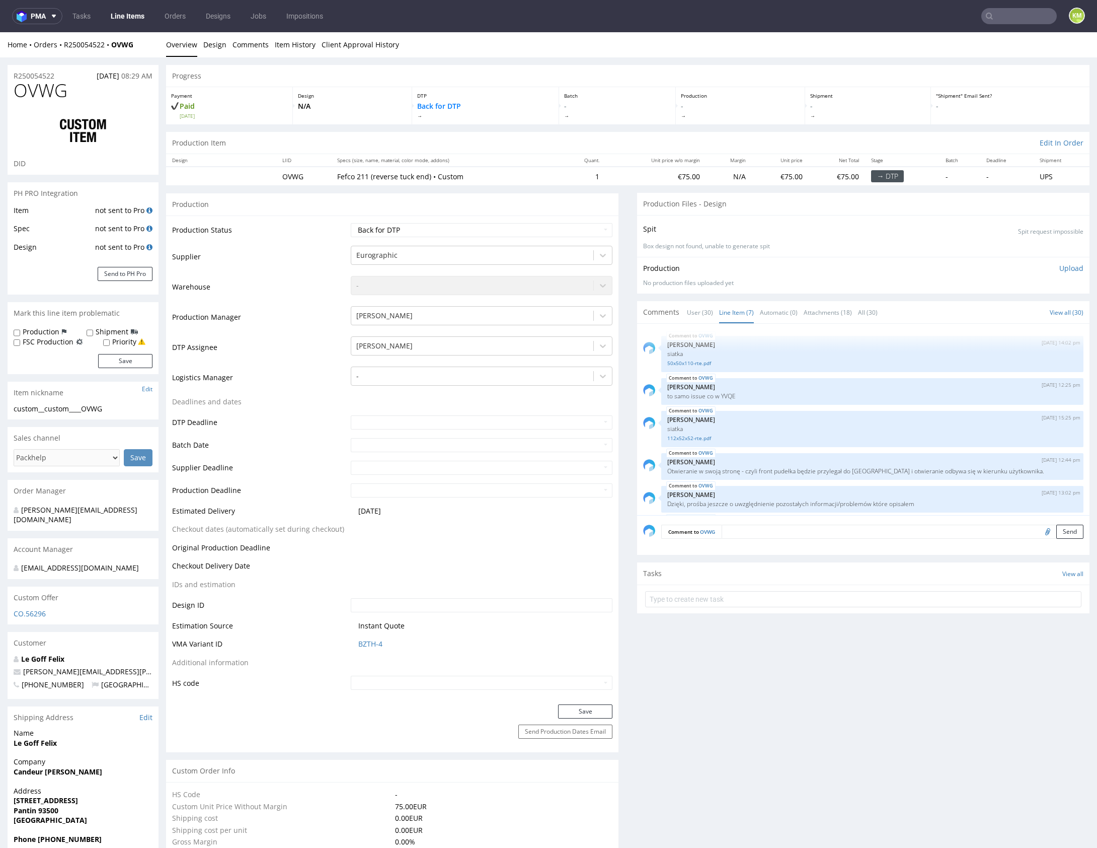
scroll to position [96, 0]
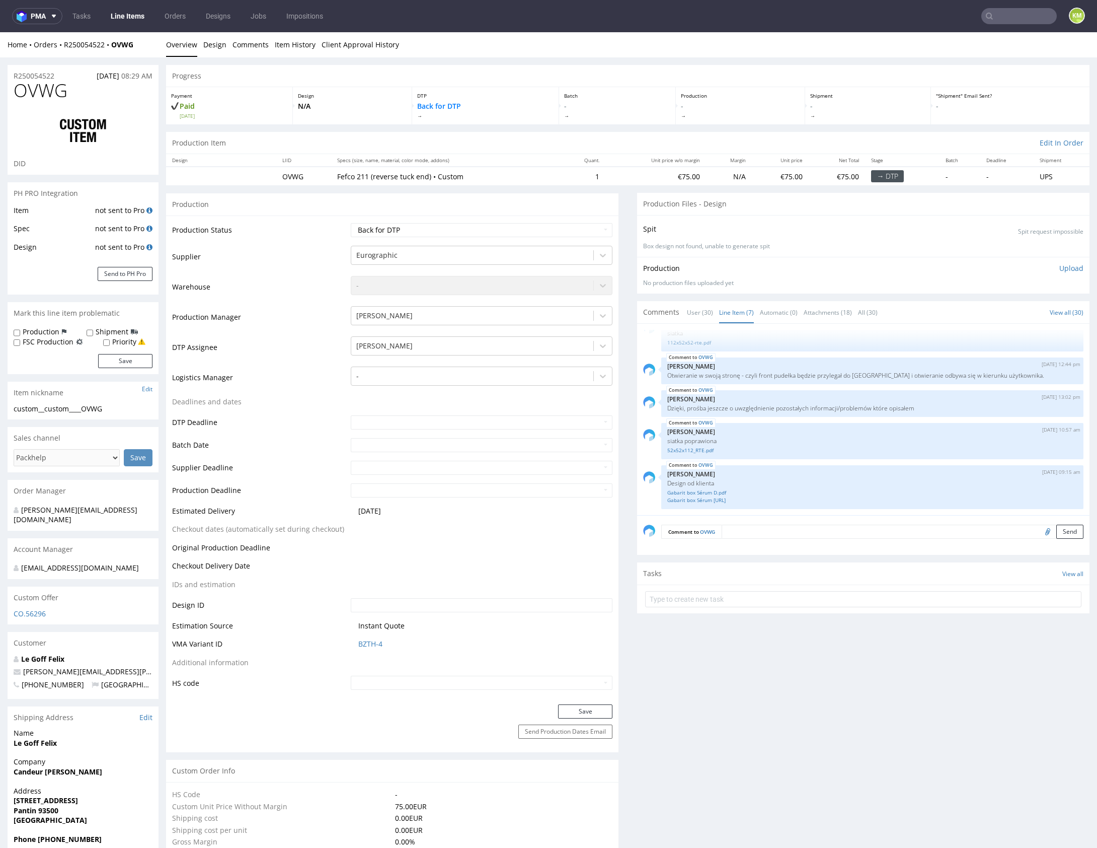
click at [72, 408] on div "custom__custom____OVWG" at bounding box center [83, 409] width 139 height 10
drag, startPoint x: 46, startPoint y: 406, endPoint x: 123, endPoint y: 404, distance: 77.5
click at [123, 404] on div "custom__custom____OVWG" at bounding box center [83, 409] width 139 height 10
copy div "custom____OVWG"
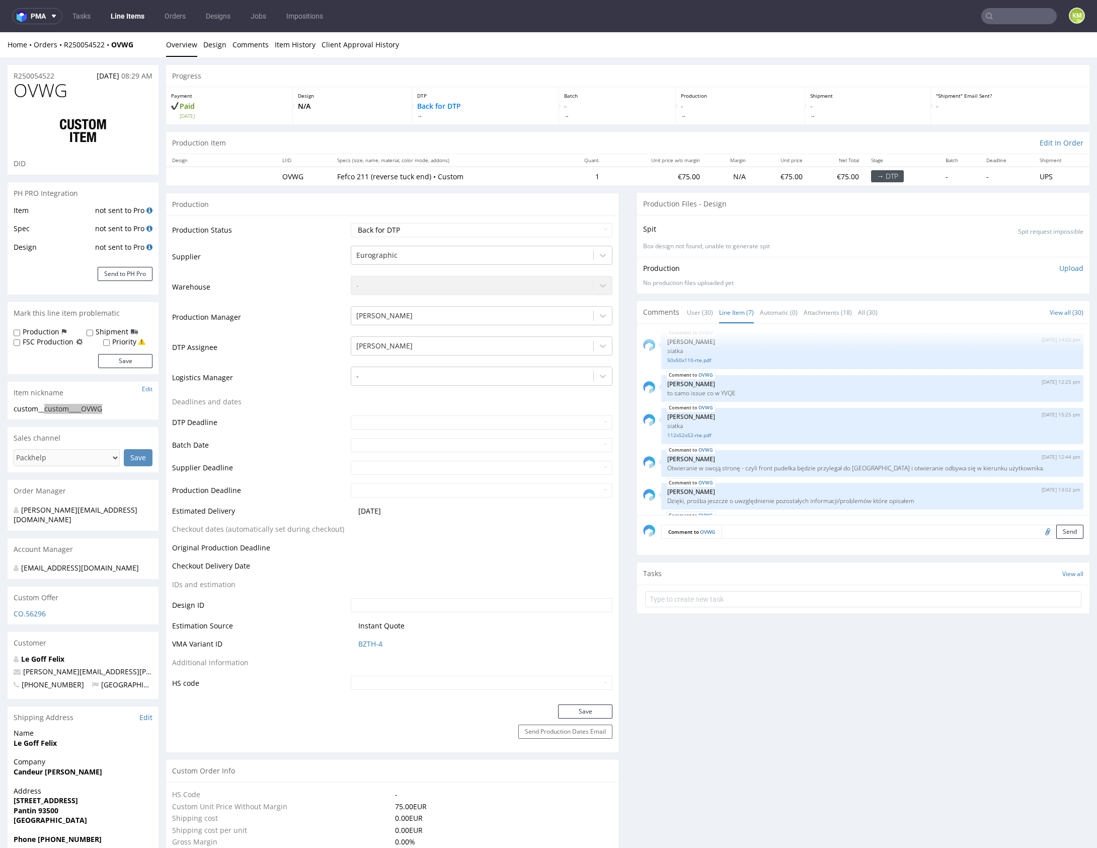
scroll to position [0, 0]
copy link "R250054522"
click at [462, 229] on select "Waiting for Artwork Waiting for Diecut Waiting for Mockup Waiting for DTP Waiti…" at bounding box center [482, 230] width 262 height 14
select select "dtp_ca_needed"
click at [351, 223] on select "Waiting for Artwork Waiting for Diecut Waiting for Mockup Waiting for DTP Waiti…" at bounding box center [482, 230] width 262 height 14
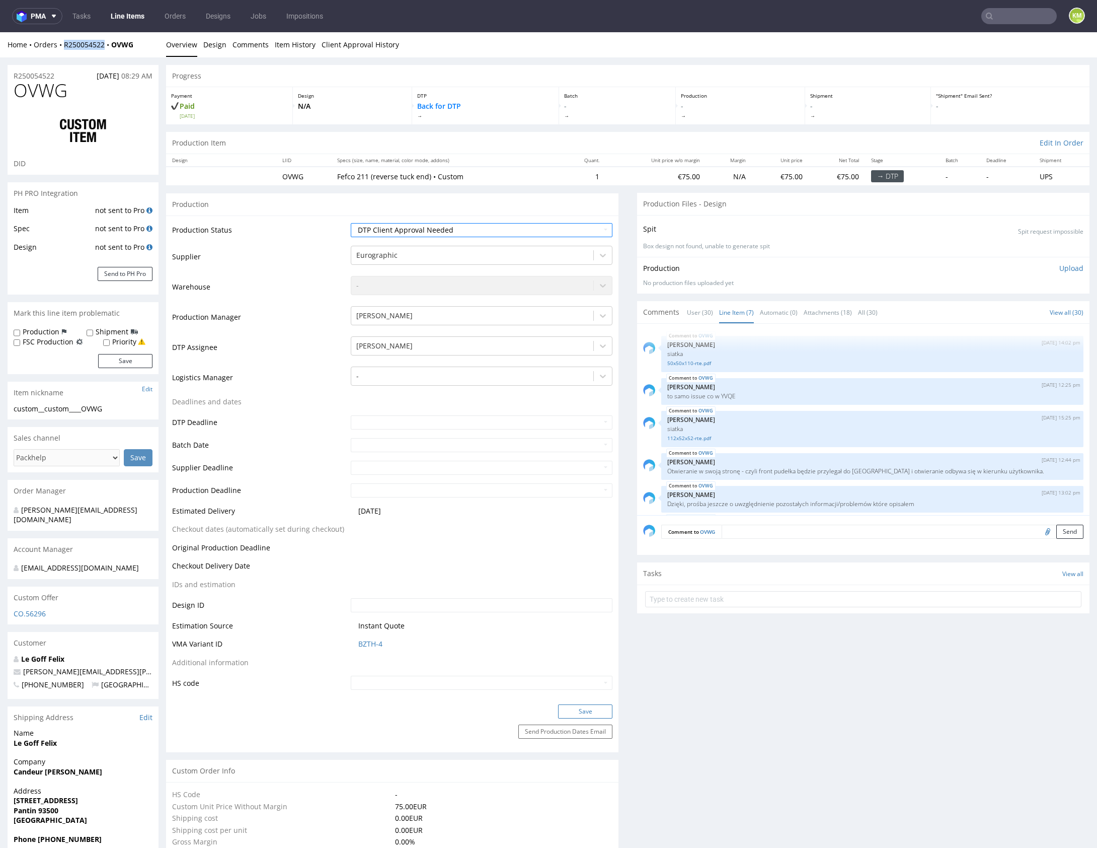
click at [580, 711] on button "Save" at bounding box center [585, 711] width 54 height 14
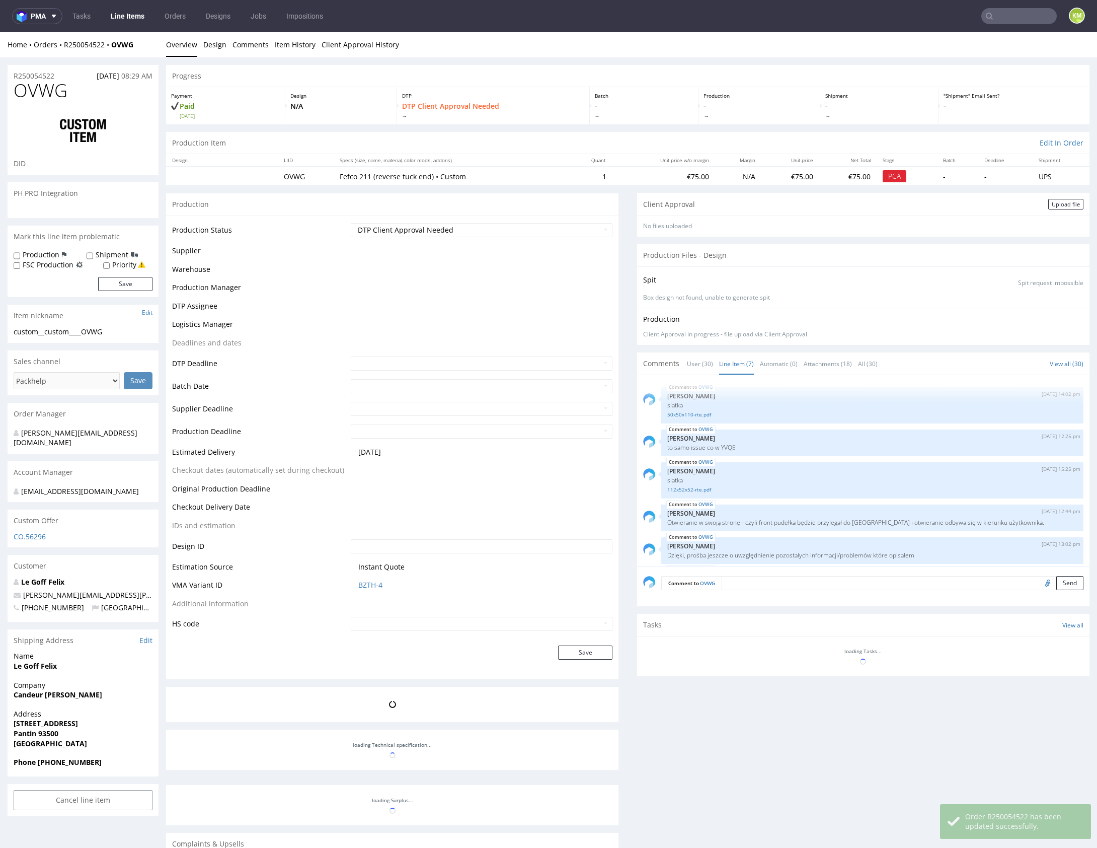
scroll to position [96, 0]
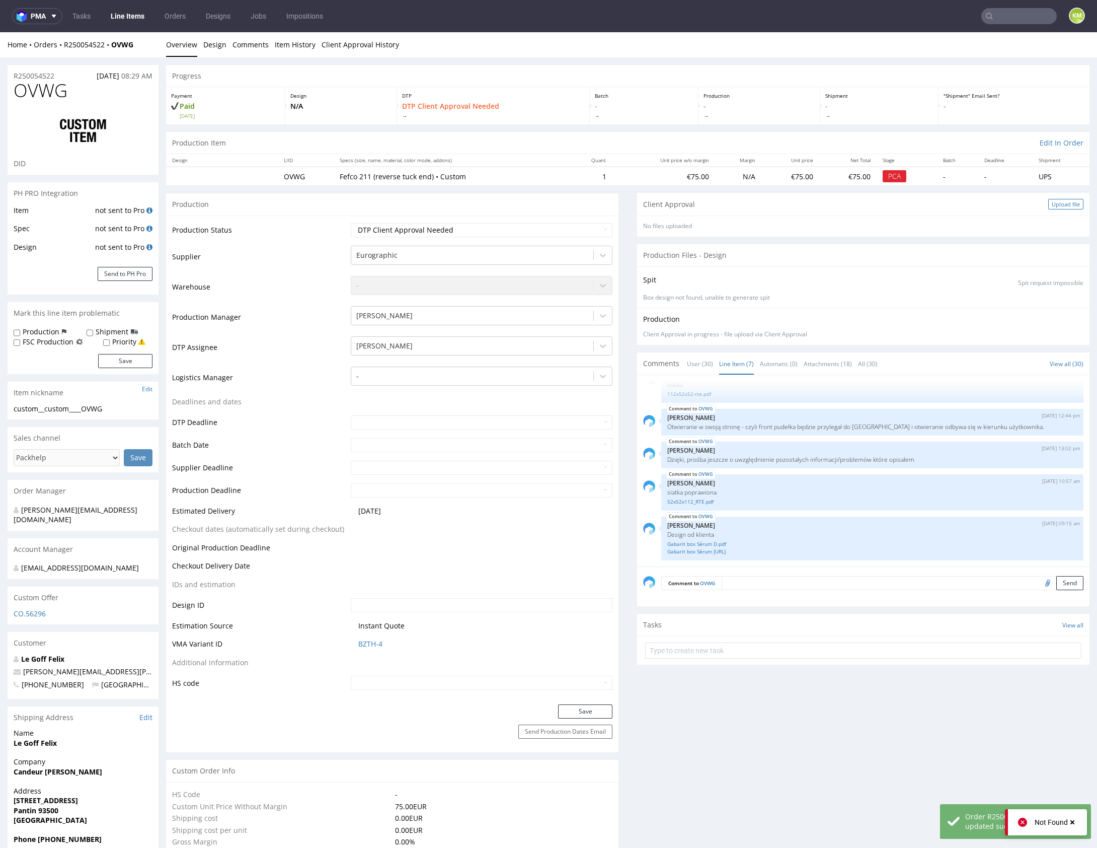
click at [1055, 204] on div "Upload file" at bounding box center [1066, 204] width 35 height 11
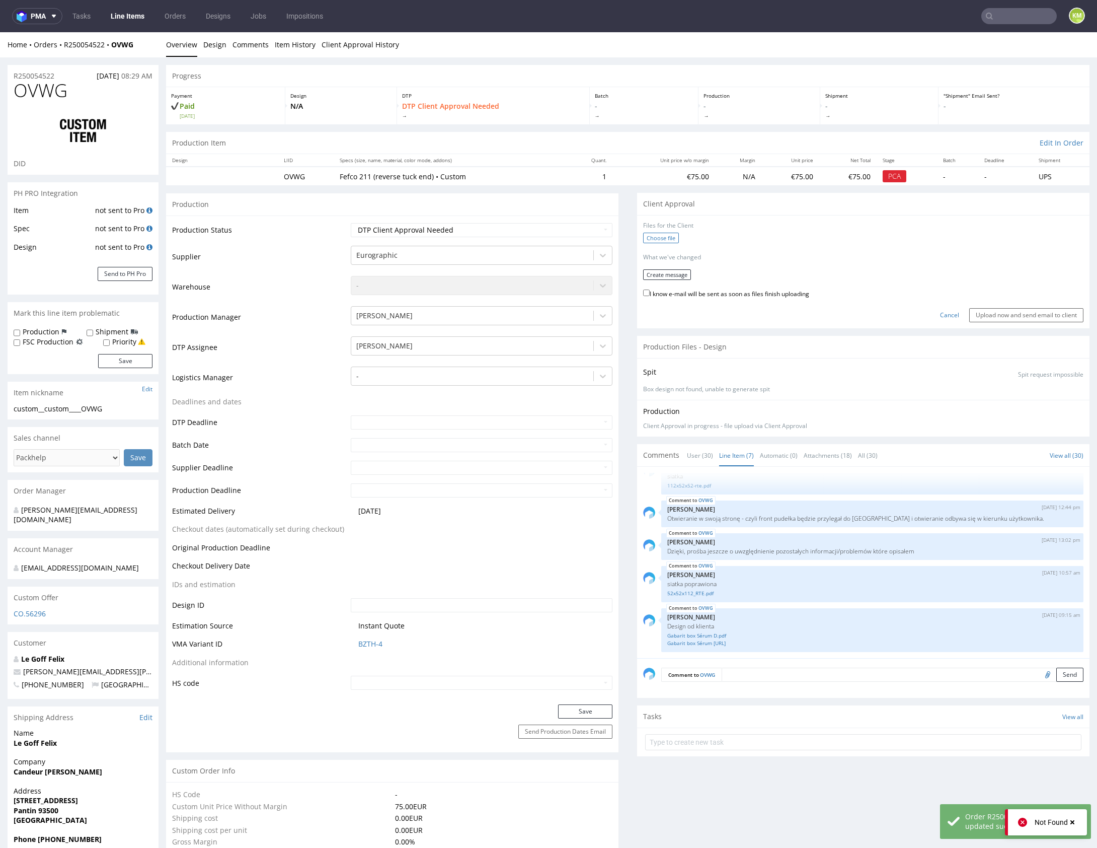
click at [663, 233] on label "Choose file" at bounding box center [661, 238] width 36 height 11
click at [0, 32] on input "Choose file" at bounding box center [0, 32] width 0 height 0
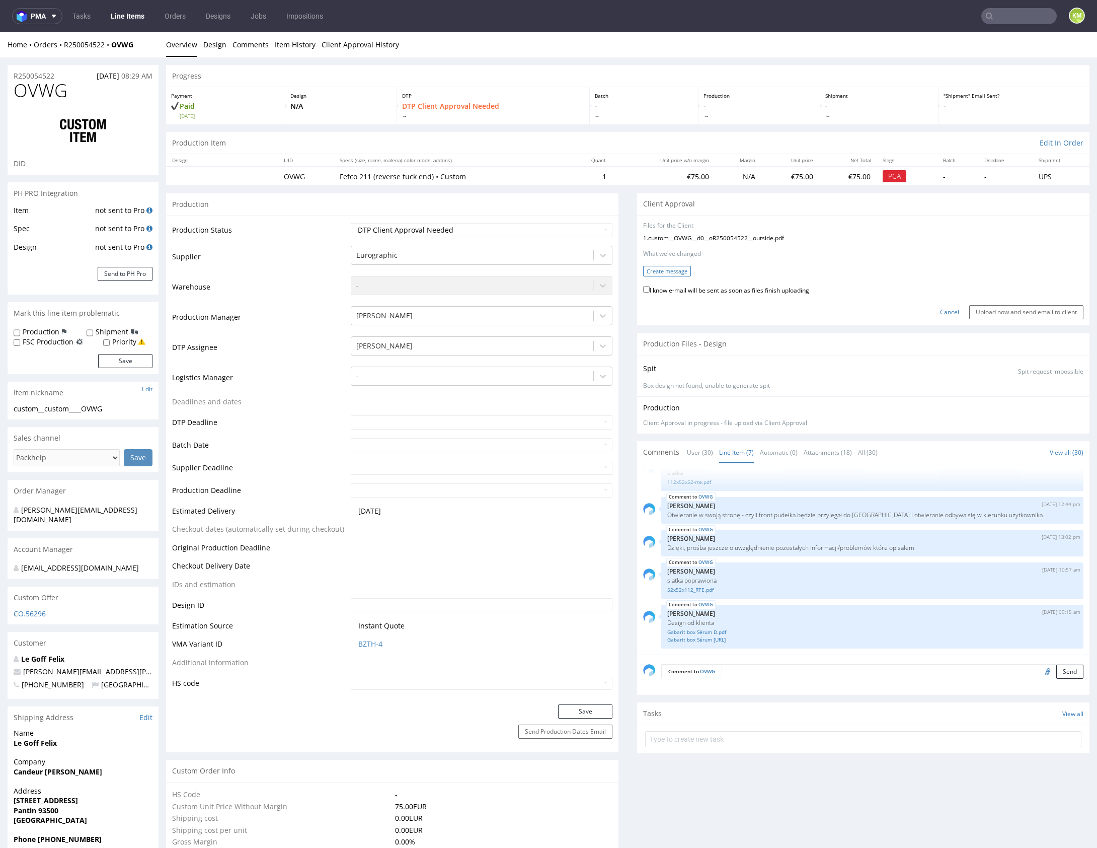
click at [665, 271] on button "Create message" at bounding box center [667, 271] width 48 height 11
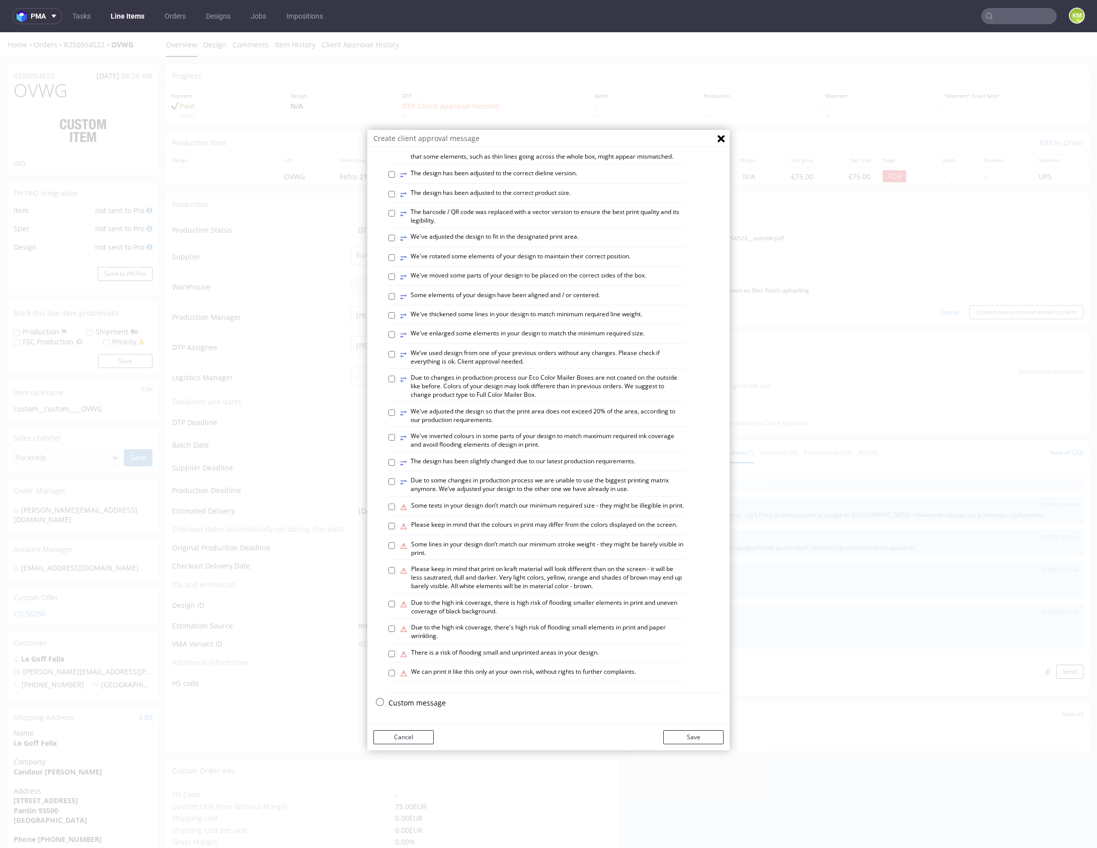
scroll to position [279, 0]
click at [421, 701] on p "Custom message" at bounding box center [556, 703] width 335 height 10
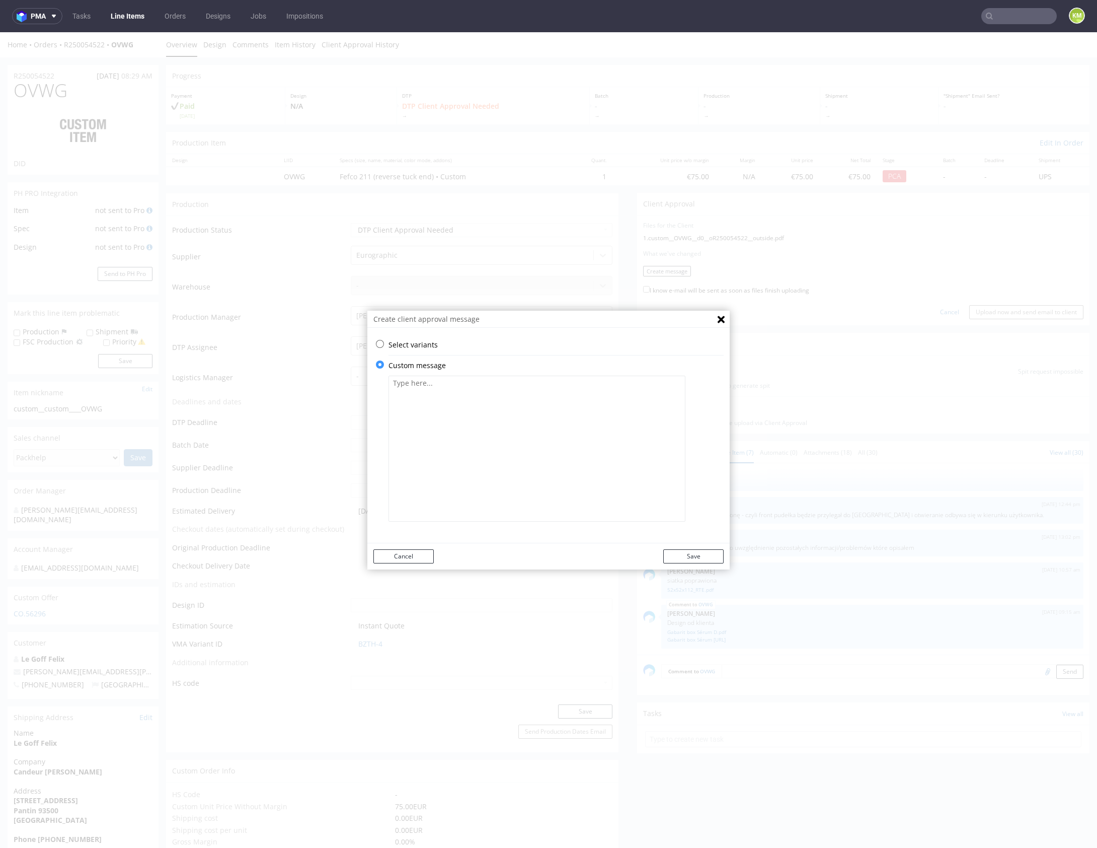
click at [468, 503] on textarea at bounding box center [537, 449] width 297 height 146
paste textarea "The design has changed from a technical standpoint. All fonts have been convert…"
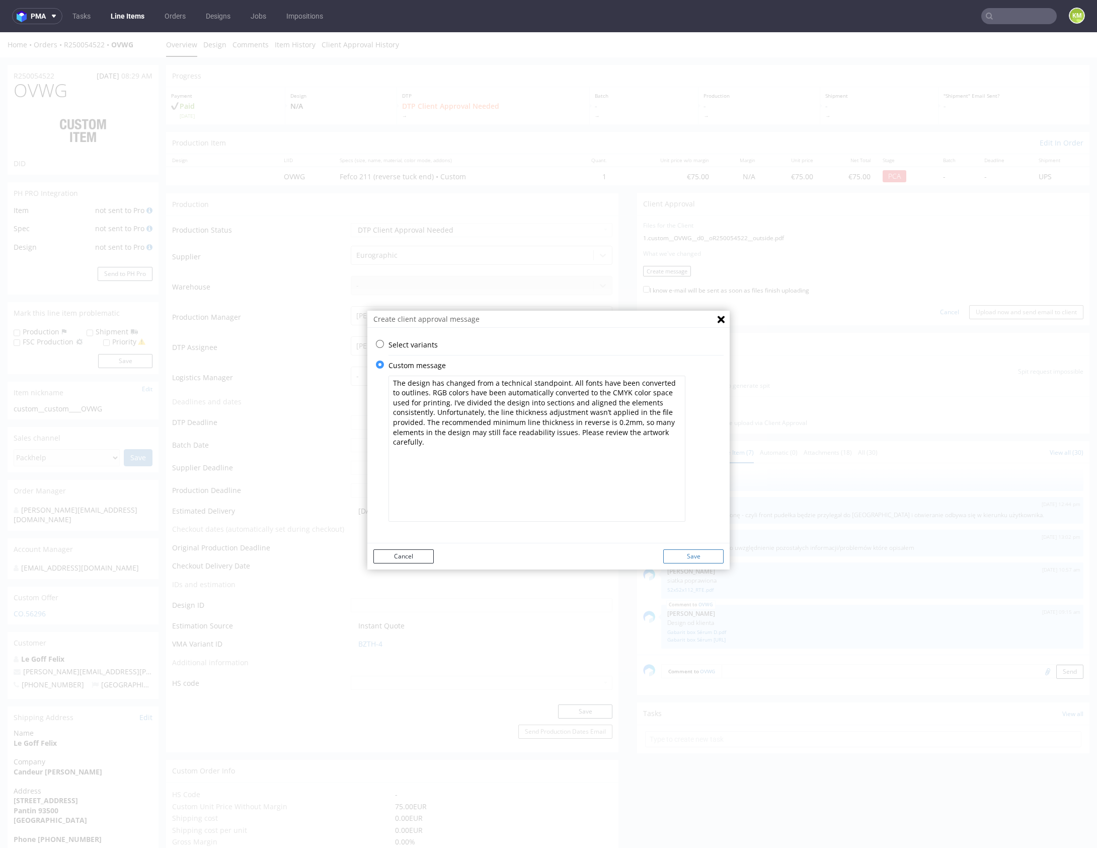
type textarea "The design has changed from a technical standpoint. All fonts have been convert…"
click at [701, 554] on button "Save" at bounding box center [693, 556] width 60 height 14
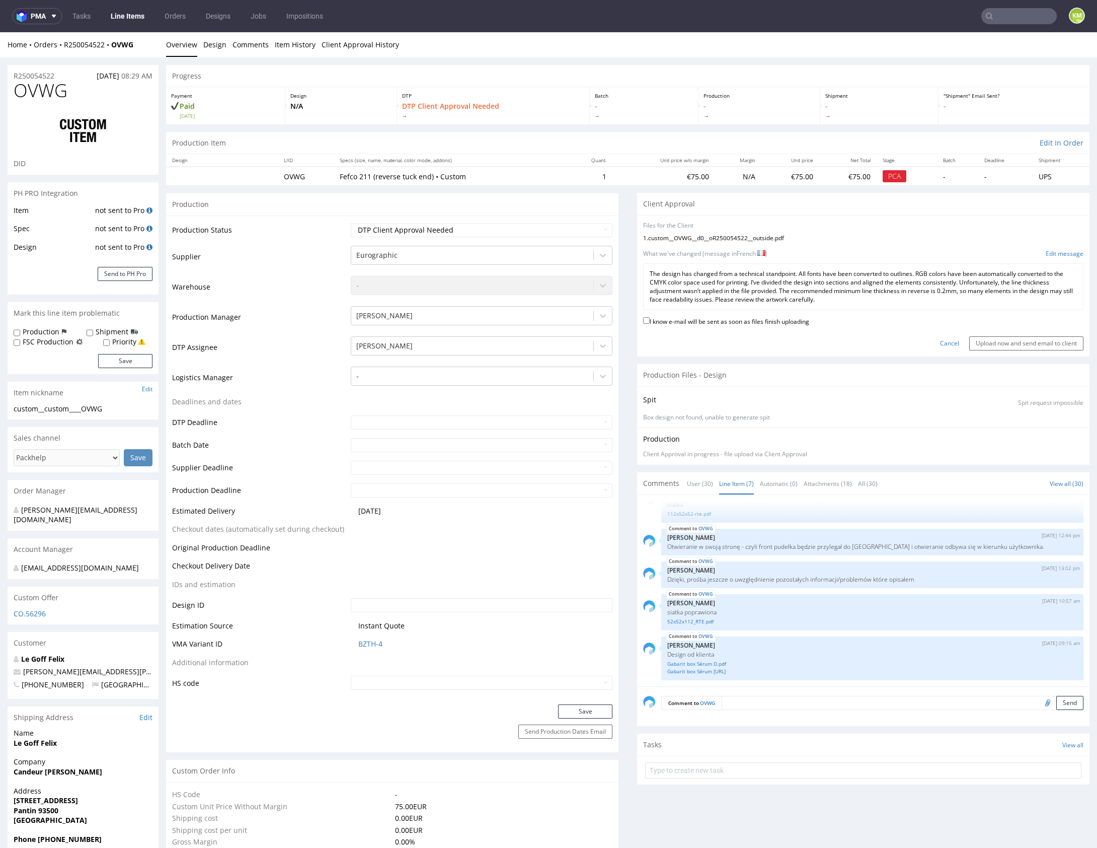
click at [751, 320] on label "I know e-mail will be sent as soon as files finish uploading" at bounding box center [726, 320] width 166 height 11
click at [650, 320] on input "I know e-mail will be sent as soon as files finish uploading" at bounding box center [646, 320] width 7 height 7
checkbox input "true"
click at [986, 345] on input "Upload now and send email to client" at bounding box center [1027, 343] width 114 height 14
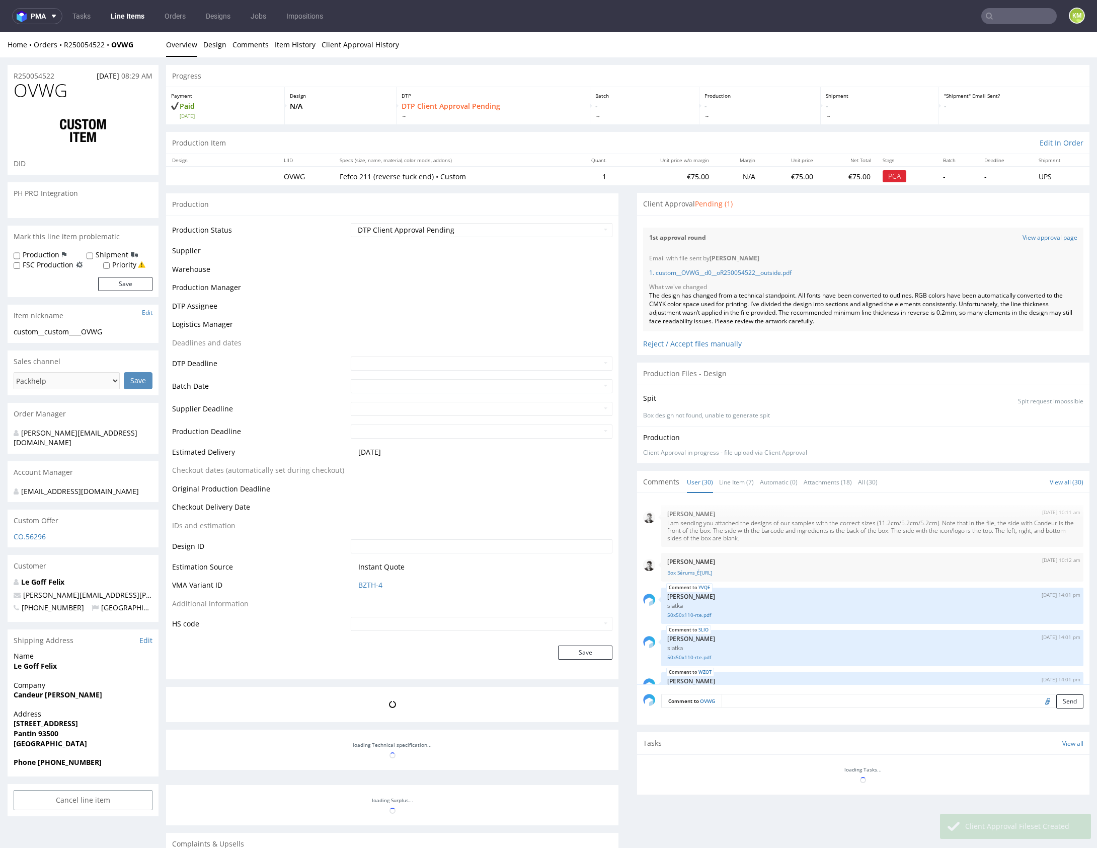
scroll to position [1027, 0]
